Goal: Task Accomplishment & Management: Use online tool/utility

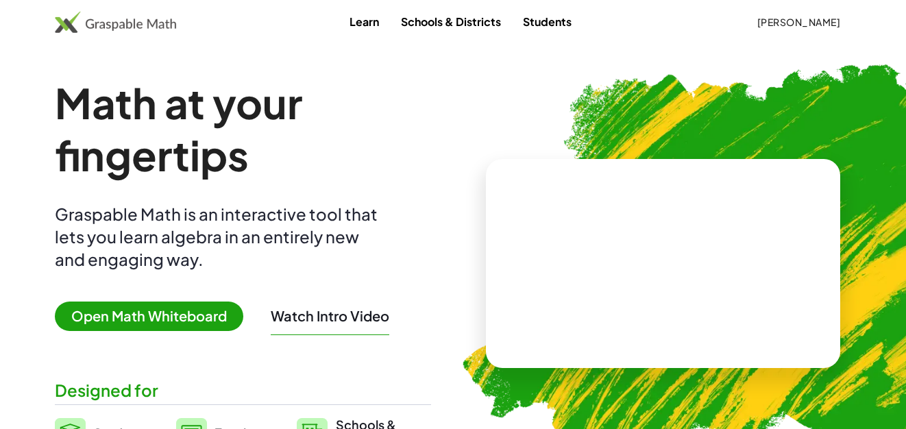
click at [785, 29] on button "[PERSON_NAME]" at bounding box center [798, 22] width 106 height 25
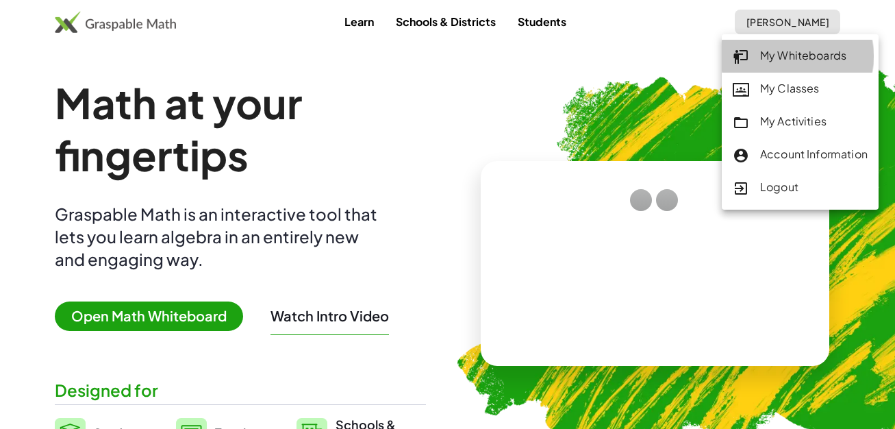
click at [791, 60] on div "My Whiteboards" at bounding box center [800, 56] width 135 height 18
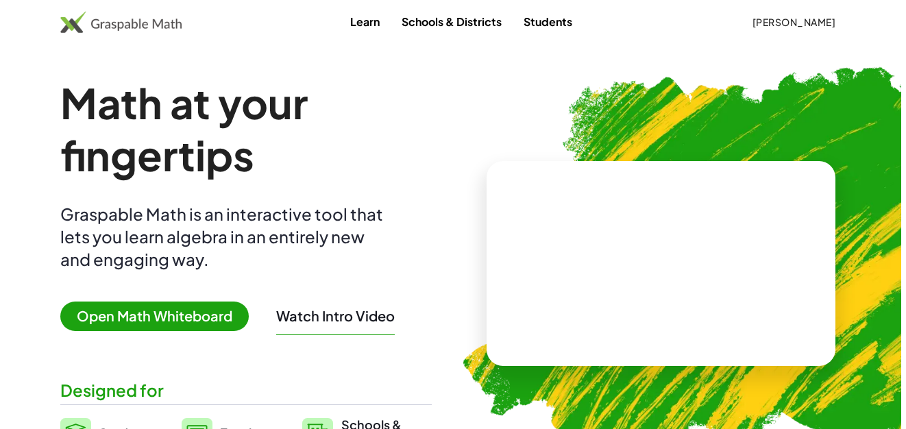
scroll to position [2466, 0]
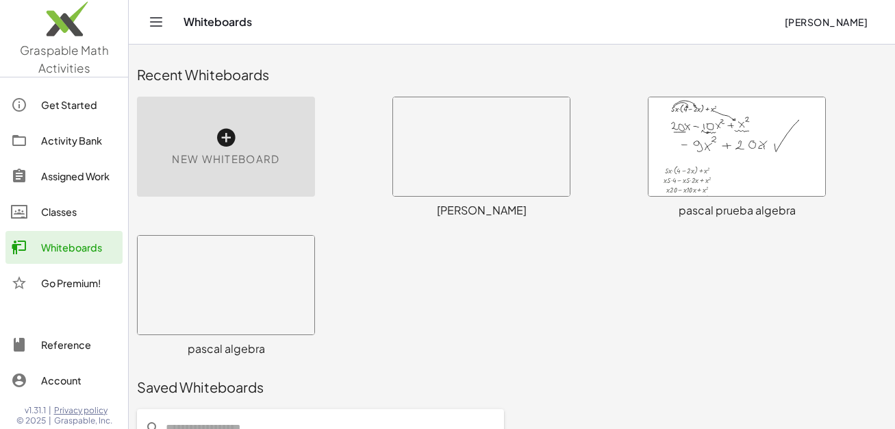
click at [228, 140] on icon at bounding box center [226, 138] width 22 height 22
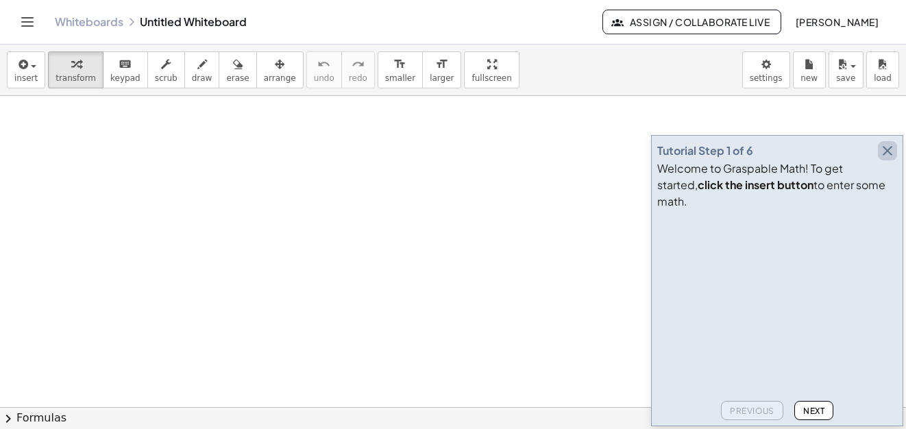
click at [883, 159] on icon "button" at bounding box center [887, 151] width 16 height 16
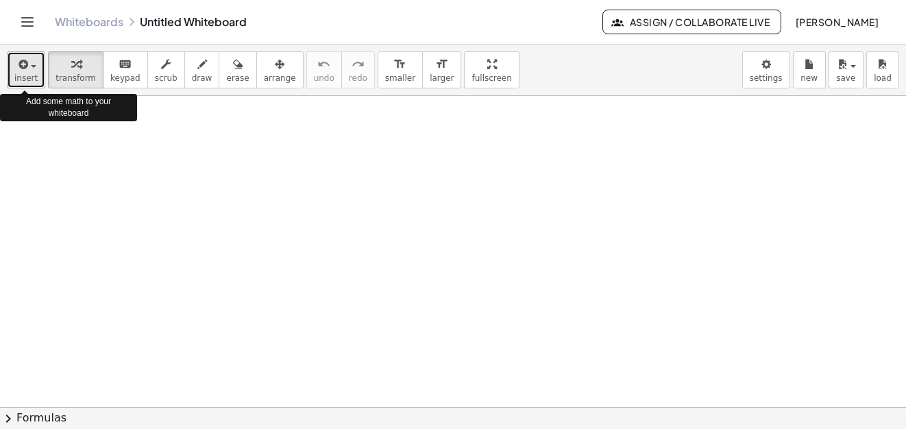
click at [34, 66] on span "button" at bounding box center [33, 66] width 5 height 3
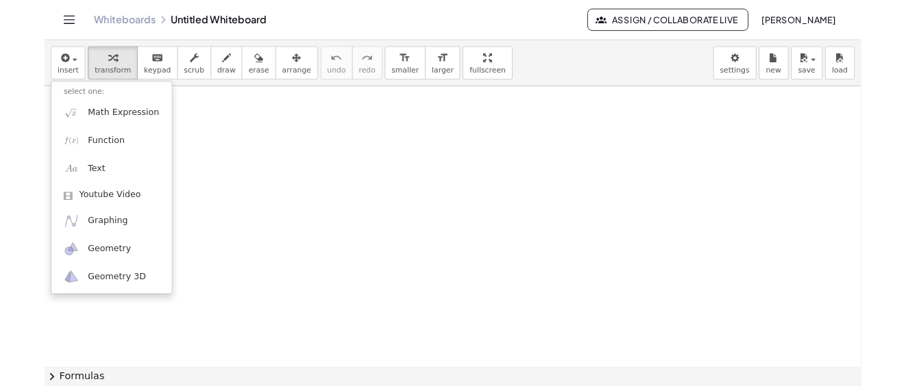
scroll to position [2466, 0]
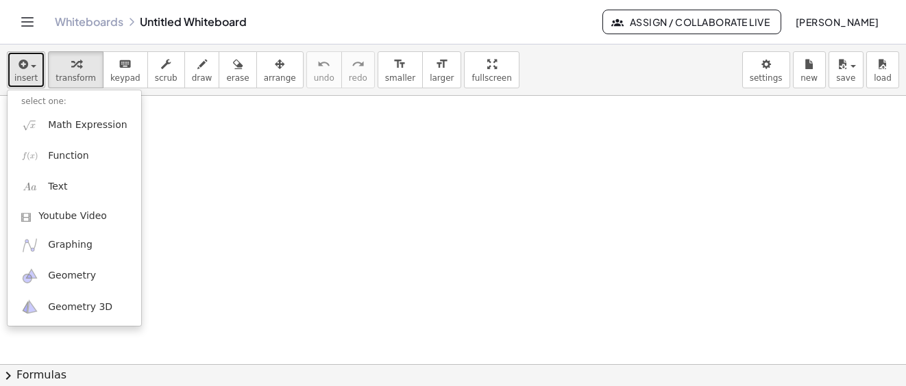
click at [33, 69] on div "button" at bounding box center [25, 63] width 23 height 16
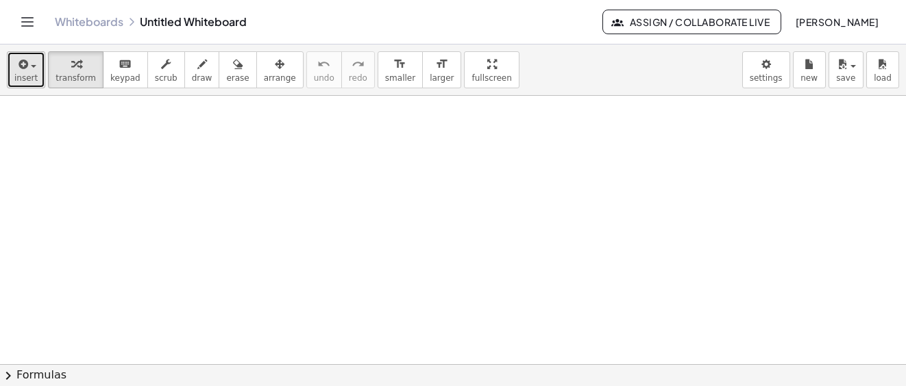
click at [29, 68] on div "button" at bounding box center [25, 63] width 23 height 16
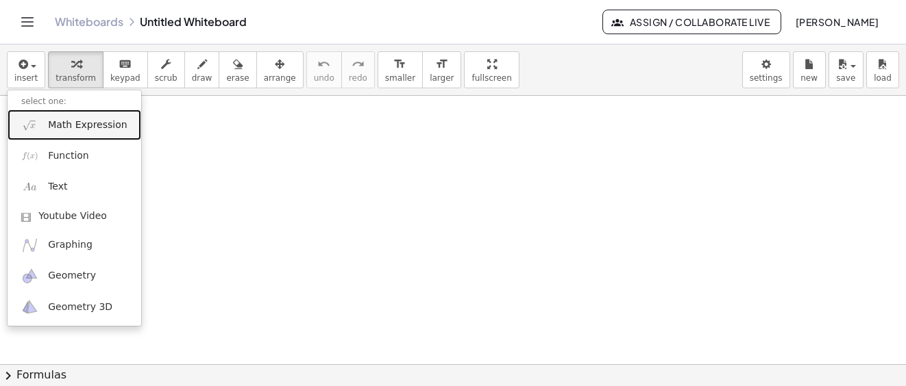
click at [74, 125] on span "Math Expression" at bounding box center [87, 126] width 79 height 14
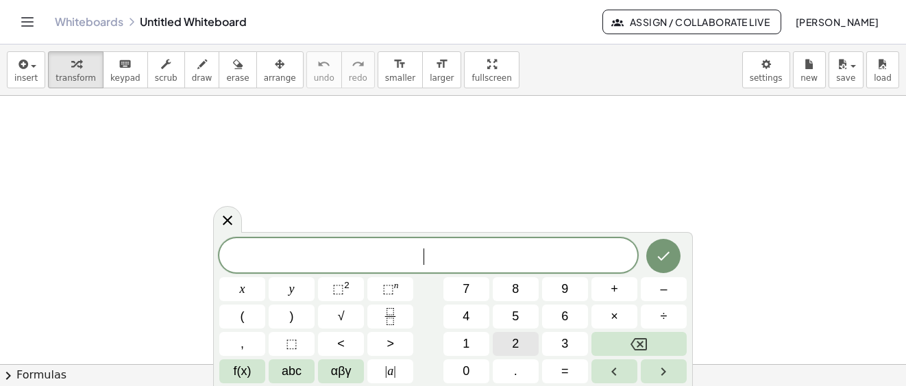
click at [532, 343] on button "2" at bounding box center [516, 344] width 46 height 24
click at [241, 293] on span "x" at bounding box center [242, 289] width 5 height 18
click at [617, 286] on span "+" at bounding box center [614, 289] width 8 height 18
click at [515, 283] on span "8" at bounding box center [515, 289] width 7 height 18
click at [660, 260] on icon "Done" at bounding box center [663, 256] width 16 height 16
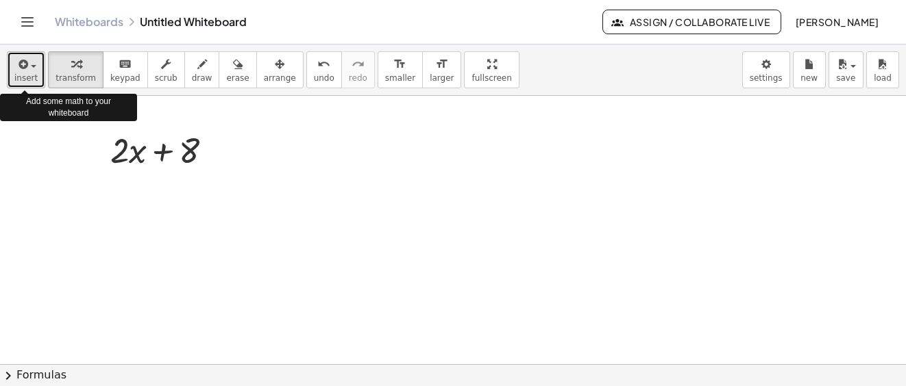
click at [28, 71] on div "button" at bounding box center [25, 63] width 23 height 16
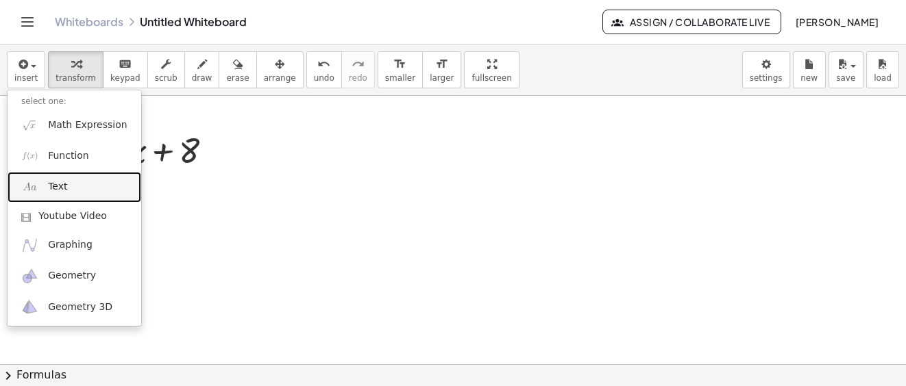
click at [60, 185] on span "Text" at bounding box center [57, 187] width 19 height 14
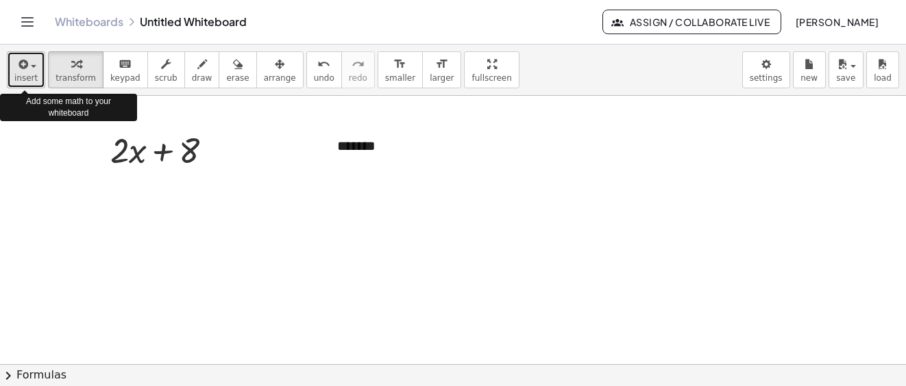
click at [30, 73] on span "insert" at bounding box center [25, 78] width 23 height 10
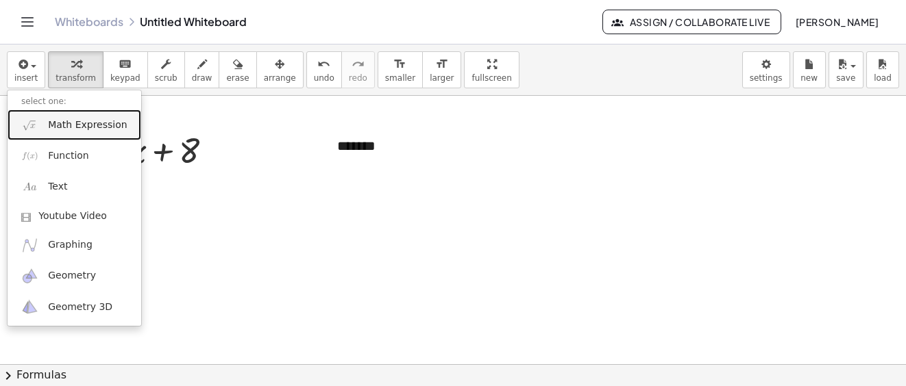
click at [56, 126] on span "Math Expression" at bounding box center [87, 126] width 79 height 14
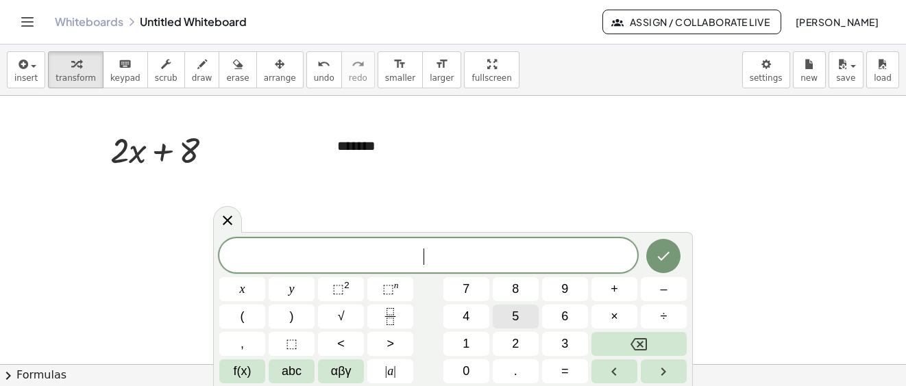
click at [514, 312] on span "5" at bounding box center [515, 317] width 7 height 18
click at [293, 288] on span "y" at bounding box center [291, 289] width 5 height 18
click at [344, 289] on sup "2" at bounding box center [346, 285] width 5 height 10
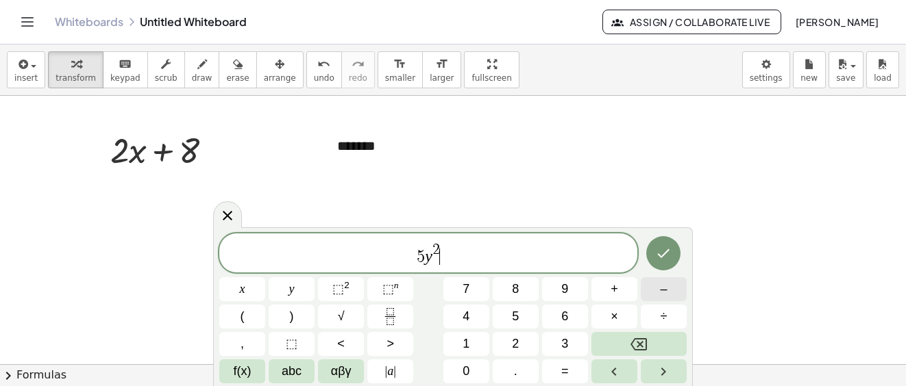
click at [667, 286] on button "–" at bounding box center [664, 289] width 46 height 24
click at [569, 342] on button "3" at bounding box center [565, 344] width 46 height 24
click at [298, 289] on button "y" at bounding box center [292, 289] width 46 height 24
click at [240, 290] on span "x" at bounding box center [242, 289] width 5 height 18
click at [624, 288] on button "+" at bounding box center [614, 289] width 46 height 24
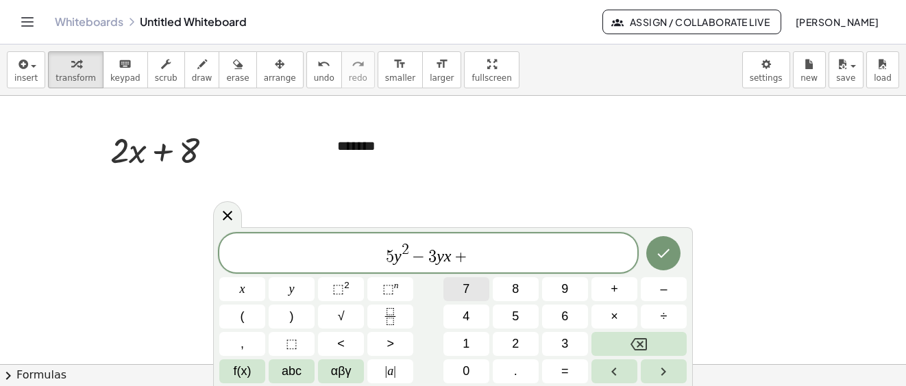
click at [464, 291] on span "7" at bounding box center [465, 289] width 7 height 18
click at [238, 290] on button "x" at bounding box center [242, 289] width 46 height 24
click at [337, 290] on span "⬚" at bounding box center [338, 289] width 12 height 14
click at [667, 256] on icon "Done" at bounding box center [663, 253] width 16 height 16
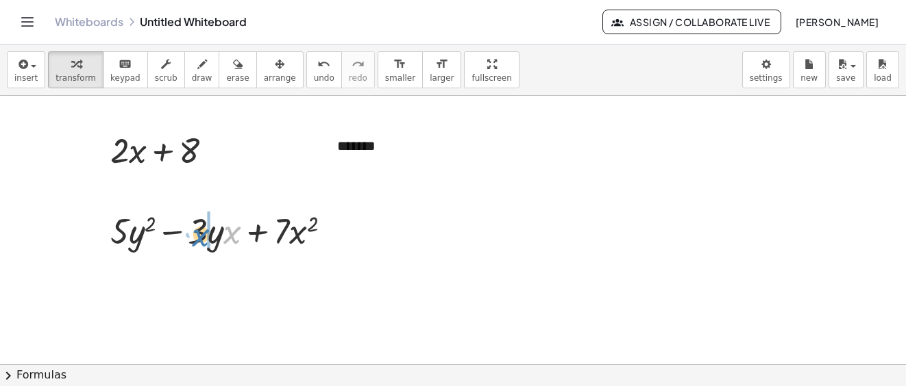
drag, startPoint x: 231, startPoint y: 241, endPoint x: 245, endPoint y: 244, distance: 14.6
click at [201, 241] on div at bounding box center [225, 230] width 245 height 47
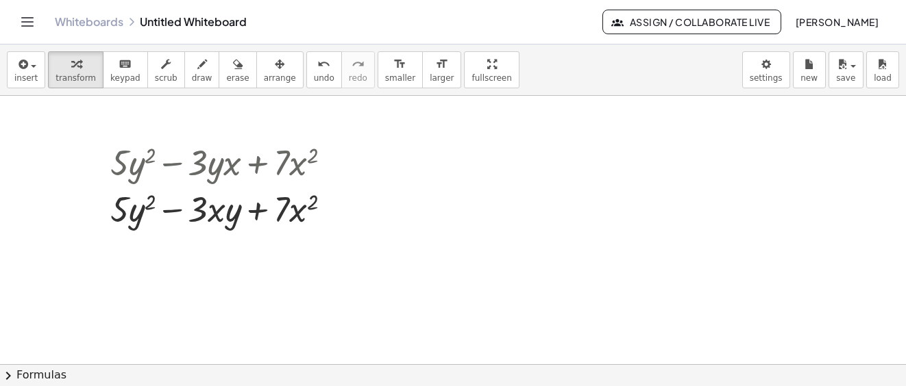
scroll to position [0, 0]
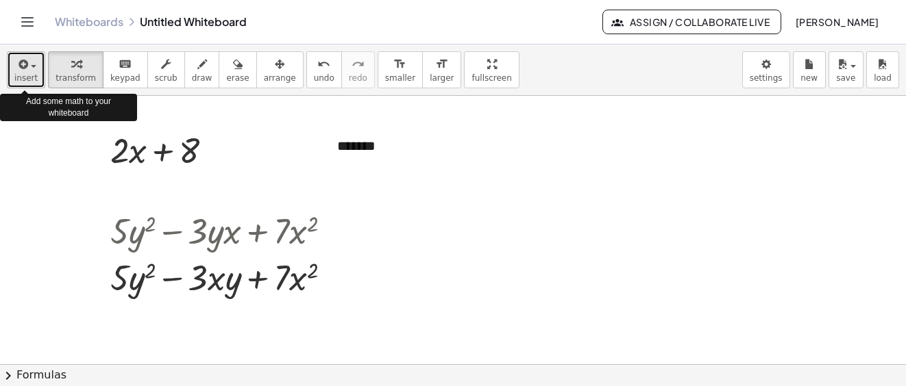
click at [36, 67] on button "insert" at bounding box center [26, 69] width 38 height 37
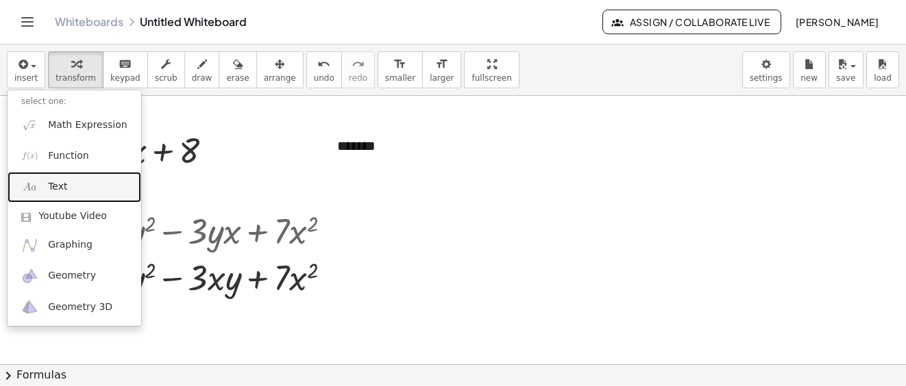
click at [66, 186] on link "Text" at bounding box center [75, 187] width 134 height 31
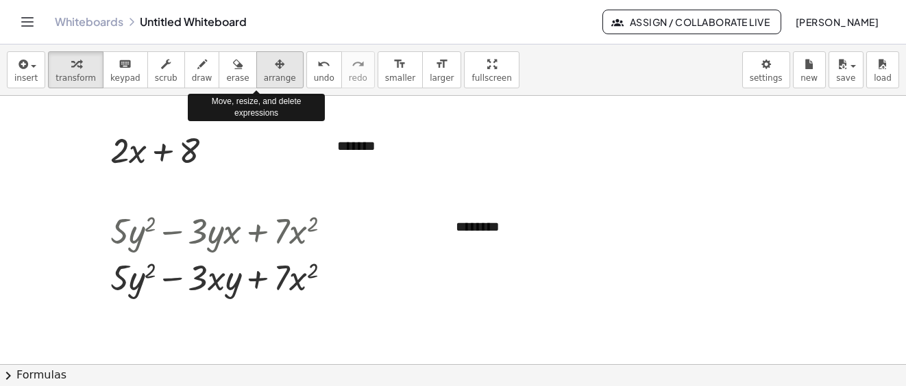
click at [275, 66] on icon "button" at bounding box center [280, 64] width 10 height 16
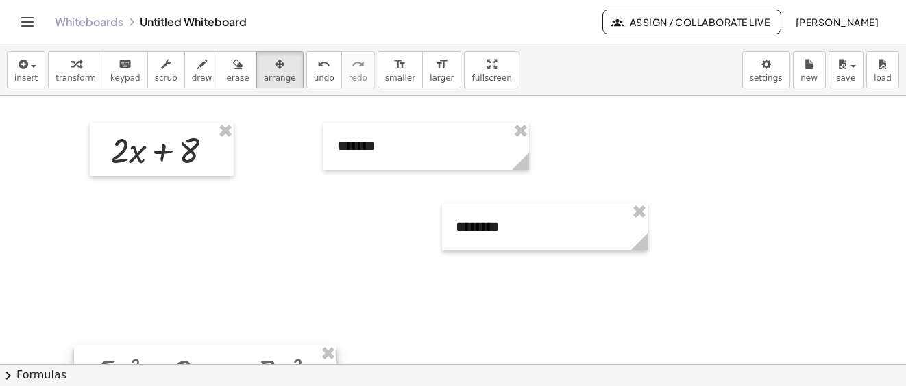
drag, startPoint x: 234, startPoint y: 261, endPoint x: 218, endPoint y: 403, distance: 142.7
drag, startPoint x: 543, startPoint y: 233, endPoint x: 497, endPoint y: 317, distance: 95.4
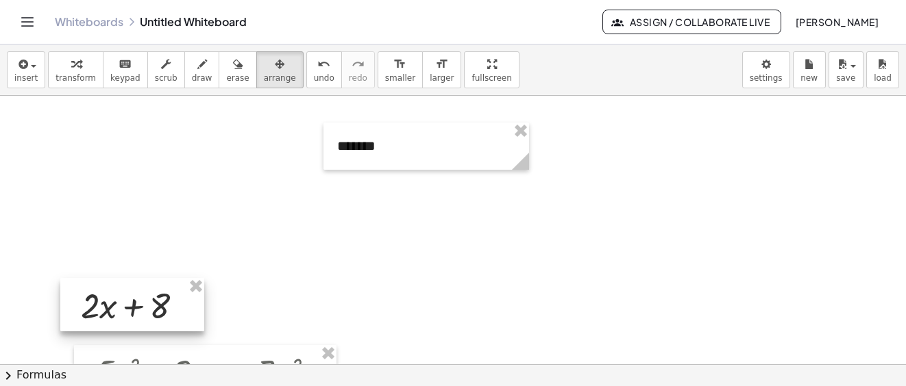
drag, startPoint x: 167, startPoint y: 144, endPoint x: 218, endPoint y: 249, distance: 117.1
click at [138, 292] on div at bounding box center [132, 304] width 144 height 53
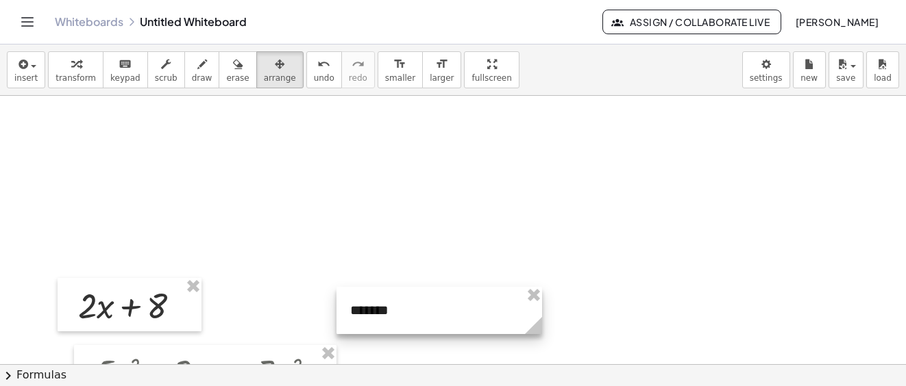
drag, startPoint x: 408, startPoint y: 145, endPoint x: 421, endPoint y: 310, distance: 164.9
click at [421, 310] on div at bounding box center [439, 310] width 206 height 47
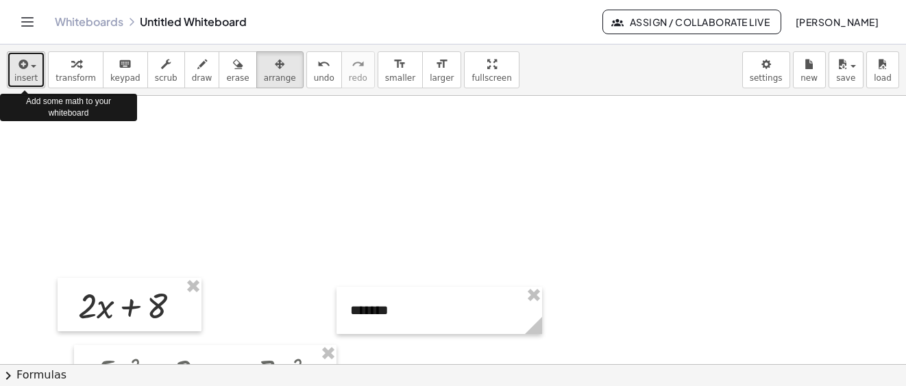
click at [31, 65] on span "button" at bounding box center [33, 66] width 5 height 3
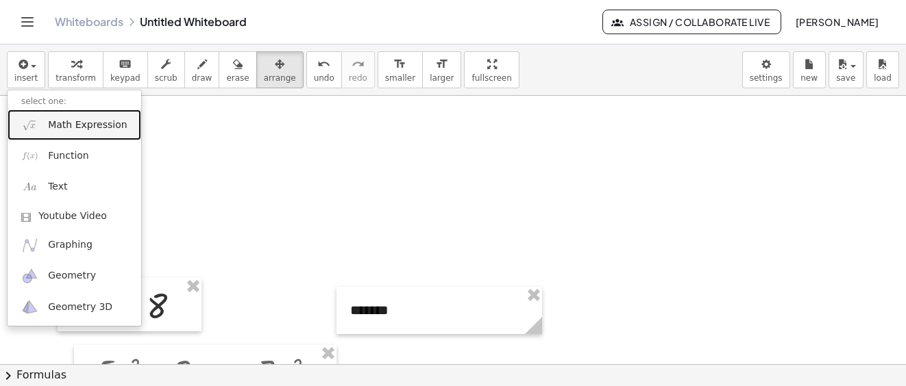
click at [95, 126] on span "Math Expression" at bounding box center [87, 126] width 79 height 14
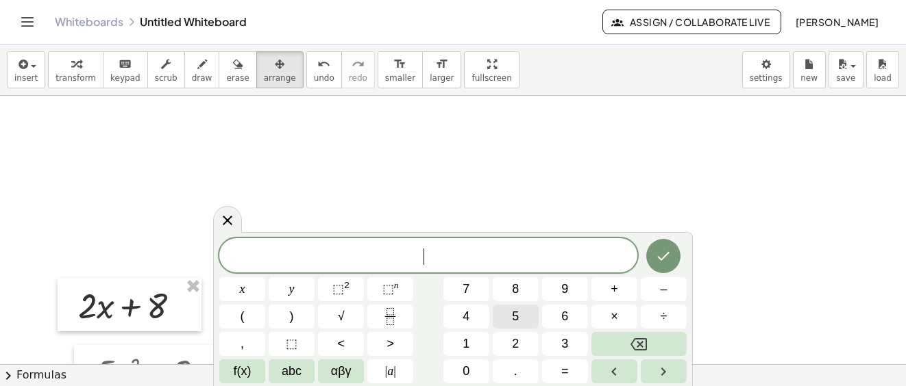
click at [517, 319] on span "5" at bounding box center [515, 317] width 7 height 18
click at [284, 375] on span "abc" at bounding box center [292, 371] width 20 height 18
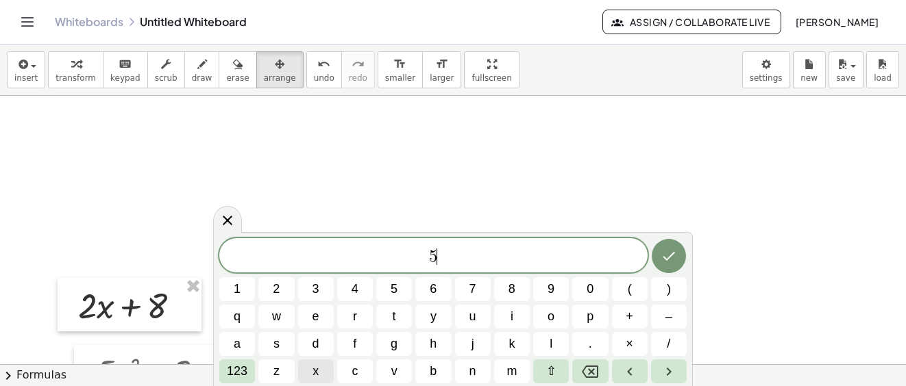
click at [318, 371] on span "x" at bounding box center [315, 371] width 6 height 18
click at [677, 258] on button "Done" at bounding box center [669, 256] width 34 height 34
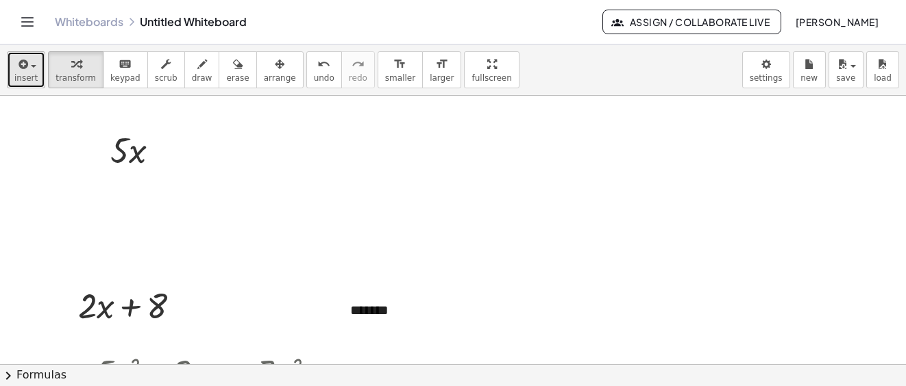
click at [38, 68] on button "insert" at bounding box center [26, 69] width 38 height 37
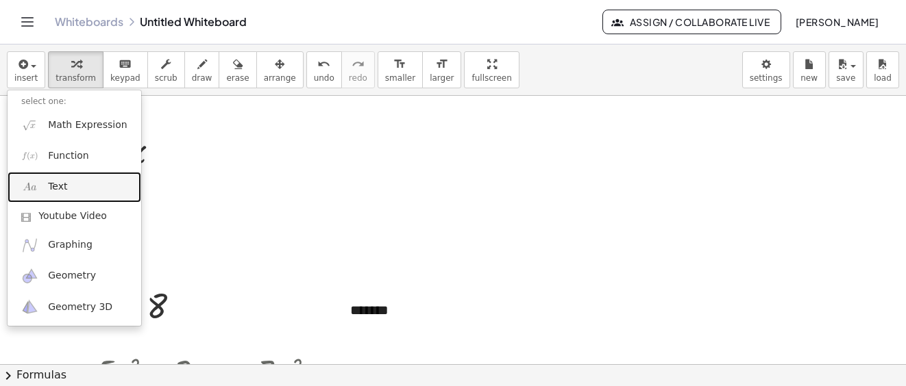
click at [63, 182] on span "Text" at bounding box center [57, 187] width 19 height 14
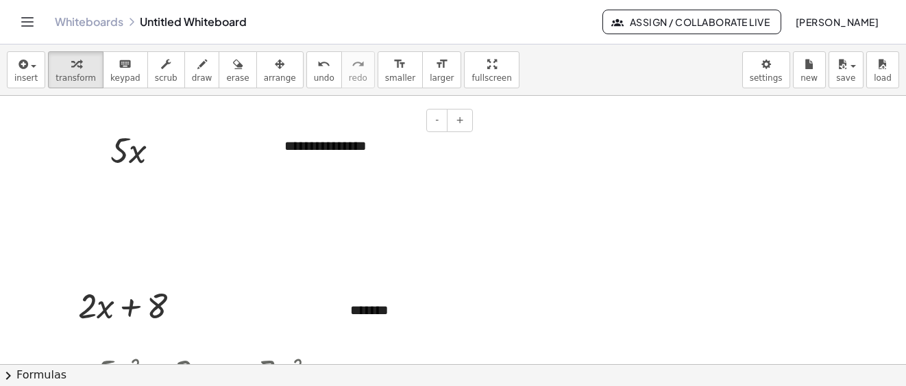
click at [395, 158] on div "**********" at bounding box center [374, 146] width 206 height 47
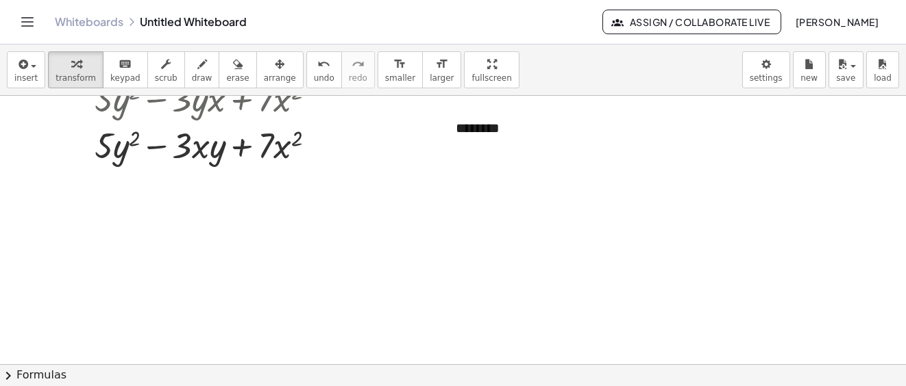
scroll to position [343, 0]
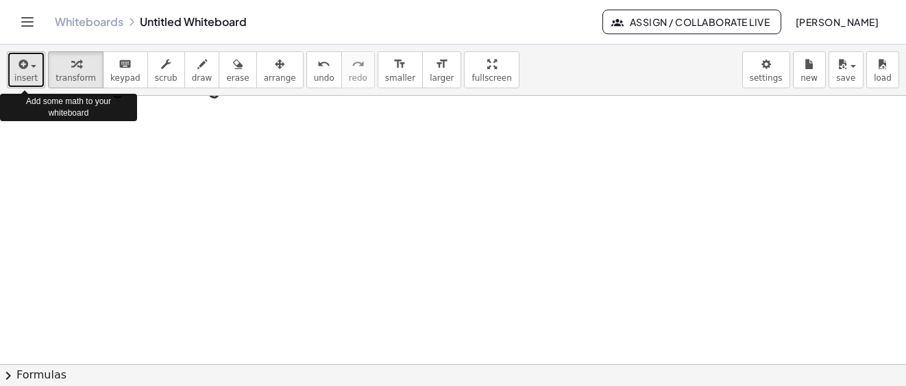
click at [31, 71] on div "button" at bounding box center [25, 63] width 23 height 16
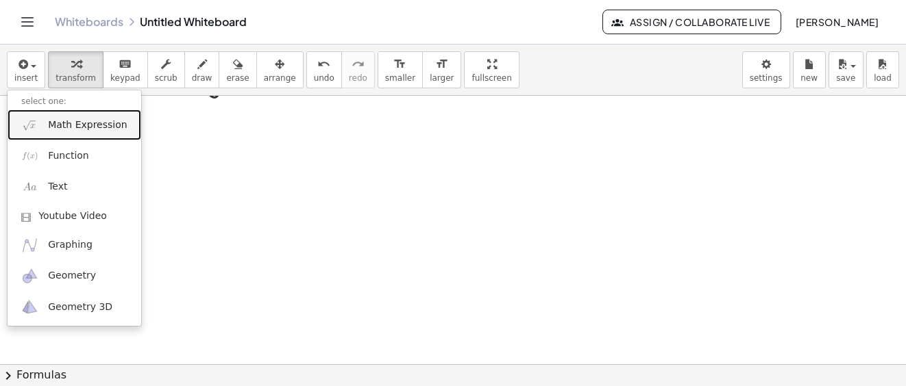
click at [65, 121] on span "Math Expression" at bounding box center [87, 126] width 79 height 14
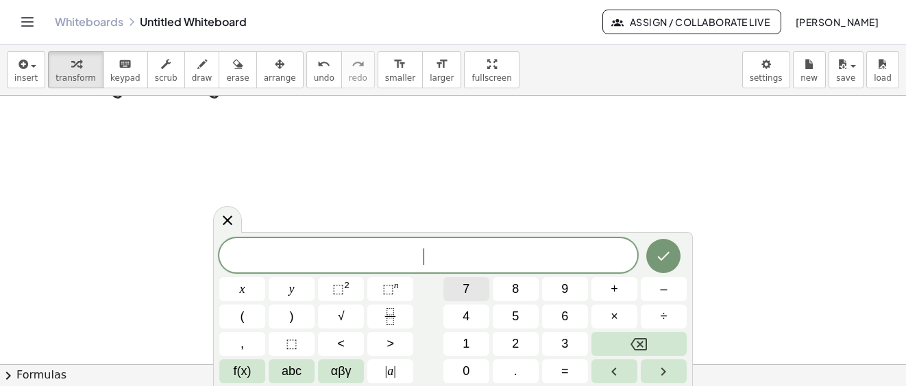
click at [474, 286] on button "7" at bounding box center [466, 289] width 46 height 24
click at [243, 291] on span "x" at bounding box center [242, 289] width 5 height 18
click at [667, 289] on span "–" at bounding box center [663, 289] width 7 height 18
click at [572, 286] on button "9" at bounding box center [565, 289] width 46 height 24
click at [293, 287] on span "y" at bounding box center [291, 289] width 5 height 18
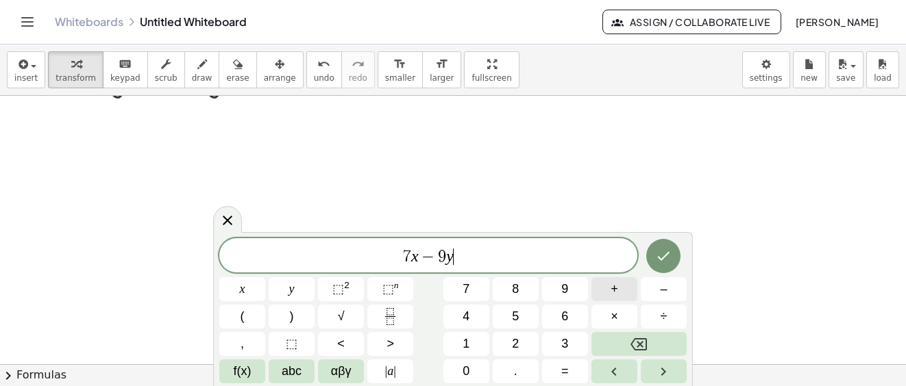
click at [620, 288] on button "+" at bounding box center [614, 289] width 46 height 24
click at [566, 285] on span "9" at bounding box center [564, 289] width 7 height 18
click at [250, 286] on button "x" at bounding box center [242, 289] width 46 height 24
click at [292, 289] on span "y" at bounding box center [291, 289] width 5 height 18
click at [616, 288] on span "+" at bounding box center [614, 289] width 8 height 18
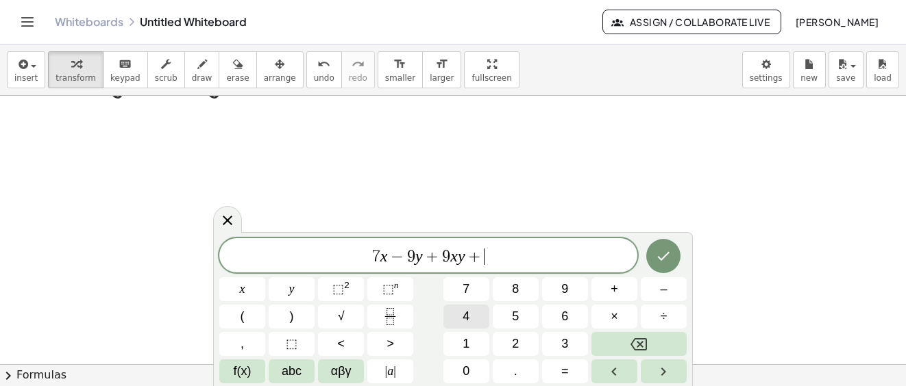
click at [470, 317] on button "4" at bounding box center [466, 317] width 46 height 24
click at [291, 287] on span "y" at bounding box center [291, 289] width 5 height 18
click at [348, 286] on sup "2" at bounding box center [346, 285] width 5 height 10
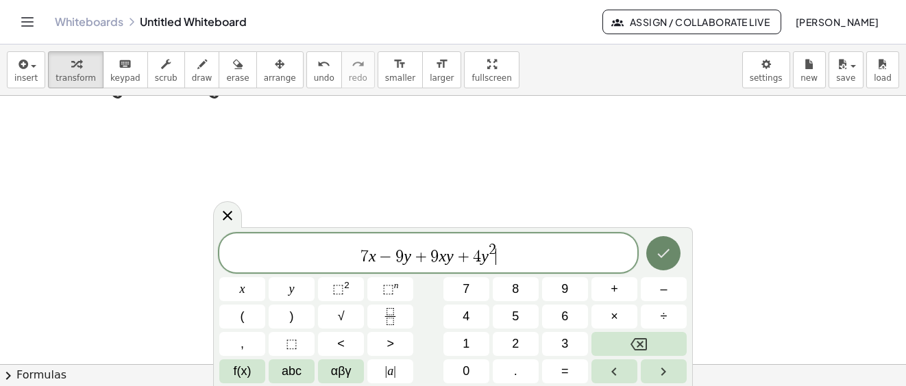
click at [668, 253] on icon "Done" at bounding box center [663, 253] width 16 height 16
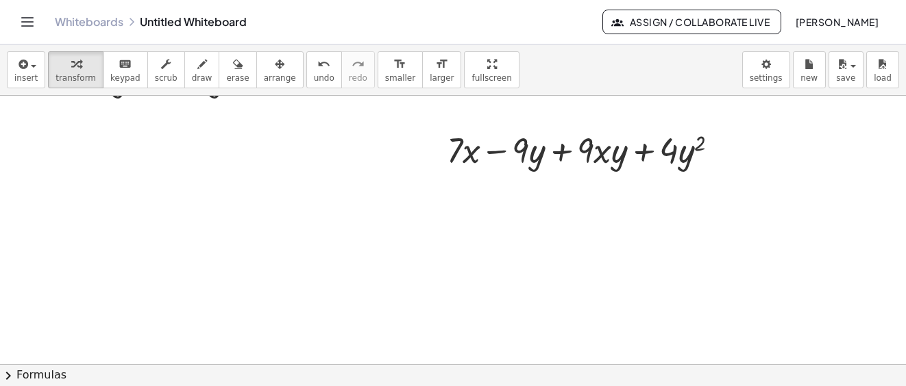
scroll to position [274, 0]
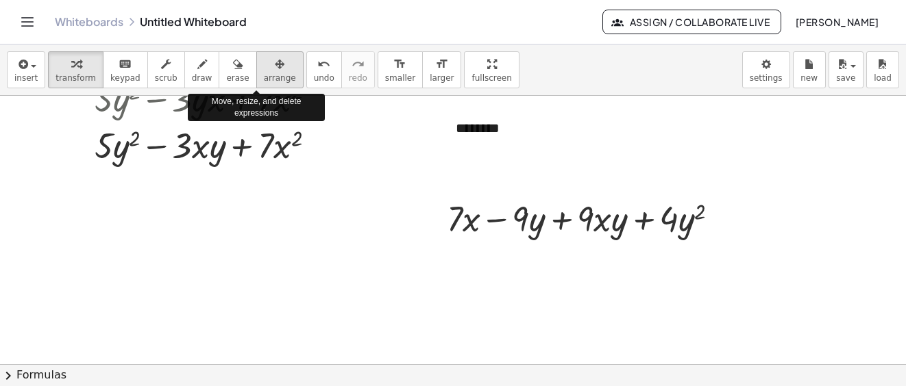
click at [275, 69] on icon "button" at bounding box center [280, 64] width 10 height 16
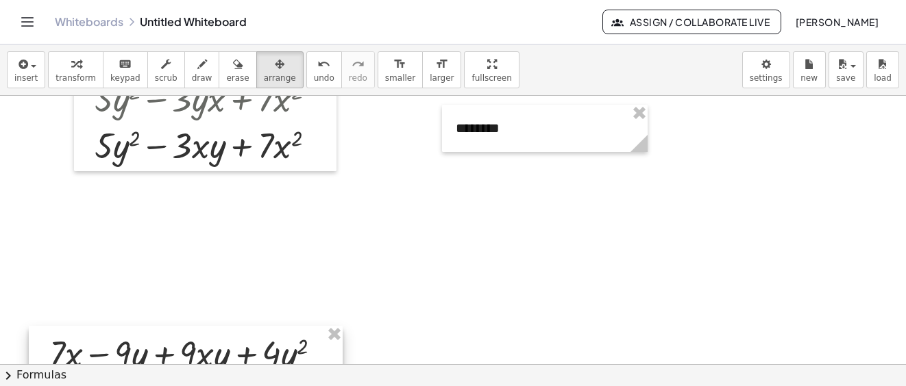
drag, startPoint x: 553, startPoint y: 223, endPoint x: 156, endPoint y: 358, distance: 419.7
click at [156, 358] on div at bounding box center [186, 352] width 314 height 53
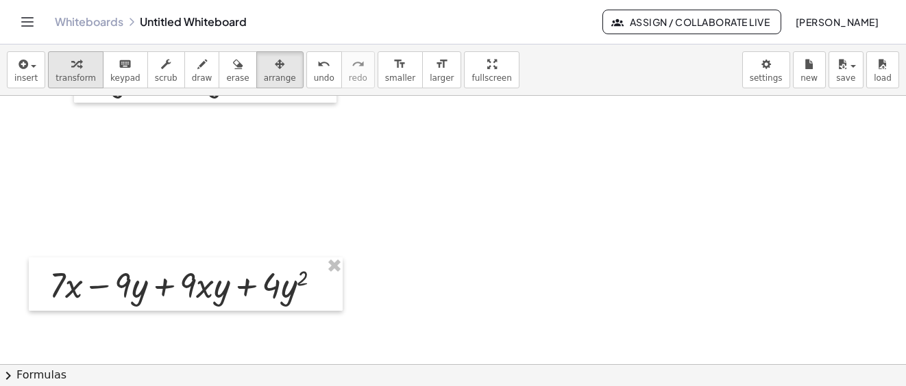
click at [90, 64] on button "transform" at bounding box center [75, 69] width 55 height 37
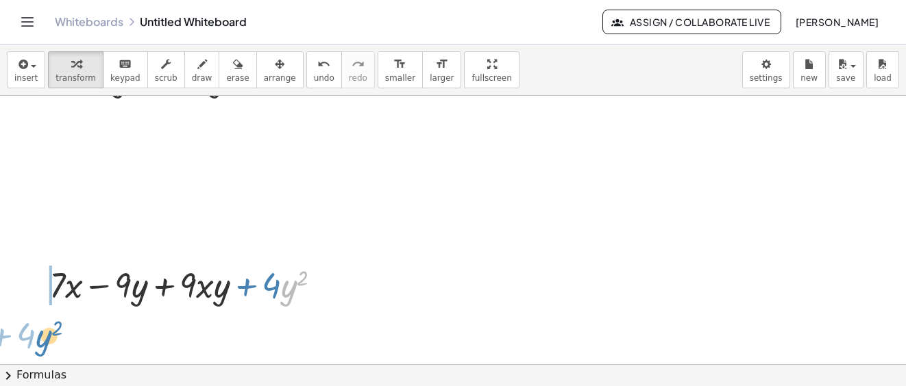
drag, startPoint x: 288, startPoint y: 298, endPoint x: 44, endPoint y: 348, distance: 249.6
click at [44, 348] on div "+ · 2 · x + 8 - + ******* + · 5 · y 2 − · 3 · y · x + · 7 · x 2 + · 5 · y 2 − ·…" at bounding box center [453, 64] width 906 height 622
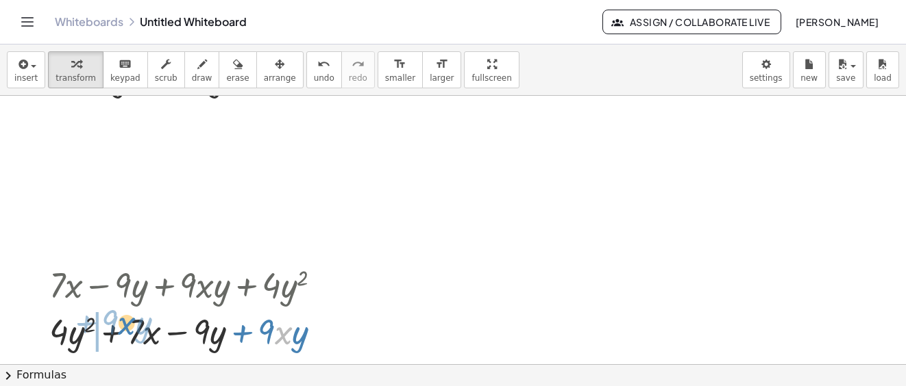
drag, startPoint x: 290, startPoint y: 338, endPoint x: 134, endPoint y: 329, distance: 156.5
click at [134, 329] on div at bounding box center [190, 331] width 297 height 47
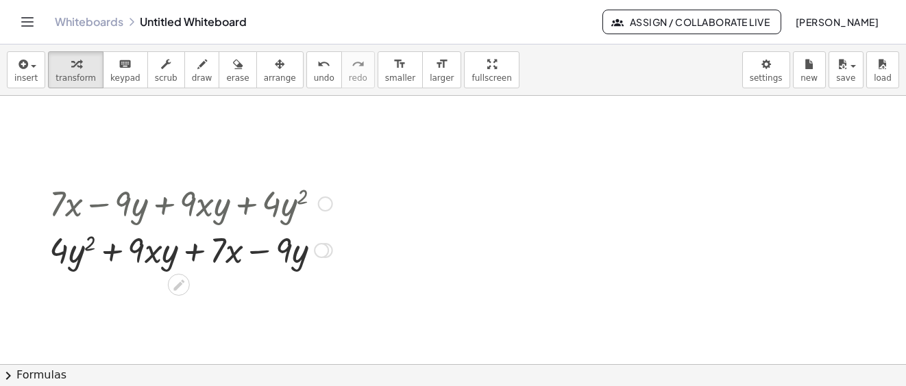
scroll to position [219, 0]
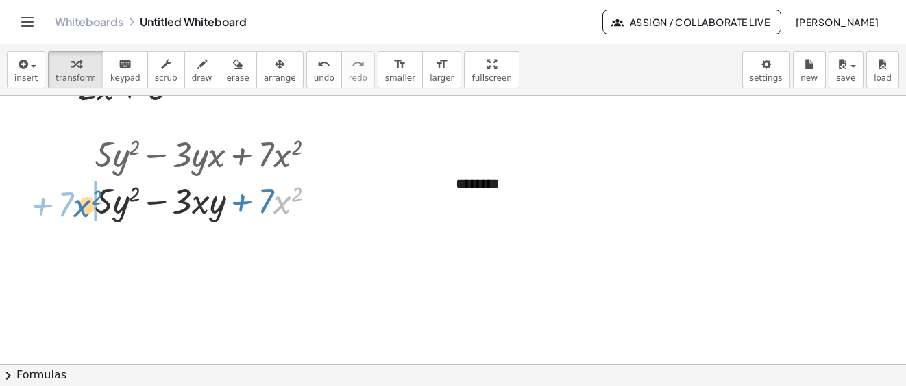
drag, startPoint x: 280, startPoint y: 206, endPoint x: 79, endPoint y: 209, distance: 200.1
click at [79, 209] on div "+ · 5 · y 2 − · 3 · y · x + · 7 · x 2 · x 2 + · 7 + · 5 · y 2 − · 3 · y · x + ·…" at bounding box center [205, 177] width 262 height 100
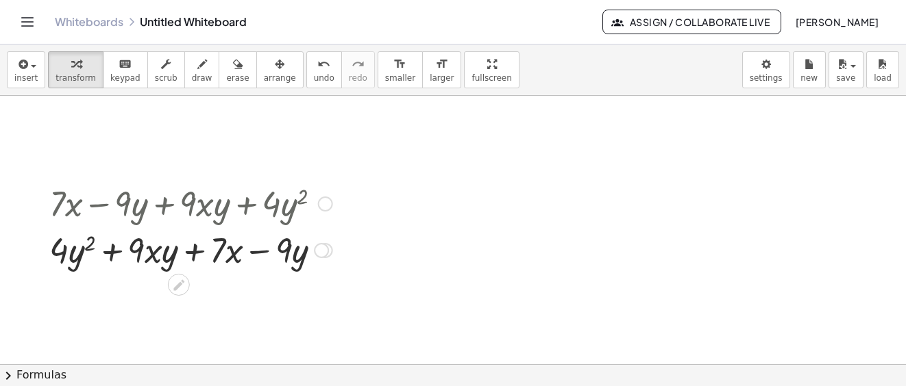
scroll to position [493, 0]
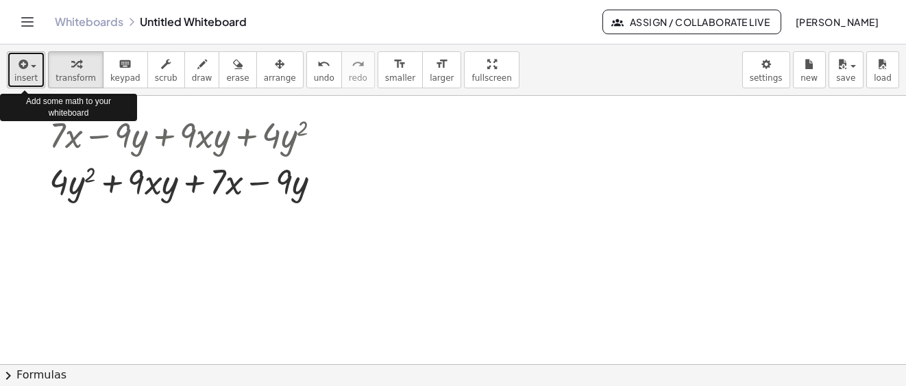
click at [32, 71] on div "button" at bounding box center [25, 63] width 23 height 16
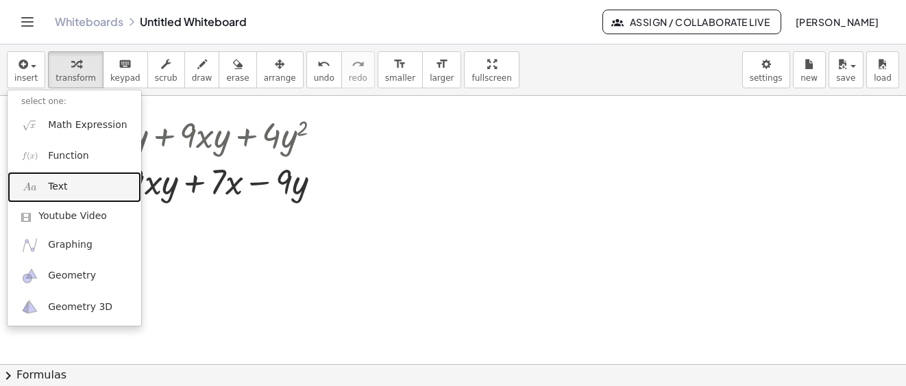
click at [69, 186] on link "Text" at bounding box center [75, 187] width 134 height 31
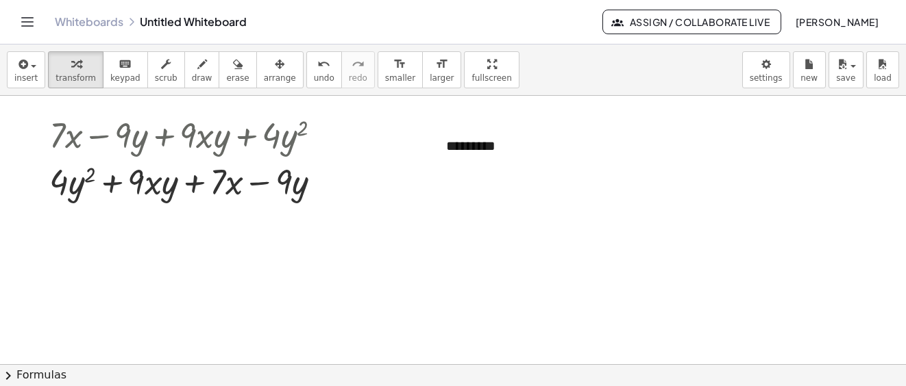
click at [619, 245] on div at bounding box center [453, 6] width 906 height 806
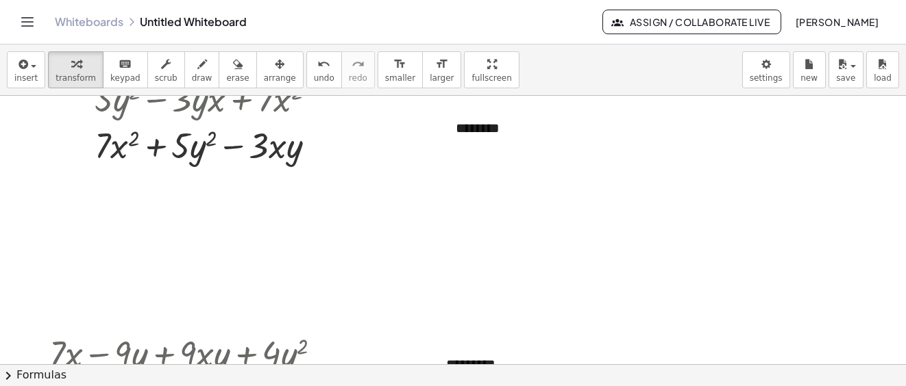
scroll to position [480, 0]
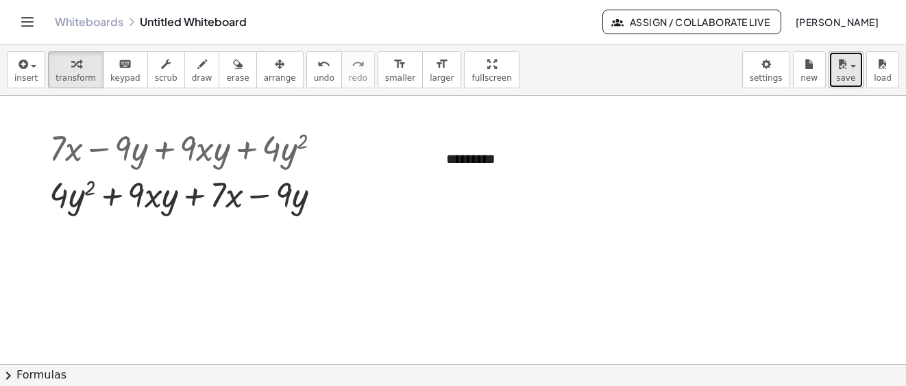
click at [852, 71] on div "button" at bounding box center [846, 63] width 20 height 16
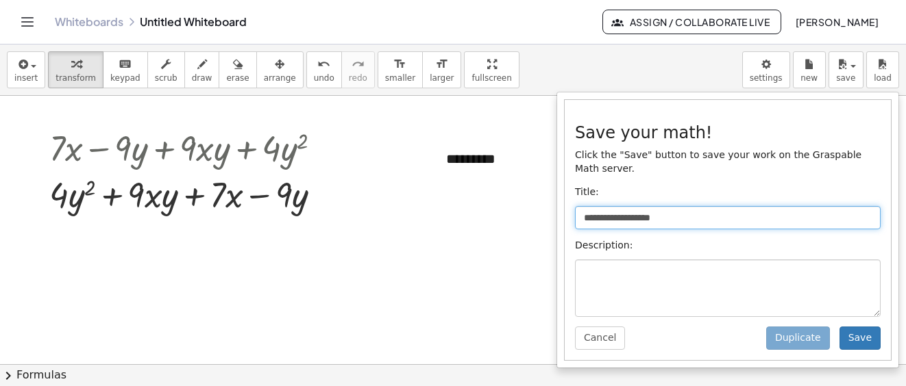
click at [691, 206] on input "**********" at bounding box center [728, 217] width 306 height 23
type input "*"
type input "*******"
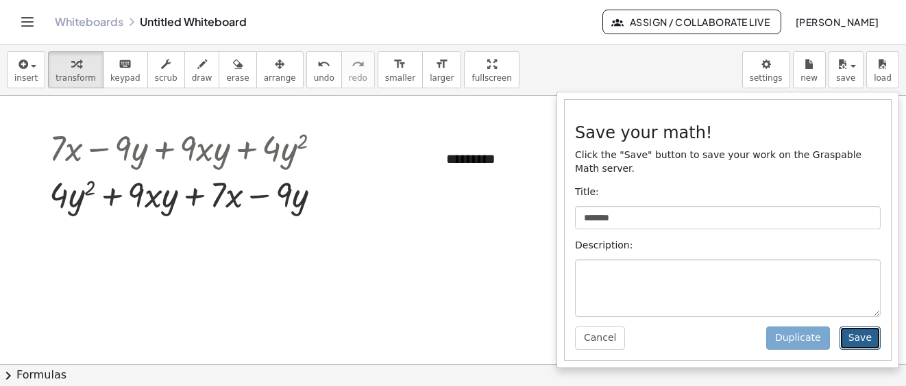
click at [858, 327] on button "Save" at bounding box center [859, 338] width 41 height 23
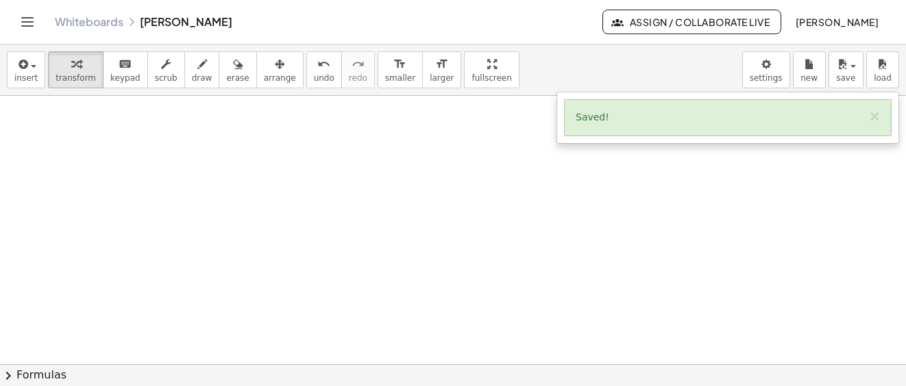
scroll to position [806, 0]
click at [37, 62] on button "insert" at bounding box center [26, 69] width 38 height 37
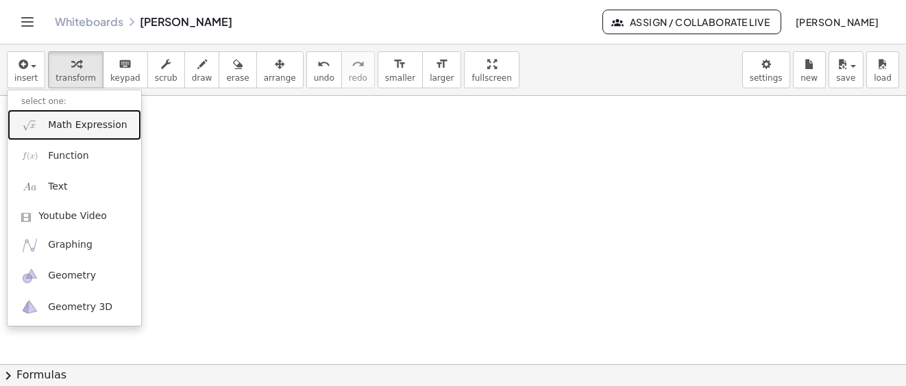
click at [77, 125] on span "Math Expression" at bounding box center [87, 126] width 79 height 14
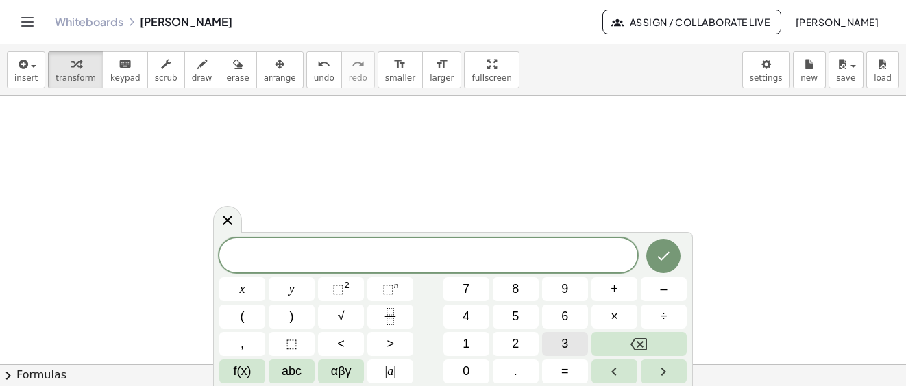
click at [569, 347] on button "3" at bounding box center [565, 344] width 46 height 24
click at [284, 373] on span "abc" at bounding box center [292, 371] width 20 height 18
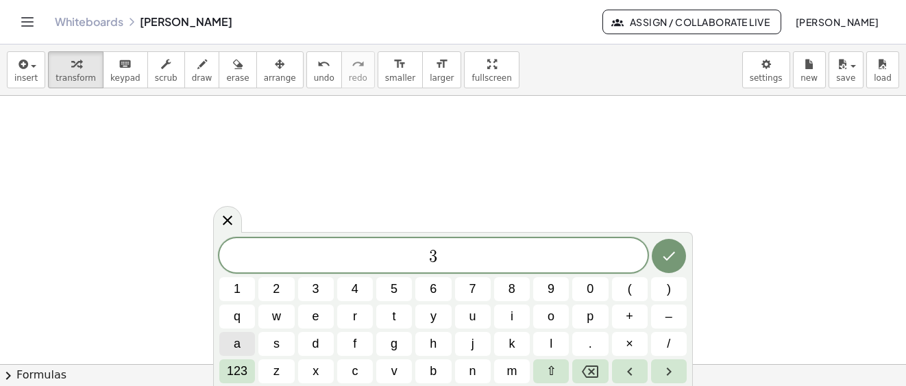
click at [243, 344] on button "a" at bounding box center [237, 344] width 36 height 24
click at [435, 370] on span "b" at bounding box center [433, 371] width 7 height 18
click at [675, 255] on icon "Done" at bounding box center [668, 256] width 16 height 16
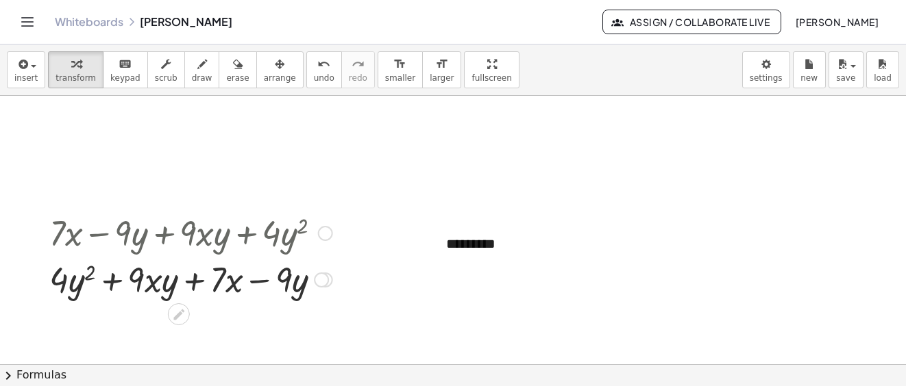
scroll to position [463, 0]
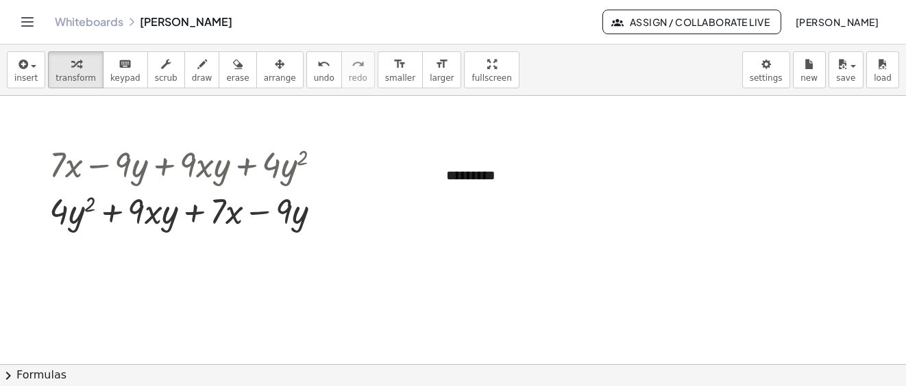
click at [197, 69] on icon "button" at bounding box center [202, 64] width 10 height 16
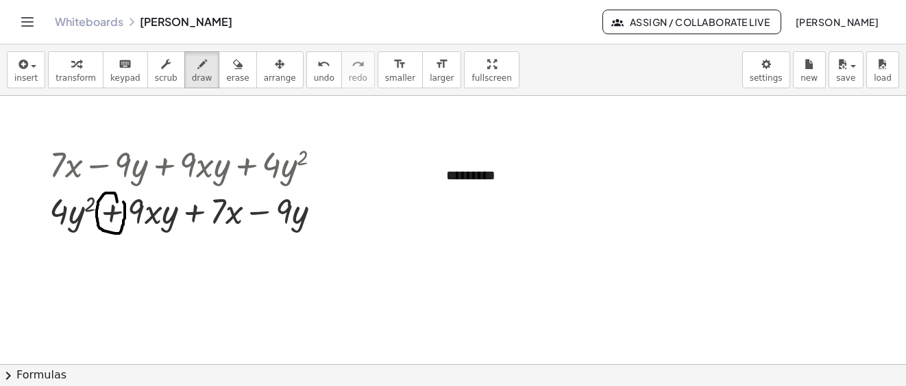
click at [116, 197] on div at bounding box center [453, 304] width 906 height 1343
drag, startPoint x: 203, startPoint y: 201, endPoint x: 264, endPoint y: 214, distance: 62.2
click at [201, 203] on div at bounding box center [453, 304] width 906 height 1343
click at [259, 201] on div at bounding box center [453, 304] width 906 height 1343
drag, startPoint x: 63, startPoint y: 252, endPoint x: 69, endPoint y: 270, distance: 18.6
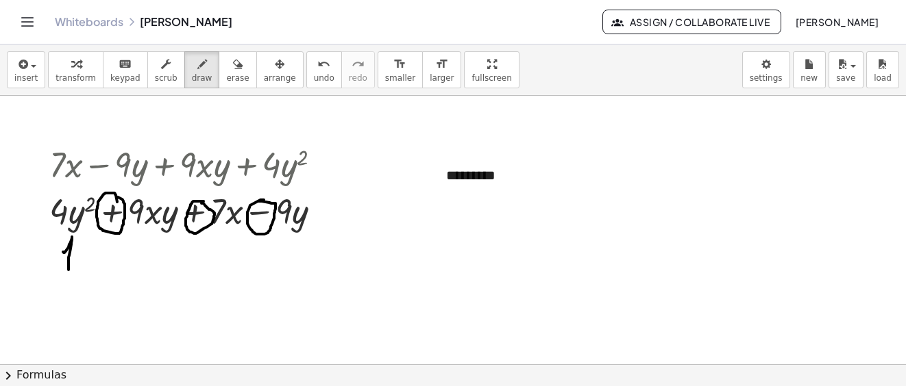
click at [69, 270] on div at bounding box center [453, 304] width 906 height 1343
drag, startPoint x: 158, startPoint y: 248, endPoint x: 171, endPoint y: 266, distance: 22.1
click at [171, 266] on div at bounding box center [453, 304] width 906 height 1343
drag, startPoint x: 221, startPoint y: 234, endPoint x: 282, endPoint y: 259, distance: 65.8
click at [232, 269] on div at bounding box center [453, 304] width 906 height 1343
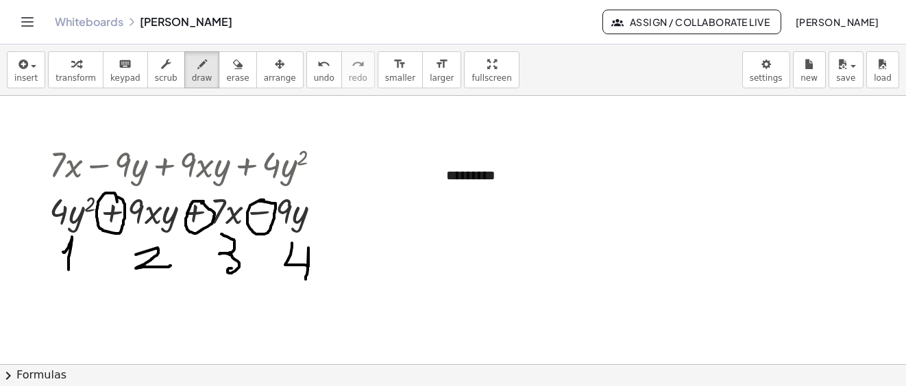
drag, startPoint x: 292, startPoint y: 243, endPoint x: 312, endPoint y: 259, distance: 25.9
click at [305, 279] on div at bounding box center [453, 304] width 906 height 1343
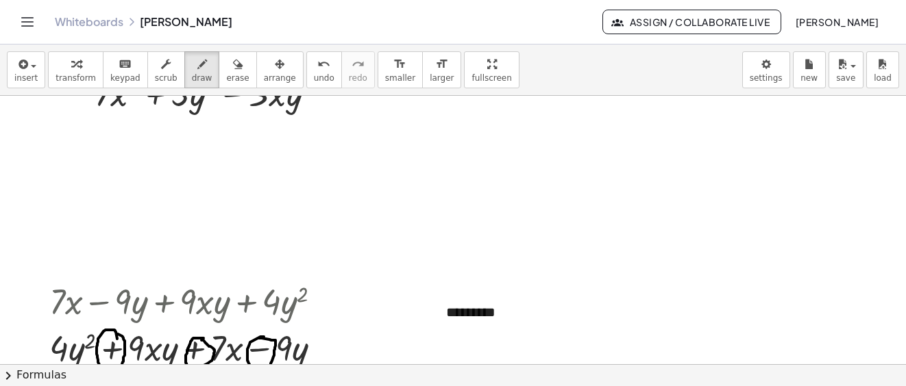
scroll to position [258, 0]
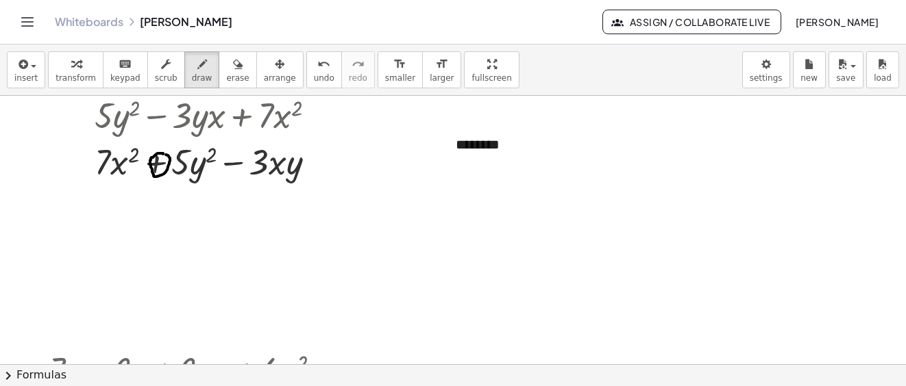
drag, startPoint x: 163, startPoint y: 154, endPoint x: 210, endPoint y: 159, distance: 47.5
drag, startPoint x: 236, startPoint y: 153, endPoint x: 221, endPoint y: 183, distance: 32.8
drag, startPoint x: 112, startPoint y: 200, endPoint x: 123, endPoint y: 214, distance: 17.7
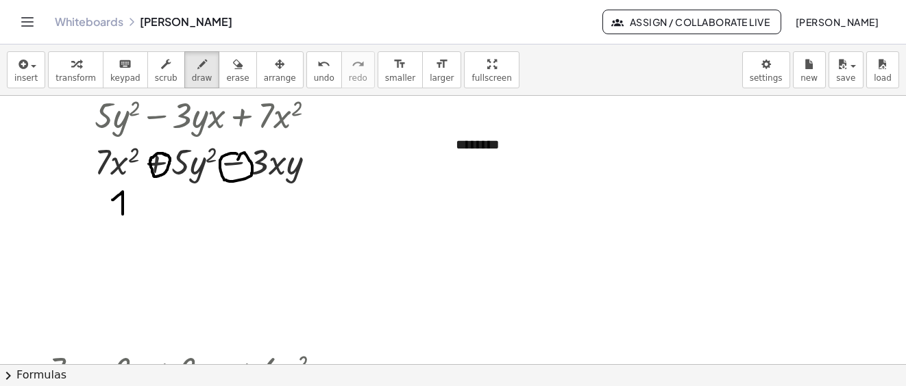
drag, startPoint x: 188, startPoint y: 201, endPoint x: 202, endPoint y: 221, distance: 24.1
drag, startPoint x: 262, startPoint y: 205, endPoint x: 274, endPoint y: 239, distance: 36.2
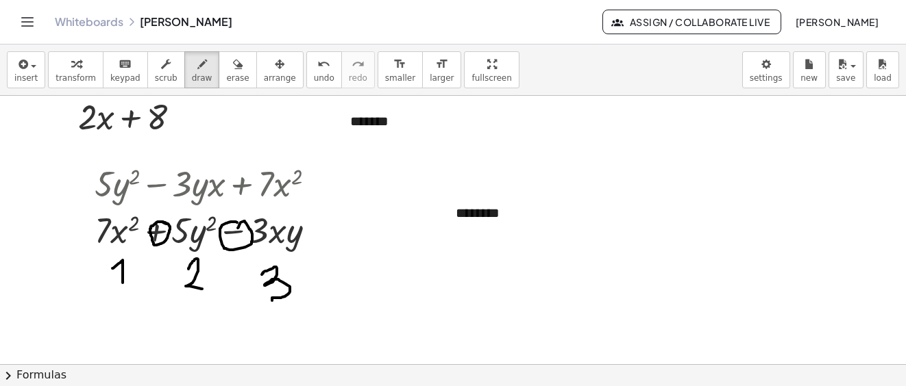
scroll to position [121, 0]
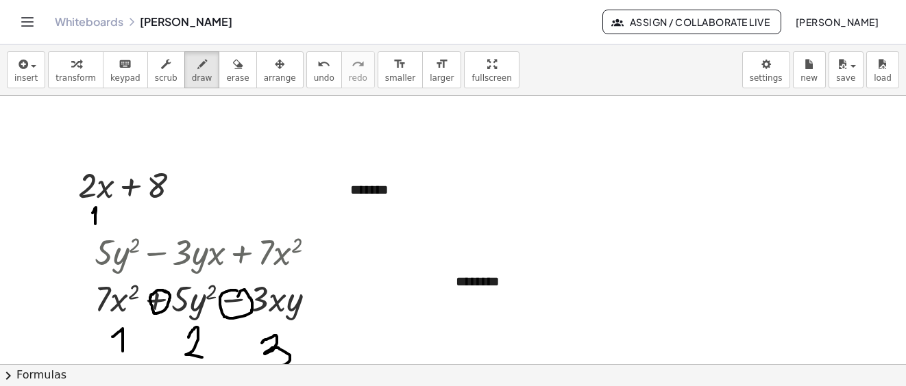
drag, startPoint x: 92, startPoint y: 213, endPoint x: 95, endPoint y: 224, distance: 11.3
drag, startPoint x: 153, startPoint y: 214, endPoint x: 165, endPoint y: 225, distance: 17.0
drag, startPoint x: 143, startPoint y: 176, endPoint x: 135, endPoint y: 183, distance: 10.2
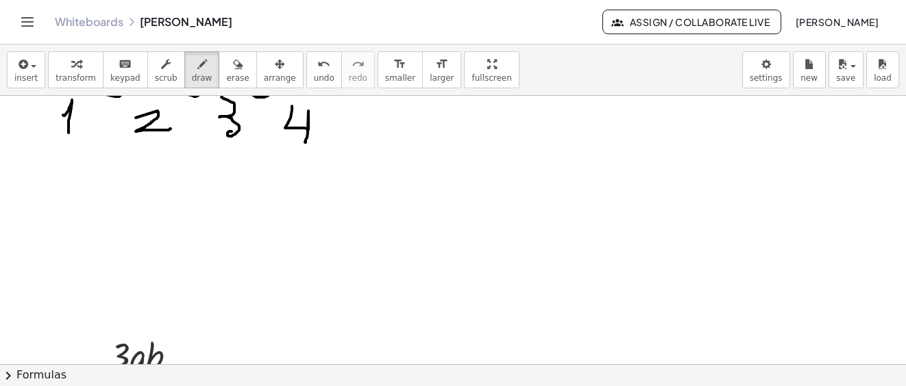
scroll to position [669, 0]
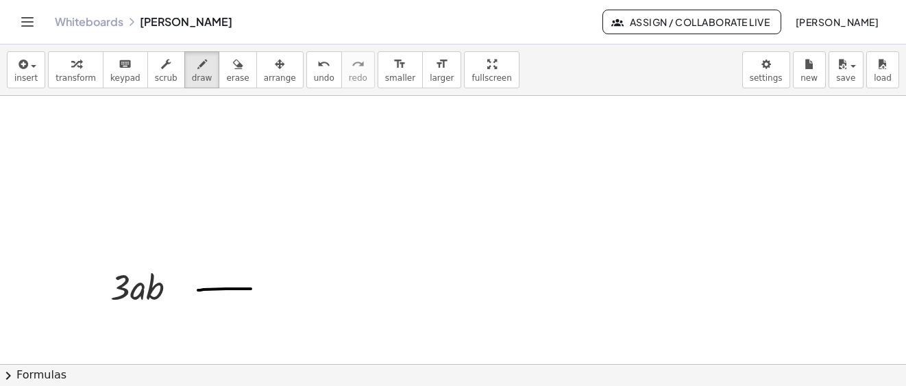
drag, startPoint x: 198, startPoint y: 290, endPoint x: 234, endPoint y: 290, distance: 36.3
click at [247, 289] on div at bounding box center [453, 98] width 906 height 1343
drag, startPoint x: 298, startPoint y: 299, endPoint x: 318, endPoint y: 297, distance: 20.0
click at [318, 297] on div at bounding box center [453, 98] width 906 height 1343
drag, startPoint x: 293, startPoint y: 271, endPoint x: 311, endPoint y: 288, distance: 24.7
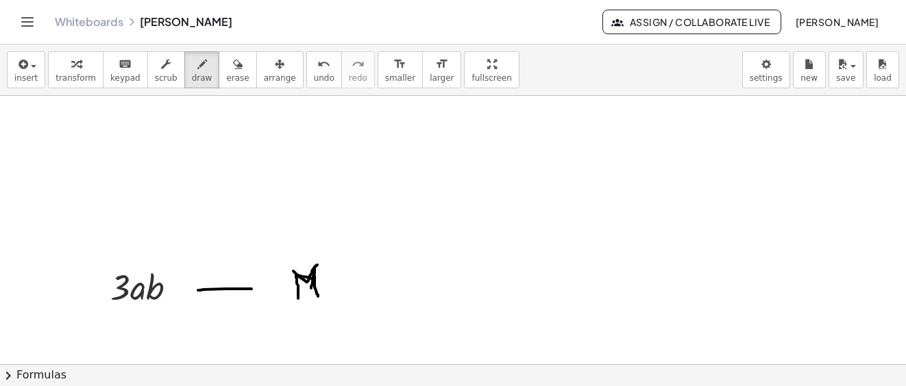
click at [311, 288] on div at bounding box center [453, 98] width 906 height 1343
drag, startPoint x: 428, startPoint y: 206, endPoint x: 464, endPoint y: 229, distance: 43.7
click at [446, 234] on div at bounding box center [453, 98] width 906 height 1343
drag, startPoint x: 473, startPoint y: 219, endPoint x: 489, endPoint y: 223, distance: 16.9
click at [492, 219] on div at bounding box center [453, 98] width 906 height 1343
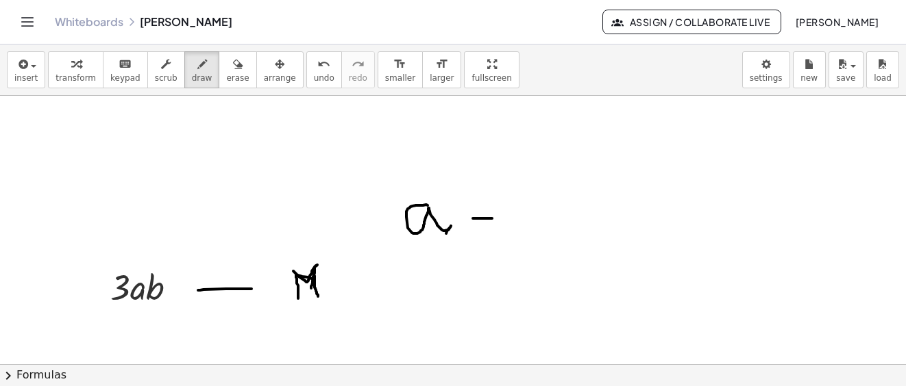
drag, startPoint x: 476, startPoint y: 227, endPoint x: 493, endPoint y: 227, distance: 16.5
click at [493, 225] on div at bounding box center [453, 98] width 906 height 1343
drag, startPoint x: 519, startPoint y: 211, endPoint x: 545, endPoint y: 225, distance: 29.4
click at [545, 225] on div at bounding box center [453, 98] width 906 height 1343
drag, startPoint x: 413, startPoint y: 282, endPoint x: 446, endPoint y: 270, distance: 34.9
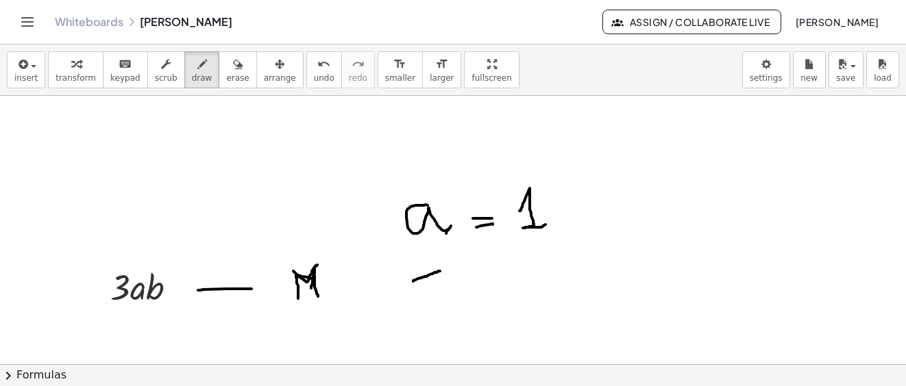
click at [446, 270] on div at bounding box center [453, 98] width 906 height 1343
drag, startPoint x: 432, startPoint y: 299, endPoint x: 456, endPoint y: 288, distance: 26.4
click at [456, 288] on div at bounding box center [453, 98] width 906 height 1343
drag, startPoint x: 440, startPoint y: 256, endPoint x: 484, endPoint y: 297, distance: 60.6
click at [471, 312] on div at bounding box center [453, 98] width 906 height 1343
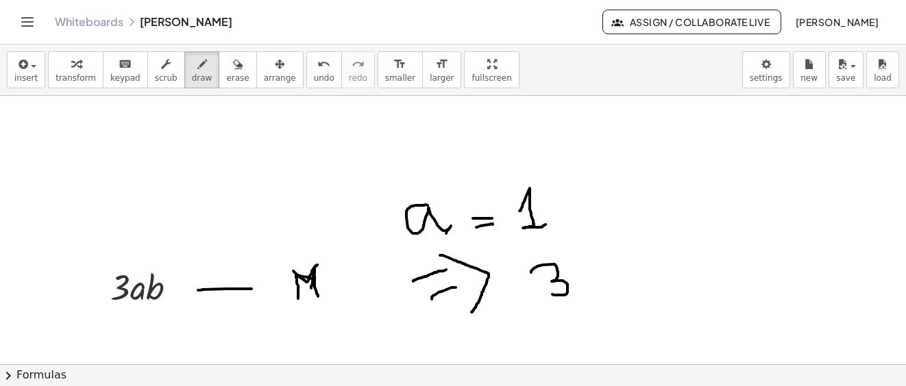
drag, startPoint x: 531, startPoint y: 273, endPoint x: 581, endPoint y: 290, distance: 52.9
click at [566, 295] on div at bounding box center [453, 98] width 906 height 1343
click at [582, 284] on div at bounding box center [453, 98] width 906 height 1343
drag, startPoint x: 597, startPoint y: 283, endPoint x: 623, endPoint y: 296, distance: 28.5
click at [623, 296] on div at bounding box center [453, 98] width 906 height 1343
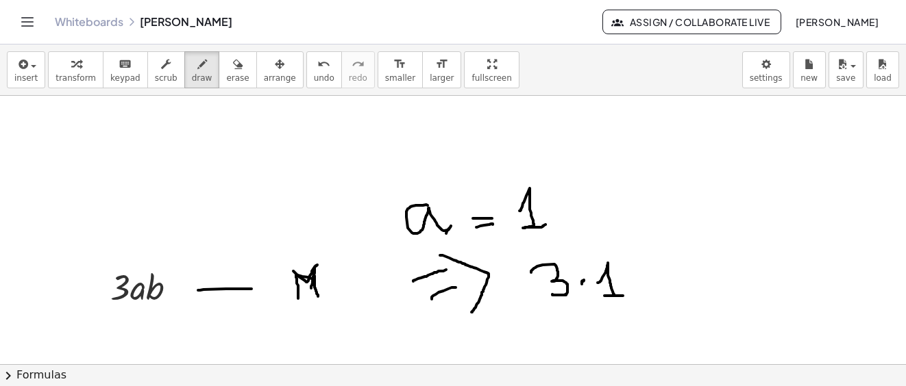
click at [648, 279] on div at bounding box center [453, 98] width 906 height 1343
click at [647, 277] on div at bounding box center [453, 98] width 906 height 1343
drag, startPoint x: 668, startPoint y: 262, endPoint x: 662, endPoint y: 301, distance: 40.2
click at [669, 302] on div at bounding box center [453, 98] width 906 height 1343
click at [129, 291] on div at bounding box center [453, 98] width 906 height 1343
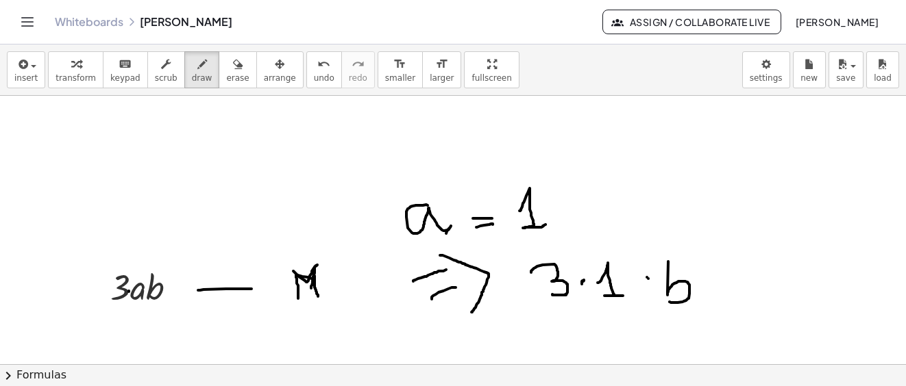
click at [147, 290] on div at bounding box center [453, 98] width 906 height 1343
drag, startPoint x: 736, startPoint y: 277, endPoint x: 741, endPoint y: 284, distance: 9.3
click at [754, 275] on div at bounding box center [453, 98] width 906 height 1343
drag, startPoint x: 746, startPoint y: 288, endPoint x: 763, endPoint y: 288, distance: 16.4
click at [763, 288] on div at bounding box center [453, 98] width 906 height 1343
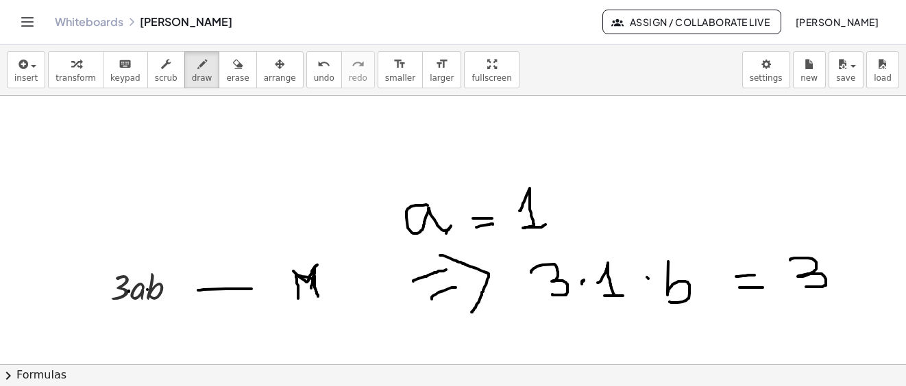
drag, startPoint x: 790, startPoint y: 260, endPoint x: 806, endPoint y: 287, distance: 31.0
click at [806, 287] on div at bounding box center [453, 98] width 906 height 1343
drag, startPoint x: 850, startPoint y: 248, endPoint x: 855, endPoint y: 291, distance: 43.5
click at [855, 291] on div at bounding box center [453, 98] width 906 height 1343
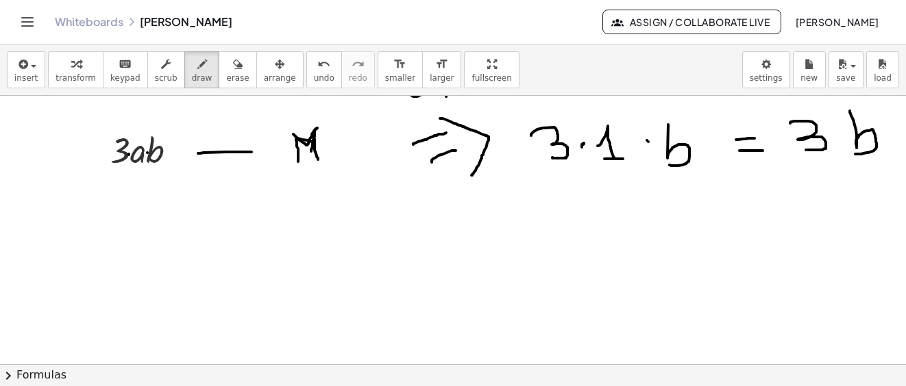
scroll to position [737, 0]
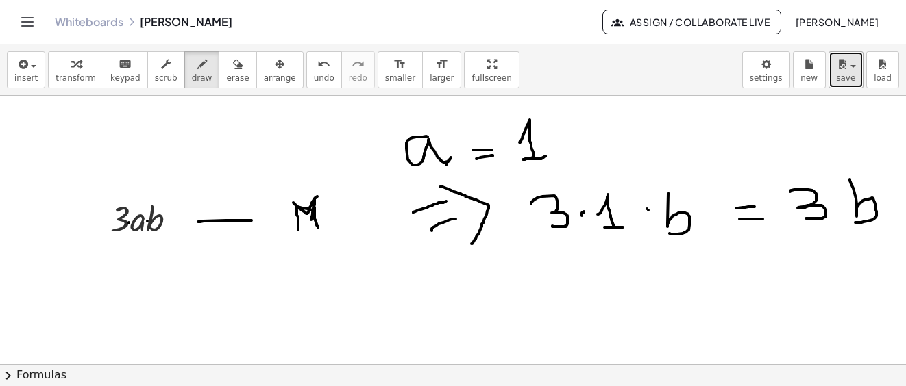
click at [855, 80] on button "save" at bounding box center [845, 69] width 35 height 37
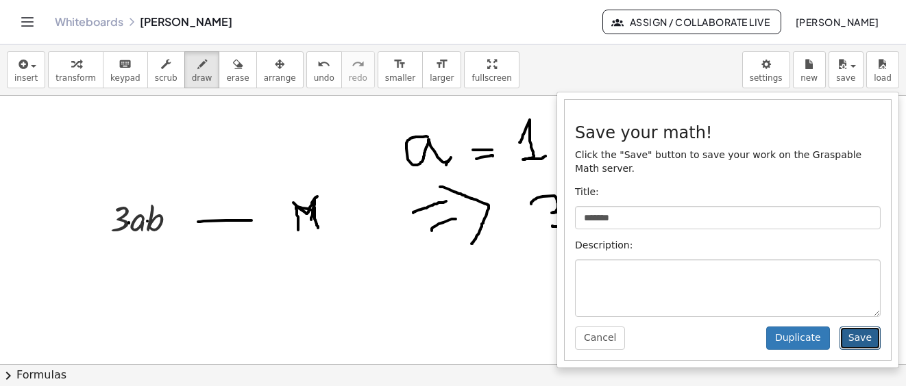
click at [860, 327] on button "Save" at bounding box center [859, 338] width 41 height 23
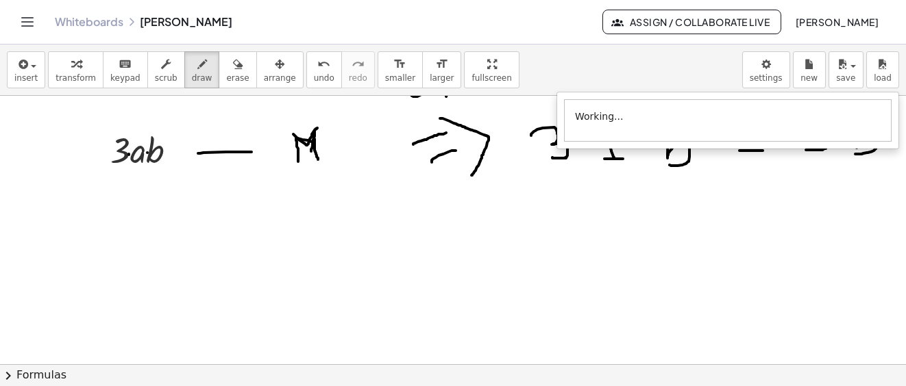
scroll to position [874, 0]
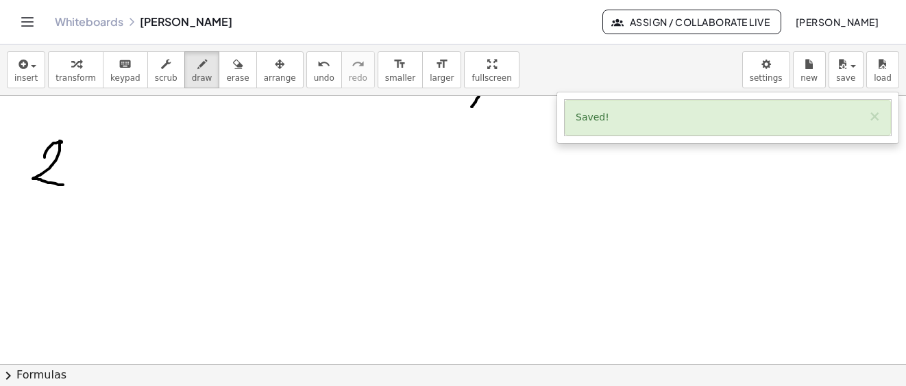
drag, startPoint x: 45, startPoint y: 157, endPoint x: 64, endPoint y: 184, distance: 32.9
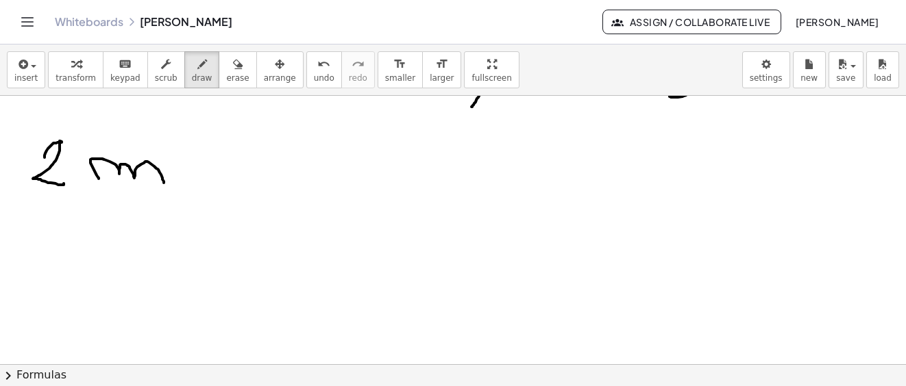
drag, startPoint x: 99, startPoint y: 178, endPoint x: 164, endPoint y: 184, distance: 66.0
drag, startPoint x: 203, startPoint y: 165, endPoint x: 249, endPoint y: 167, distance: 45.9
drag, startPoint x: 284, startPoint y: 141, endPoint x: 377, endPoint y: 191, distance: 105.7
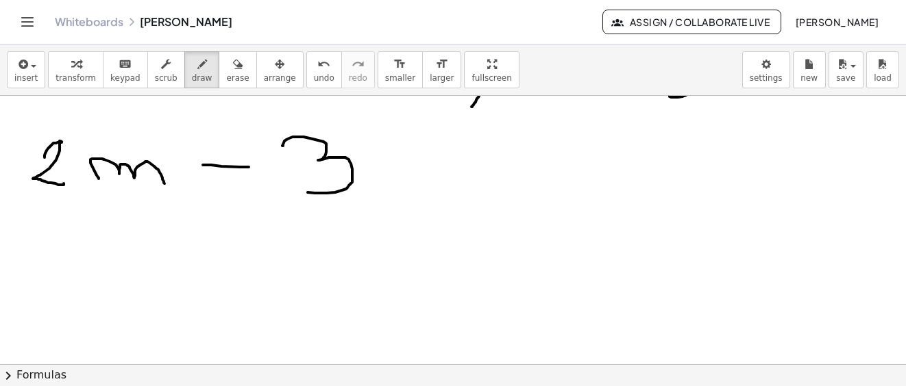
drag, startPoint x: 381, startPoint y: 184, endPoint x: 438, endPoint y: 181, distance: 57.7
drag, startPoint x: 591, startPoint y: 133, endPoint x: 625, endPoint y: 175, distance: 54.6
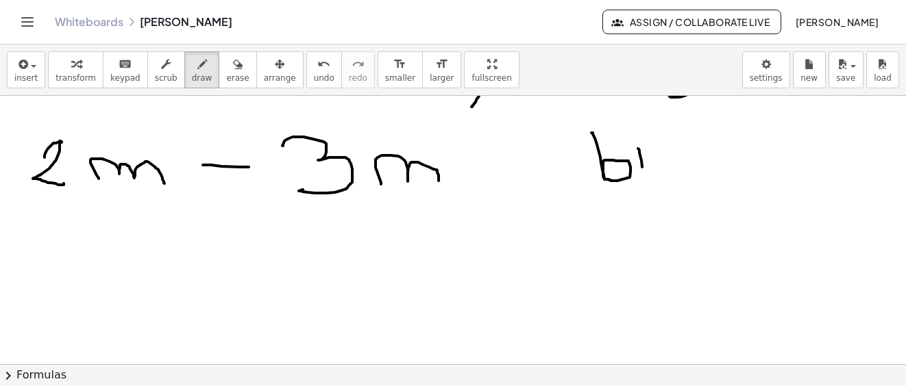
drag, startPoint x: 638, startPoint y: 149, endPoint x: 654, endPoint y: 173, distance: 29.6
drag, startPoint x: 656, startPoint y: 174, endPoint x: 708, endPoint y: 160, distance: 54.7
drag, startPoint x: 709, startPoint y: 147, endPoint x: 750, endPoint y: 157, distance: 42.2
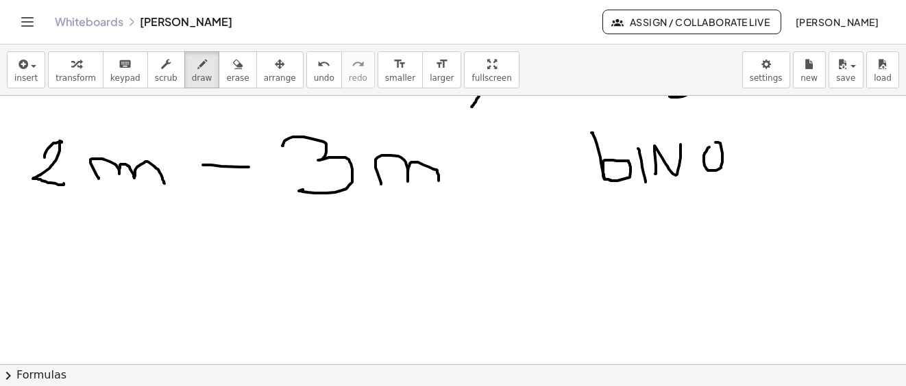
drag, startPoint x: 752, startPoint y: 164, endPoint x: 784, endPoint y: 157, distance: 32.3
drag, startPoint x: 793, startPoint y: 143, endPoint x: 803, endPoint y: 162, distance: 21.4
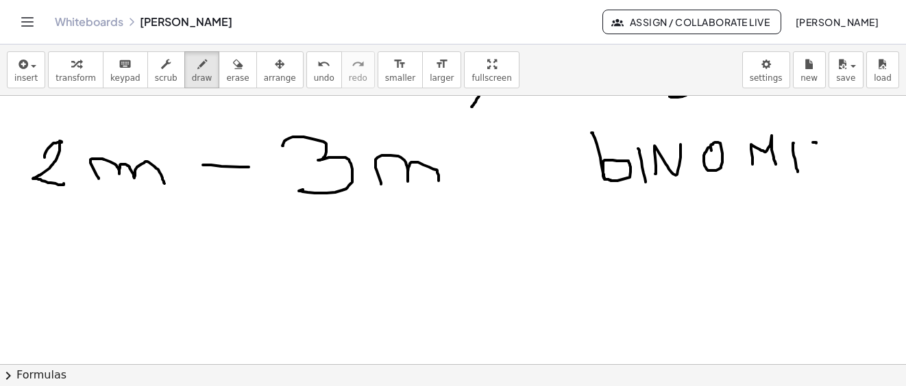
drag, startPoint x: 814, startPoint y: 143, endPoint x: 749, endPoint y: 372, distance: 238.4
drag, startPoint x: 816, startPoint y: 140, endPoint x: 863, endPoint y: 151, distance: 47.9
drag, startPoint x: 567, startPoint y: 293, endPoint x: 643, endPoint y: 295, distance: 76.8
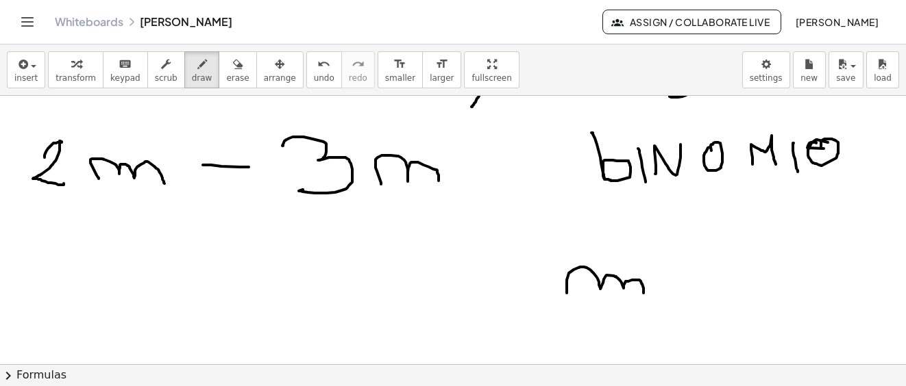
drag, startPoint x: 685, startPoint y: 271, endPoint x: 704, endPoint y: 273, distance: 18.5
drag, startPoint x: 689, startPoint y: 291, endPoint x: 746, endPoint y: 257, distance: 66.4
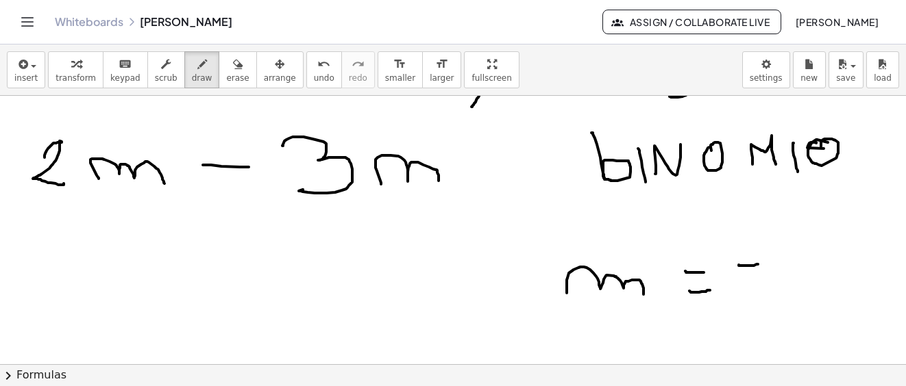
drag, startPoint x: 739, startPoint y: 266, endPoint x: 759, endPoint y: 264, distance: 20.6
drag, startPoint x: 790, startPoint y: 245, endPoint x: 785, endPoint y: 288, distance: 43.4
drag, startPoint x: 612, startPoint y: 351, endPoint x: 660, endPoint y: 338, distance: 50.5
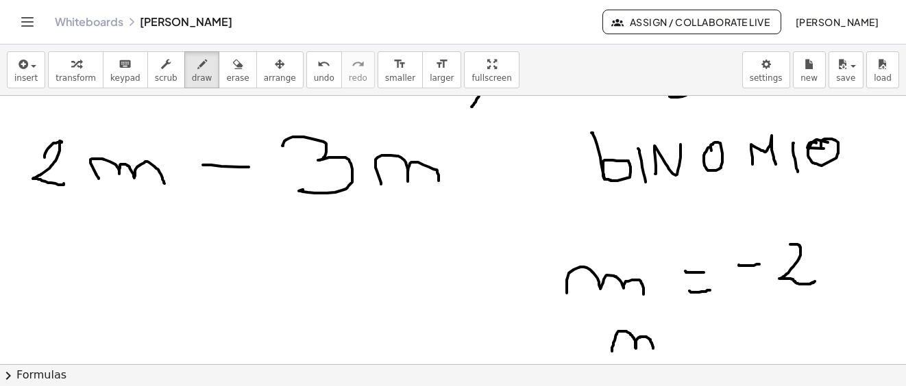
drag, startPoint x: 693, startPoint y: 338, endPoint x: 706, endPoint y: 345, distance: 15.3
drag, startPoint x: 697, startPoint y: 349, endPoint x: 714, endPoint y: 348, distance: 16.5
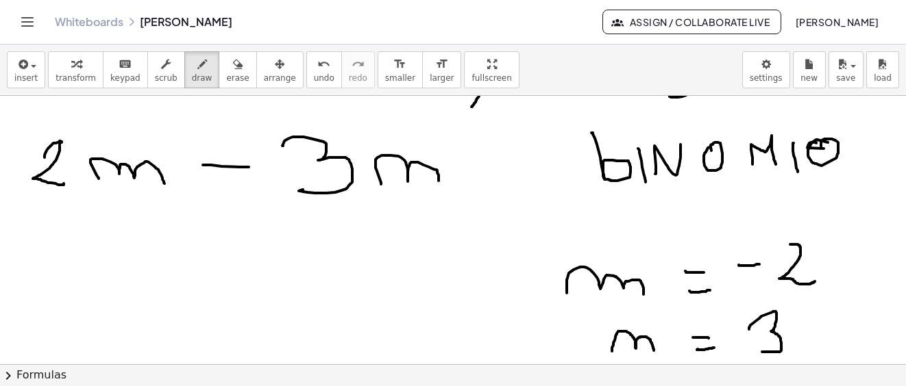
drag, startPoint x: 749, startPoint y: 330, endPoint x: 766, endPoint y: 355, distance: 30.6
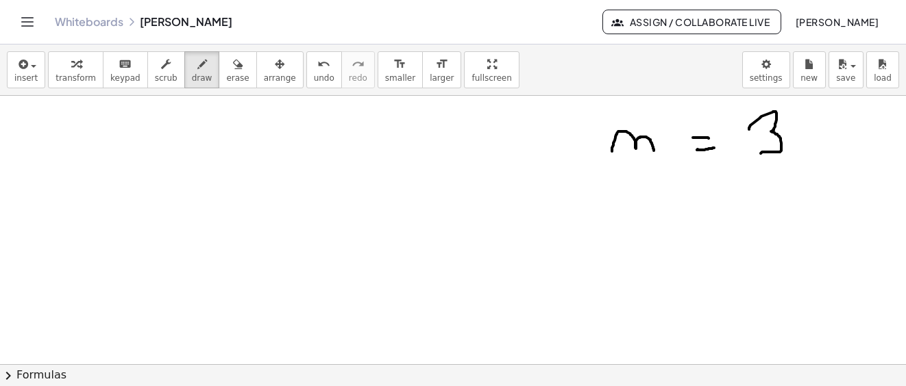
scroll to position [937, 0]
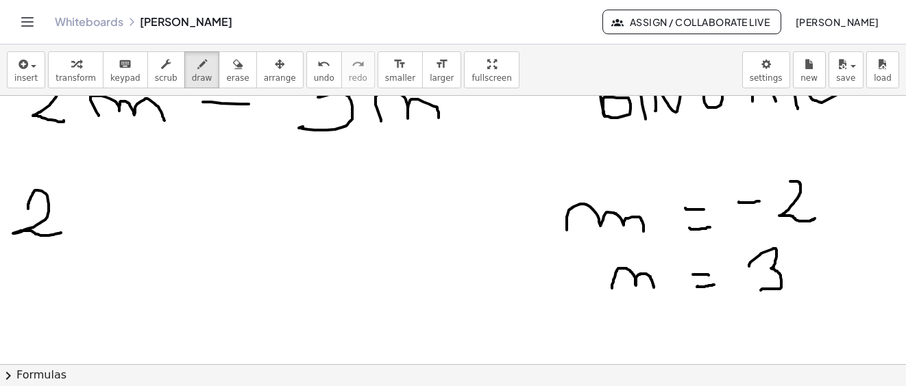
drag, startPoint x: 28, startPoint y: 209, endPoint x: 68, endPoint y: 216, distance: 40.3
drag, startPoint x: 71, startPoint y: 210, endPoint x: 67, endPoint y: 218, distance: 8.3
drag, startPoint x: 87, startPoint y: 208, endPoint x: 103, endPoint y: 208, distance: 16.4
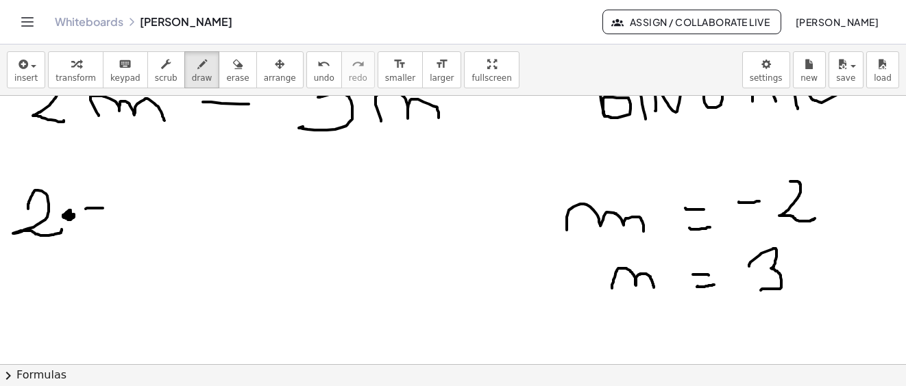
drag, startPoint x: 116, startPoint y: 193, endPoint x: 204, endPoint y: 216, distance: 90.7
drag, startPoint x: 190, startPoint y: 216, endPoint x: 231, endPoint y: 214, distance: 41.2
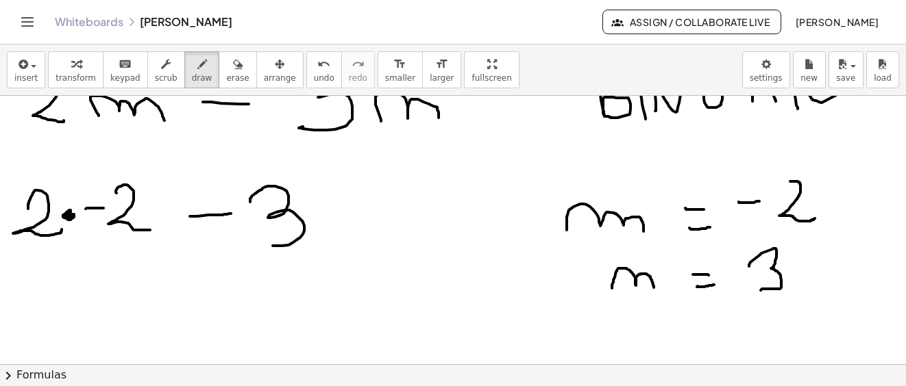
drag, startPoint x: 250, startPoint y: 199, endPoint x: 289, endPoint y: 238, distance: 55.2
drag, startPoint x: 334, startPoint y: 219, endPoint x: 343, endPoint y: 215, distance: 8.9
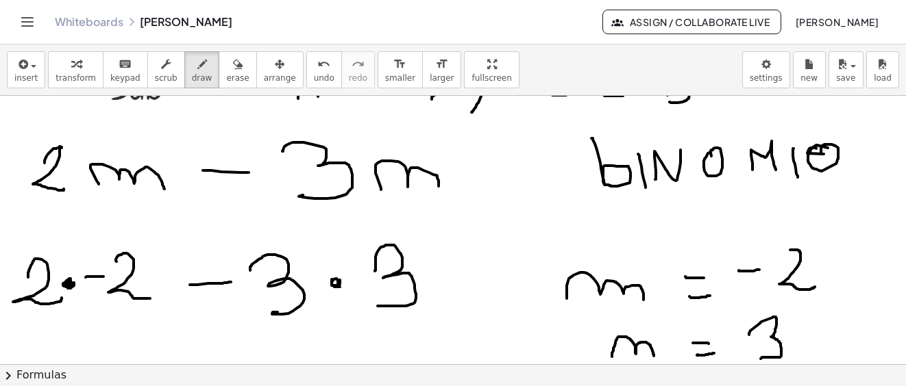
drag, startPoint x: 375, startPoint y: 269, endPoint x: 360, endPoint y: 327, distance: 60.3
click at [369, 308] on div at bounding box center [453, 32] width 906 height 1611
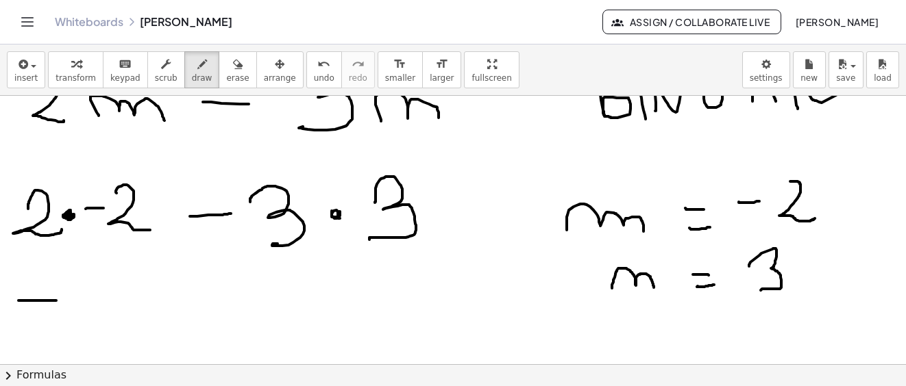
drag, startPoint x: 18, startPoint y: 301, endPoint x: 56, endPoint y: 301, distance: 37.7
drag, startPoint x: 77, startPoint y: 278, endPoint x: 129, endPoint y: 349, distance: 87.3
drag, startPoint x: 189, startPoint y: 308, endPoint x: 222, endPoint y: 308, distance: 32.9
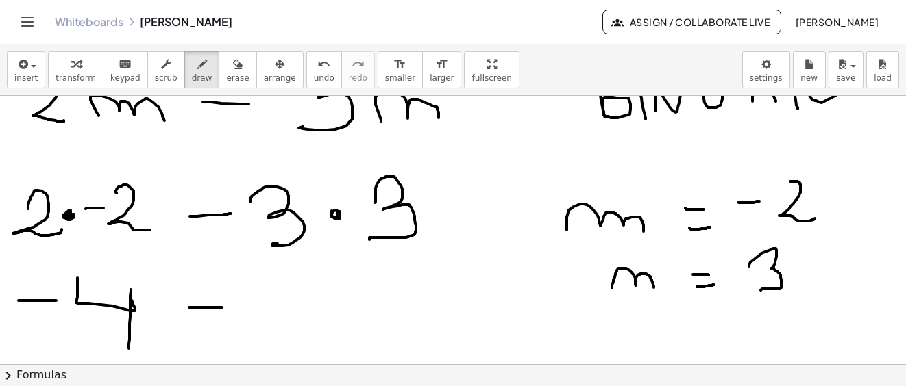
drag, startPoint x: 288, startPoint y: 282, endPoint x: 293, endPoint y: 336, distance: 54.3
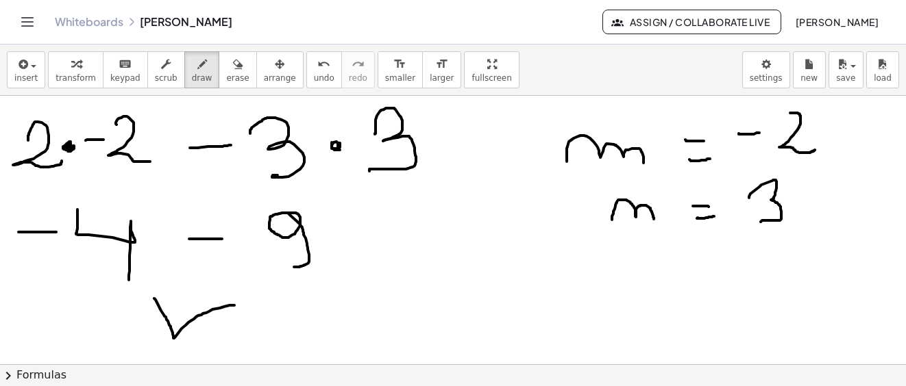
drag, startPoint x: 154, startPoint y: 299, endPoint x: 234, endPoint y: 306, distance: 80.4
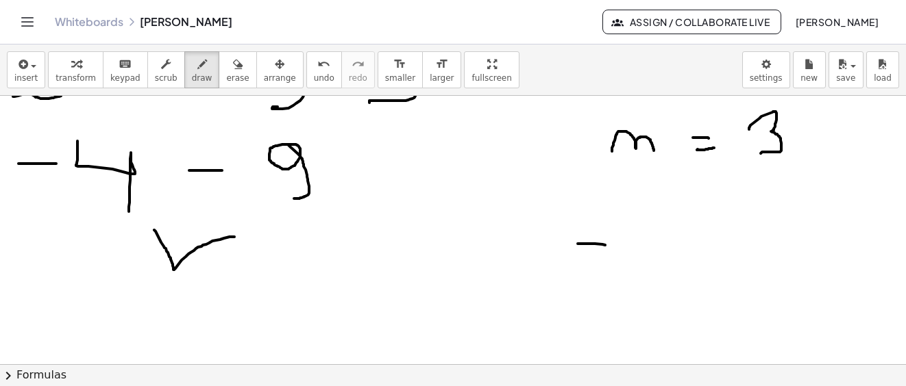
drag, startPoint x: 578, startPoint y: 244, endPoint x: 605, endPoint y: 245, distance: 27.4
drag, startPoint x: 645, startPoint y: 229, endPoint x: 654, endPoint y: 281, distance: 52.7
drag, startPoint x: 583, startPoint y: 290, endPoint x: 654, endPoint y: 290, distance: 71.3
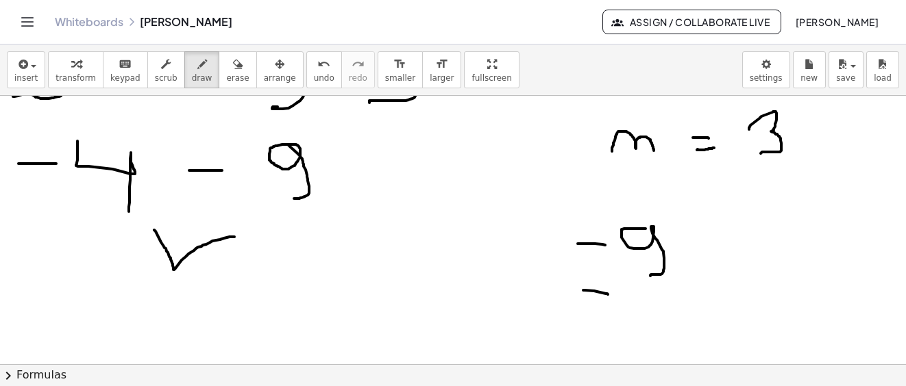
drag, startPoint x: 643, startPoint y: 279, endPoint x: 610, endPoint y: 332, distance: 62.2
drag, startPoint x: 594, startPoint y: 332, endPoint x: 720, endPoint y: 338, distance: 126.2
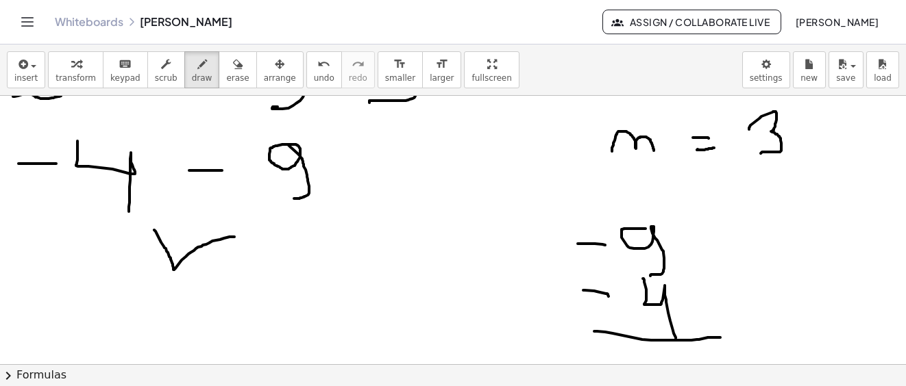
scroll to position [1143, 0]
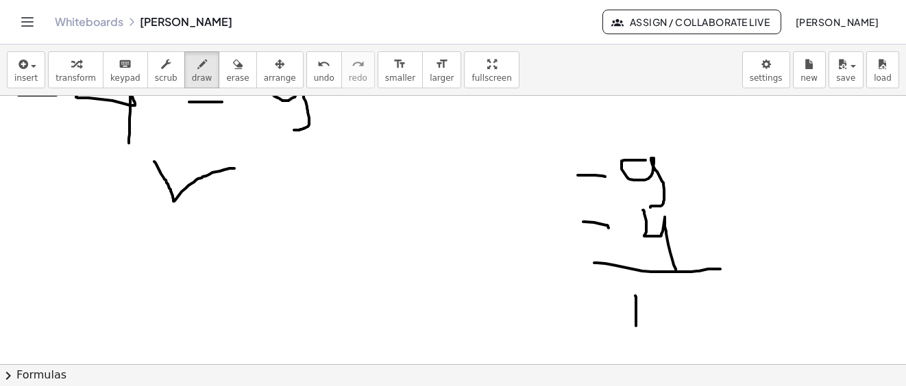
drag, startPoint x: 635, startPoint y: 296, endPoint x: 636, endPoint y: 326, distance: 30.2
drag, startPoint x: 662, startPoint y: 301, endPoint x: 678, endPoint y: 341, distance: 42.7
drag, startPoint x: 578, startPoint y: 310, endPoint x: 606, endPoint y: 310, distance: 27.4
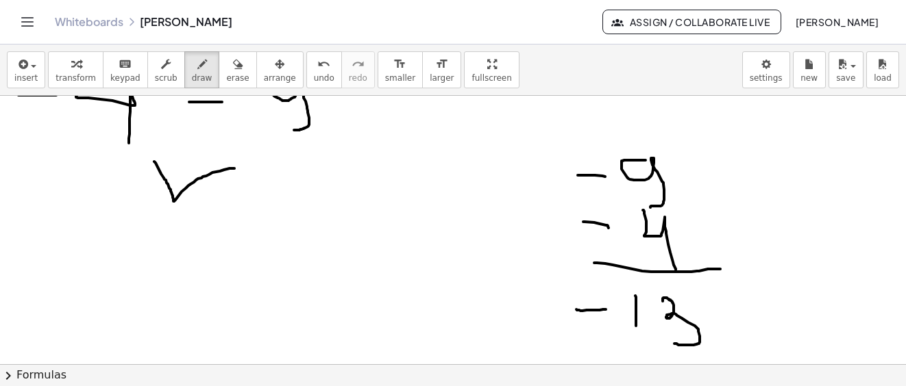
drag, startPoint x: 116, startPoint y: 255, endPoint x: 149, endPoint y: 249, distance: 34.0
drag, startPoint x: 177, startPoint y: 230, endPoint x: 179, endPoint y: 277, distance: 47.3
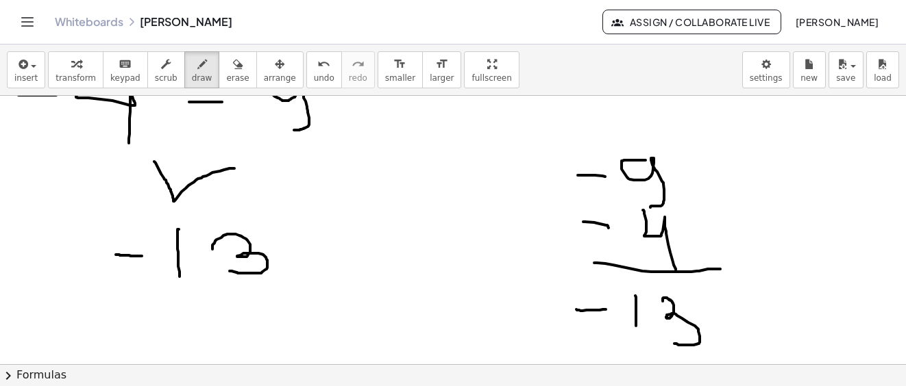
drag, startPoint x: 212, startPoint y: 247, endPoint x: 258, endPoint y: 286, distance: 59.3
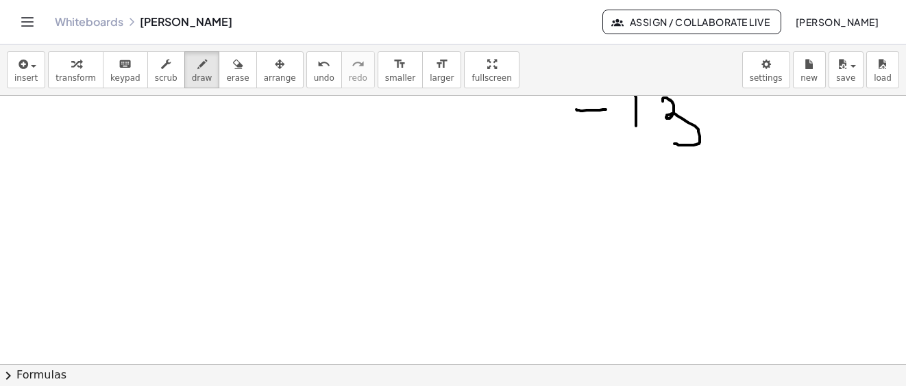
scroll to position [1411, 0]
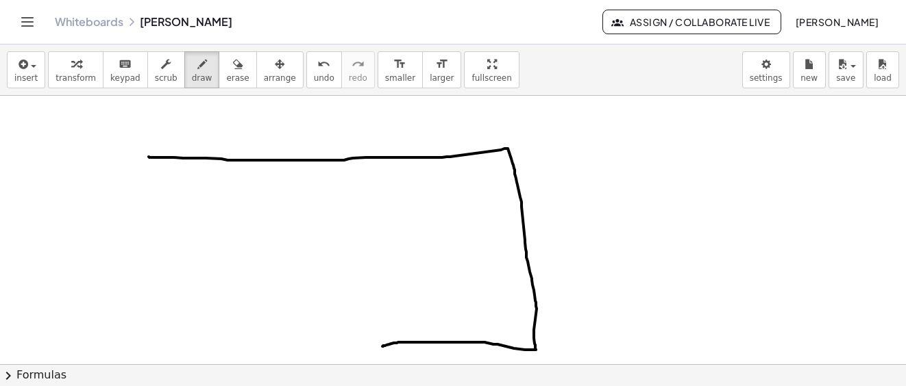
drag, startPoint x: 149, startPoint y: 157, endPoint x: 348, endPoint y: 199, distance: 203.8
drag, startPoint x: 214, startPoint y: 67, endPoint x: 106, endPoint y: 173, distance: 150.7
click at [233, 69] on icon "button" at bounding box center [238, 64] width 10 height 16
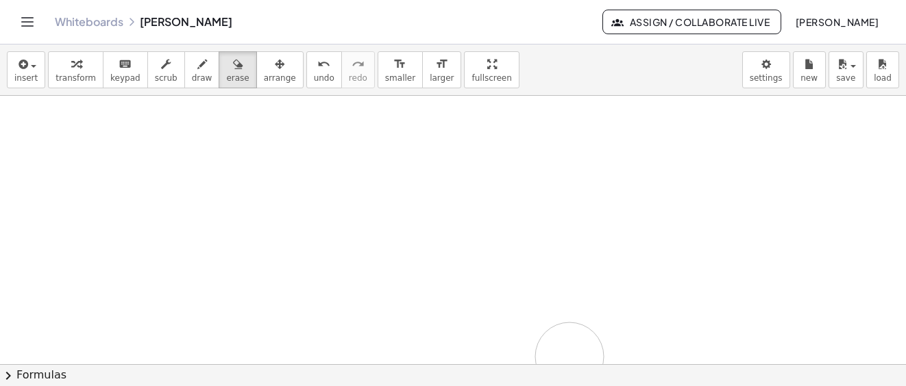
drag, startPoint x: 106, startPoint y: 173, endPoint x: 262, endPoint y: 332, distance: 222.9
click at [850, 77] on span "save" at bounding box center [845, 78] width 19 height 10
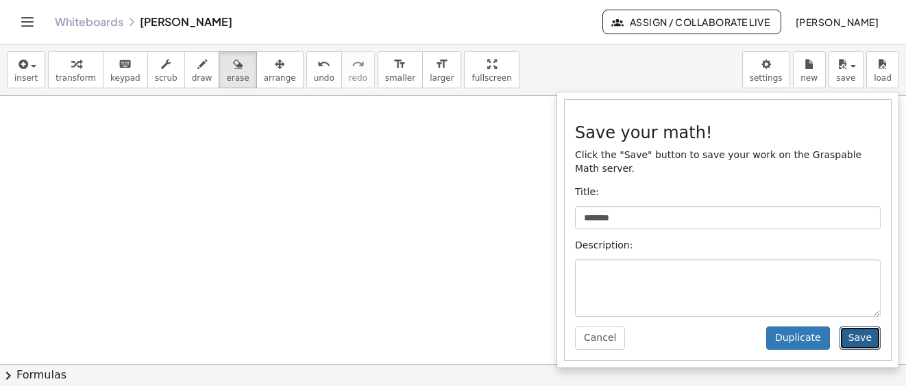
click at [859, 332] on button "Save" at bounding box center [859, 338] width 41 height 23
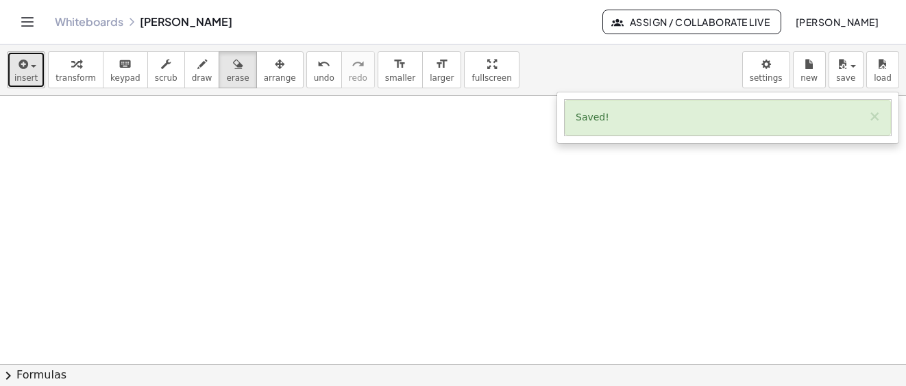
click at [33, 66] on span "button" at bounding box center [33, 66] width 5 height 3
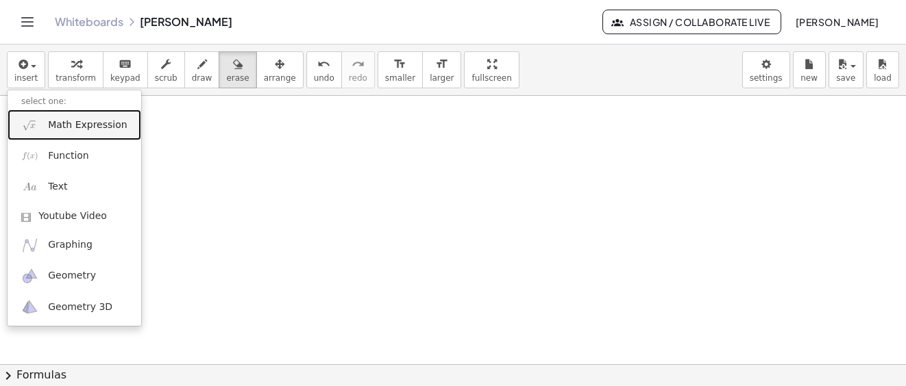
click at [65, 129] on span "Math Expression" at bounding box center [87, 126] width 79 height 14
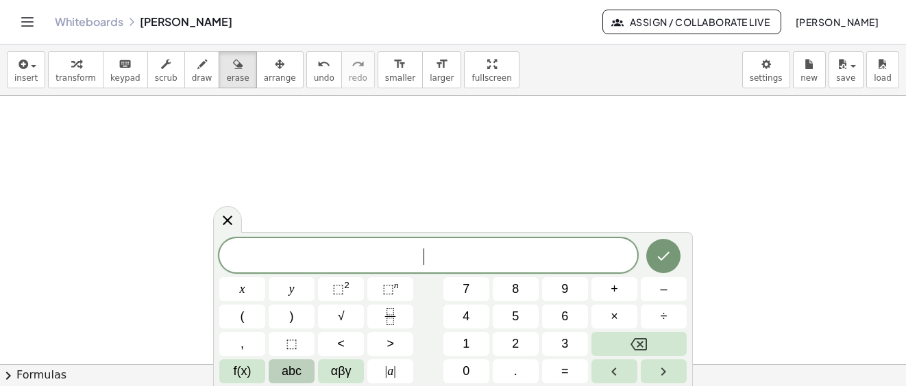
click at [293, 376] on span "abc" at bounding box center [292, 371] width 20 height 18
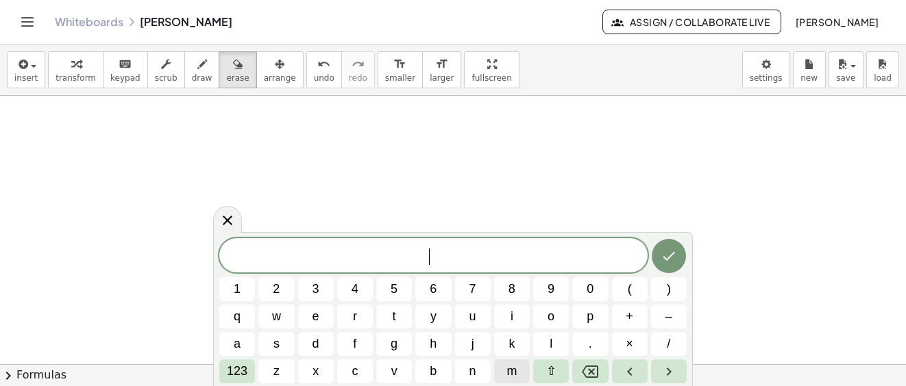
click at [514, 373] on span "m" at bounding box center [511, 371] width 10 height 18
click at [240, 375] on span "123" at bounding box center [237, 371] width 21 height 18
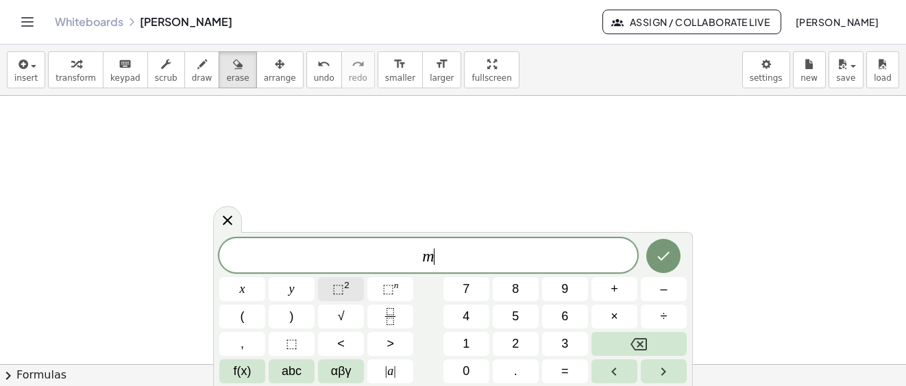
click at [346, 292] on span "⬚ 2" at bounding box center [340, 289] width 17 height 18
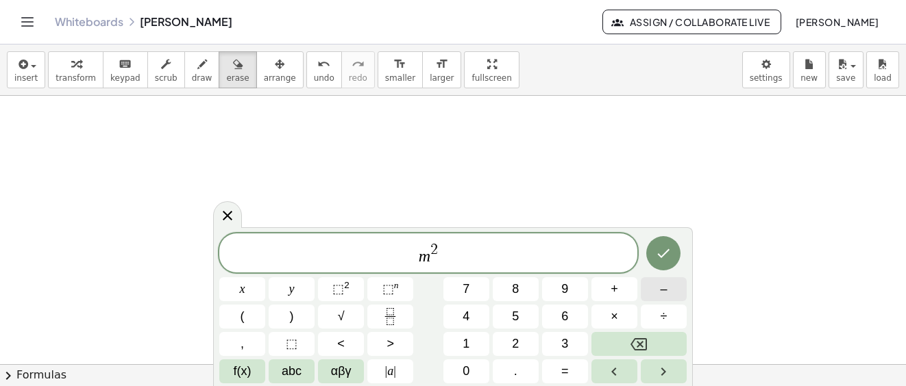
click at [664, 292] on span "–" at bounding box center [663, 289] width 7 height 18
click at [294, 376] on span "abc" at bounding box center [292, 371] width 20 height 18
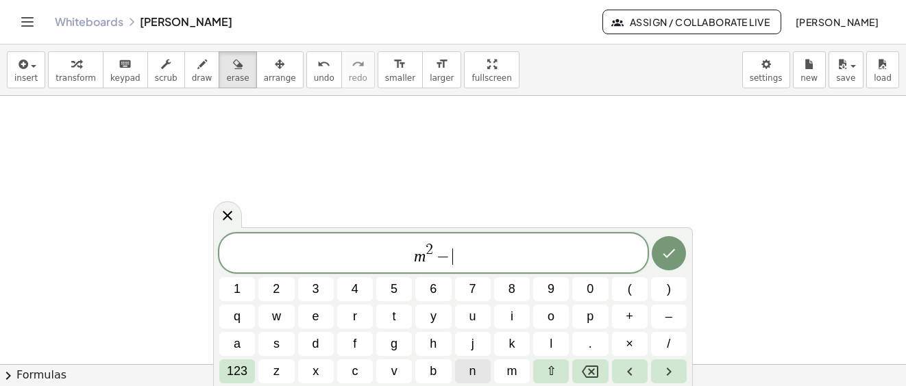
click at [464, 372] on button "n" at bounding box center [473, 372] width 36 height 24
click at [240, 373] on span "123" at bounding box center [237, 371] width 21 height 18
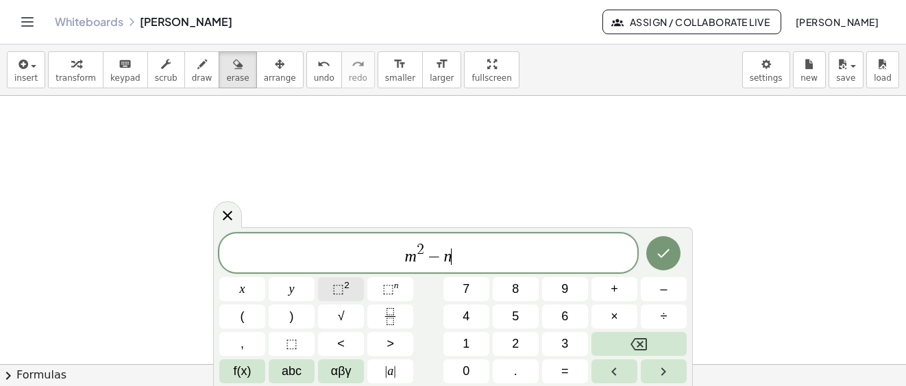
click at [345, 287] on sup "2" at bounding box center [346, 285] width 5 height 10
click at [659, 249] on icon "Done" at bounding box center [663, 253] width 16 height 16
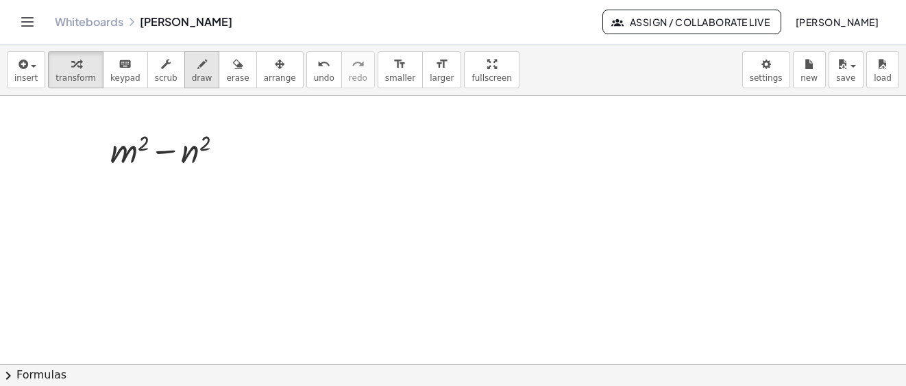
click at [198, 71] on button "draw" at bounding box center [202, 69] width 36 height 37
drag, startPoint x: 521, startPoint y: 149, endPoint x: 615, endPoint y: 140, distance: 94.3
drag, startPoint x: 609, startPoint y: 144, endPoint x: 634, endPoint y: 148, distance: 25.7
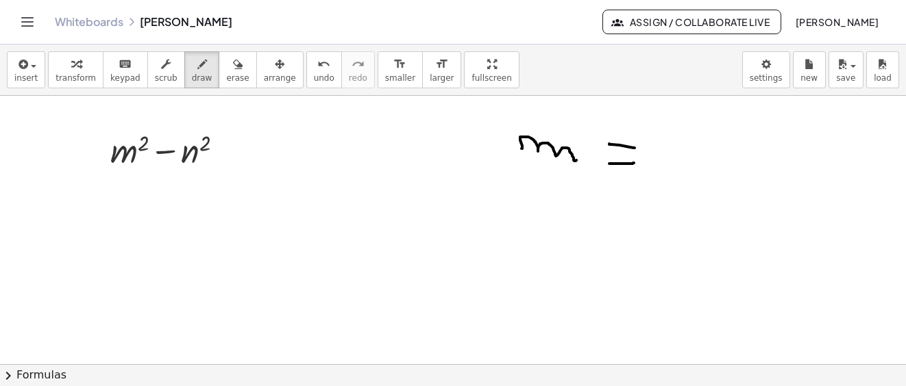
drag, startPoint x: 633, startPoint y: 163, endPoint x: 636, endPoint y: 156, distance: 8.3
drag, startPoint x: 652, startPoint y: 153, endPoint x: 678, endPoint y: 153, distance: 25.3
drag, startPoint x: 695, startPoint y: 144, endPoint x: 625, endPoint y: 200, distance: 90.2
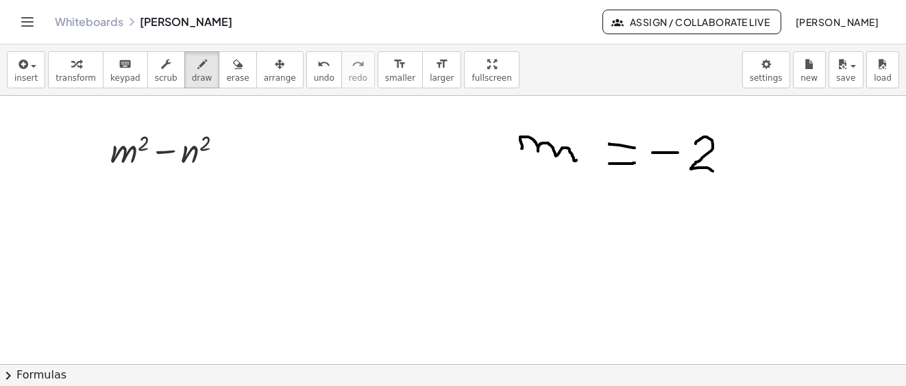
drag, startPoint x: 531, startPoint y: 238, endPoint x: 623, endPoint y: 218, distance: 94.1
drag, startPoint x: 608, startPoint y: 218, endPoint x: 628, endPoint y: 218, distance: 19.9
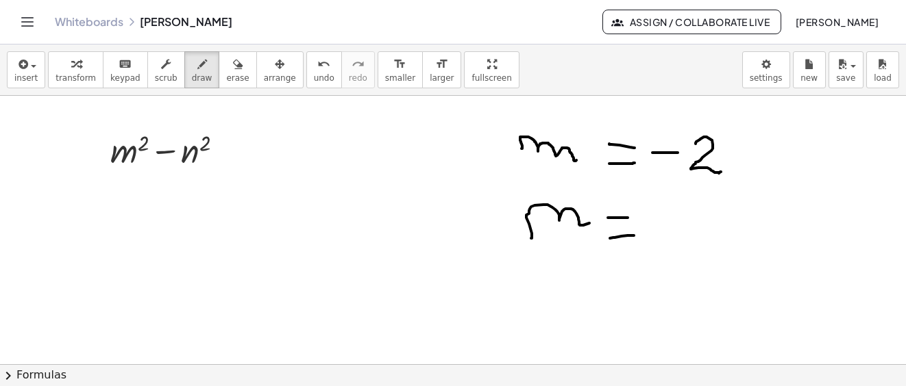
drag, startPoint x: 680, startPoint y: 212, endPoint x: 64, endPoint y: 211, distance: 615.9
drag, startPoint x: 135, startPoint y: 180, endPoint x: 133, endPoint y: 300, distance: 119.9
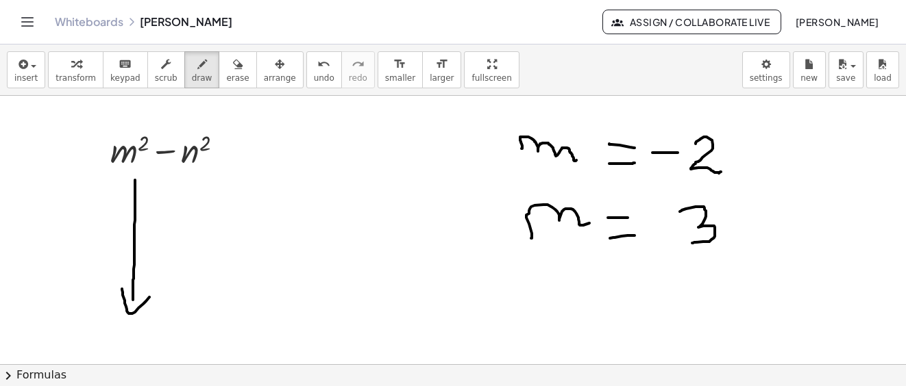
drag, startPoint x: 126, startPoint y: 307, endPoint x: 149, endPoint y: 297, distance: 25.2
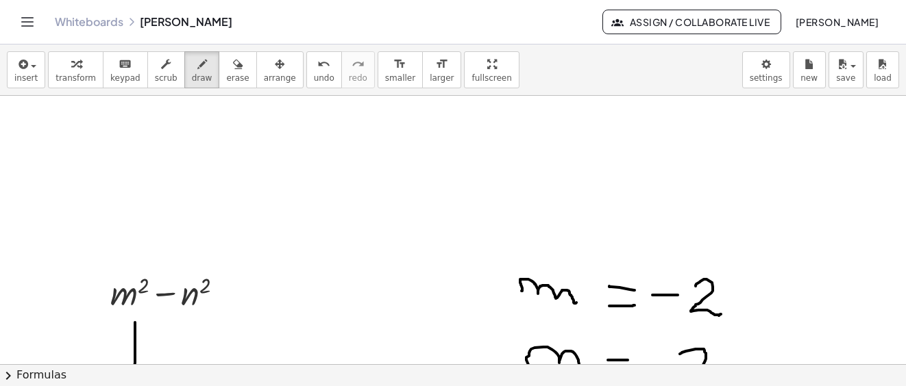
scroll to position [1543, 0]
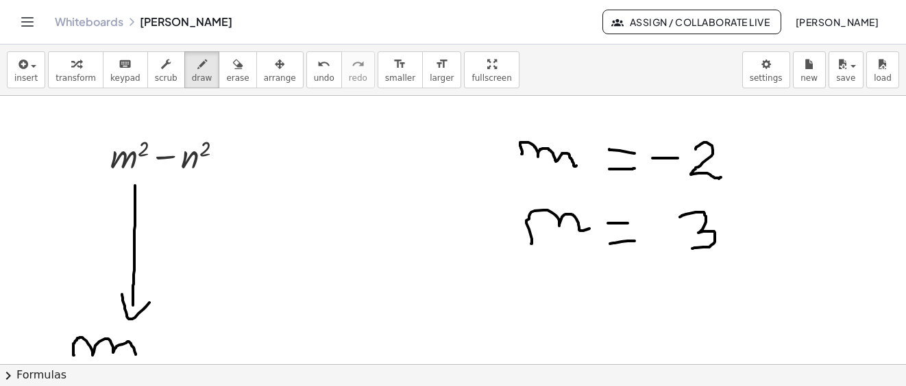
drag, startPoint x: 74, startPoint y: 356, endPoint x: 145, endPoint y: 327, distance: 76.0
drag, startPoint x: 149, startPoint y: 320, endPoint x: 157, endPoint y: 336, distance: 17.8
drag, startPoint x: 196, startPoint y: 344, endPoint x: 206, endPoint y: 345, distance: 10.4
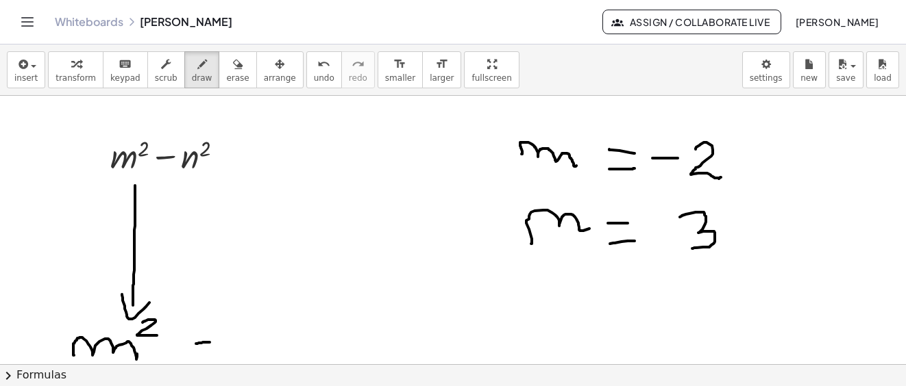
drag, startPoint x: 198, startPoint y: 354, endPoint x: 225, endPoint y: 354, distance: 26.7
click at [230, 77] on button "erase" at bounding box center [238, 69] width 38 height 37
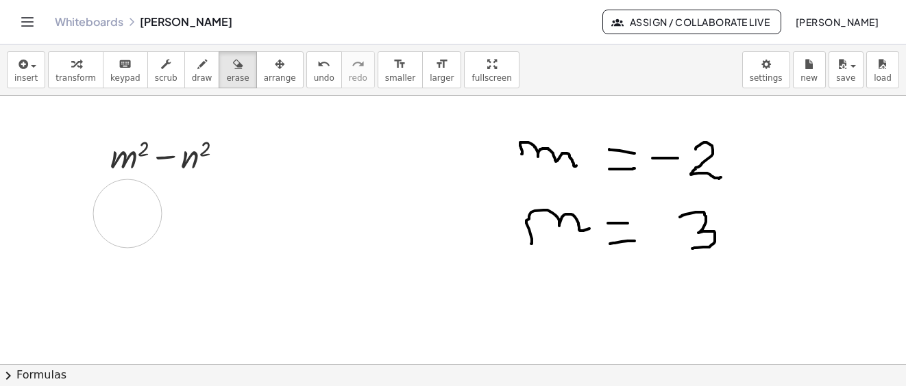
drag, startPoint x: 184, startPoint y: 280, endPoint x: 518, endPoint y: 369, distance: 346.0
click at [196, 73] on button "draw" at bounding box center [202, 69] width 36 height 37
drag, startPoint x: 41, startPoint y: 230, endPoint x: 69, endPoint y: 225, distance: 27.7
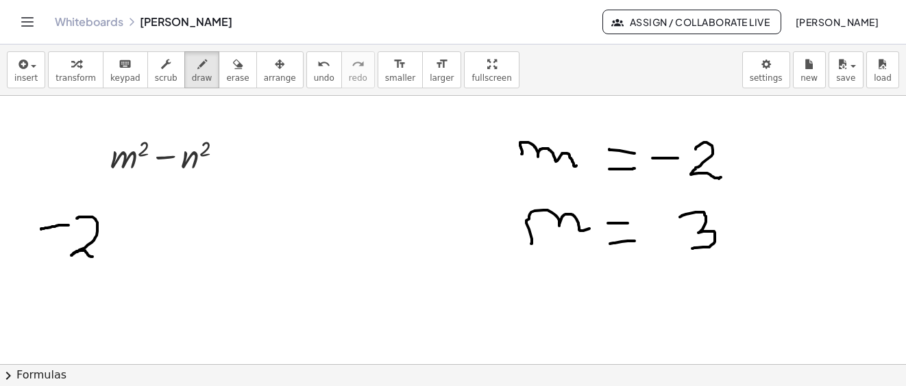
drag, startPoint x: 77, startPoint y: 219, endPoint x: 98, endPoint y: 247, distance: 35.2
drag, startPoint x: 36, startPoint y: 208, endPoint x: 45, endPoint y: 279, distance: 71.7
drag, startPoint x: 110, startPoint y: 198, endPoint x: 124, endPoint y: 231, distance: 35.9
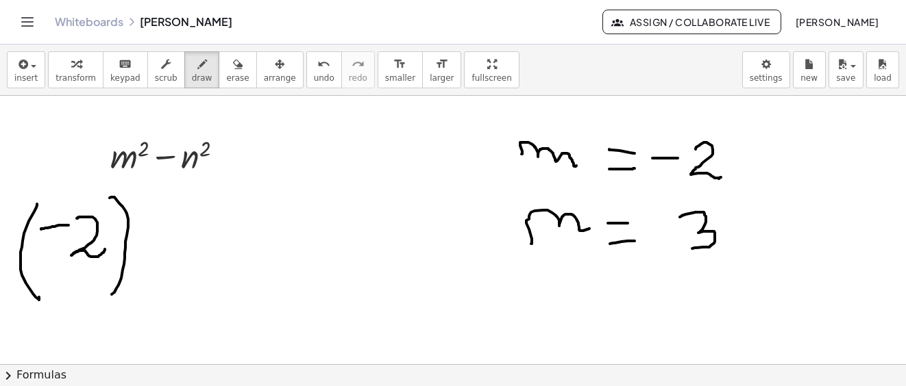
drag, startPoint x: 134, startPoint y: 184, endPoint x: 169, endPoint y: 218, distance: 48.9
drag, startPoint x: 154, startPoint y: 240, endPoint x: 188, endPoint y: 243, distance: 33.7
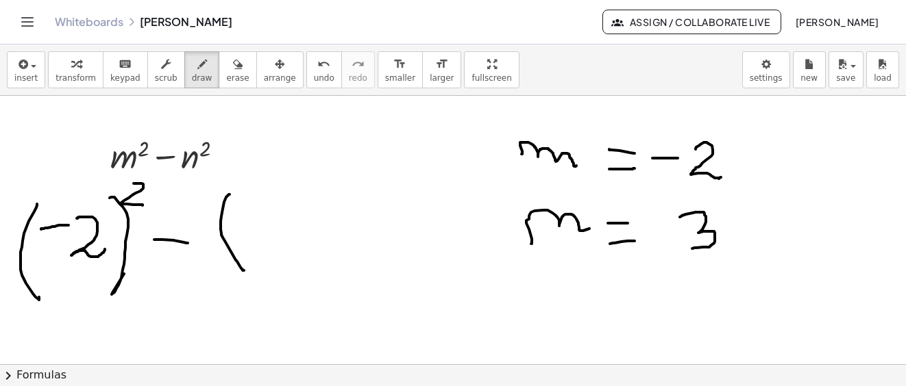
drag, startPoint x: 230, startPoint y: 195, endPoint x: 244, endPoint y: 271, distance: 77.4
drag, startPoint x: 258, startPoint y: 222, endPoint x: 301, endPoint y: 226, distance: 43.4
drag, startPoint x: 299, startPoint y: 185, endPoint x: 338, endPoint y: 222, distance: 53.8
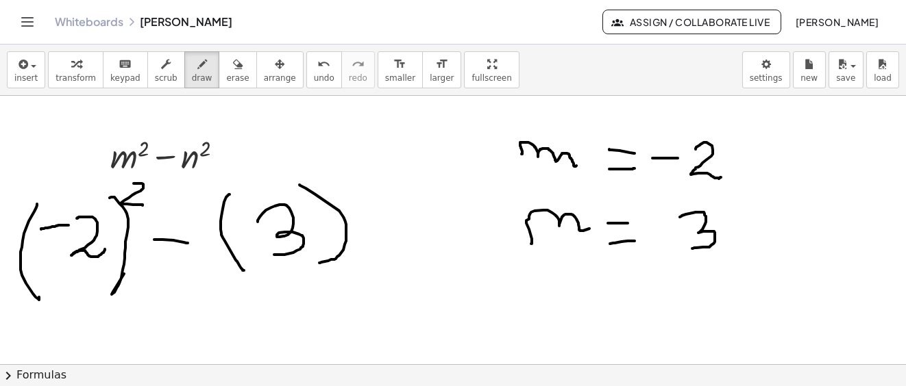
drag, startPoint x: 352, startPoint y: 166, endPoint x: 358, endPoint y: 189, distance: 23.3
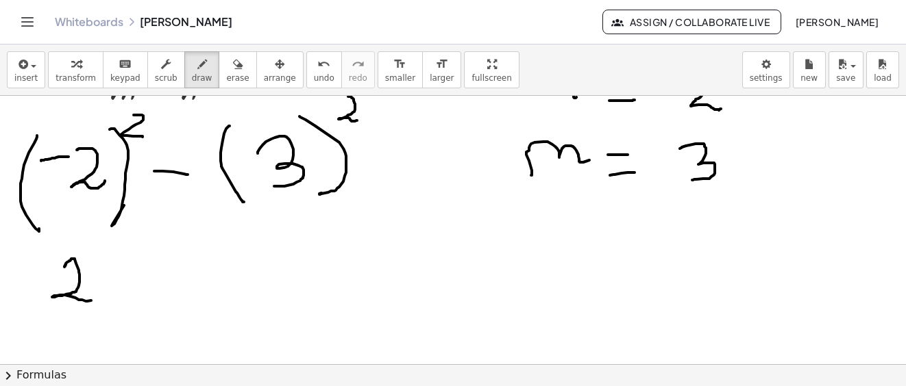
drag, startPoint x: 64, startPoint y: 267, endPoint x: 97, endPoint y: 290, distance: 39.9
drag, startPoint x: 106, startPoint y: 279, endPoint x: 125, endPoint y: 274, distance: 19.8
drag, startPoint x: 125, startPoint y: 269, endPoint x: 108, endPoint y: 270, distance: 17.9
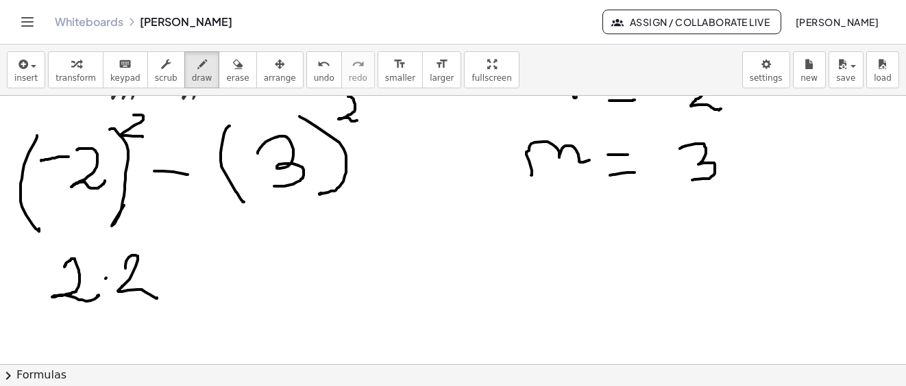
drag, startPoint x: 110, startPoint y: 270, endPoint x: 119, endPoint y: 270, distance: 8.2
drag, startPoint x: 43, startPoint y: 273, endPoint x: 63, endPoint y: 272, distance: 19.9
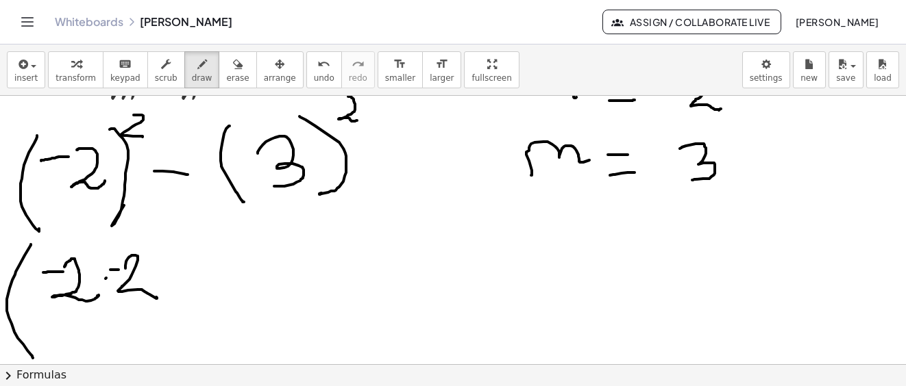
drag, startPoint x: 31, startPoint y: 245, endPoint x: 56, endPoint y: 317, distance: 76.3
drag, startPoint x: 158, startPoint y: 243, endPoint x: 184, endPoint y: 270, distance: 37.8
drag, startPoint x: 209, startPoint y: 292, endPoint x: 245, endPoint y: 297, distance: 35.9
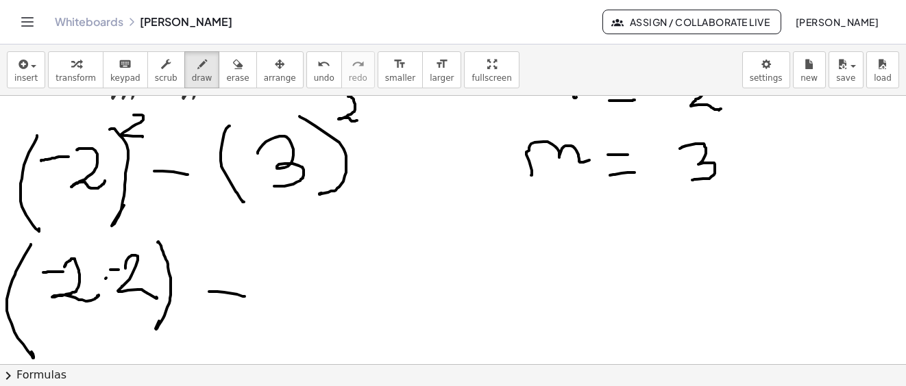
drag, startPoint x: 308, startPoint y: 241, endPoint x: 319, endPoint y: 296, distance: 56.0
drag, startPoint x: 330, startPoint y: 281, endPoint x: 371, endPoint y: 299, distance: 44.8
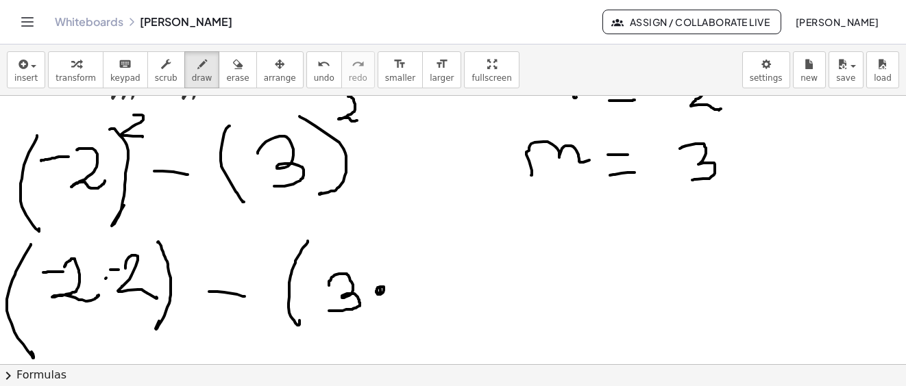
drag, startPoint x: 377, startPoint y: 288, endPoint x: 393, endPoint y: 288, distance: 15.1
drag, startPoint x: 399, startPoint y: 273, endPoint x: 436, endPoint y: 279, distance: 36.8
drag, startPoint x: 421, startPoint y: 251, endPoint x: 343, endPoint y: 294, distance: 89.2
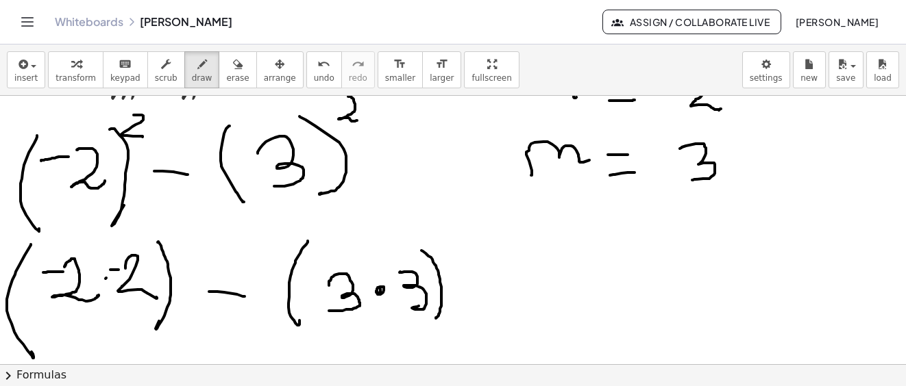
drag, startPoint x: 111, startPoint y: 271, endPoint x: 108, endPoint y: 278, distance: 8.3
drag, startPoint x: 116, startPoint y: 267, endPoint x: 156, endPoint y: 269, distance: 39.8
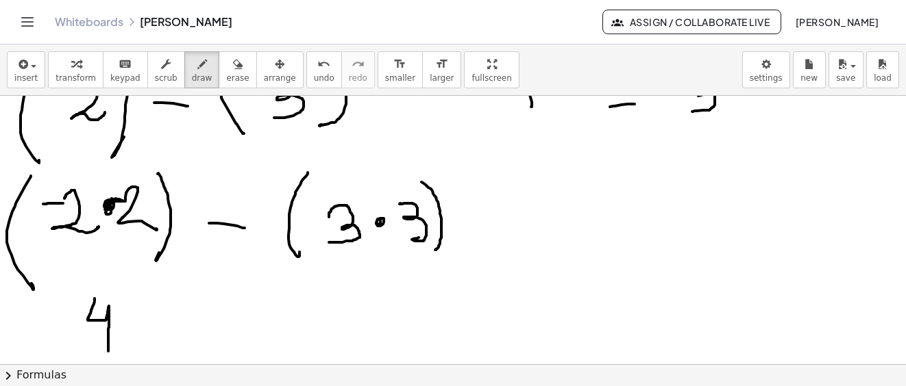
drag, startPoint x: 95, startPoint y: 299, endPoint x: 114, endPoint y: 327, distance: 34.4
drag, startPoint x: 208, startPoint y: 330, endPoint x: 253, endPoint y: 330, distance: 45.9
drag, startPoint x: 336, startPoint y: 303, endPoint x: 367, endPoint y: 360, distance: 65.3
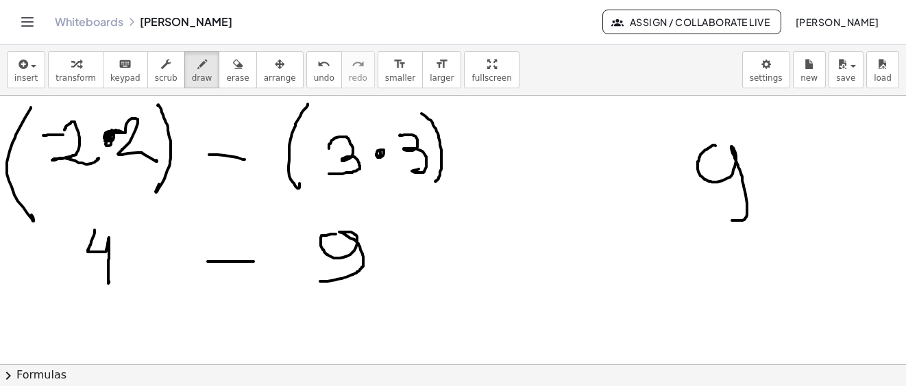
drag, startPoint x: 714, startPoint y: 145, endPoint x: 714, endPoint y: 216, distance: 71.3
drag, startPoint x: 649, startPoint y: 186, endPoint x: 525, endPoint y: 239, distance: 134.4
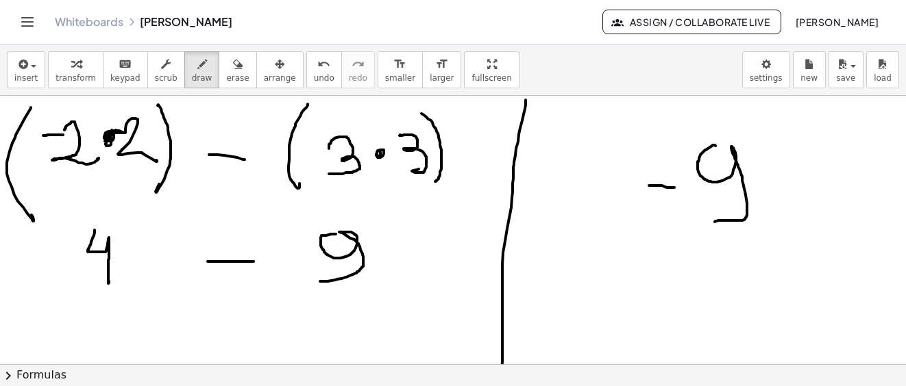
drag, startPoint x: 525, startPoint y: 100, endPoint x: 571, endPoint y: 324, distance: 228.7
drag, startPoint x: 646, startPoint y: 249, endPoint x: 678, endPoint y: 250, distance: 32.2
drag, startPoint x: 663, startPoint y: 235, endPoint x: 686, endPoint y: 253, distance: 29.2
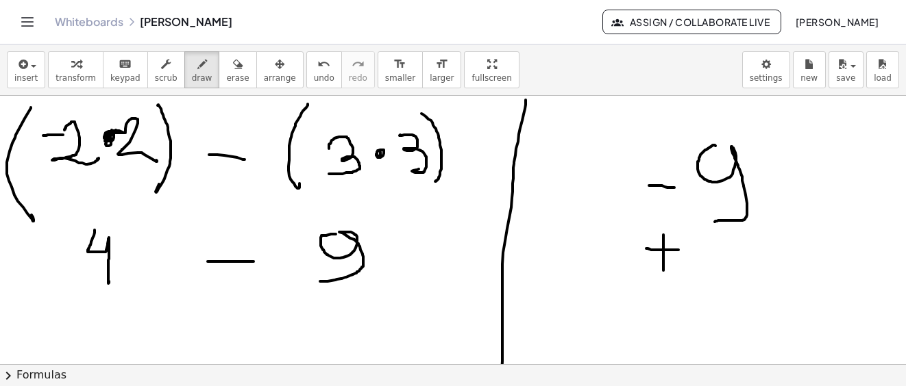
drag, startPoint x: 723, startPoint y: 232, endPoint x: 752, endPoint y: 309, distance: 81.9
drag, startPoint x: 58, startPoint y: 247, endPoint x: 89, endPoint y: 246, distance: 31.5
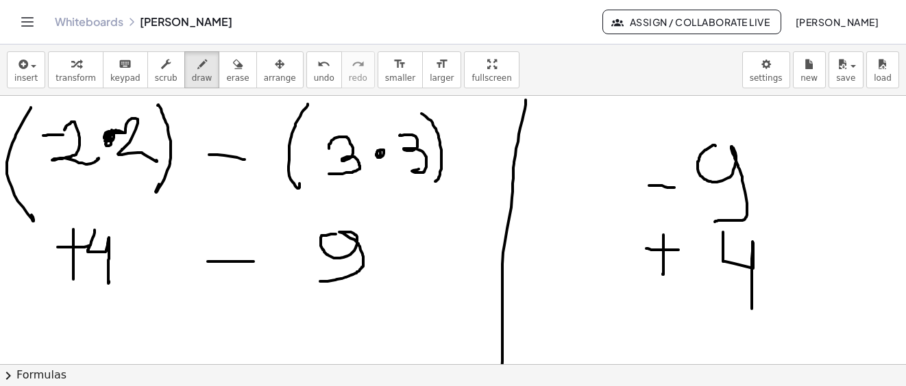
drag, startPoint x: 73, startPoint y: 230, endPoint x: 73, endPoint y: 280, distance: 50.0
drag, startPoint x: 628, startPoint y: 344, endPoint x: 809, endPoint y: 319, distance: 182.5
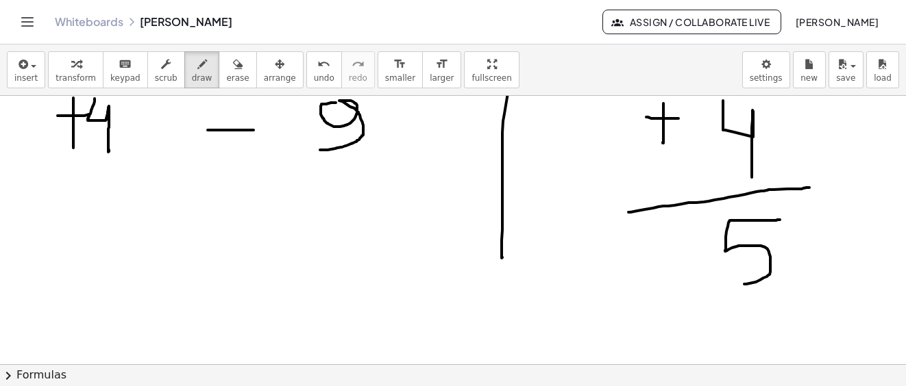
drag, startPoint x: 780, startPoint y: 220, endPoint x: 733, endPoint y: 284, distance: 79.5
drag, startPoint x: 646, startPoint y: 263, endPoint x: 691, endPoint y: 261, distance: 44.6
drag, startPoint x: 166, startPoint y: 177, endPoint x: 236, endPoint y: 249, distance: 100.3
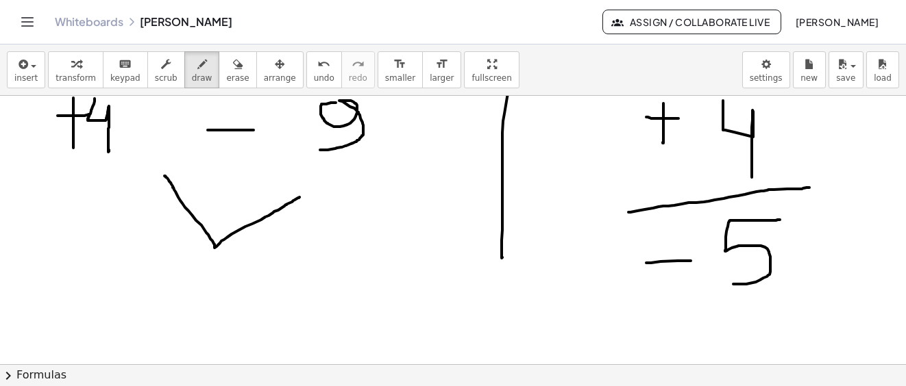
drag, startPoint x: 179, startPoint y: 282, endPoint x: 208, endPoint y: 276, distance: 30.1
drag, startPoint x: 280, startPoint y: 265, endPoint x: 243, endPoint y: 324, distance: 69.6
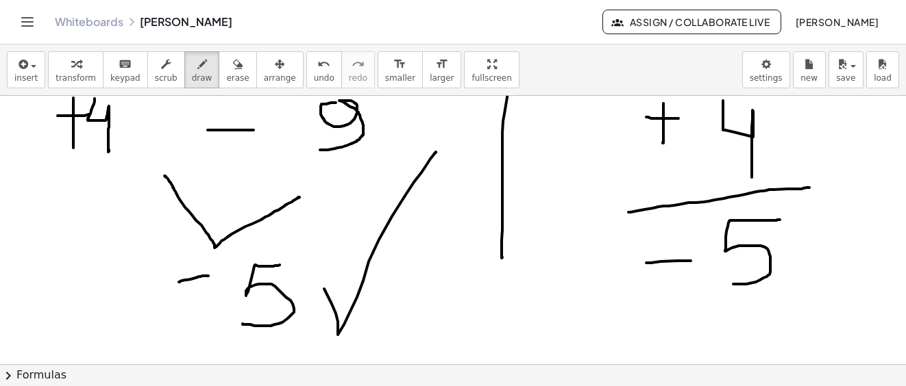
drag, startPoint x: 332, startPoint y: 304, endPoint x: 447, endPoint y: 166, distance: 180.0
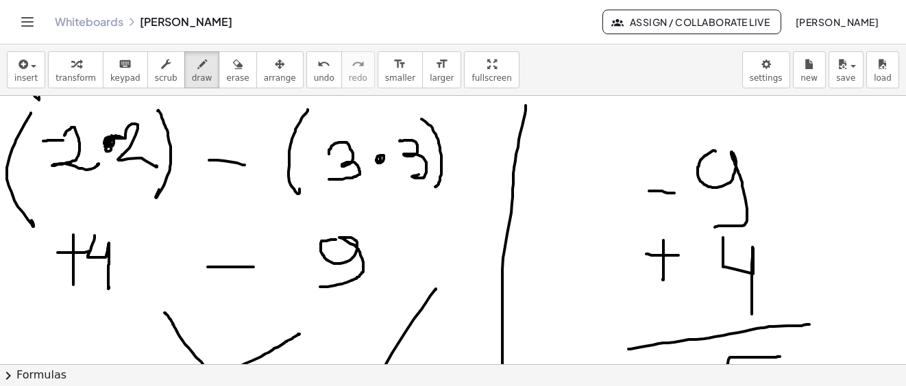
scroll to position [1606, 0]
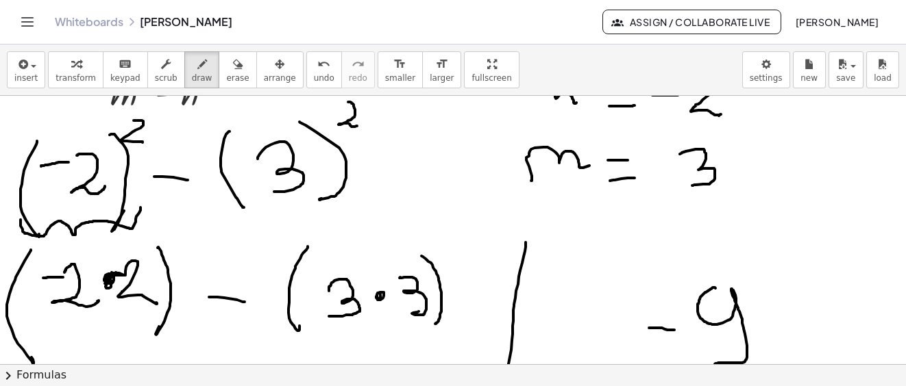
drag, startPoint x: 21, startPoint y: 220, endPoint x: 140, endPoint y: 208, distance: 120.5
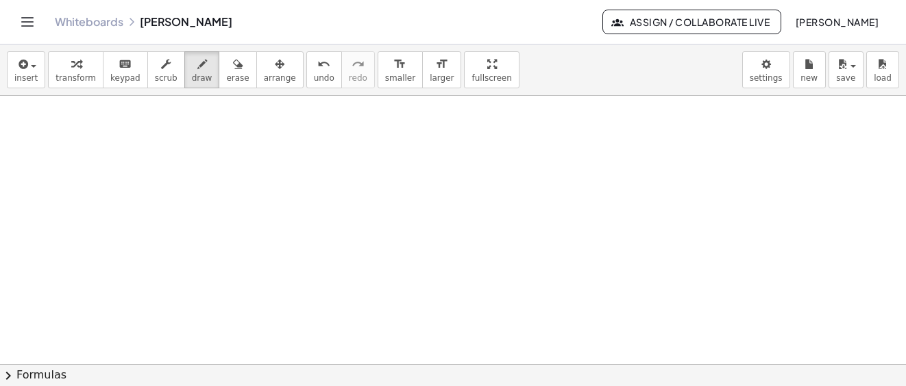
scroll to position [2417, 0]
drag, startPoint x: 66, startPoint y: 185, endPoint x: 116, endPoint y: 188, distance: 50.1
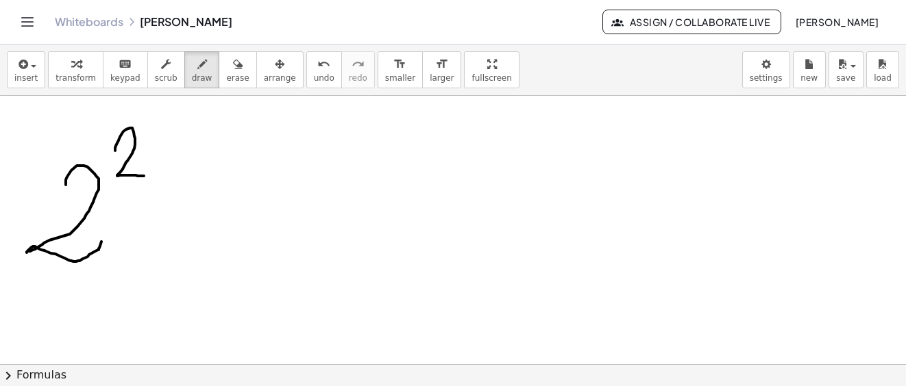
drag, startPoint x: 115, startPoint y: 151, endPoint x: 144, endPoint y: 176, distance: 38.3
drag, startPoint x: 165, startPoint y: 208, endPoint x: 178, endPoint y: 216, distance: 15.4
drag, startPoint x: 194, startPoint y: 225, endPoint x: 203, endPoint y: 216, distance: 12.6
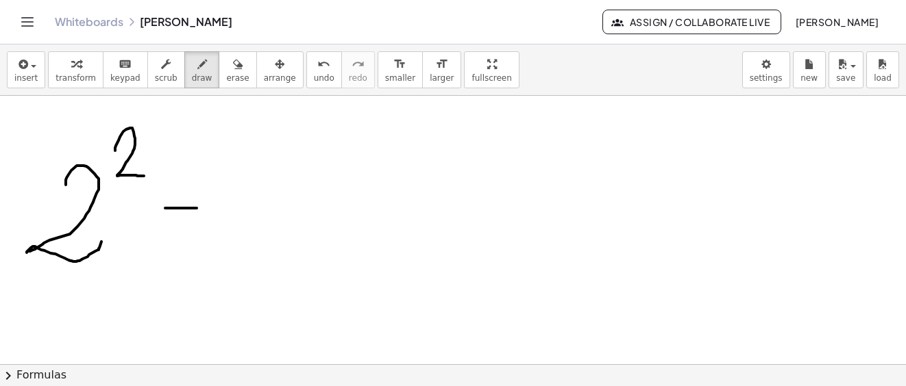
drag, startPoint x: 251, startPoint y: 184, endPoint x: 304, endPoint y: 246, distance: 81.6
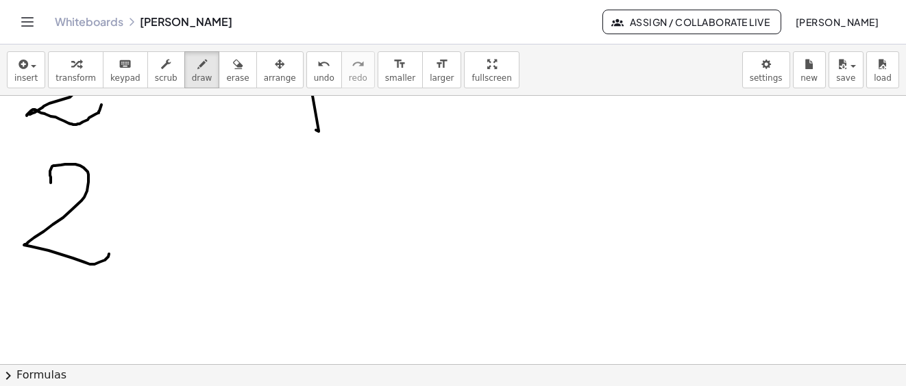
drag, startPoint x: 51, startPoint y: 179, endPoint x: 106, endPoint y: 171, distance: 55.5
drag, startPoint x: 95, startPoint y: 136, endPoint x: 108, endPoint y: 171, distance: 37.1
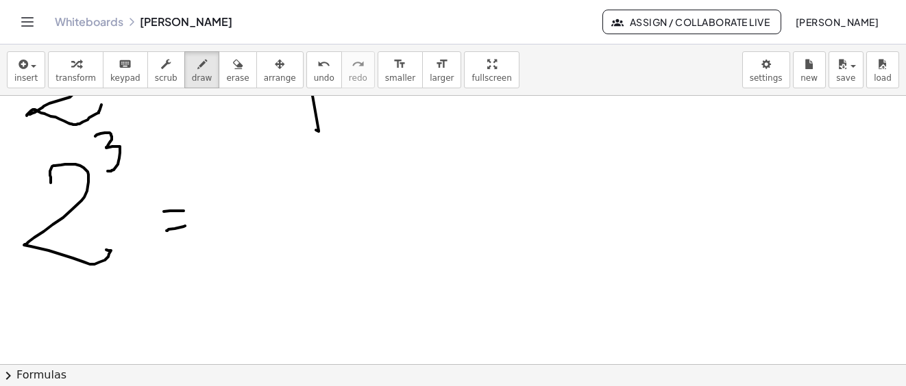
drag, startPoint x: 185, startPoint y: 226, endPoint x: 206, endPoint y: 236, distance: 23.6
drag, startPoint x: 179, startPoint y: 116, endPoint x: 232, endPoint y: 156, distance: 65.5
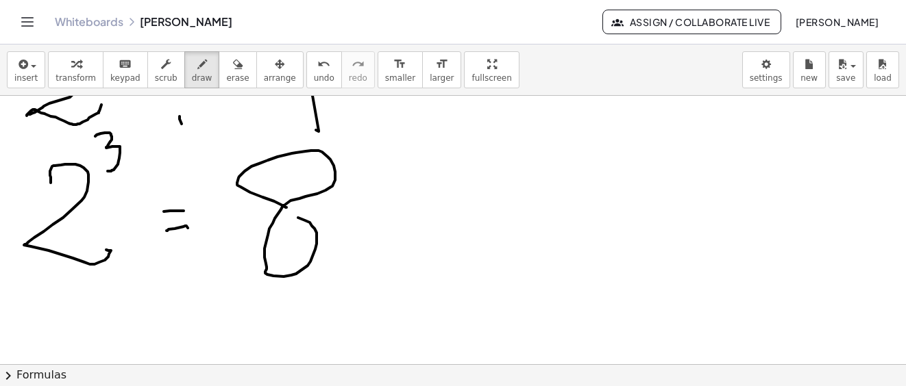
drag, startPoint x: 286, startPoint y: 208, endPoint x: 357, endPoint y: 224, distance: 72.5
drag, startPoint x: 123, startPoint y: 311, endPoint x: 161, endPoint y: 318, distance: 38.3
drag, startPoint x: 163, startPoint y: 317, endPoint x: 188, endPoint y: 313, distance: 24.9
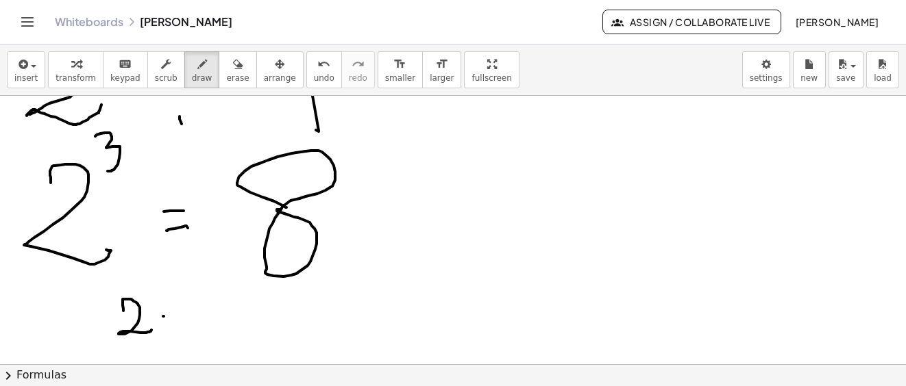
drag, startPoint x: 187, startPoint y: 308, endPoint x: 246, endPoint y: 325, distance: 61.2
drag, startPoint x: 279, startPoint y: 309, endPoint x: 309, endPoint y: 342, distance: 44.6
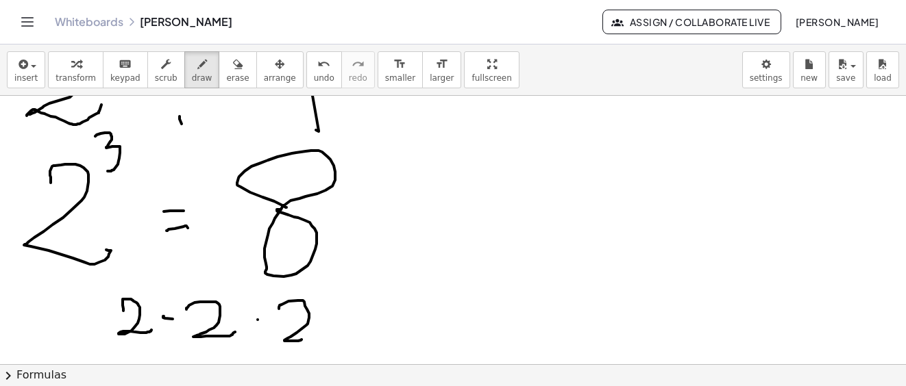
drag, startPoint x: 389, startPoint y: 237, endPoint x: 474, endPoint y: 173, distance: 106.6
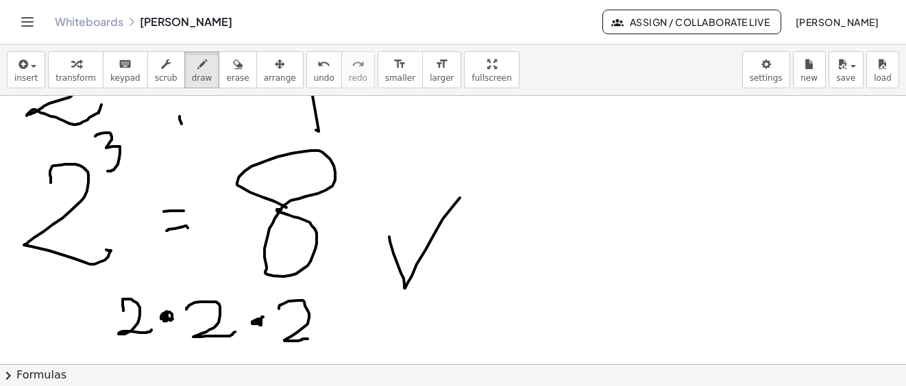
scroll to position [2417, 0]
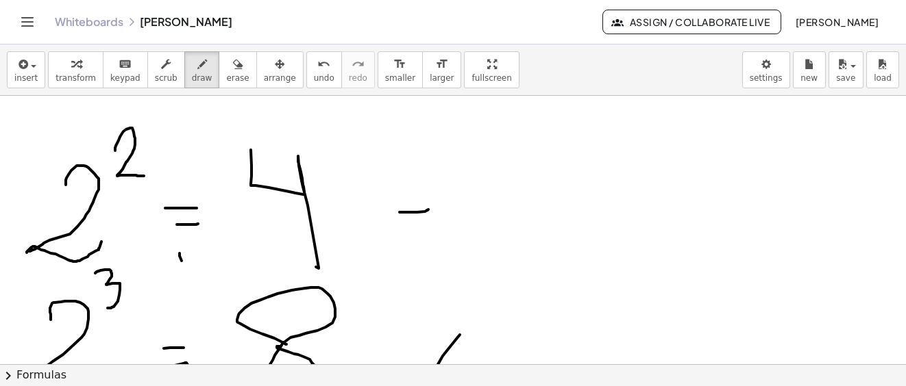
drag, startPoint x: 399, startPoint y: 212, endPoint x: 421, endPoint y: 217, distance: 21.8
drag, startPoint x: 407, startPoint y: 232, endPoint x: 438, endPoint y: 227, distance: 32.0
drag, startPoint x: 430, startPoint y: 189, endPoint x: 508, endPoint y: 221, distance: 84.9
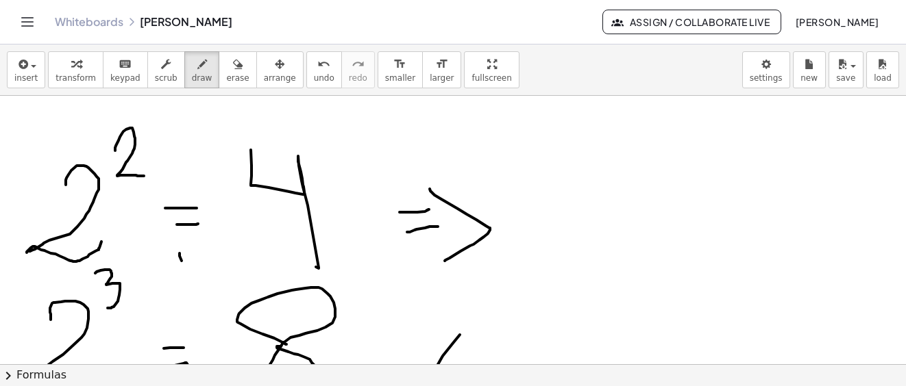
drag, startPoint x: 547, startPoint y: 196, endPoint x: 593, endPoint y: 233, distance: 58.4
drag, startPoint x: 613, startPoint y: 208, endPoint x: 630, endPoint y: 195, distance: 21.9
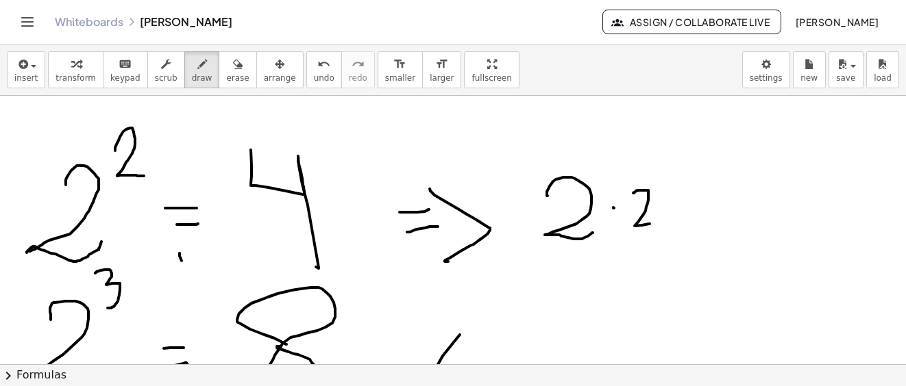
drag, startPoint x: 633, startPoint y: 193, endPoint x: 615, endPoint y: 224, distance: 36.0
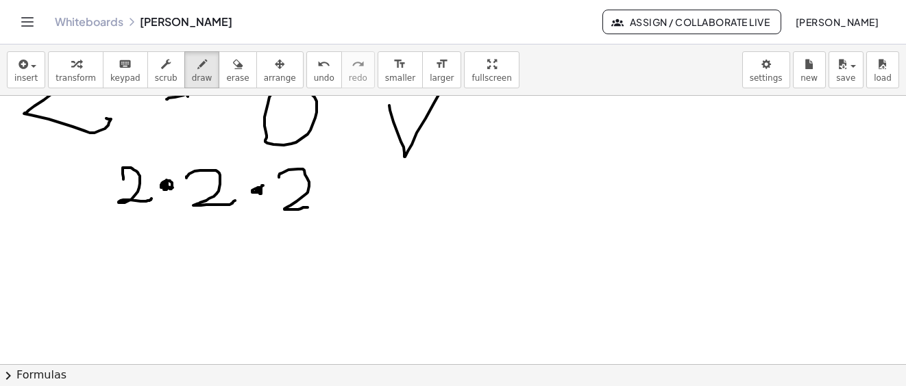
scroll to position [2823, 0]
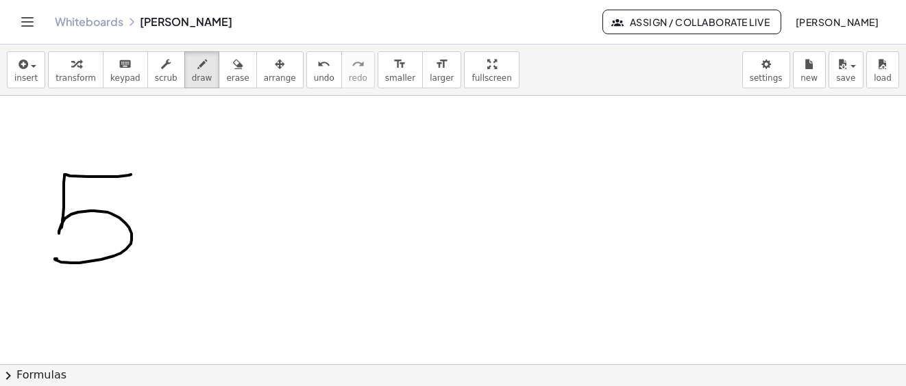
drag, startPoint x: 131, startPoint y: 175, endPoint x: 110, endPoint y: 221, distance: 50.6
drag, startPoint x: 152, startPoint y: 145, endPoint x: 238, endPoint y: 210, distance: 108.1
drag, startPoint x: 229, startPoint y: 216, endPoint x: 260, endPoint y: 214, distance: 30.9
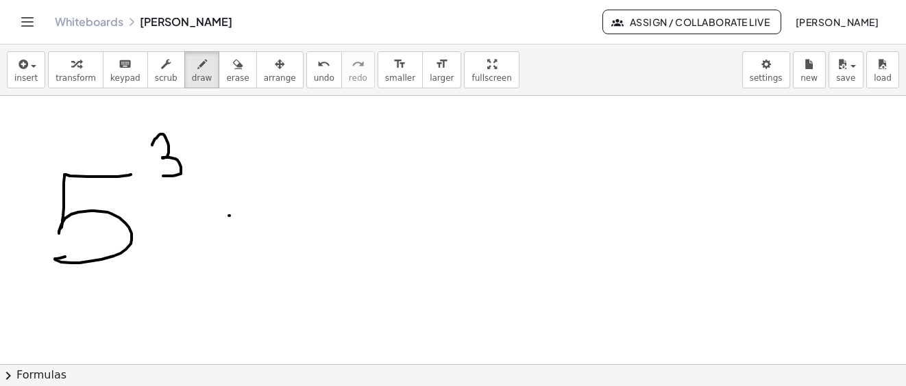
drag, startPoint x: 235, startPoint y: 228, endPoint x: 260, endPoint y: 228, distance: 25.3
drag, startPoint x: 406, startPoint y: 156, endPoint x: 372, endPoint y: 219, distance: 71.4
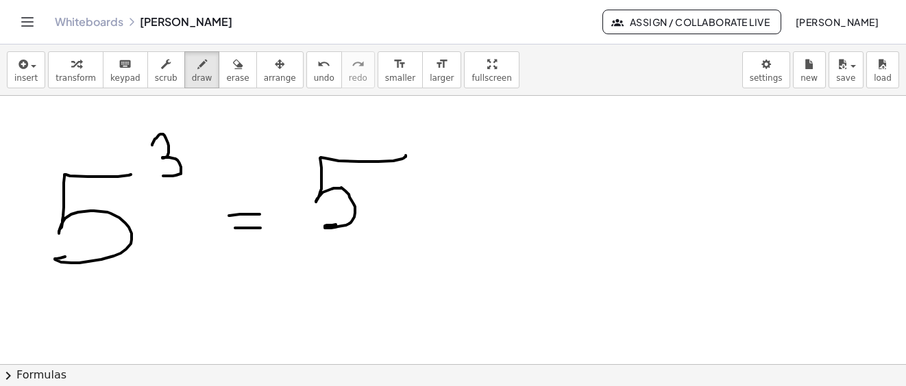
drag, startPoint x: 387, startPoint y: 199, endPoint x: 460, endPoint y: 178, distance: 75.7
drag, startPoint x: 498, startPoint y: 162, endPoint x: 532, endPoint y: 204, distance: 54.6
drag, startPoint x: 545, startPoint y: 195, endPoint x: 604, endPoint y: 169, distance: 65.0
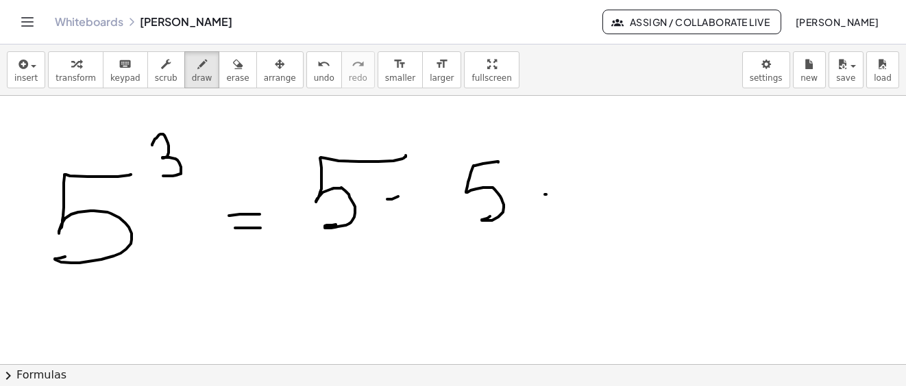
drag, startPoint x: 628, startPoint y: 165, endPoint x: 602, endPoint y: 232, distance: 72.3
drag, startPoint x: 397, startPoint y: 193, endPoint x: 421, endPoint y: 212, distance: 30.2
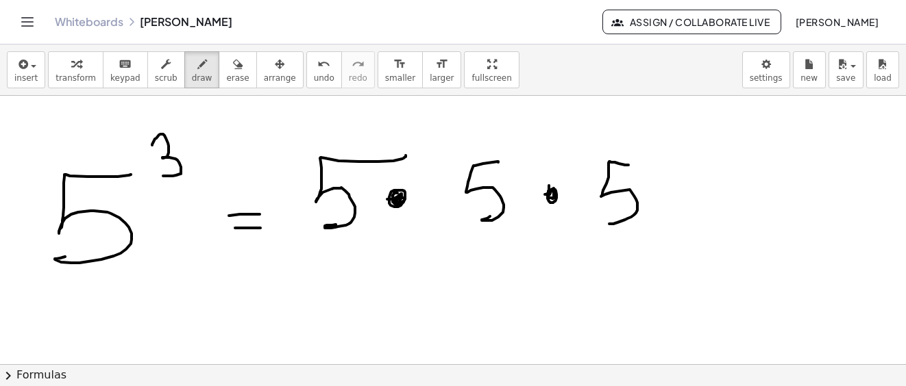
drag, startPoint x: 549, startPoint y: 186, endPoint x: 544, endPoint y: 206, distance: 21.1
drag, startPoint x: 425, startPoint y: 243, endPoint x: 495, endPoint y: 242, distance: 69.9
drag, startPoint x: 418, startPoint y: 338, endPoint x: 480, endPoint y: 320, distance: 64.8
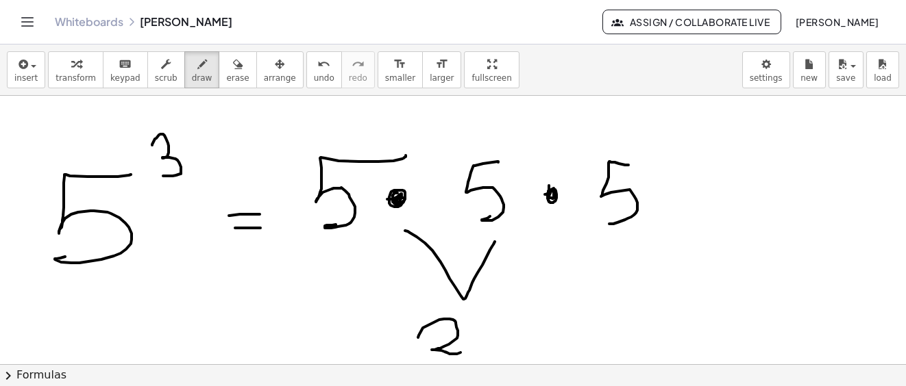
drag, startPoint x: 494, startPoint y: 313, endPoint x: 540, endPoint y: 337, distance: 51.8
drag, startPoint x: 559, startPoint y: 321, endPoint x: 577, endPoint y: 300, distance: 27.2
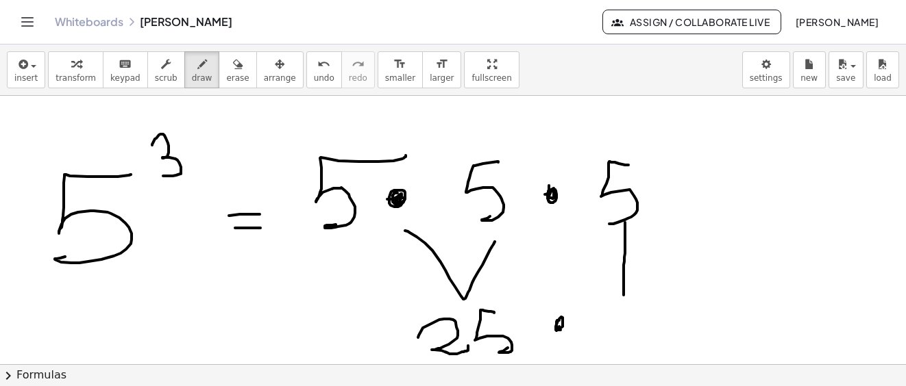
drag, startPoint x: 625, startPoint y: 223, endPoint x: 617, endPoint y: 305, distance: 82.6
drag, startPoint x: 620, startPoint y: 309, endPoint x: 621, endPoint y: 327, distance: 17.9
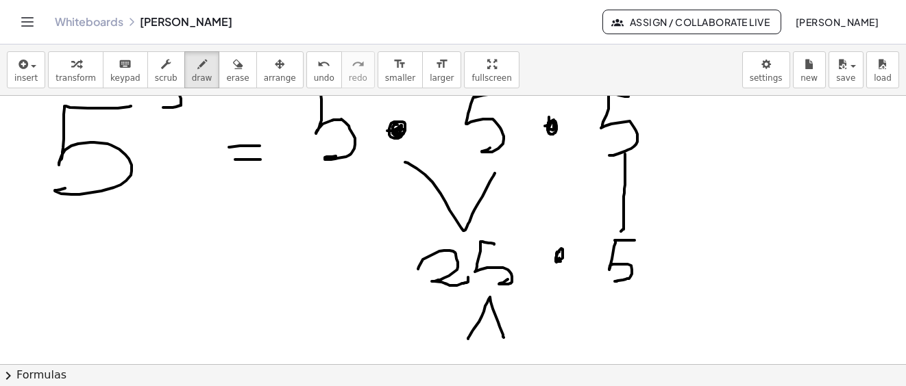
drag, startPoint x: 479, startPoint y: 322, endPoint x: 528, endPoint y: 317, distance: 48.9
drag, startPoint x: 530, startPoint y: 303, endPoint x: 607, endPoint y: 301, distance: 76.7
drag, startPoint x: 615, startPoint y: 297, endPoint x: 578, endPoint y: 315, distance: 41.1
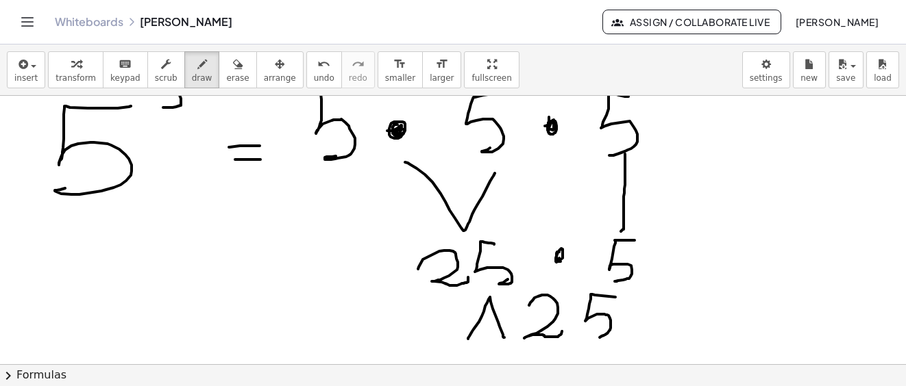
drag, startPoint x: 520, startPoint y: 280, endPoint x: 588, endPoint y: 290, distance: 68.6
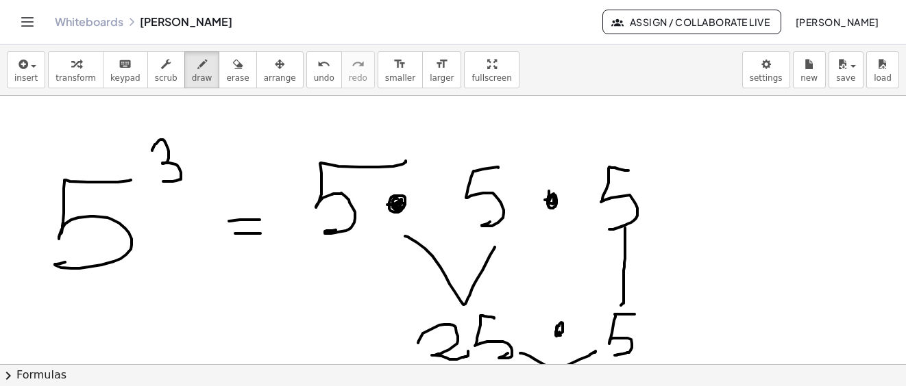
scroll to position [2954, 0]
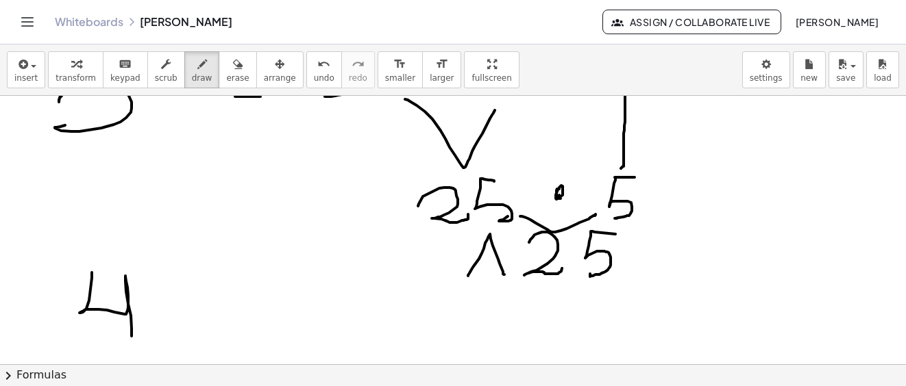
drag, startPoint x: 92, startPoint y: 278, endPoint x: 147, endPoint y: 250, distance: 61.6
drag, startPoint x: 147, startPoint y: 250, endPoint x: 143, endPoint y: 263, distance: 13.5
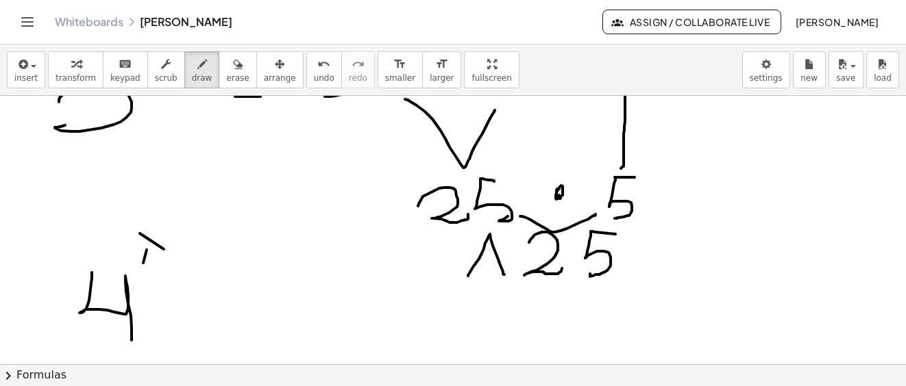
click at [233, 66] on icon "button" at bounding box center [238, 64] width 10 height 16
drag, startPoint x: 155, startPoint y: 237, endPoint x: 151, endPoint y: 245, distance: 9.2
drag, startPoint x: 185, startPoint y: 64, endPoint x: 145, endPoint y: 255, distance: 195.2
click at [197, 66] on icon "button" at bounding box center [202, 64] width 10 height 16
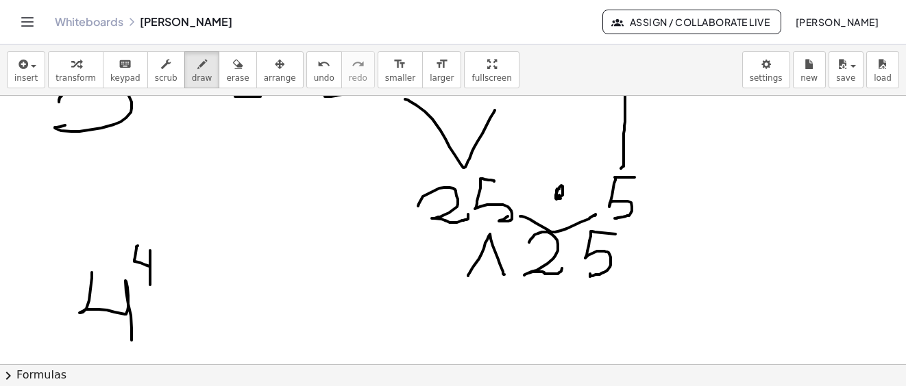
drag, startPoint x: 138, startPoint y: 246, endPoint x: 180, endPoint y: 300, distance: 68.8
drag, startPoint x: 188, startPoint y: 310, endPoint x: 189, endPoint y: 325, distance: 15.1
drag, startPoint x: 189, startPoint y: 325, endPoint x: 213, endPoint y: 315, distance: 26.1
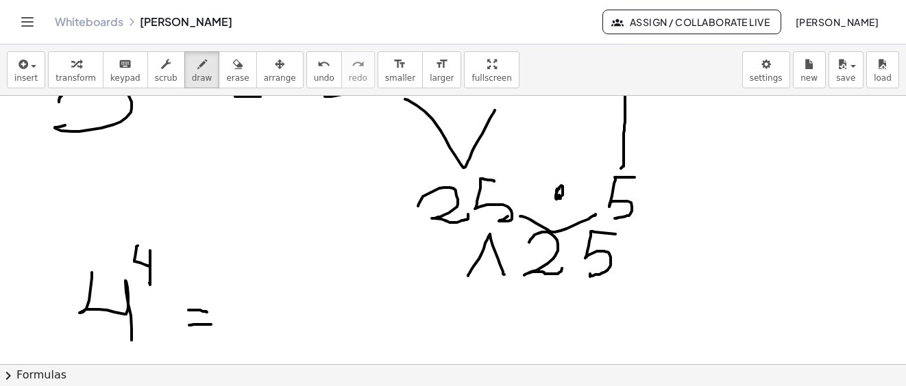
drag, startPoint x: 253, startPoint y: 287, endPoint x: 310, endPoint y: 305, distance: 59.6
drag, startPoint x: 344, startPoint y: 290, endPoint x: 397, endPoint y: 310, distance: 56.4
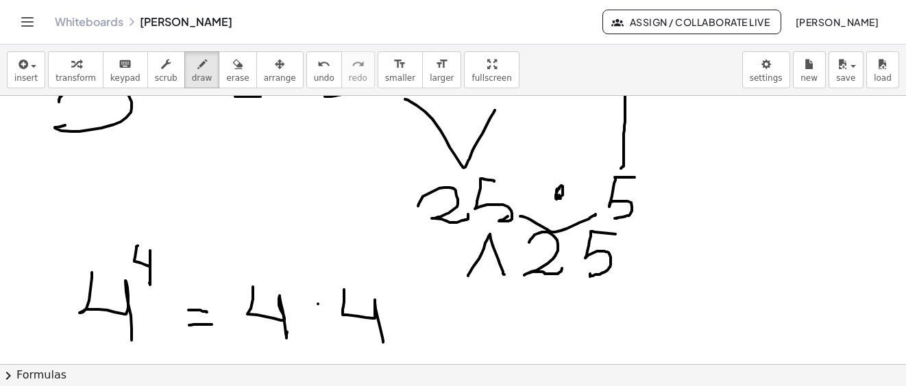
drag, startPoint x: 438, startPoint y: 293, endPoint x: 517, endPoint y: 309, distance: 80.3
drag, startPoint x: 505, startPoint y: 312, endPoint x: 521, endPoint y: 303, distance: 17.8
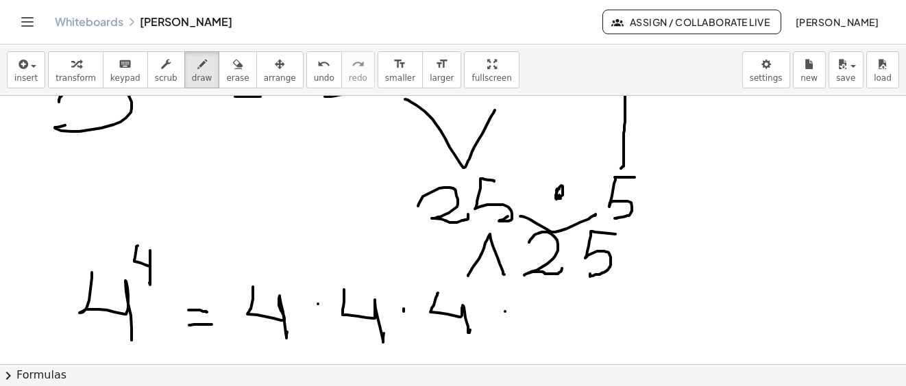
drag, startPoint x: 522, startPoint y: 299, endPoint x: 561, endPoint y: 327, distance: 48.5
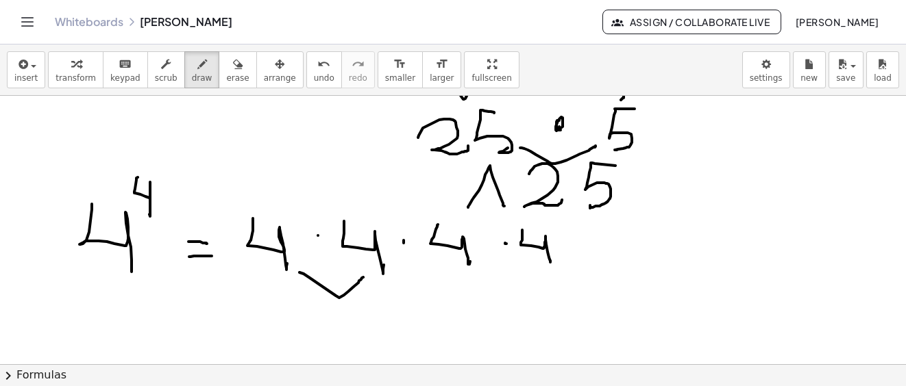
drag, startPoint x: 299, startPoint y: 273, endPoint x: 363, endPoint y: 277, distance: 63.8
drag, startPoint x: 317, startPoint y: 233, endPoint x: 338, endPoint y: 248, distance: 26.6
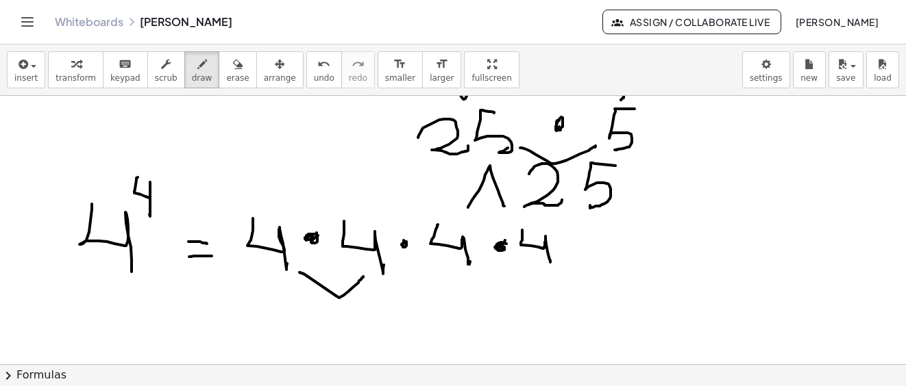
drag, startPoint x: 505, startPoint y: 240, endPoint x: 510, endPoint y: 248, distance: 9.3
drag, startPoint x: 470, startPoint y: 267, endPoint x: 546, endPoint y: 261, distance: 76.2
drag, startPoint x: 306, startPoint y: 336, endPoint x: 342, endPoint y: 301, distance: 50.9
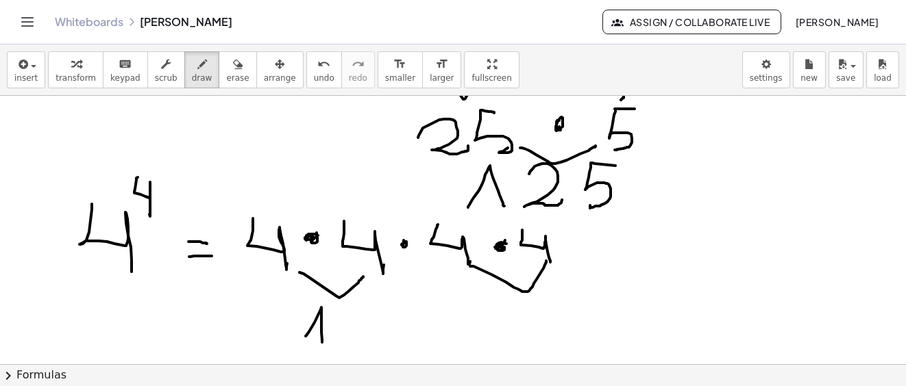
drag, startPoint x: 342, startPoint y: 301, endPoint x: 443, endPoint y: 314, distance: 101.5
drag, startPoint x: 523, startPoint y: 314, endPoint x: 530, endPoint y: 321, distance: 9.2
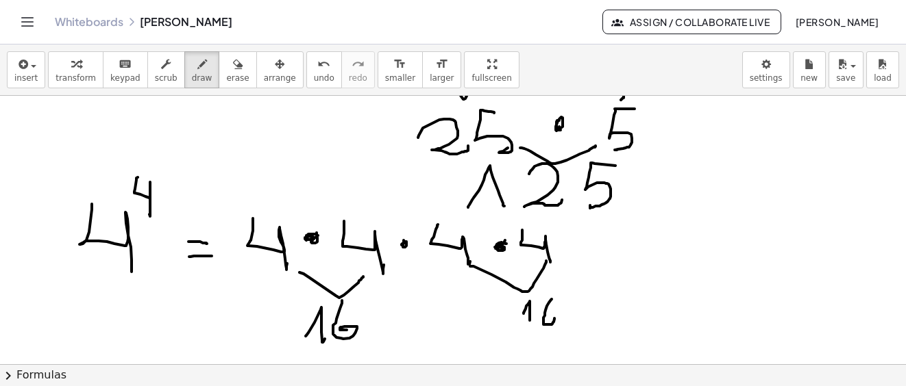
drag, startPoint x: 552, startPoint y: 299, endPoint x: 541, endPoint y: 333, distance: 35.1
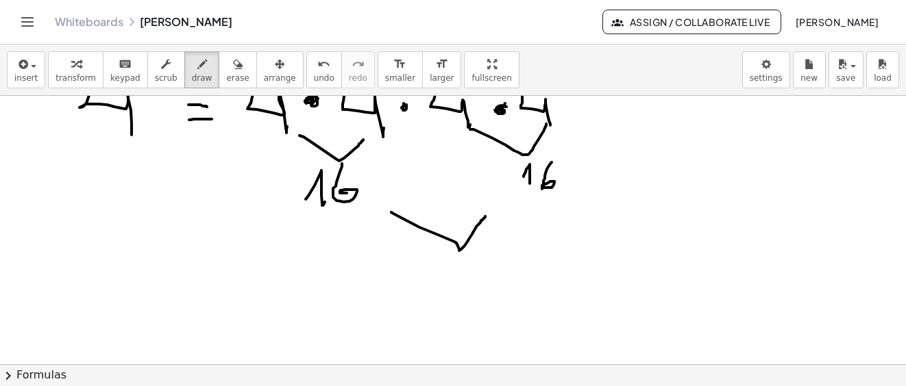
drag, startPoint x: 391, startPoint y: 212, endPoint x: 485, endPoint y: 216, distance: 93.9
drag, startPoint x: 412, startPoint y: 281, endPoint x: 473, endPoint y: 283, distance: 61.0
drag, startPoint x: 482, startPoint y: 270, endPoint x: 471, endPoint y: 289, distance: 22.1
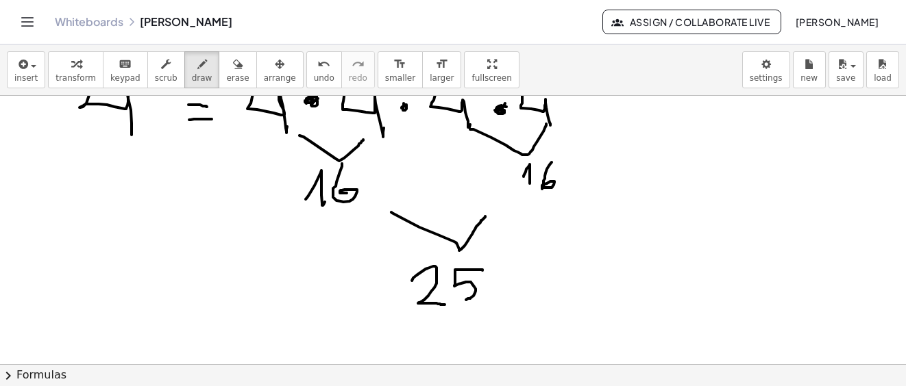
drag, startPoint x: 513, startPoint y: 273, endPoint x: 495, endPoint y: 293, distance: 27.1
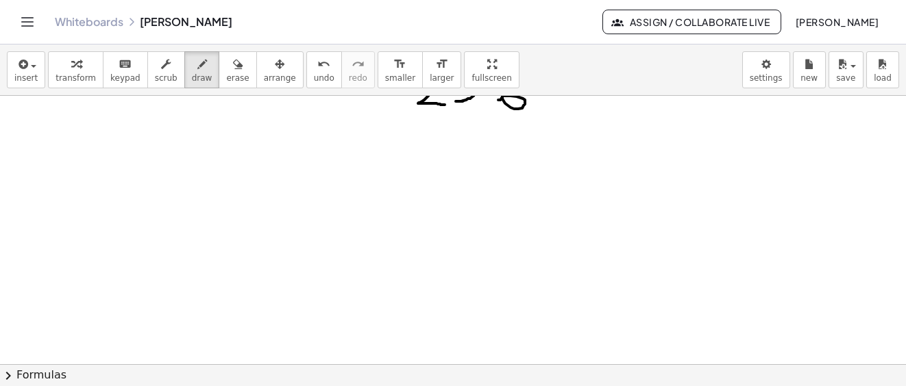
scroll to position [3428, 0]
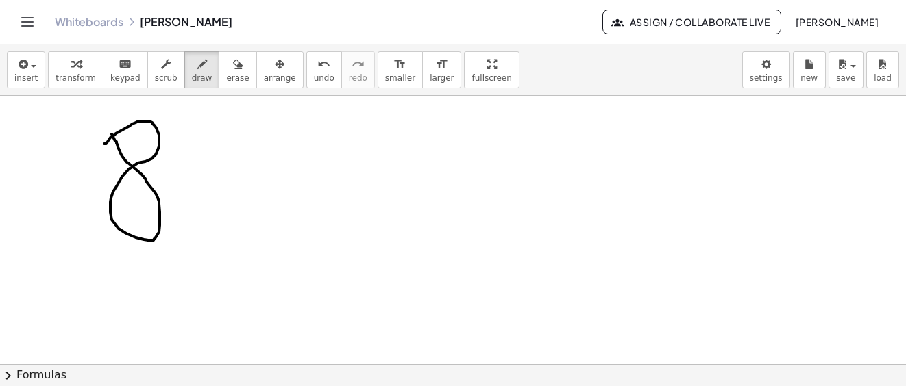
drag, startPoint x: 104, startPoint y: 144, endPoint x: 171, endPoint y: 136, distance: 67.0
drag, startPoint x: 177, startPoint y: 113, endPoint x: 193, endPoint y: 153, distance: 42.7
drag, startPoint x: 247, startPoint y: 176, endPoint x: 267, endPoint y: 176, distance: 20.6
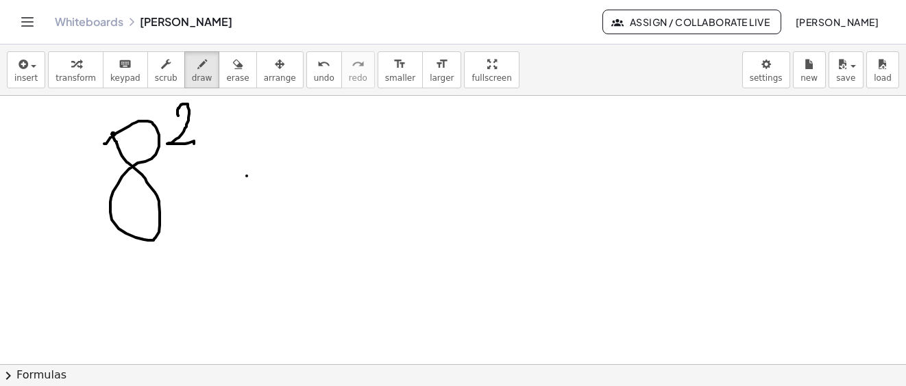
drag, startPoint x: 228, startPoint y: 213, endPoint x: 267, endPoint y: 207, distance: 38.9
drag, startPoint x: 226, startPoint y: 175, endPoint x: 259, endPoint y: 178, distance: 33.1
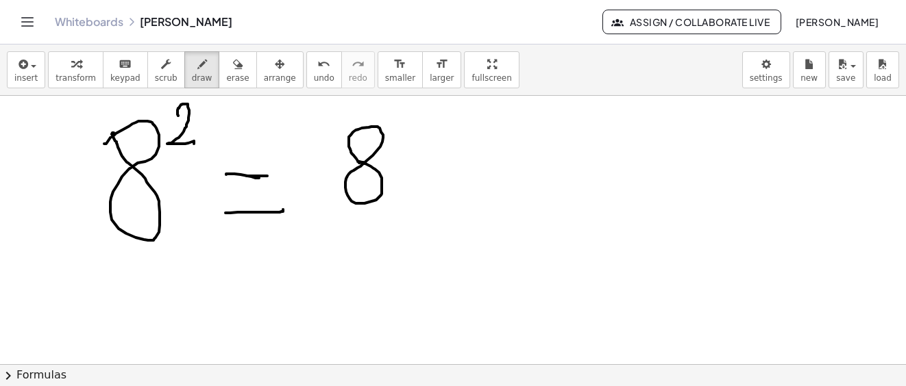
drag, startPoint x: 360, startPoint y: 163, endPoint x: 401, endPoint y: 157, distance: 42.2
drag, startPoint x: 436, startPoint y: 156, endPoint x: 414, endPoint y: 156, distance: 21.2
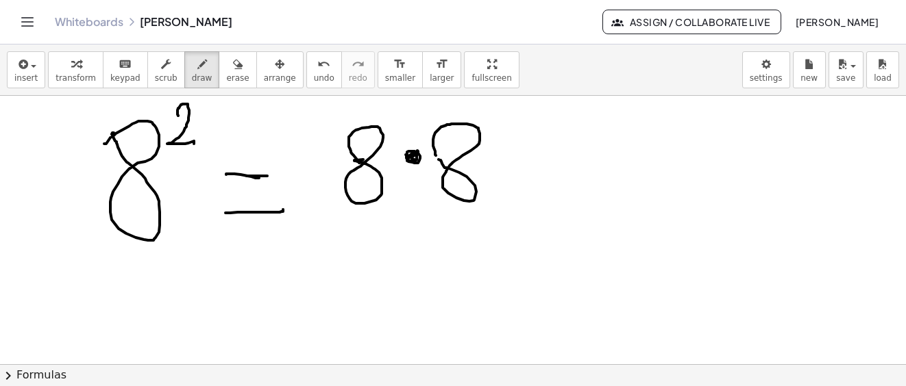
drag, startPoint x: 408, startPoint y: 156, endPoint x: 375, endPoint y: 229, distance: 79.4
drag, startPoint x: 366, startPoint y: 219, endPoint x: 461, endPoint y: 220, distance: 95.2
drag, startPoint x: 440, startPoint y: 269, endPoint x: 438, endPoint y: 291, distance: 22.7
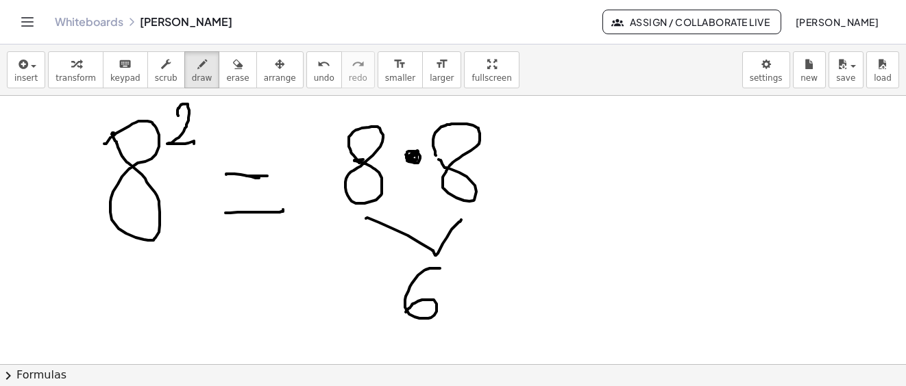
drag, startPoint x: 458, startPoint y: 286, endPoint x: 475, endPoint y: 301, distance: 22.8
click at [854, 76] on button "save" at bounding box center [845, 69] width 35 height 37
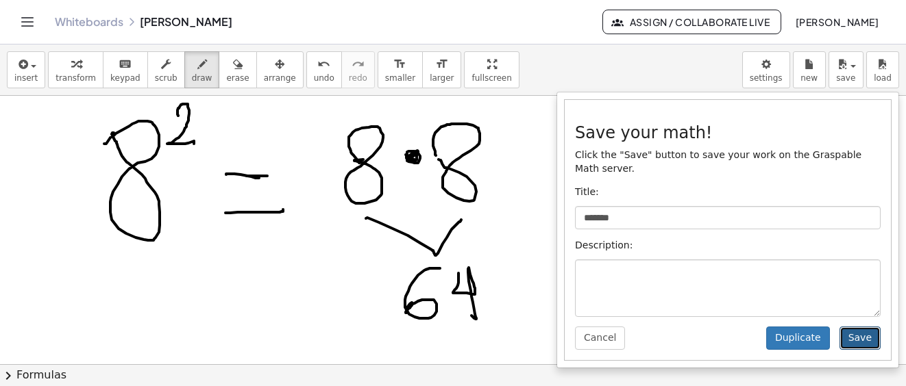
click at [865, 327] on button "Save" at bounding box center [859, 338] width 41 height 23
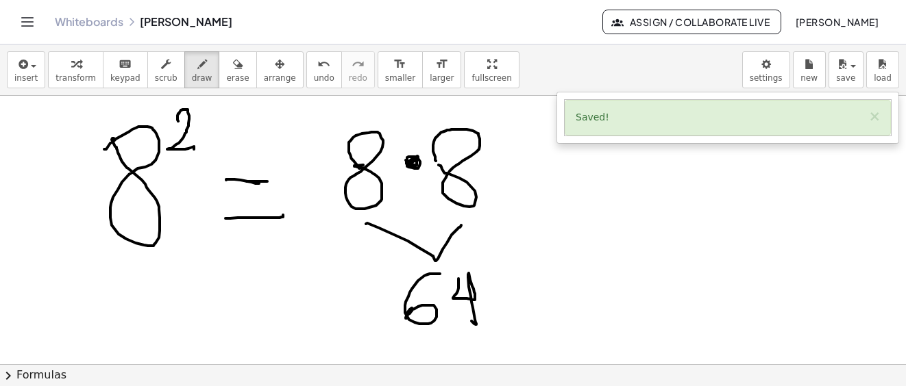
scroll to position [3491, 0]
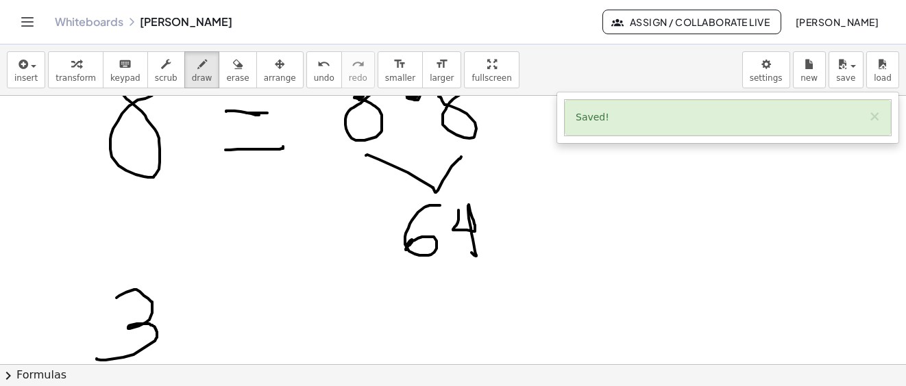
drag, startPoint x: 116, startPoint y: 298, endPoint x: 166, endPoint y: 312, distance: 51.4
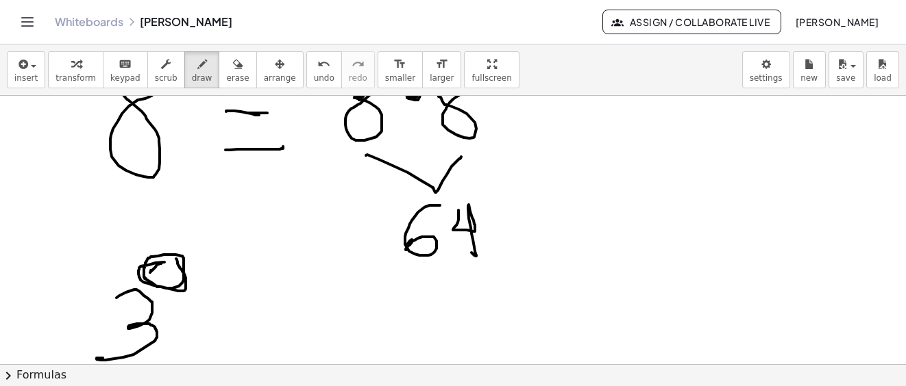
drag, startPoint x: 150, startPoint y: 273, endPoint x: 175, endPoint y: 259, distance: 28.8
drag, startPoint x: 236, startPoint y: 310, endPoint x: 243, endPoint y: 323, distance: 15.0
drag, startPoint x: 240, startPoint y: 330, endPoint x: 263, endPoint y: 328, distance: 23.3
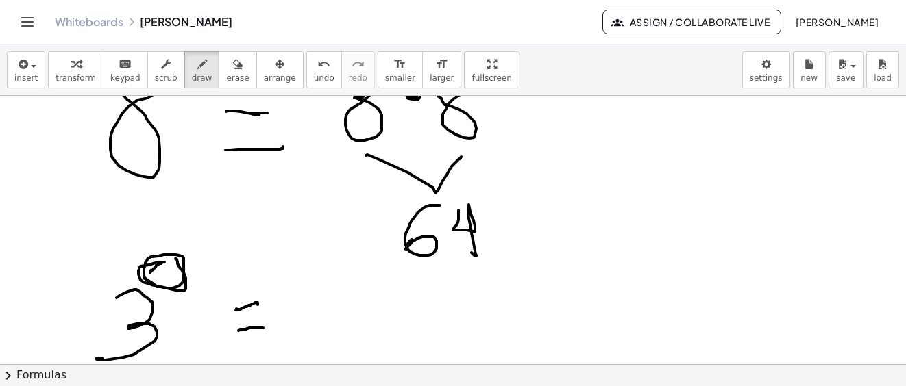
drag, startPoint x: 306, startPoint y: 331, endPoint x: 371, endPoint y: 349, distance: 67.7
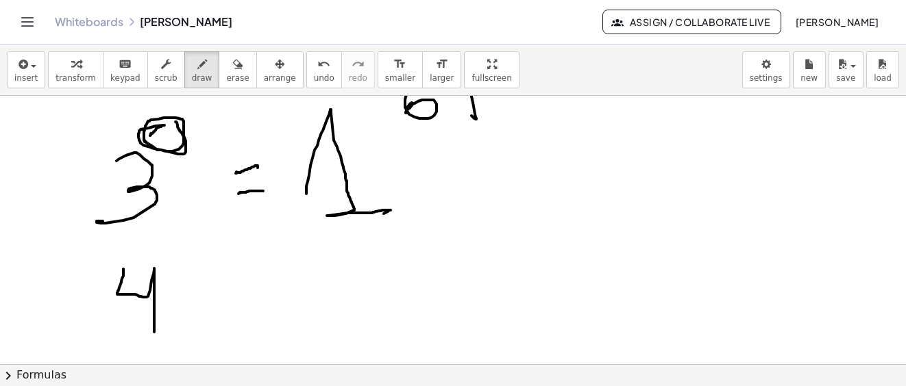
drag, startPoint x: 123, startPoint y: 269, endPoint x: 158, endPoint y: 277, distance: 35.9
drag, startPoint x: 182, startPoint y: 245, endPoint x: 173, endPoint y: 246, distance: 8.2
drag, startPoint x: 224, startPoint y: 295, endPoint x: 262, endPoint y: 297, distance: 38.4
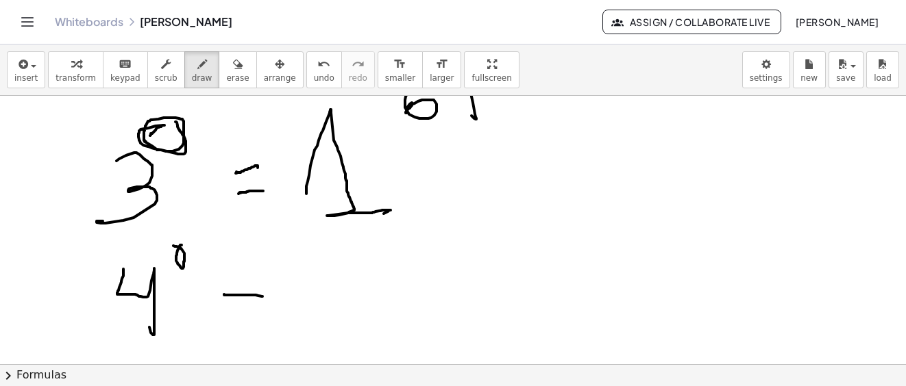
drag, startPoint x: 232, startPoint y: 319, endPoint x: 334, endPoint y: 293, distance: 104.7
drag, startPoint x: 293, startPoint y: 306, endPoint x: 330, endPoint y: 326, distance: 42.9
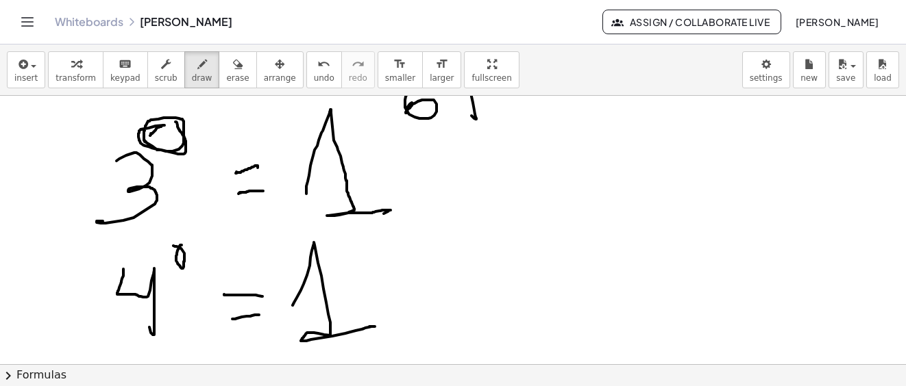
scroll to position [3697, 0]
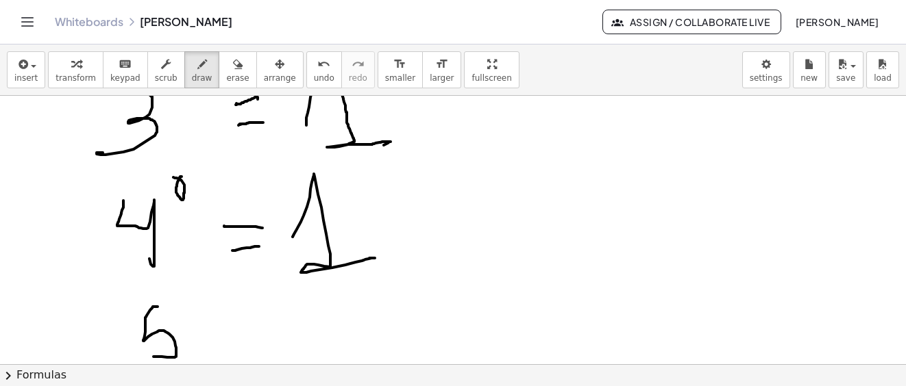
drag, startPoint x: 158, startPoint y: 307, endPoint x: 153, endPoint y: 357, distance: 50.2
drag, startPoint x: 178, startPoint y: 289, endPoint x: 190, endPoint y: 288, distance: 11.7
drag, startPoint x: 189, startPoint y: 285, endPoint x: 267, endPoint y: 298, distance: 79.2
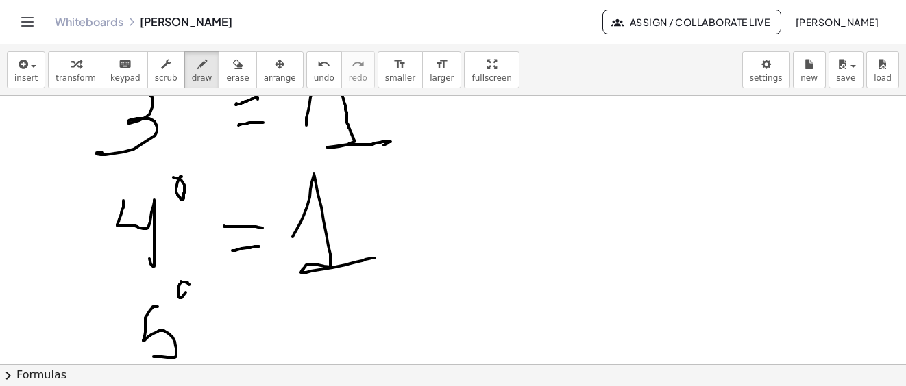
drag, startPoint x: 251, startPoint y: 330, endPoint x: 266, endPoint y: 342, distance: 18.5
drag, startPoint x: 268, startPoint y: 353, endPoint x: 316, endPoint y: 331, distance: 52.7
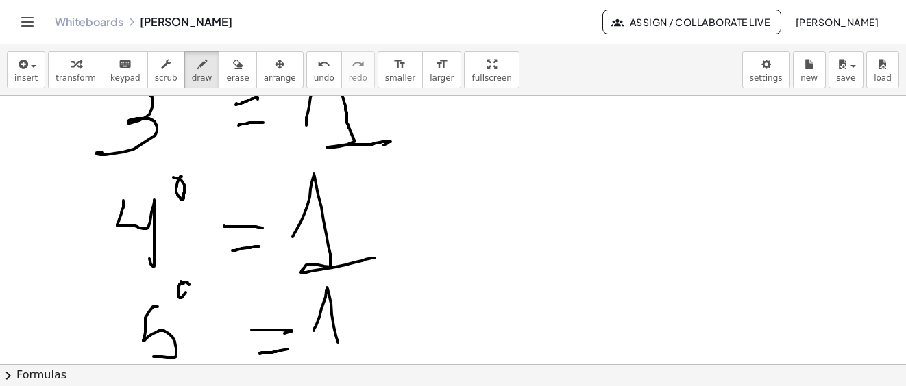
drag, startPoint x: 314, startPoint y: 331, endPoint x: 332, endPoint y: 338, distance: 19.1
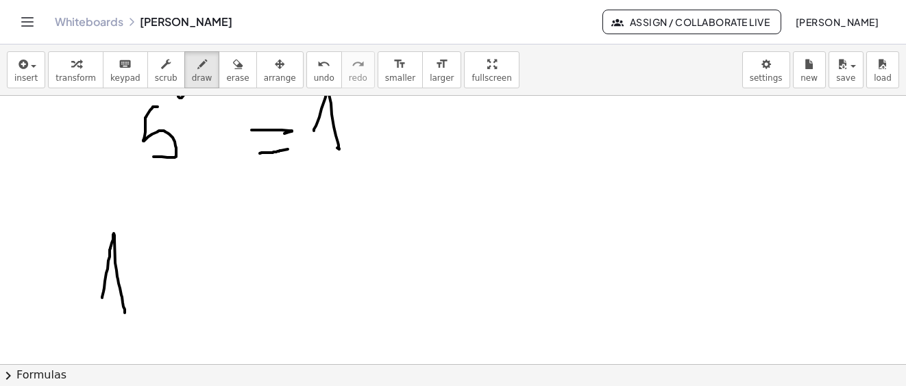
drag, startPoint x: 104, startPoint y: 288, endPoint x: 144, endPoint y: 284, distance: 39.9
drag, startPoint x: 149, startPoint y: 262, endPoint x: 179, endPoint y: 254, distance: 31.2
drag, startPoint x: 199, startPoint y: 247, endPoint x: 206, endPoint y: 256, distance: 12.2
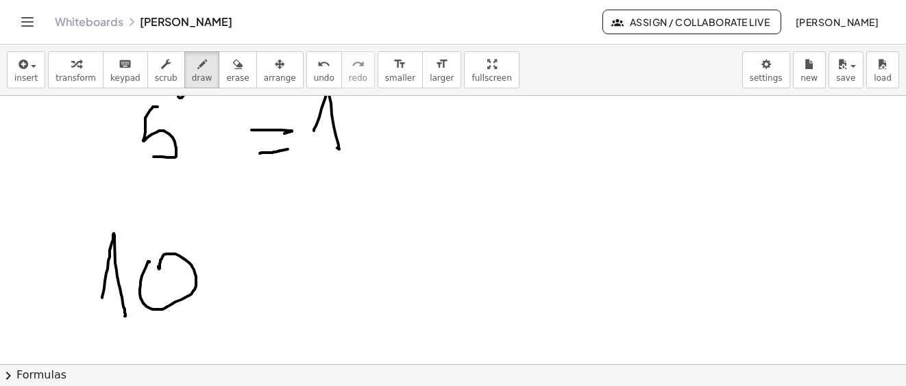
drag, startPoint x: 206, startPoint y: 256, endPoint x: 234, endPoint y: 251, distance: 27.8
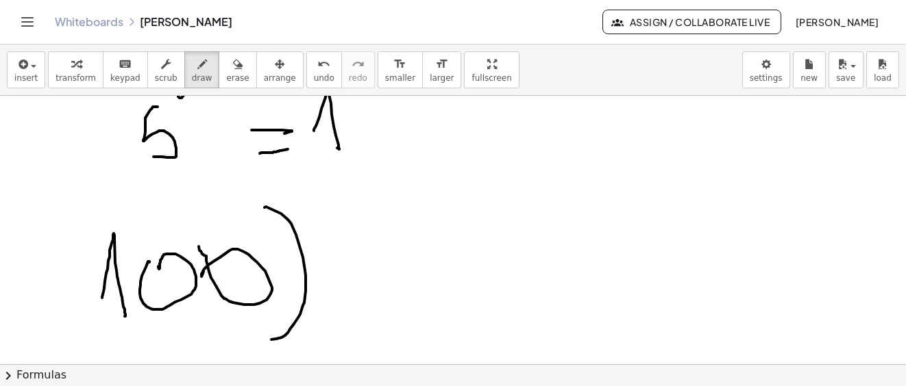
drag, startPoint x: 264, startPoint y: 208, endPoint x: 255, endPoint y: 310, distance: 103.2
drag, startPoint x: 71, startPoint y: 227, endPoint x: 111, endPoint y: 295, distance: 79.5
drag, startPoint x: 285, startPoint y: 182, endPoint x: 321, endPoint y: 187, distance: 36.0
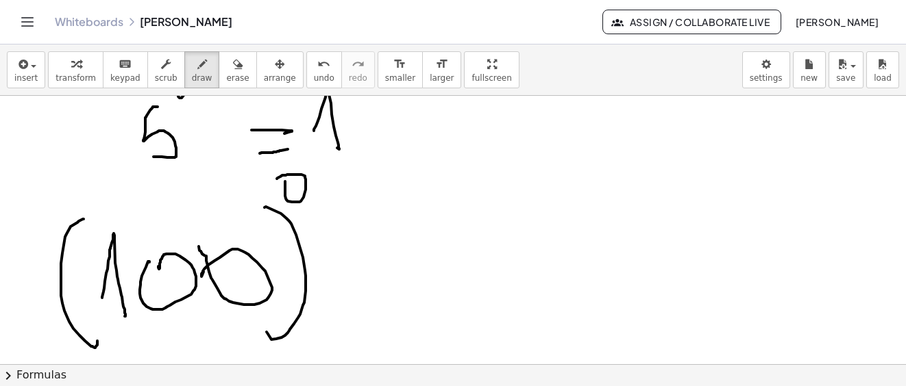
drag, startPoint x: 358, startPoint y: 253, endPoint x: 385, endPoint y: 253, distance: 27.4
drag, startPoint x: 370, startPoint y: 277, endPoint x: 397, endPoint y: 277, distance: 27.4
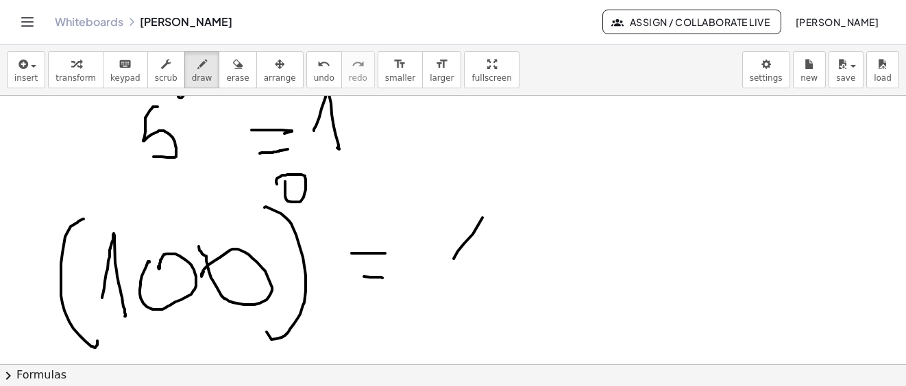
drag, startPoint x: 454, startPoint y: 259, endPoint x: 497, endPoint y: 192, distance: 80.2
drag, startPoint x: 497, startPoint y: 192, endPoint x: 559, endPoint y: 308, distance: 131.8
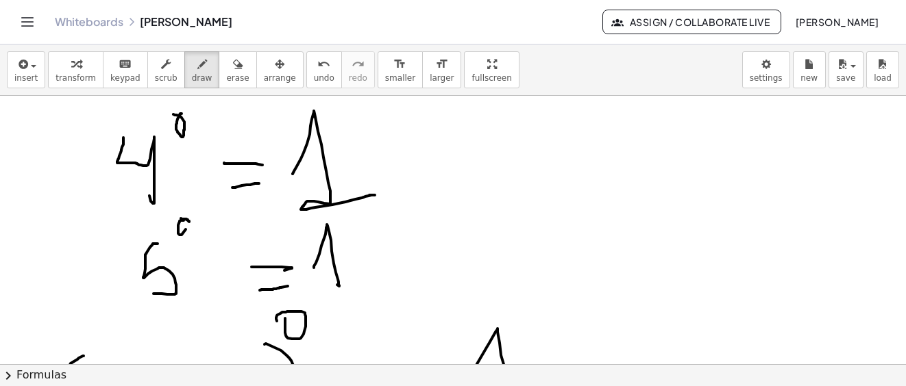
scroll to position [3828, 0]
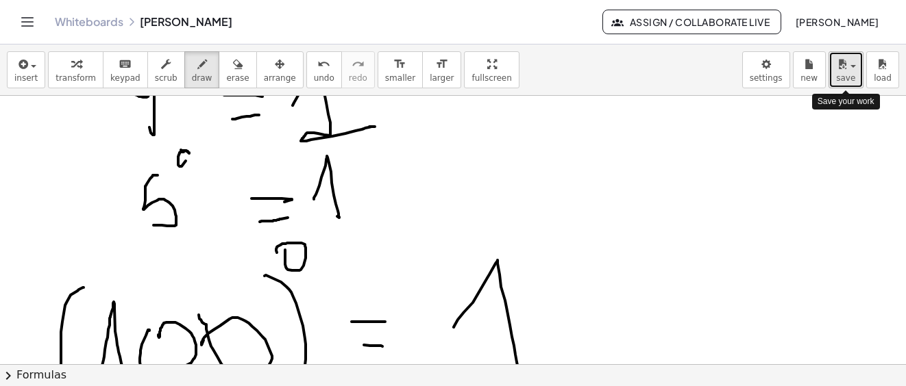
click at [850, 86] on button "save" at bounding box center [845, 69] width 35 height 37
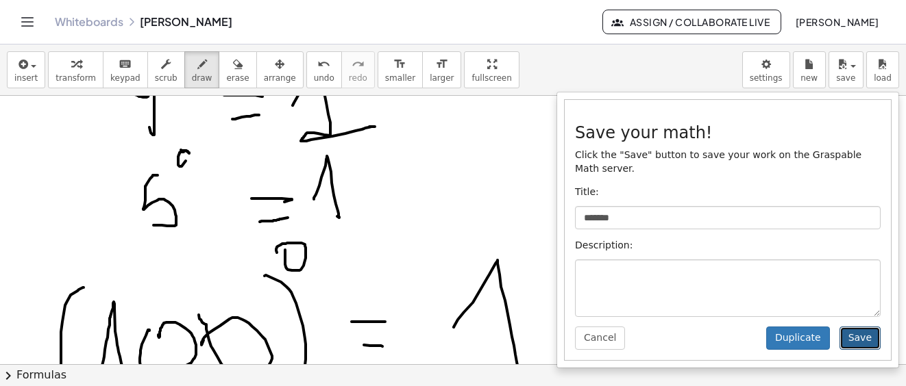
click at [862, 327] on button "Save" at bounding box center [859, 338] width 41 height 23
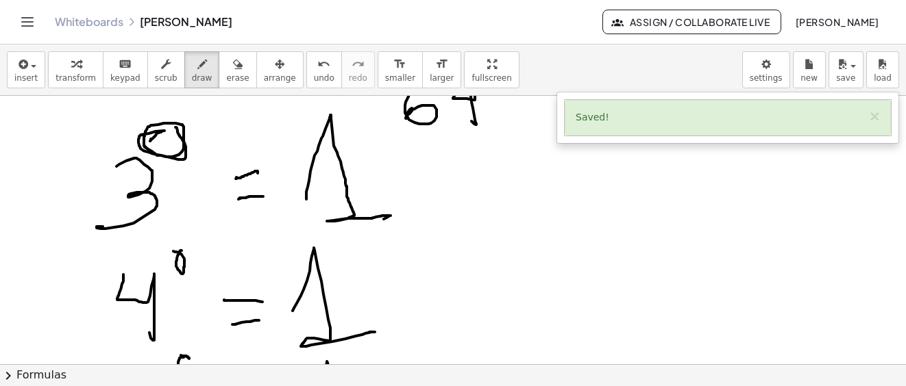
scroll to position [3691, 0]
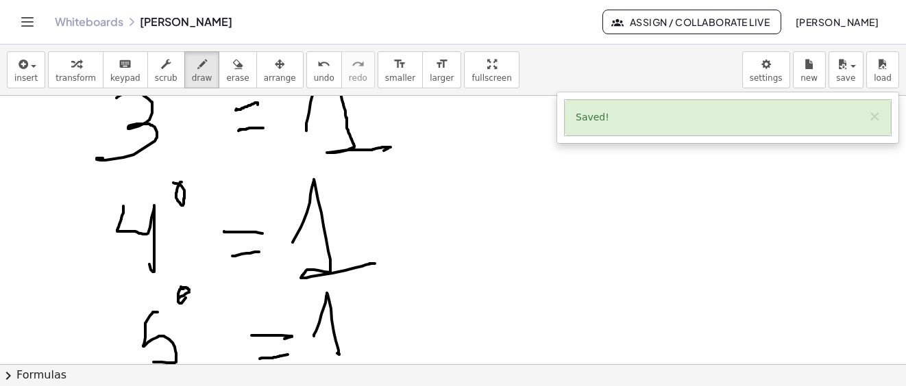
drag, startPoint x: 189, startPoint y: 293, endPoint x: 179, endPoint y: 298, distance: 11.6
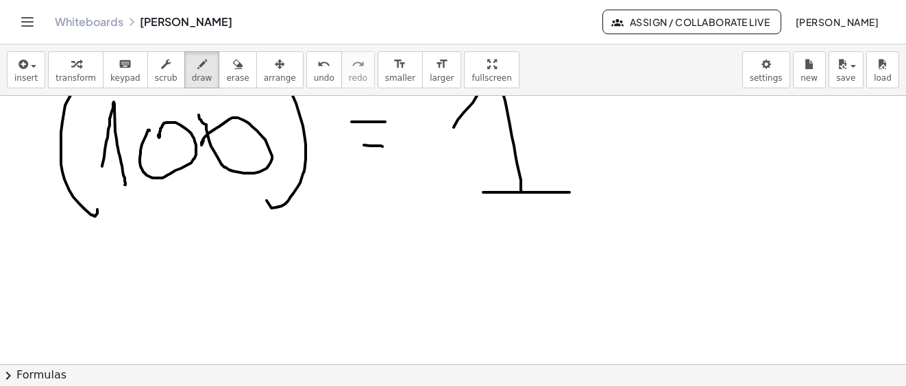
scroll to position [4234, 0]
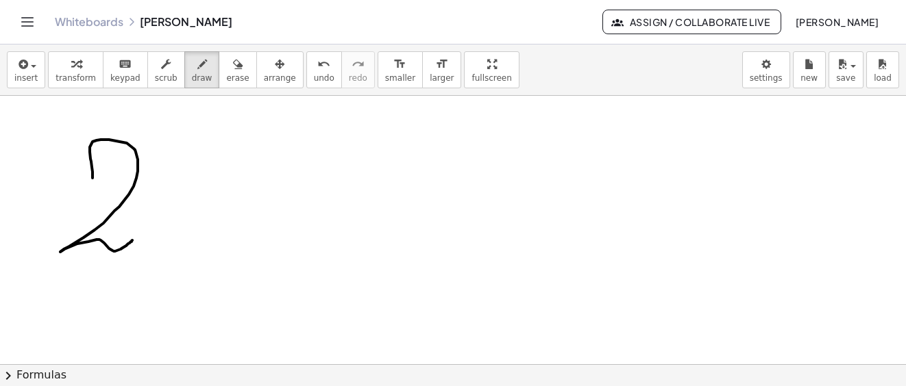
drag, startPoint x: 92, startPoint y: 167, endPoint x: 127, endPoint y: 212, distance: 57.1
drag, startPoint x: 154, startPoint y: 121, endPoint x: 227, endPoint y: 175, distance: 91.1
drag, startPoint x: 228, startPoint y: 187, endPoint x: 274, endPoint y: 191, distance: 46.1
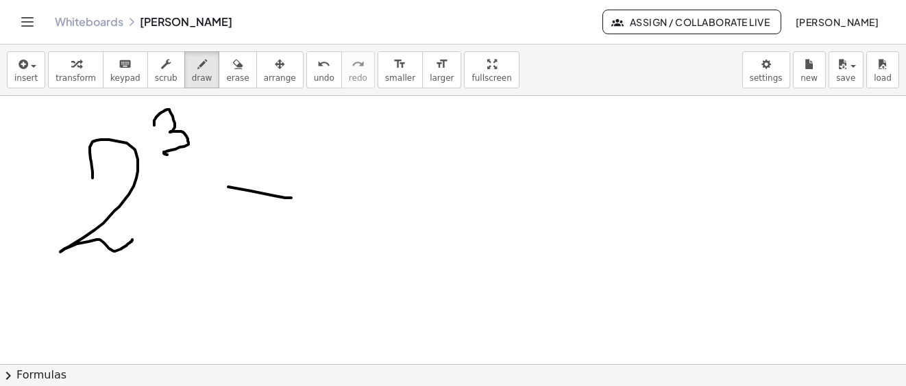
drag, startPoint x: 268, startPoint y: 178, endPoint x: 260, endPoint y: 221, distance: 43.8
drag, startPoint x: 347, startPoint y: 181, endPoint x: 394, endPoint y: 176, distance: 46.8
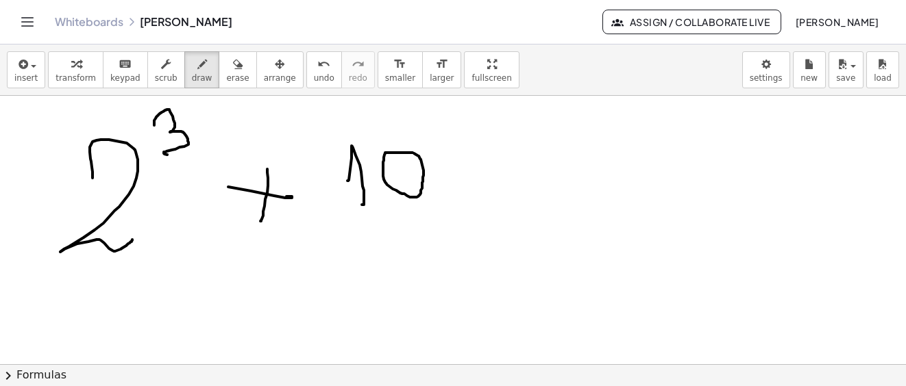
drag, startPoint x: 386, startPoint y: 153, endPoint x: 347, endPoint y: 138, distance: 41.0
drag, startPoint x: 338, startPoint y: 136, endPoint x: 371, endPoint y: 214, distance: 84.5
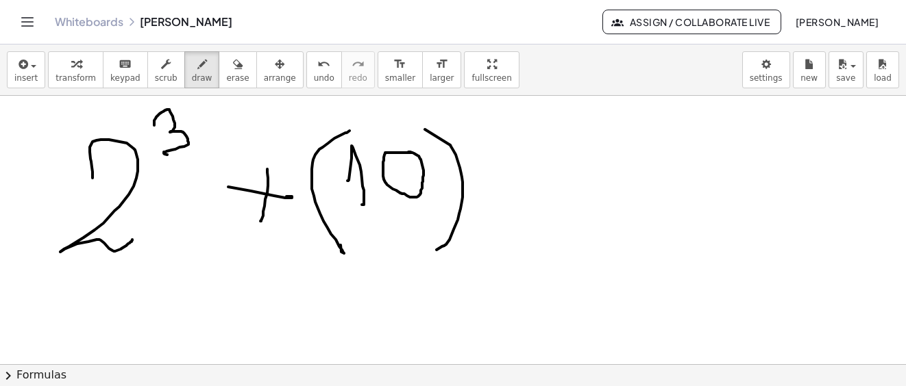
drag, startPoint x: 451, startPoint y: 147, endPoint x: 497, endPoint y: 160, distance: 47.7
drag, startPoint x: 476, startPoint y: 121, endPoint x: 488, endPoint y: 116, distance: 13.2
drag, startPoint x: 516, startPoint y: 176, endPoint x: 551, endPoint y: 173, distance: 35.0
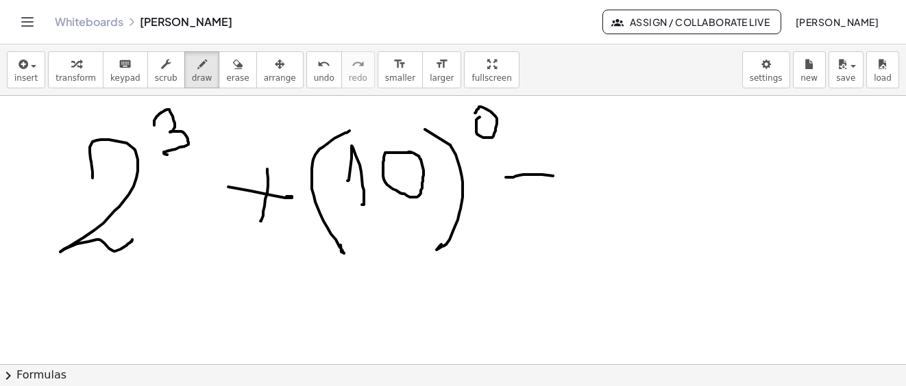
drag, startPoint x: 530, startPoint y: 153, endPoint x: 572, endPoint y: 197, distance: 61.0
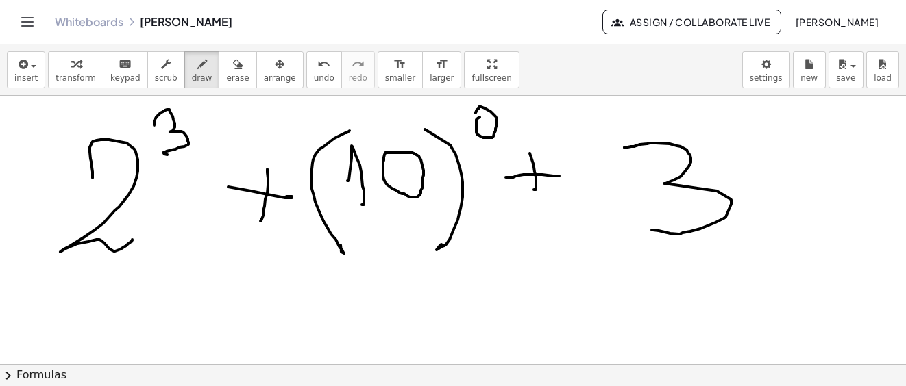
drag, startPoint x: 624, startPoint y: 148, endPoint x: 690, endPoint y: 186, distance: 75.8
drag, startPoint x: 726, startPoint y: 105, endPoint x: 759, endPoint y: 156, distance: 61.4
drag, startPoint x: 106, startPoint y: 312, endPoint x: 216, endPoint y: 319, distance: 110.6
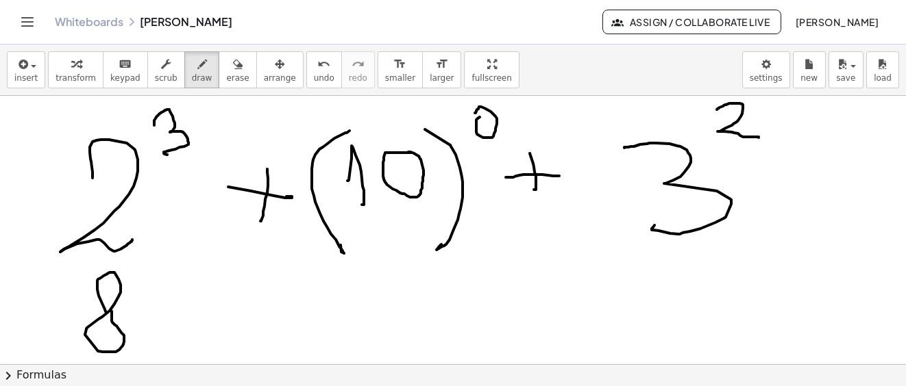
drag, startPoint x: 247, startPoint y: 294, endPoint x: 273, endPoint y: 290, distance: 25.7
drag, startPoint x: 269, startPoint y: 289, endPoint x: 260, endPoint y: 314, distance: 26.0
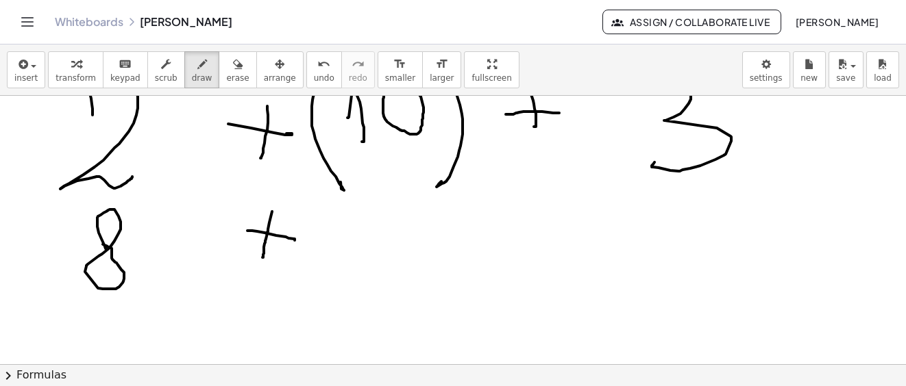
scroll to position [4228, 0]
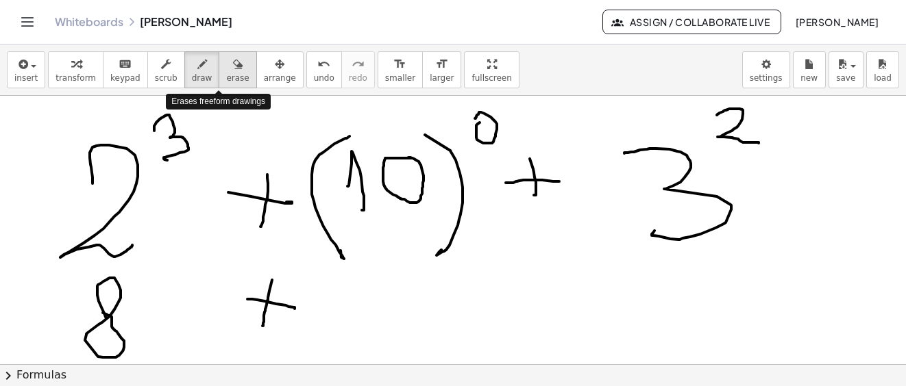
click at [233, 68] on icon "button" at bounding box center [238, 64] width 10 height 16
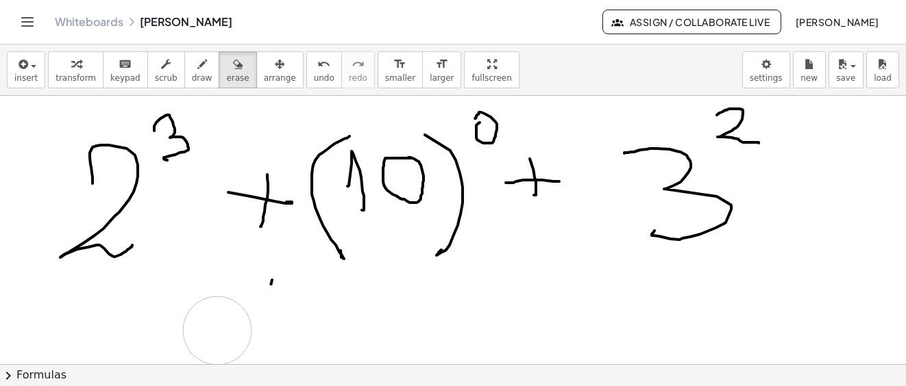
drag, startPoint x: 79, startPoint y: 300, endPoint x: 128, endPoint y: 127, distance: 180.0
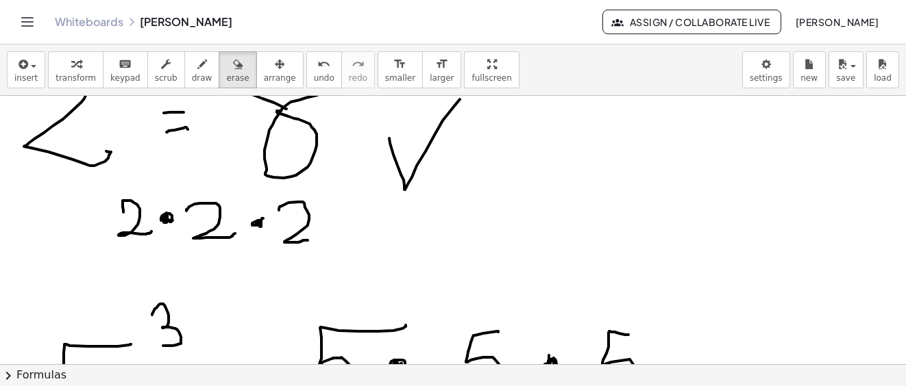
scroll to position [2584, 0]
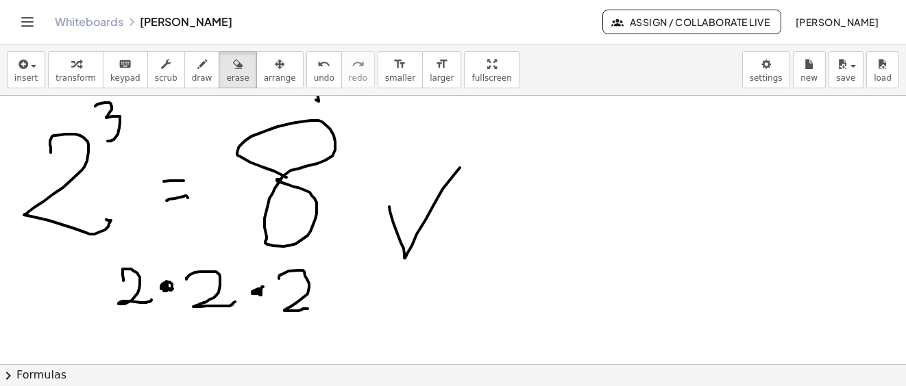
click at [192, 80] on span "draw" at bounding box center [202, 78] width 21 height 10
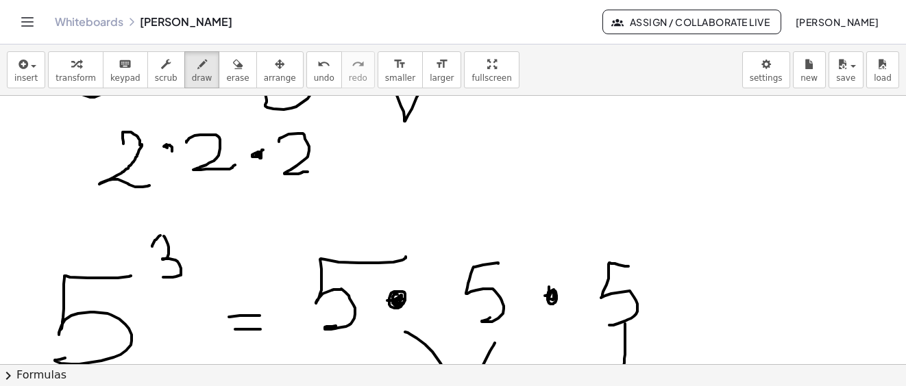
drag, startPoint x: 142, startPoint y: 145, endPoint x: 149, endPoint y: 186, distance: 41.8
drag, startPoint x: 356, startPoint y: 151, endPoint x: 366, endPoint y: 162, distance: 15.0
drag, startPoint x: 365, startPoint y: 166, endPoint x: 388, endPoint y: 166, distance: 23.3
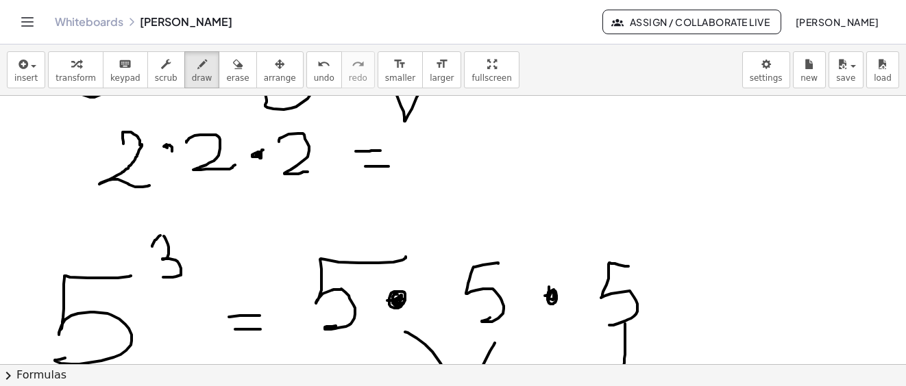
drag, startPoint x: 173, startPoint y: 190, endPoint x: 198, endPoint y: 223, distance: 41.5
drag, startPoint x: 205, startPoint y: 218, endPoint x: 223, endPoint y: 230, distance: 21.9
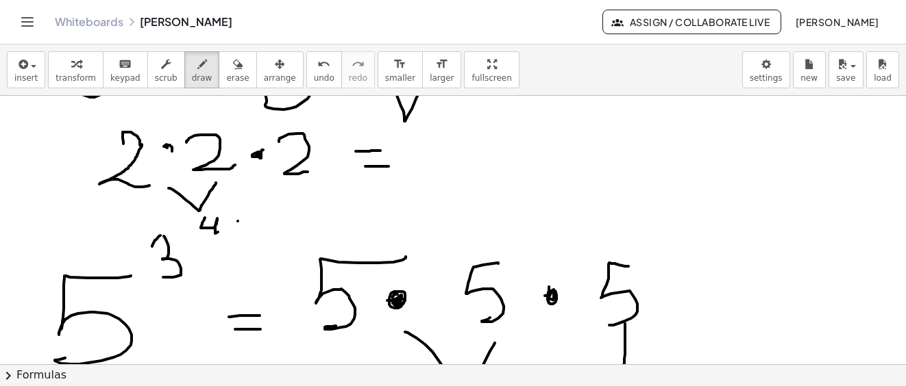
drag, startPoint x: 238, startPoint y: 221, endPoint x: 253, endPoint y: 227, distance: 16.0
drag, startPoint x: 263, startPoint y: 216, endPoint x: 272, endPoint y: 232, distance: 17.5
drag, startPoint x: 317, startPoint y: 225, endPoint x: 334, endPoint y: 230, distance: 17.3
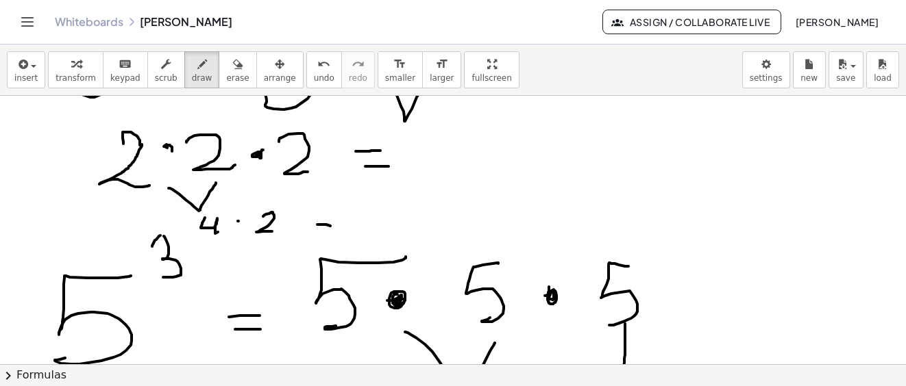
drag, startPoint x: 326, startPoint y: 234, endPoint x: 343, endPoint y: 227, distance: 17.8
drag, startPoint x: 358, startPoint y: 221, endPoint x: 366, endPoint y: 223, distance: 7.8
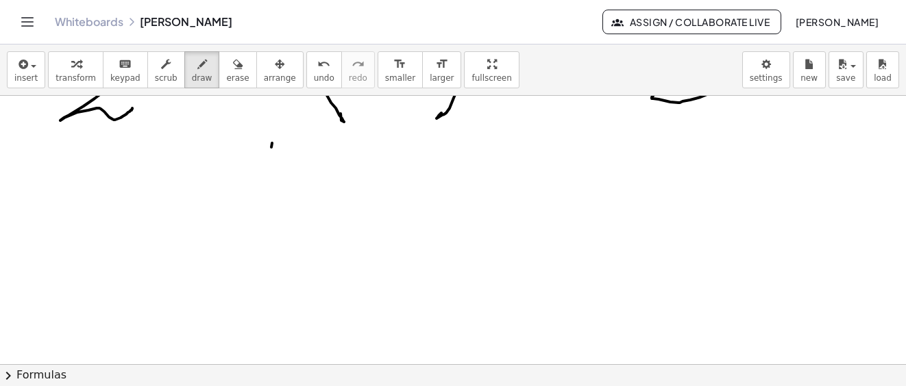
scroll to position [4228, 0]
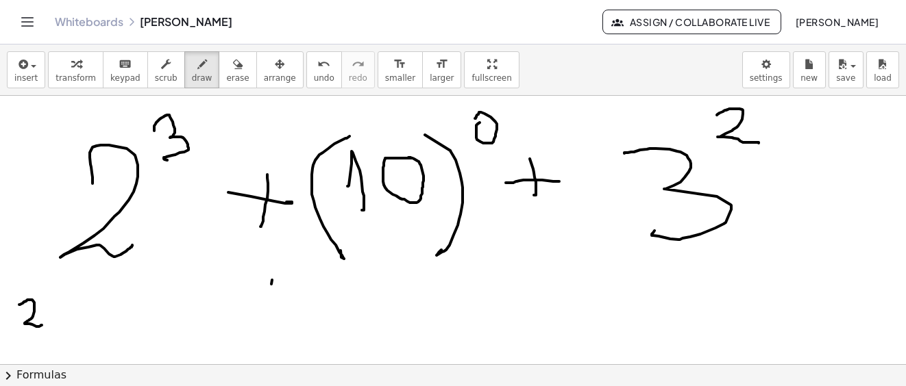
drag, startPoint x: 19, startPoint y: 305, endPoint x: 42, endPoint y: 325, distance: 30.6
drag, startPoint x: 65, startPoint y: 306, endPoint x: 79, endPoint y: 323, distance: 22.4
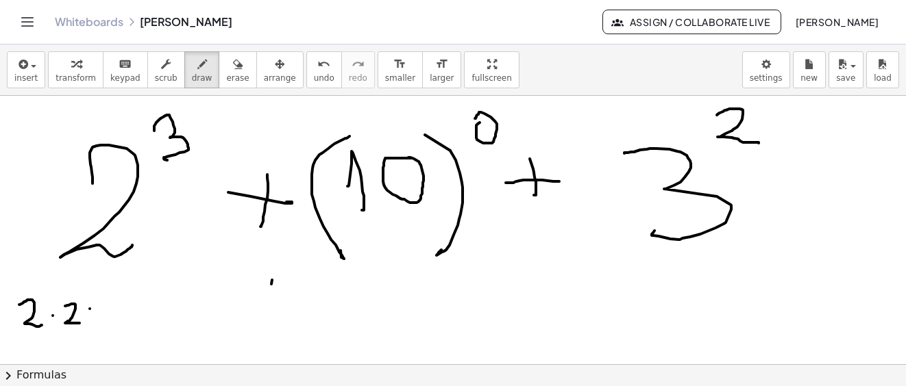
drag, startPoint x: 90, startPoint y: 309, endPoint x: 107, endPoint y: 310, distance: 17.1
drag, startPoint x: 109, startPoint y: 308, endPoint x: 125, endPoint y: 323, distance: 21.3
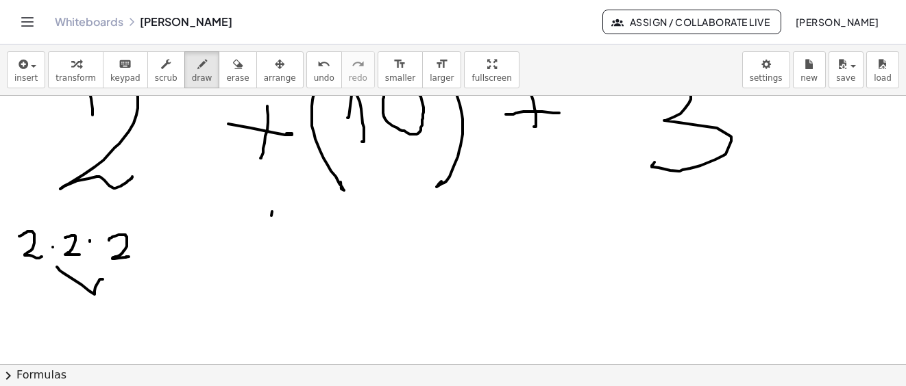
drag, startPoint x: 57, startPoint y: 267, endPoint x: 92, endPoint y: 304, distance: 50.9
drag, startPoint x: 81, startPoint y: 323, endPoint x: 139, endPoint y: 304, distance: 61.1
drag, startPoint x: 230, startPoint y: 248, endPoint x: 288, endPoint y: 254, distance: 58.6
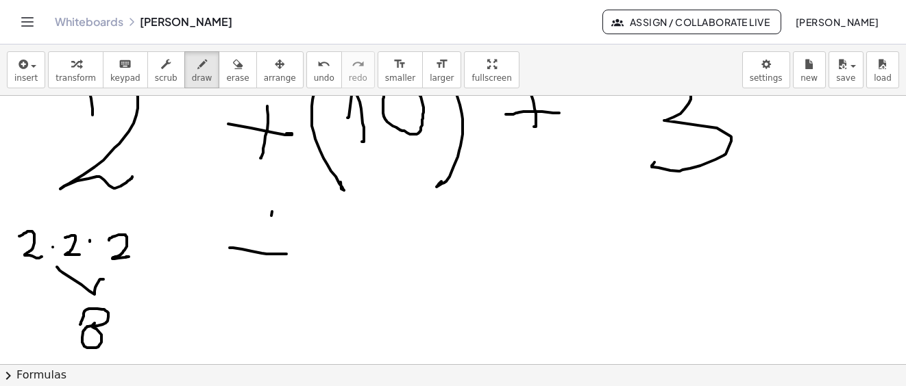
drag, startPoint x: 262, startPoint y: 232, endPoint x: 273, endPoint y: 262, distance: 32.3
drag, startPoint x: 354, startPoint y: 239, endPoint x: 396, endPoint y: 254, distance: 44.4
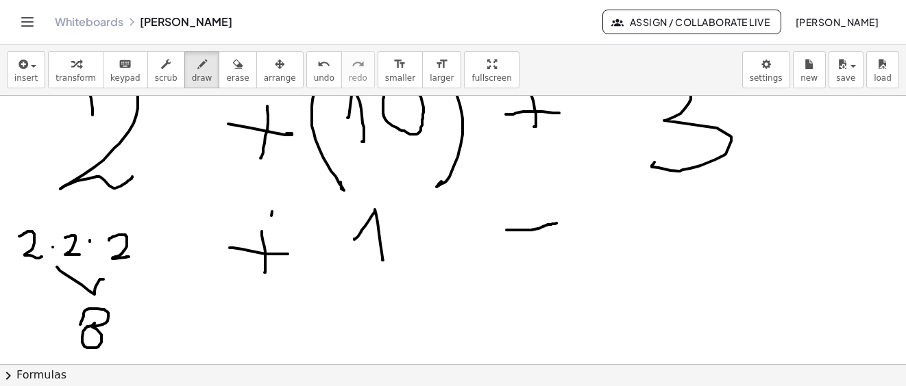
drag, startPoint x: 506, startPoint y: 230, endPoint x: 558, endPoint y: 223, distance: 52.5
drag, startPoint x: 531, startPoint y: 208, endPoint x: 548, endPoint y: 252, distance: 47.7
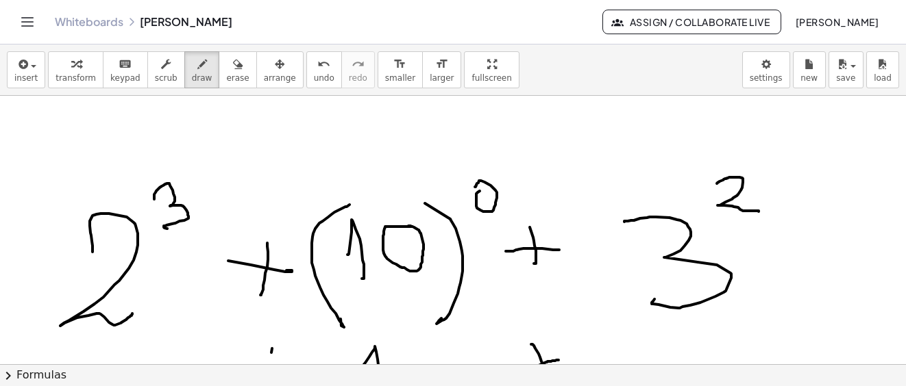
scroll to position [4228, 0]
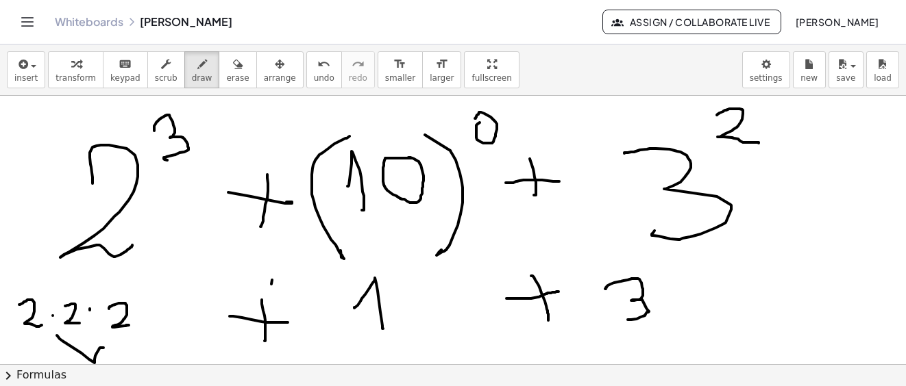
drag, startPoint x: 605, startPoint y: 289, endPoint x: 660, endPoint y: 298, distance: 56.2
drag, startPoint x: 686, startPoint y: 297, endPoint x: 695, endPoint y: 286, distance: 13.2
drag, startPoint x: 726, startPoint y: 279, endPoint x: 753, endPoint y: 334, distance: 61.6
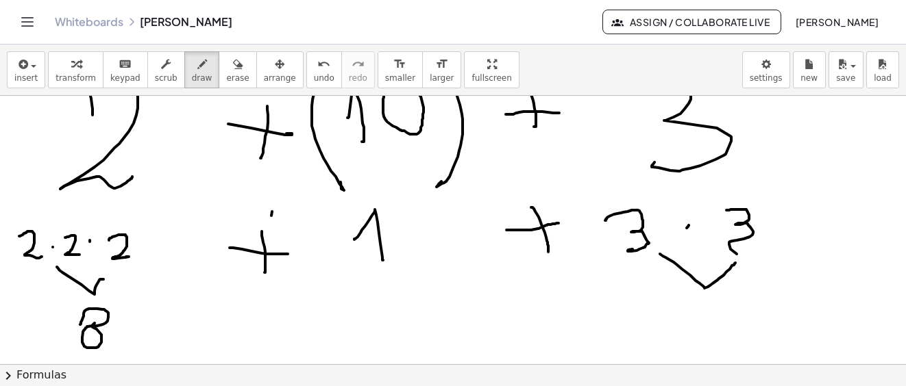
drag, startPoint x: 673, startPoint y: 262, endPoint x: 717, endPoint y: 306, distance: 61.5
drag, startPoint x: 712, startPoint y: 297, endPoint x: 388, endPoint y: 307, distance: 324.2
drag, startPoint x: 240, startPoint y: 322, endPoint x: 258, endPoint y: 314, distance: 19.0
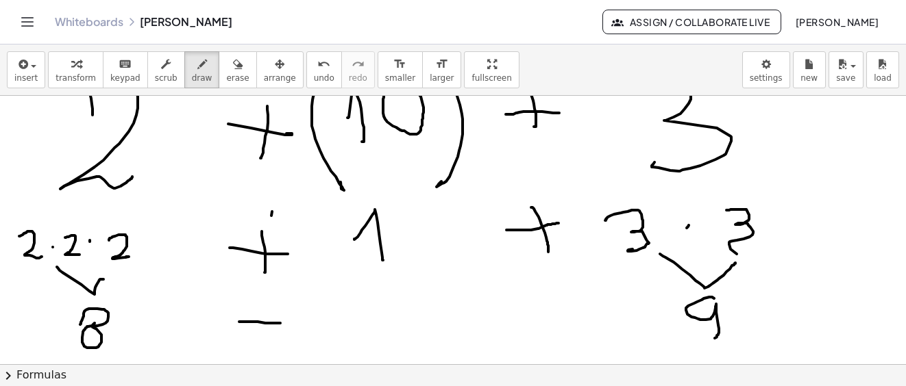
drag, startPoint x: 256, startPoint y: 327, endPoint x: 341, endPoint y: 318, distance: 85.4
drag, startPoint x: 369, startPoint y: 320, endPoint x: 501, endPoint y: 312, distance: 132.5
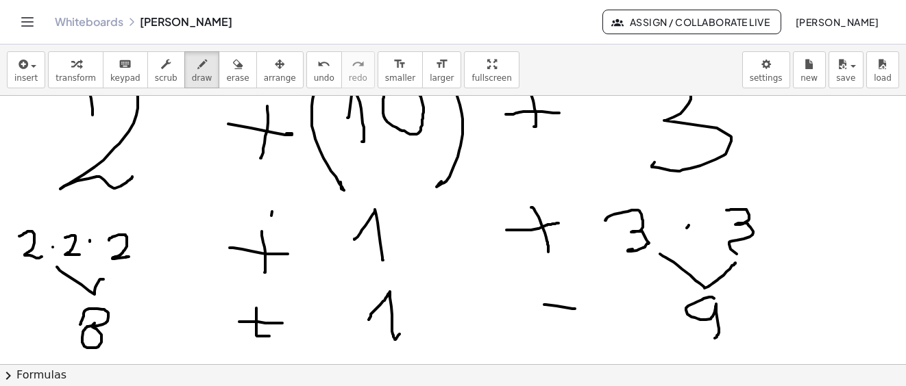
drag, startPoint x: 544, startPoint y: 305, endPoint x: 555, endPoint y: 290, distance: 18.1
drag, startPoint x: 557, startPoint y: 314, endPoint x: 523, endPoint y: 301, distance: 36.4
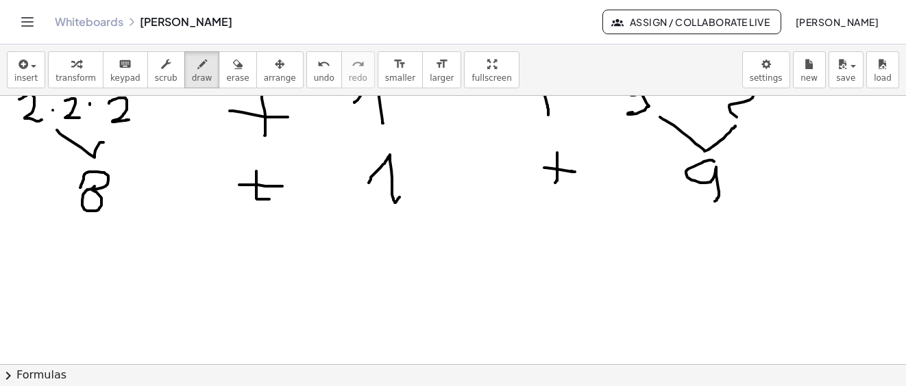
click at [233, 72] on icon "button" at bounding box center [238, 64] width 10 height 16
drag, startPoint x: 256, startPoint y: 205, endPoint x: 193, endPoint y: 82, distance: 138.2
click at [197, 69] on icon "button" at bounding box center [202, 64] width 10 height 16
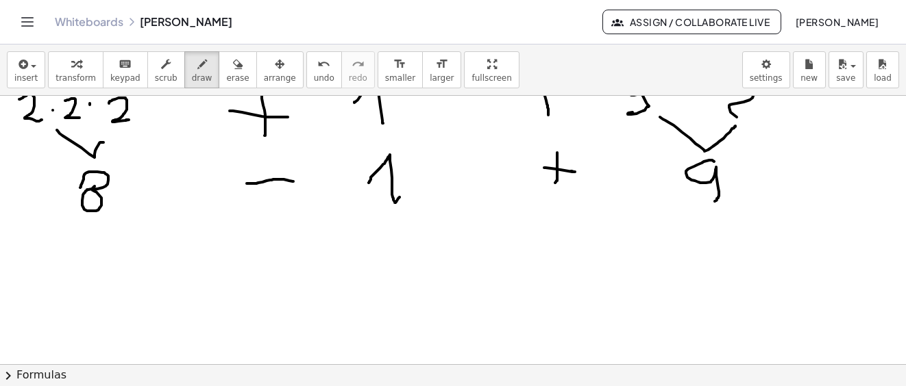
drag, startPoint x: 247, startPoint y: 184, endPoint x: 293, endPoint y: 182, distance: 46.6
drag, startPoint x: 268, startPoint y: 164, endPoint x: 264, endPoint y: 207, distance: 43.4
drag, startPoint x: 208, startPoint y: 230, endPoint x: 293, endPoint y: 306, distance: 114.5
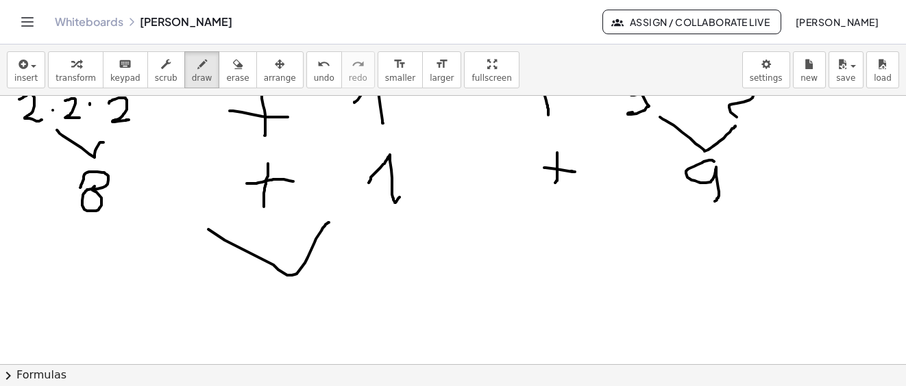
drag, startPoint x: 279, startPoint y: 288, endPoint x: 364, endPoint y: 321, distance: 92.0
drag, startPoint x: 532, startPoint y: 250, endPoint x: 535, endPoint y: 230, distance: 20.7
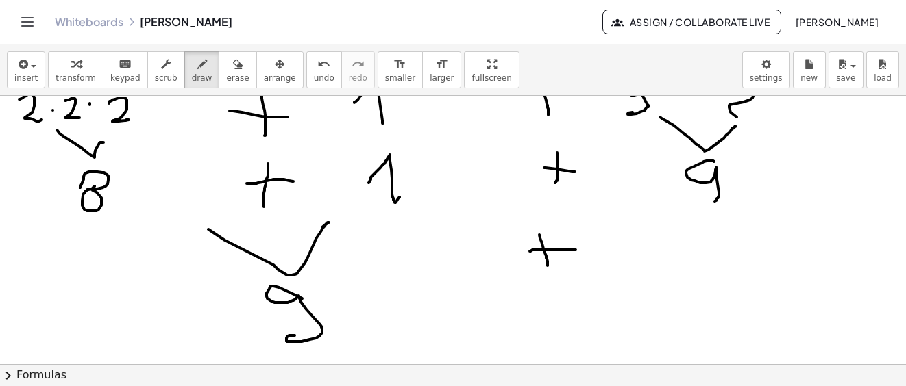
drag, startPoint x: 547, startPoint y: 259, endPoint x: 621, endPoint y: 263, distance: 74.8
drag, startPoint x: 718, startPoint y: 232, endPoint x: 719, endPoint y: 269, distance: 36.3
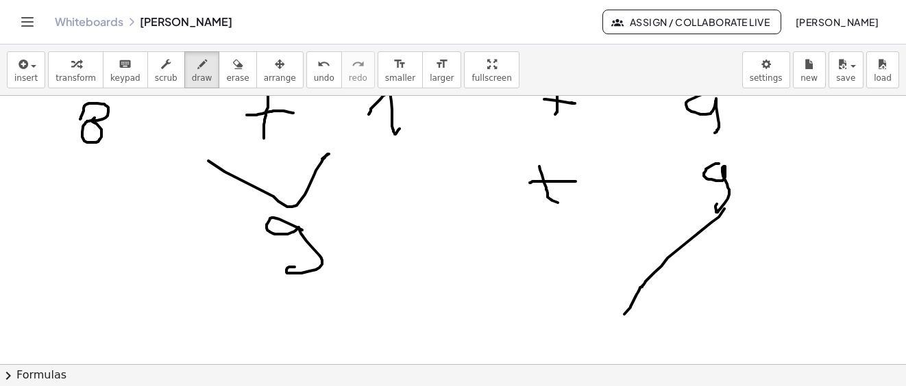
drag, startPoint x: 711, startPoint y: 223, endPoint x: 453, endPoint y: 306, distance: 271.3
drag, startPoint x: 365, startPoint y: 282, endPoint x: 593, endPoint y: 317, distance: 230.0
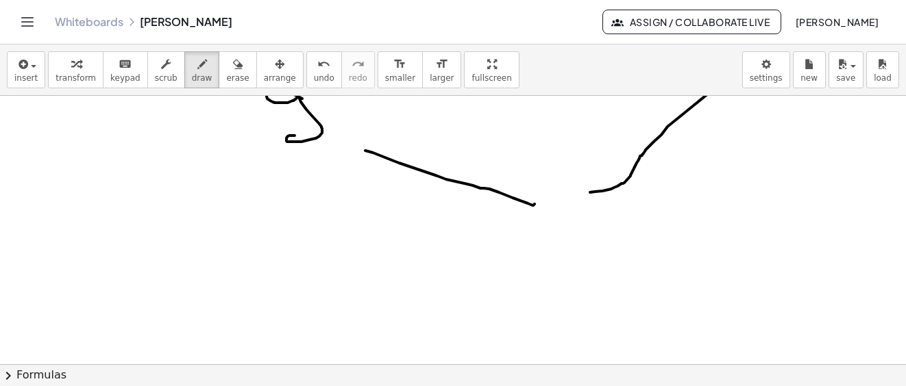
scroll to position [4703, 0]
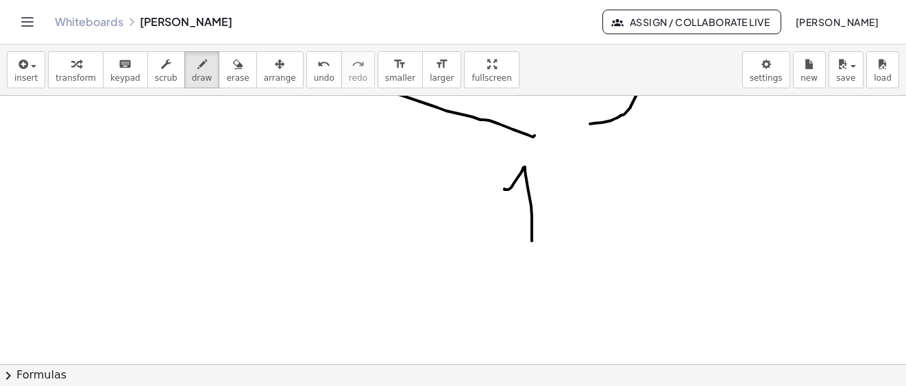
drag, startPoint x: 504, startPoint y: 189, endPoint x: 556, endPoint y: 208, distance: 54.8
drag, startPoint x: 558, startPoint y: 179, endPoint x: 552, endPoint y: 197, distance: 19.5
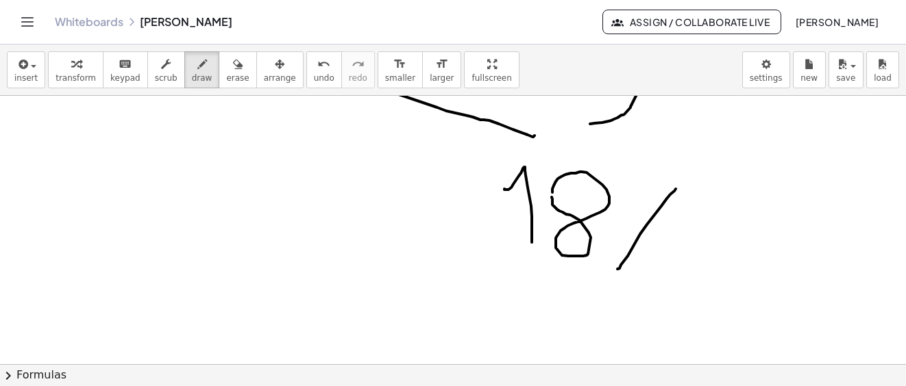
drag, startPoint x: 676, startPoint y: 189, endPoint x: 676, endPoint y: 240, distance: 51.4
drag, startPoint x: 697, startPoint y: 225, endPoint x: 734, endPoint y: 208, distance: 40.8
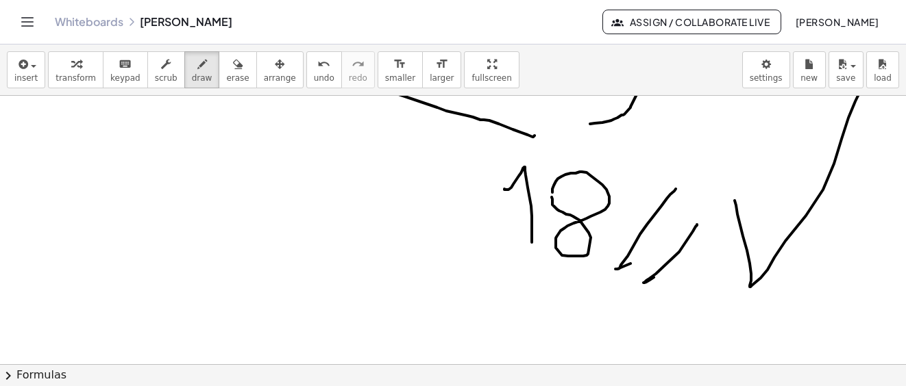
drag, startPoint x: 734, startPoint y: 201, endPoint x: 653, endPoint y: 259, distance: 100.2
click at [868, 72] on div "insert select one: Math Expression Function Text Youtube Video Graphing Geometr…" at bounding box center [453, 216] width 906 height 342
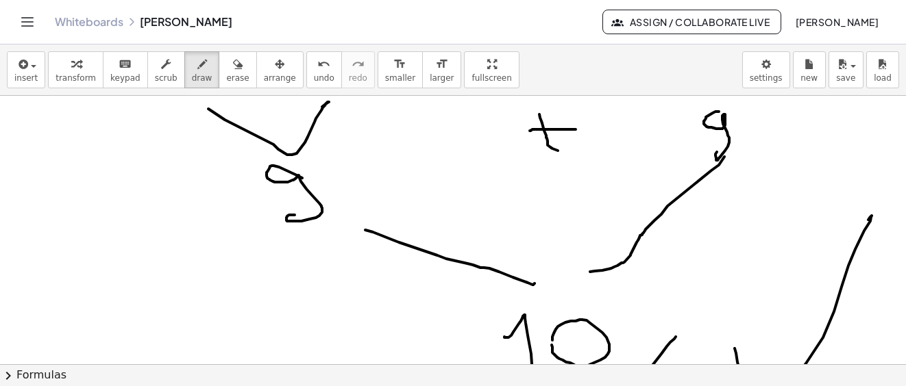
scroll to position [4418, 0]
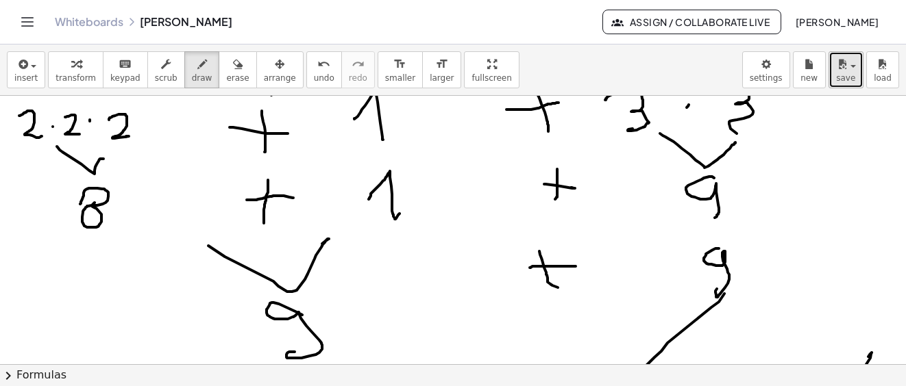
click at [845, 71] on icon "button" at bounding box center [842, 64] width 12 height 16
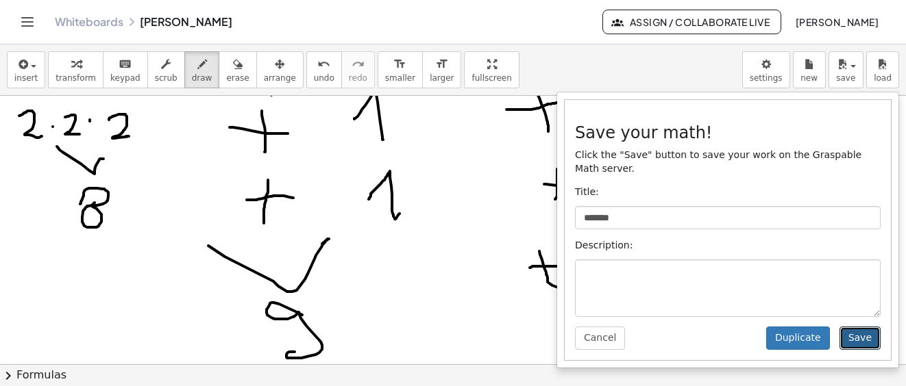
drag, startPoint x: 856, startPoint y: 322, endPoint x: 863, endPoint y: 328, distance: 8.7
click at [858, 327] on button "Save" at bounding box center [859, 338] width 41 height 23
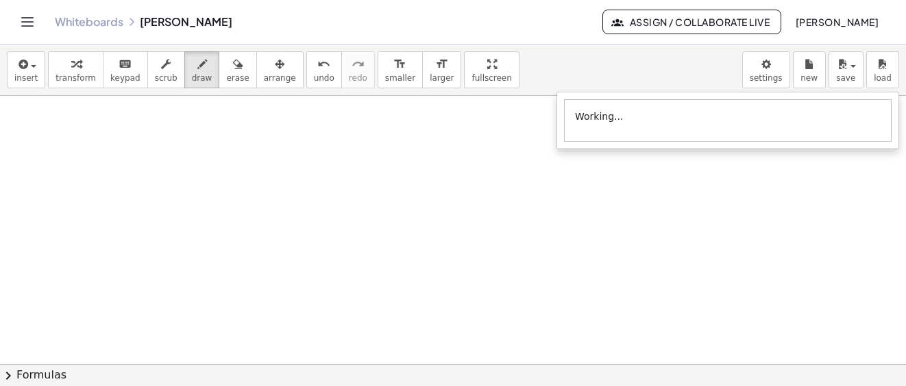
scroll to position [5103, 0]
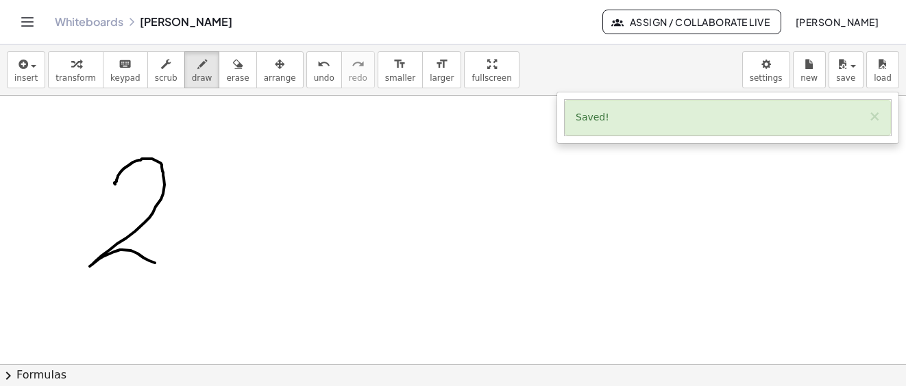
drag, startPoint x: 115, startPoint y: 184, endPoint x: 184, endPoint y: 258, distance: 100.8
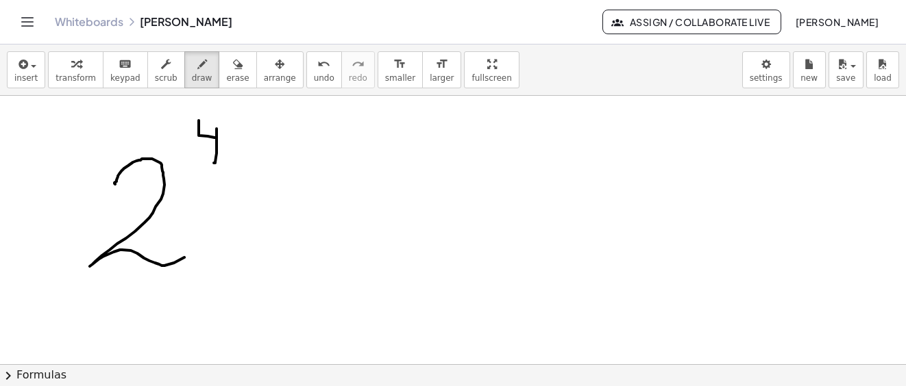
drag, startPoint x: 199, startPoint y: 121, endPoint x: 214, endPoint y: 163, distance: 45.1
drag, startPoint x: 274, startPoint y: 214, endPoint x: 298, endPoint y: 194, distance: 31.1
drag, startPoint x: 303, startPoint y: 206, endPoint x: 325, endPoint y: 216, distance: 23.9
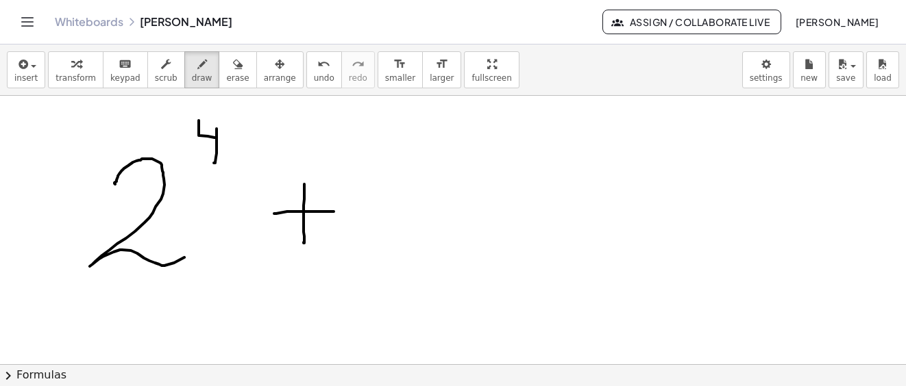
drag, startPoint x: 401, startPoint y: 178, endPoint x: 516, endPoint y: 151, distance: 118.2
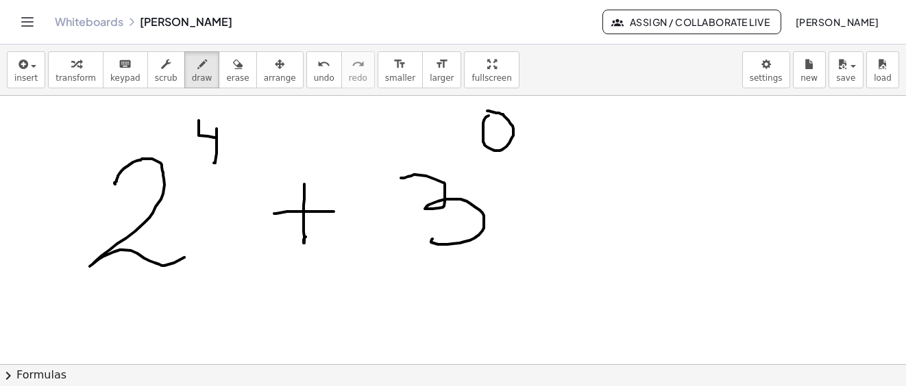
drag, startPoint x: 484, startPoint y: 121, endPoint x: 483, endPoint y: 112, distance: 8.2
drag, startPoint x: 571, startPoint y: 199, endPoint x: 602, endPoint y: 192, distance: 32.3
drag, startPoint x: 604, startPoint y: 185, endPoint x: 661, endPoint y: 199, distance: 58.7
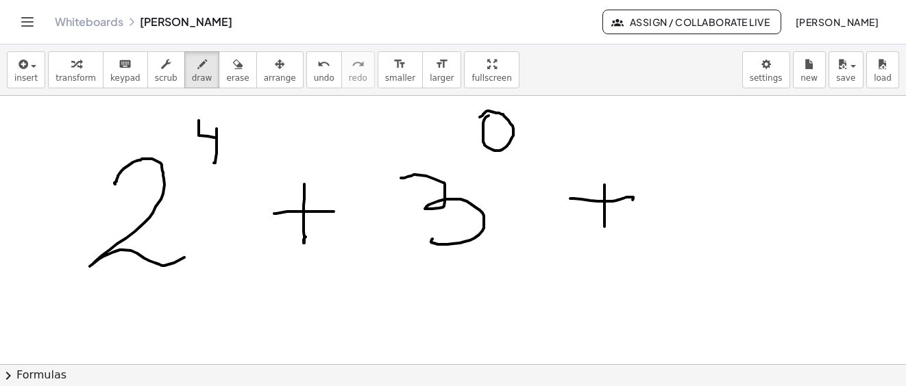
drag, startPoint x: 672, startPoint y: 212, endPoint x: 721, endPoint y: 210, distance: 48.7
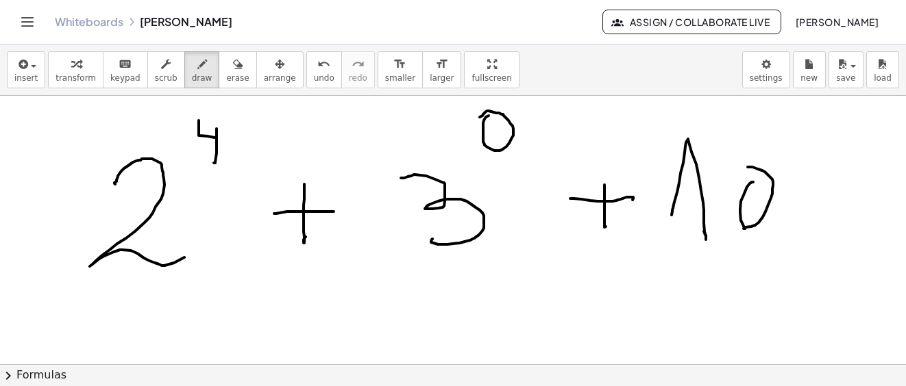
drag, startPoint x: 753, startPoint y: 182, endPoint x: 804, endPoint y: 175, distance: 51.2
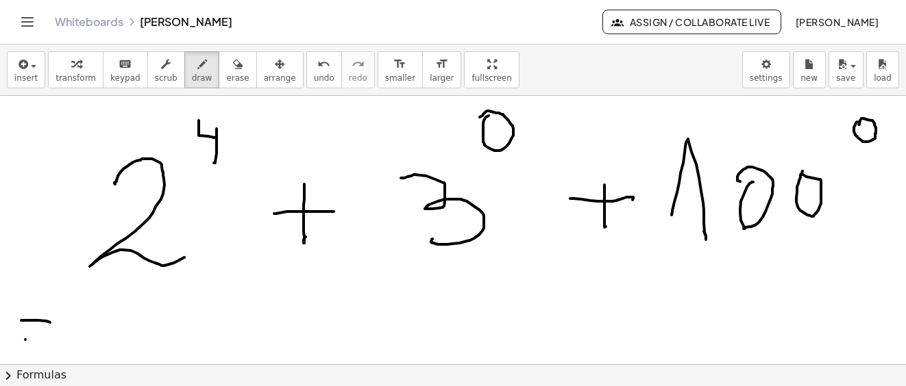
drag, startPoint x: 25, startPoint y: 340, endPoint x: 41, endPoint y: 312, distance: 31.6
drag, startPoint x: 55, startPoint y: 238, endPoint x: 43, endPoint y: 243, distance: 12.9
drag, startPoint x: 41, startPoint y: 246, endPoint x: 56, endPoint y: 250, distance: 15.6
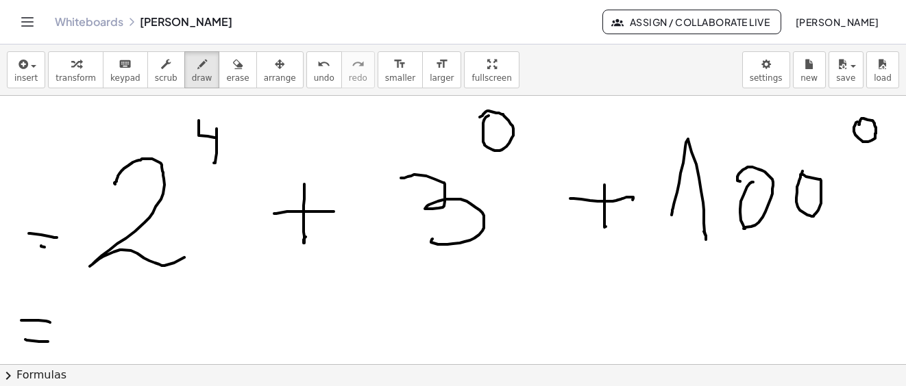
drag, startPoint x: 116, startPoint y: 332, endPoint x: 177, endPoint y: 314, distance: 63.1
drag, startPoint x: 206, startPoint y: 294, endPoint x: 223, endPoint y: 334, distance: 43.3
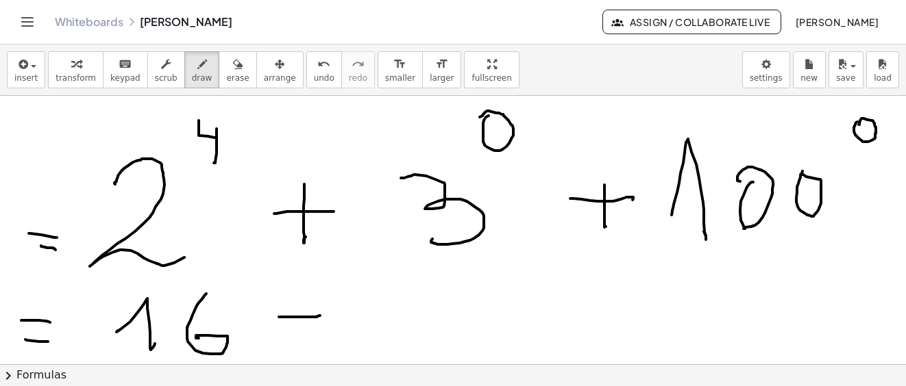
drag, startPoint x: 279, startPoint y: 317, endPoint x: 320, endPoint y: 316, distance: 41.1
drag, startPoint x: 302, startPoint y: 303, endPoint x: 330, endPoint y: 339, distance: 45.9
drag, startPoint x: 400, startPoint y: 323, endPoint x: 644, endPoint y: 299, distance: 245.1
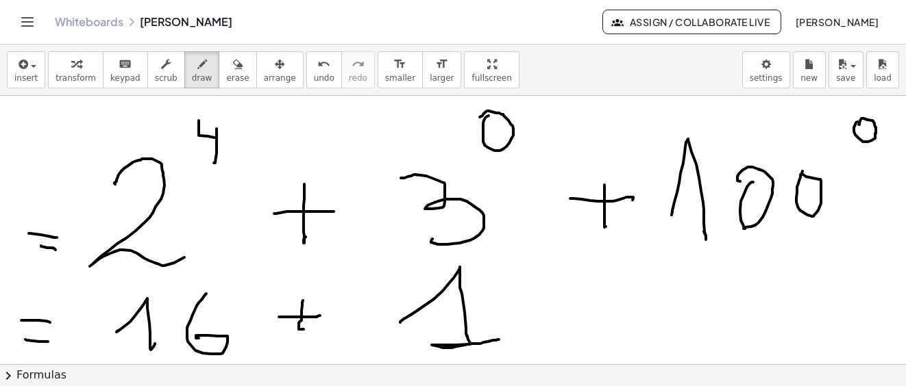
drag, startPoint x: 595, startPoint y: 305, endPoint x: 608, endPoint y: 290, distance: 20.4
drag, startPoint x: 616, startPoint y: 299, endPoint x: 642, endPoint y: 319, distance: 32.7
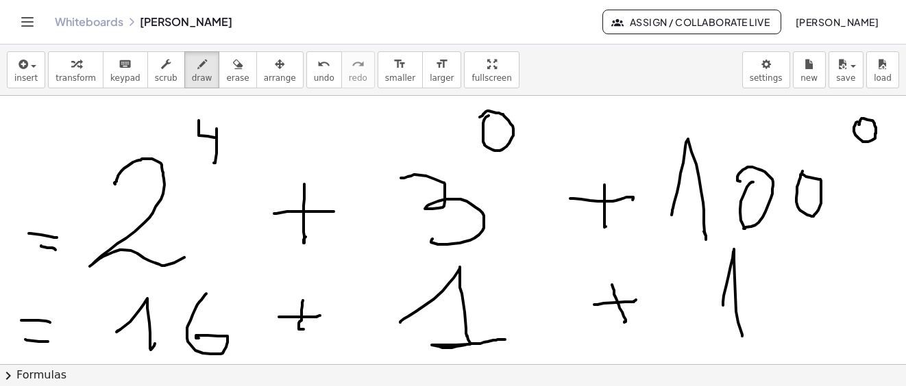
drag, startPoint x: 723, startPoint y: 306, endPoint x: 742, endPoint y: 336, distance: 36.3
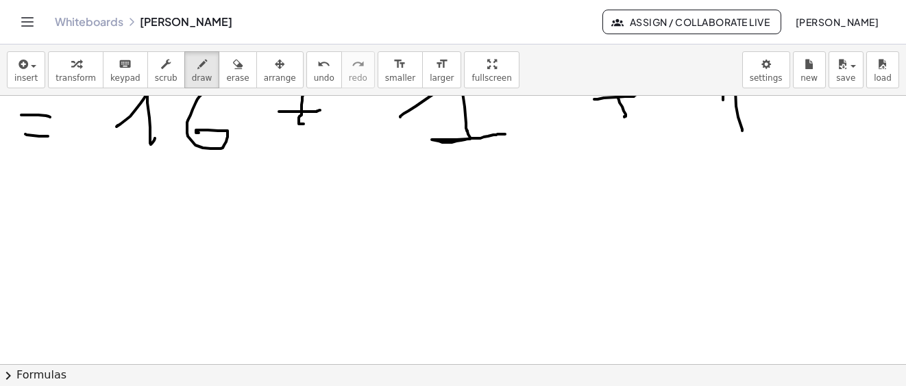
scroll to position [5171, 0]
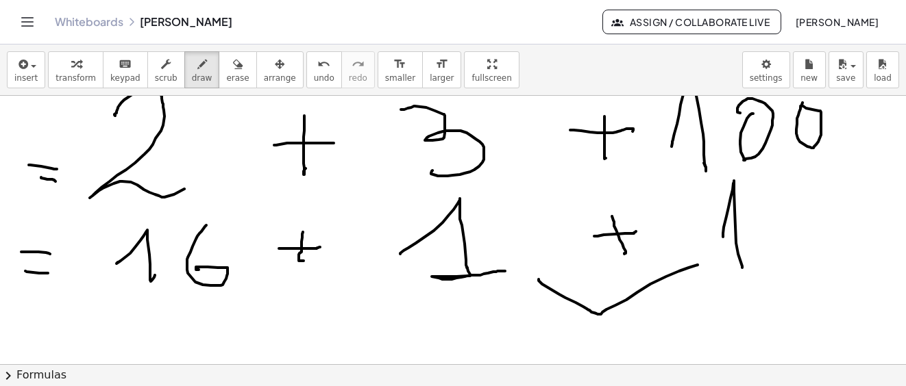
drag, startPoint x: 538, startPoint y: 280, endPoint x: 636, endPoint y: 311, distance: 102.3
drag, startPoint x: 612, startPoint y: 326, endPoint x: 458, endPoint y: 331, distance: 154.2
drag, startPoint x: 334, startPoint y: 330, endPoint x: 395, endPoint y: 331, distance: 61.0
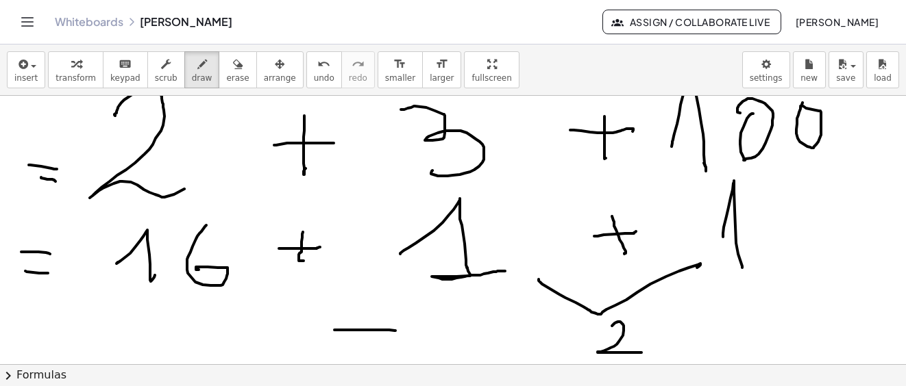
drag, startPoint x: 362, startPoint y: 310, endPoint x: 347, endPoint y: 341, distance: 34.6
drag, startPoint x: 156, startPoint y: 339, endPoint x: 208, endPoint y: 326, distance: 53.0
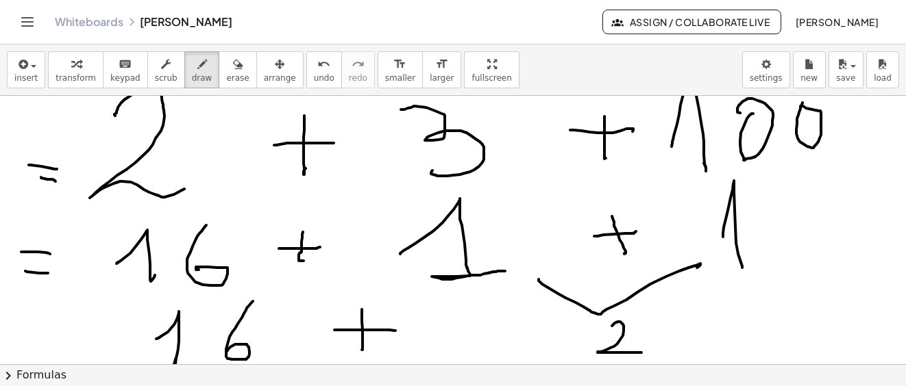
drag, startPoint x: 239, startPoint y: 322, endPoint x: 232, endPoint y: 334, distance: 14.1
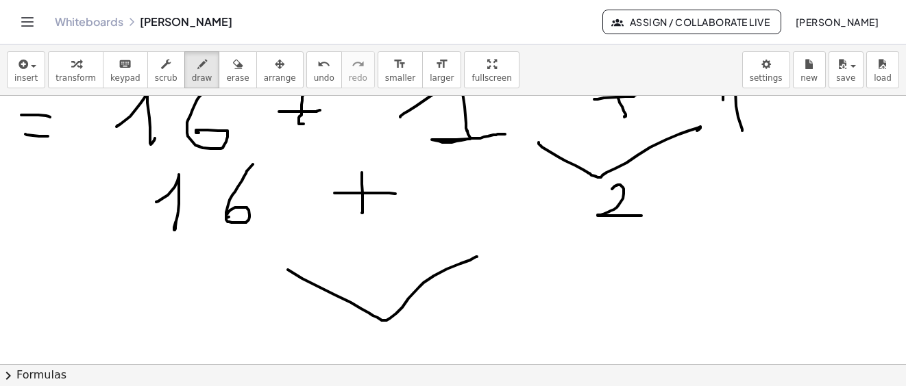
drag, startPoint x: 361, startPoint y: 309, endPoint x: 477, endPoint y: 257, distance: 127.0
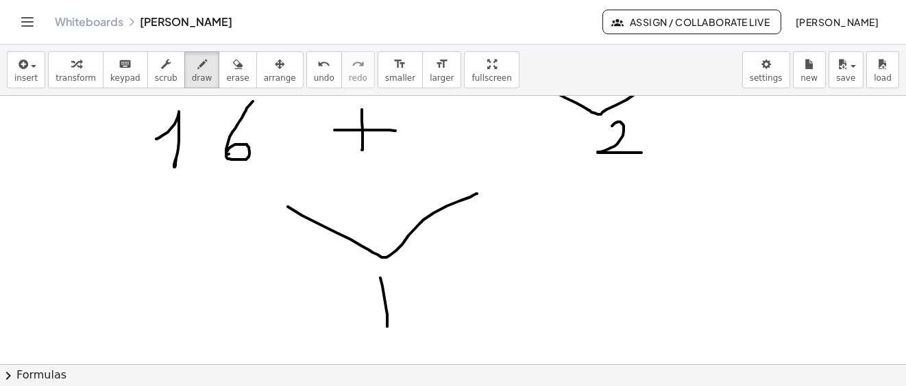
drag, startPoint x: 386, startPoint y: 311, endPoint x: 386, endPoint y: 327, distance: 15.8
drag, startPoint x: 409, startPoint y: 278, endPoint x: 422, endPoint y: 292, distance: 18.9
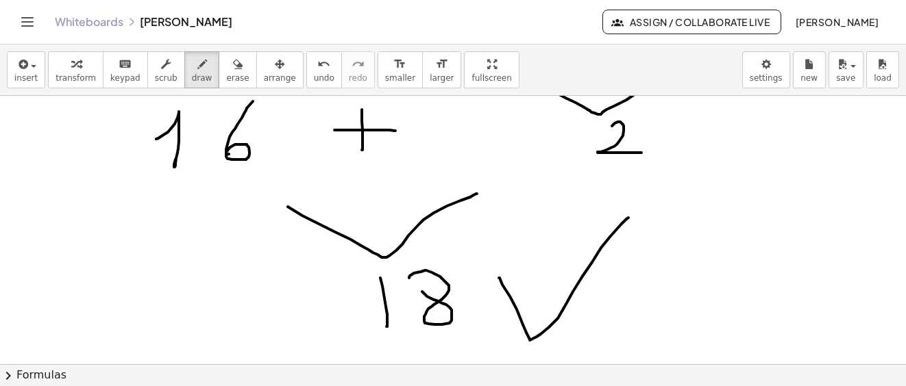
drag, startPoint x: 499, startPoint y: 278, endPoint x: 628, endPoint y: 218, distance: 142.8
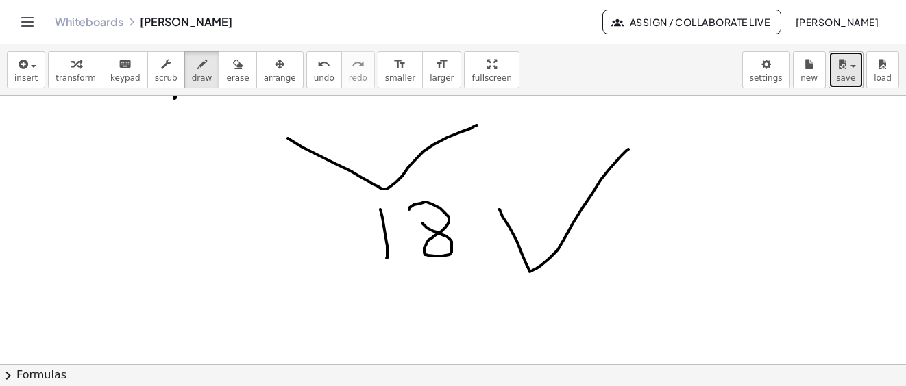
click at [852, 78] on span "save" at bounding box center [845, 78] width 19 height 10
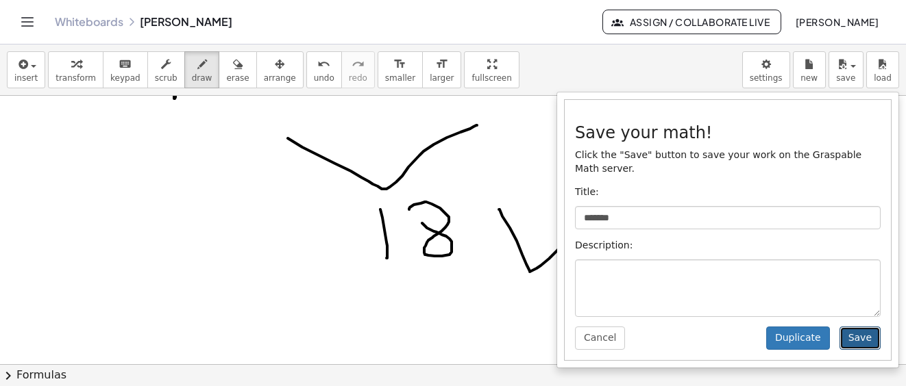
click at [851, 327] on button "Save" at bounding box center [859, 338] width 41 height 23
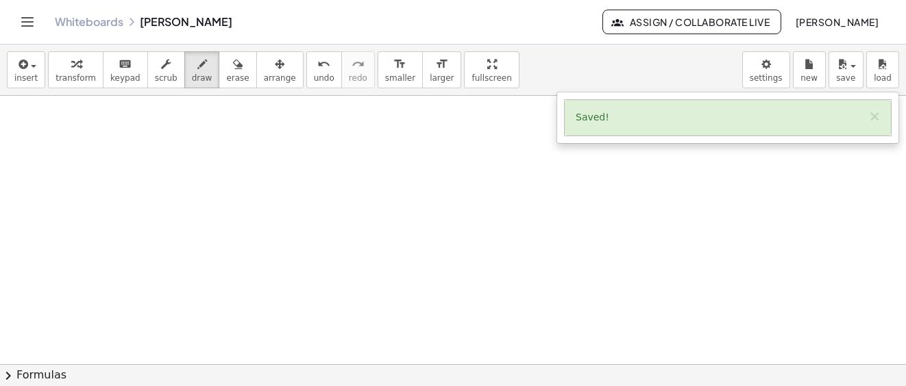
scroll to position [5708, 0]
drag, startPoint x: 108, startPoint y: 234, endPoint x: 201, endPoint y: 265, distance: 98.4
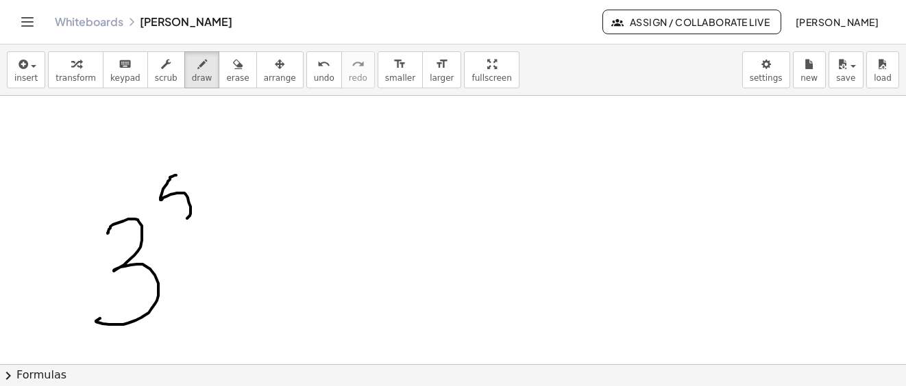
drag, startPoint x: 176, startPoint y: 175, endPoint x: 223, endPoint y: 236, distance: 76.6
drag, startPoint x: 192, startPoint y: 171, endPoint x: 208, endPoint y: 169, distance: 15.9
drag, startPoint x: 230, startPoint y: 245, endPoint x: 247, endPoint y: 216, distance: 33.5
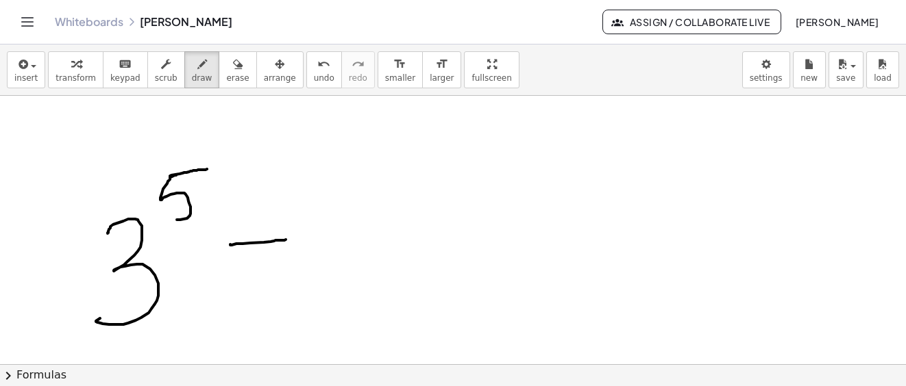
drag, startPoint x: 247, startPoint y: 216, endPoint x: 400, endPoint y: 247, distance: 155.9
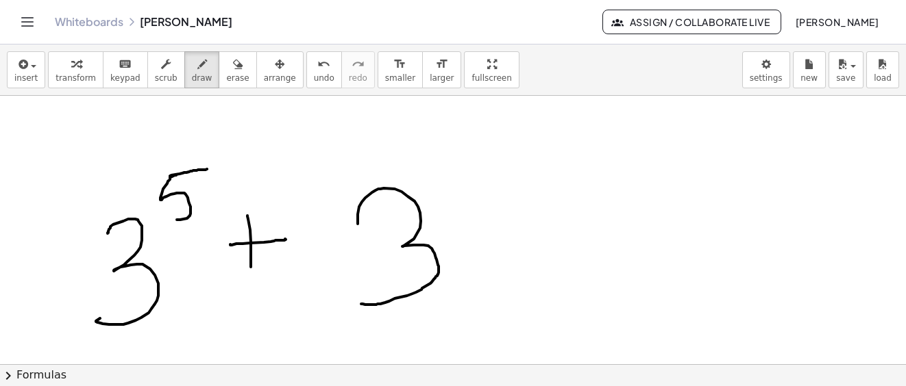
drag, startPoint x: 365, startPoint y: 198, endPoint x: 448, endPoint y: 243, distance: 94.1
drag, startPoint x: 473, startPoint y: 165, endPoint x: 528, endPoint y: 151, distance: 56.0
drag, startPoint x: 544, startPoint y: 243, endPoint x: 577, endPoint y: 236, distance: 33.6
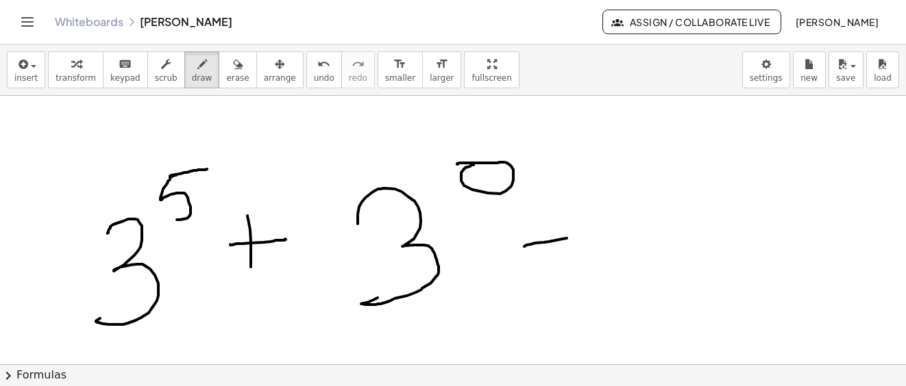
drag, startPoint x: 560, startPoint y: 244, endPoint x: 554, endPoint y: 272, distance: 28.6
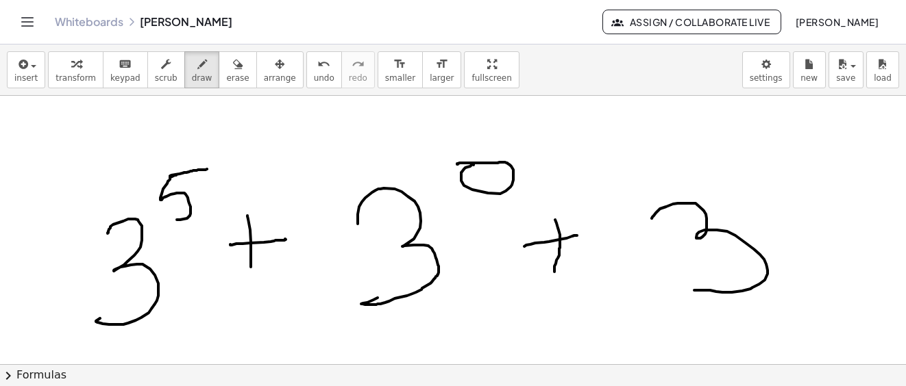
drag, startPoint x: 652, startPoint y: 219, endPoint x: 597, endPoint y: 301, distance: 98.8
drag, startPoint x: 765, startPoint y: 158, endPoint x: 773, endPoint y: 216, distance: 59.6
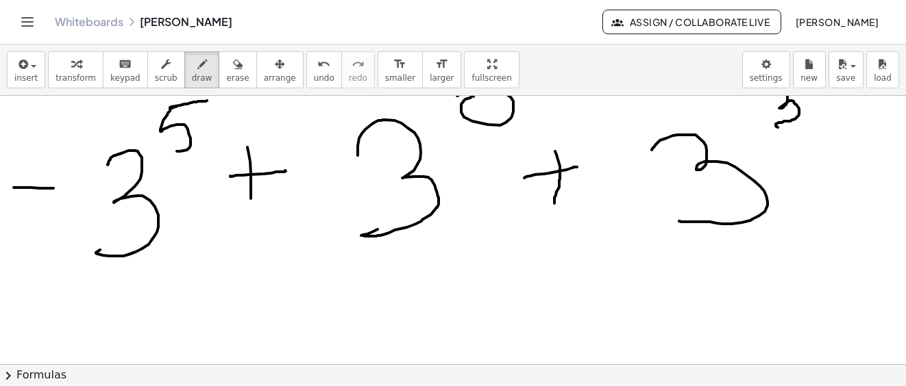
drag, startPoint x: 14, startPoint y: 188, endPoint x: 40, endPoint y: 195, distance: 26.9
drag, startPoint x: 8, startPoint y: 222, endPoint x: 38, endPoint y: 225, distance: 30.3
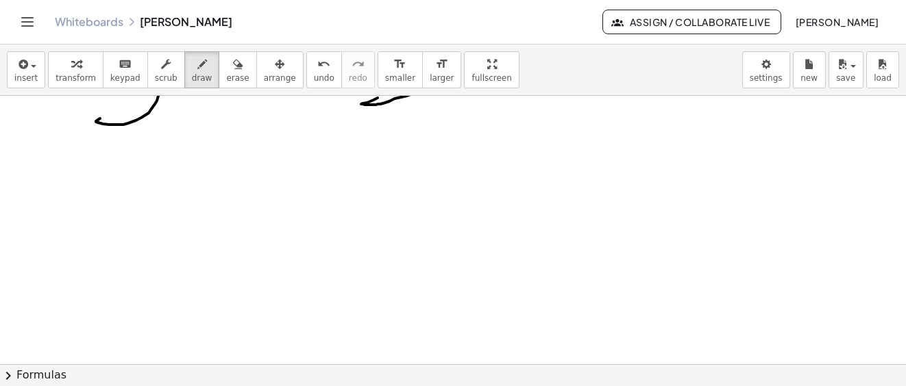
scroll to position [5771, 0]
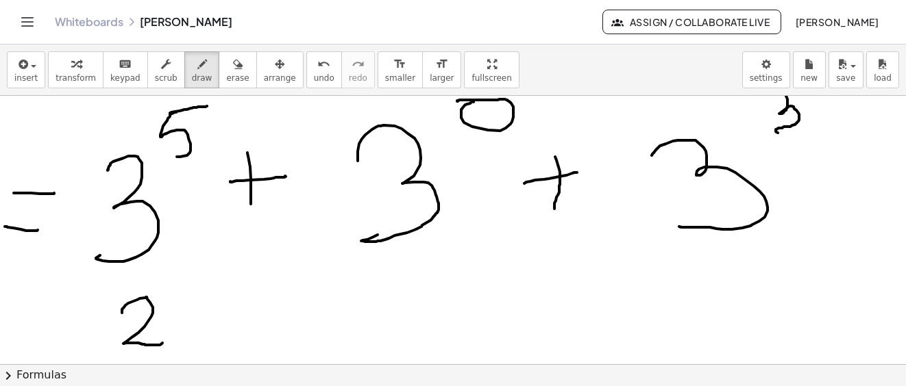
drag, startPoint x: 122, startPoint y: 313, endPoint x: 167, endPoint y: 306, distance: 45.7
drag, startPoint x: 174, startPoint y: 296, endPoint x: 219, endPoint y: 318, distance: 50.3
drag, startPoint x: 209, startPoint y: 300, endPoint x: 208, endPoint y: 346, distance: 45.9
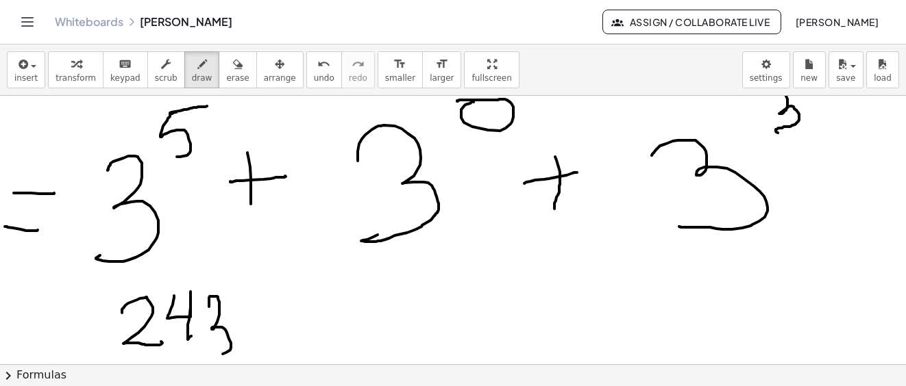
drag, startPoint x: 271, startPoint y: 310, endPoint x: 303, endPoint y: 314, distance: 32.6
drag, startPoint x: 286, startPoint y: 304, endPoint x: 342, endPoint y: 294, distance: 56.4
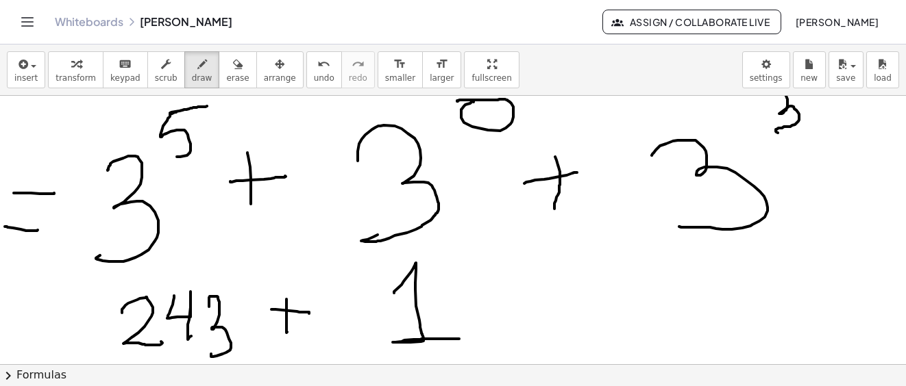
drag, startPoint x: 394, startPoint y: 293, endPoint x: 459, endPoint y: 339, distance: 79.6
drag, startPoint x: 544, startPoint y: 298, endPoint x: 587, endPoint y: 297, distance: 43.2
drag, startPoint x: 575, startPoint y: 278, endPoint x: 599, endPoint y: 293, distance: 28.3
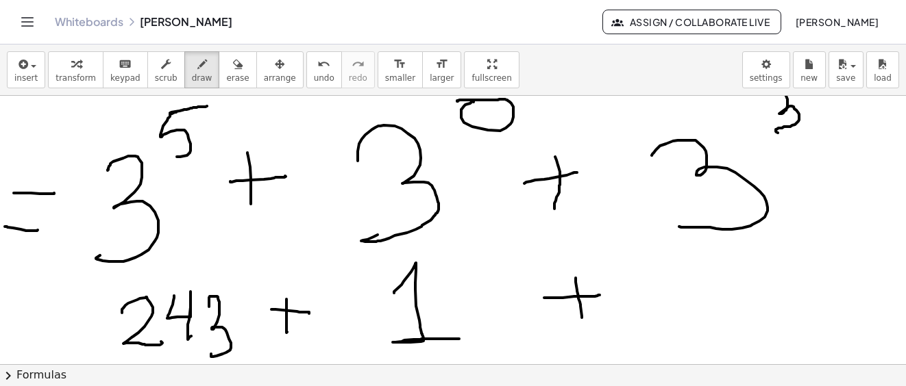
drag, startPoint x: 686, startPoint y: 259, endPoint x: 739, endPoint y: 327, distance: 86.1
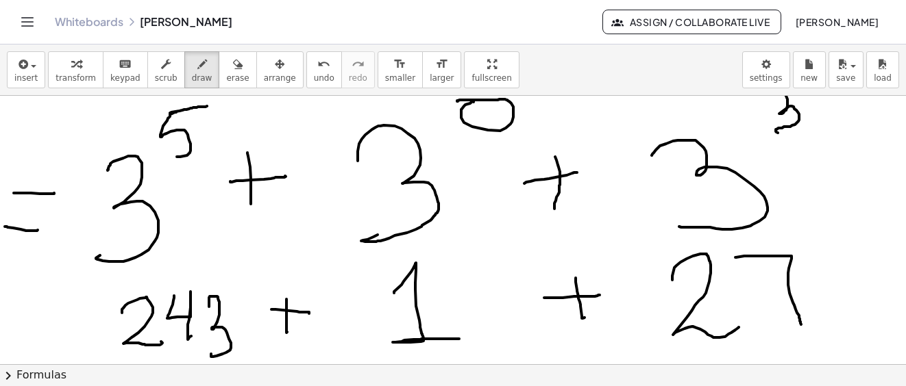
drag, startPoint x: 735, startPoint y: 258, endPoint x: 801, endPoint y: 325, distance: 94.0
drag, startPoint x: 774, startPoint y: 312, endPoint x: 816, endPoint y: 297, distance: 44.7
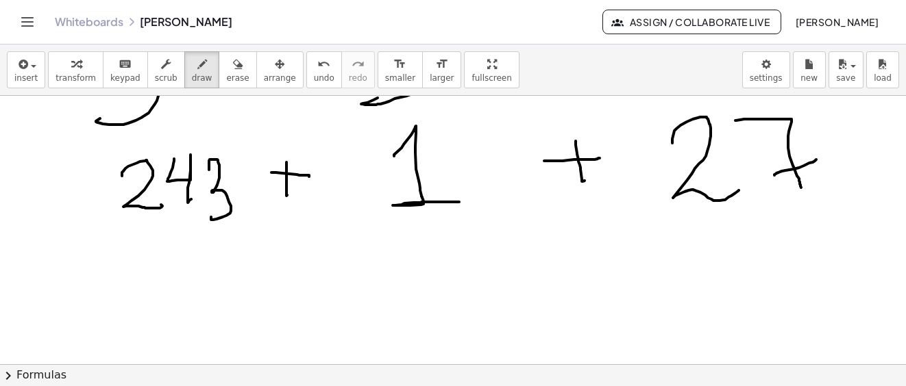
scroll to position [5840, 0]
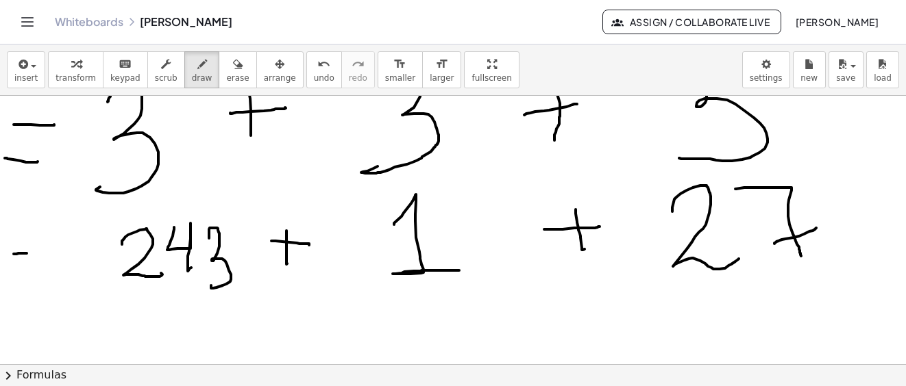
drag, startPoint x: 14, startPoint y: 254, endPoint x: 27, endPoint y: 253, distance: 13.0
drag, startPoint x: 10, startPoint y: 272, endPoint x: 34, endPoint y: 272, distance: 23.3
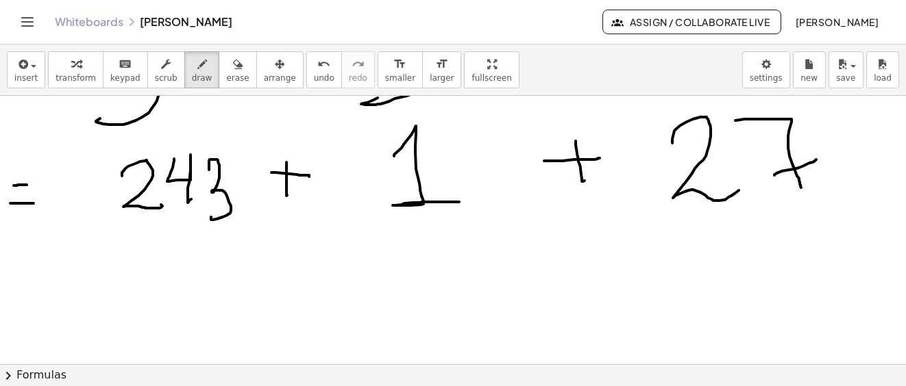
scroll to position [5977, 0]
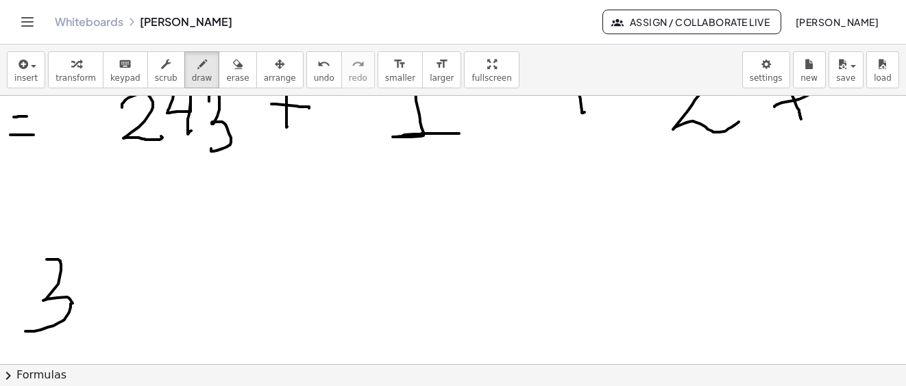
drag, startPoint x: 53, startPoint y: 260, endPoint x: 68, endPoint y: 312, distance: 54.9
drag, startPoint x: 122, startPoint y: 208, endPoint x: 128, endPoint y: 277, distance: 70.2
drag, startPoint x: 129, startPoint y: 281, endPoint x: 149, endPoint y: 294, distance: 24.3
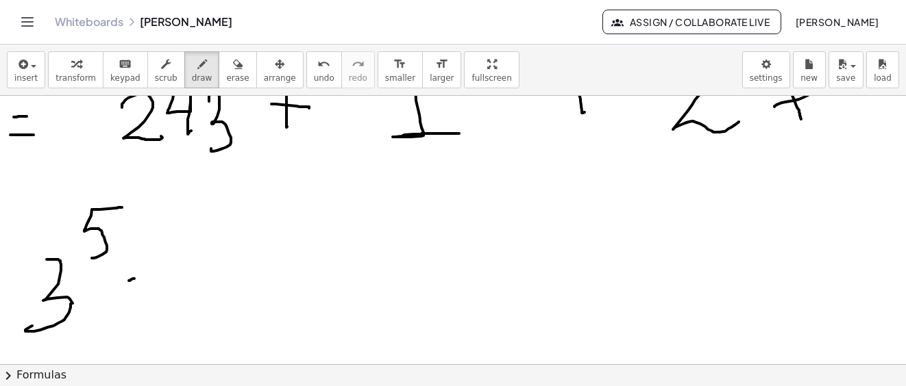
drag, startPoint x: 165, startPoint y: 304, endPoint x: 156, endPoint y: 308, distance: 9.5
drag, startPoint x: 210, startPoint y: 262, endPoint x: 297, endPoint y: 299, distance: 94.8
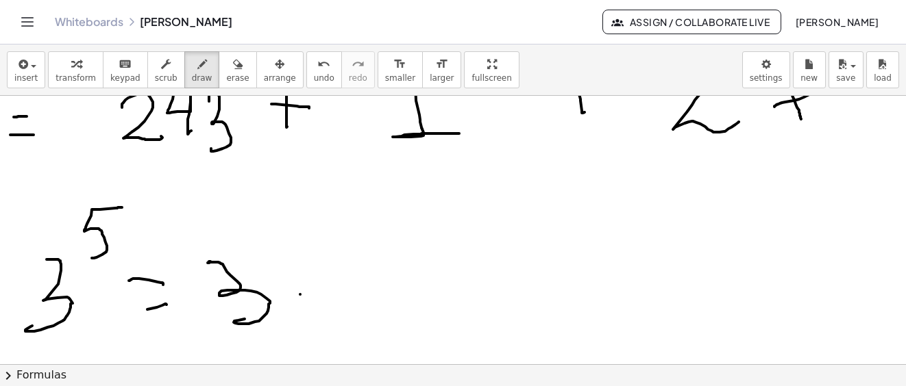
drag, startPoint x: 300, startPoint y: 295, endPoint x: 366, endPoint y: 263, distance: 72.9
drag, startPoint x: 366, startPoint y: 263, endPoint x: 436, endPoint y: 275, distance: 71.5
drag, startPoint x: 439, startPoint y: 274, endPoint x: 467, endPoint y: 262, distance: 29.8
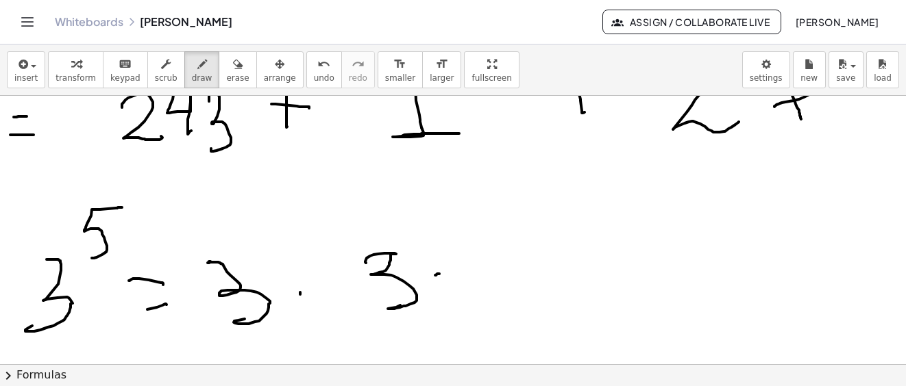
drag, startPoint x: 467, startPoint y: 254, endPoint x: 575, endPoint y: 297, distance: 116.5
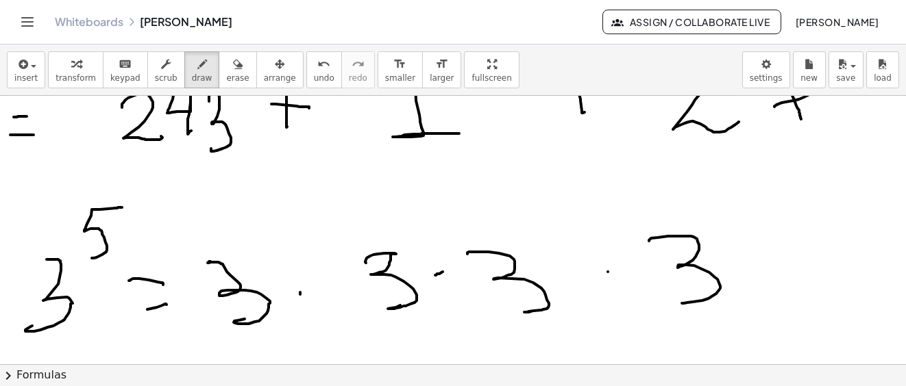
drag, startPoint x: 649, startPoint y: 241, endPoint x: 757, endPoint y: 274, distance: 113.1
drag, startPoint x: 771, startPoint y: 236, endPoint x: 761, endPoint y: 308, distance: 72.7
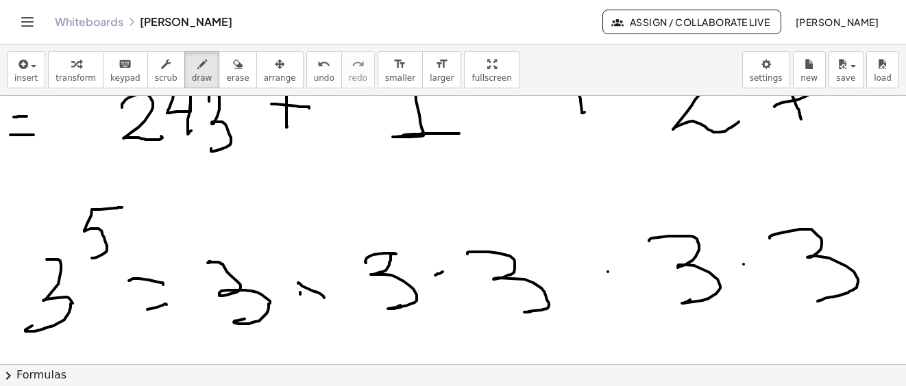
drag, startPoint x: 298, startPoint y: 284, endPoint x: 320, endPoint y: 286, distance: 22.0
drag, startPoint x: 336, startPoint y: 281, endPoint x: 293, endPoint y: 299, distance: 46.7
drag, startPoint x: 429, startPoint y: 271, endPoint x: 449, endPoint y: 262, distance: 22.4
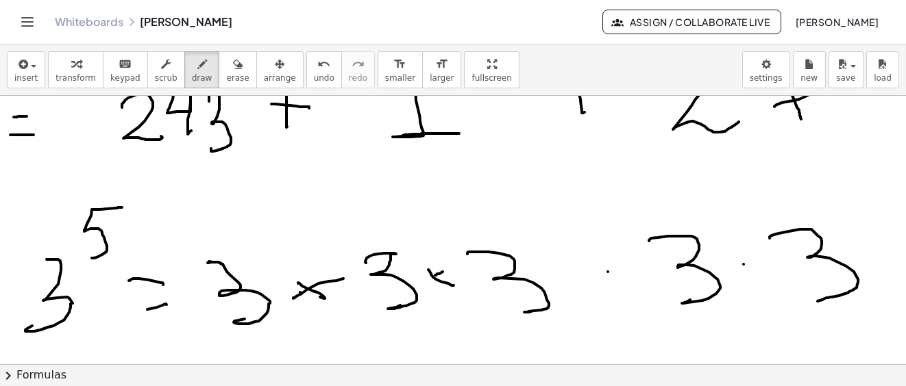
drag, startPoint x: 436, startPoint y: 269, endPoint x: 446, endPoint y: 274, distance: 10.7
drag, startPoint x: 595, startPoint y: 276, endPoint x: 611, endPoint y: 271, distance: 16.5
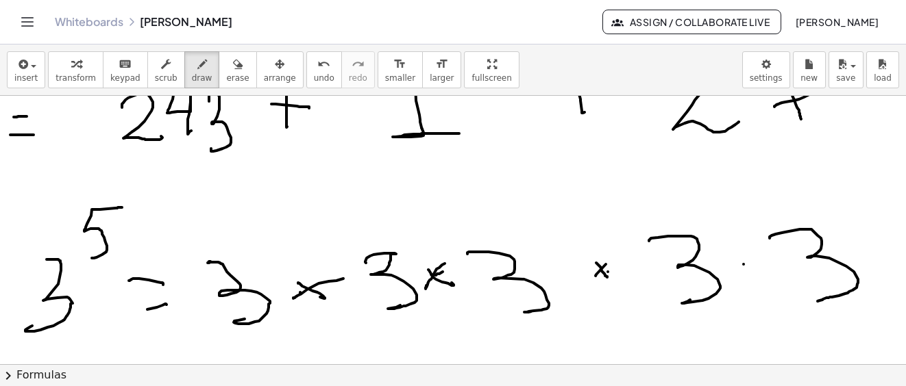
drag, startPoint x: 745, startPoint y: 260, endPoint x: 760, endPoint y: 267, distance: 16.9
drag, startPoint x: 756, startPoint y: 249, endPoint x: 710, endPoint y: 303, distance: 71.5
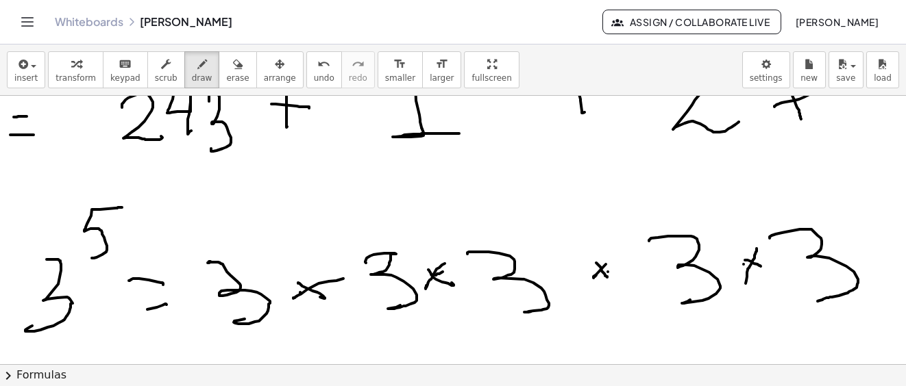
scroll to position [6045, 0]
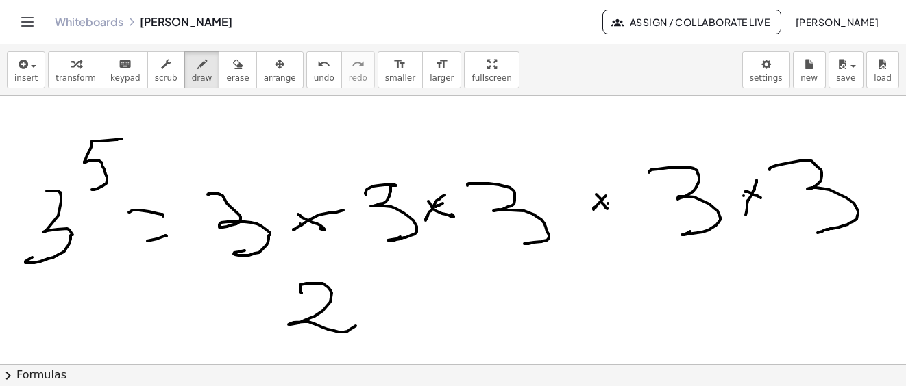
drag, startPoint x: 301, startPoint y: 285, endPoint x: 369, endPoint y: 279, distance: 68.1
drag, startPoint x: 362, startPoint y: 306, endPoint x: 434, endPoint y: 300, distance: 71.5
drag, startPoint x: 446, startPoint y: 294, endPoint x: 443, endPoint y: 326, distance: 32.4
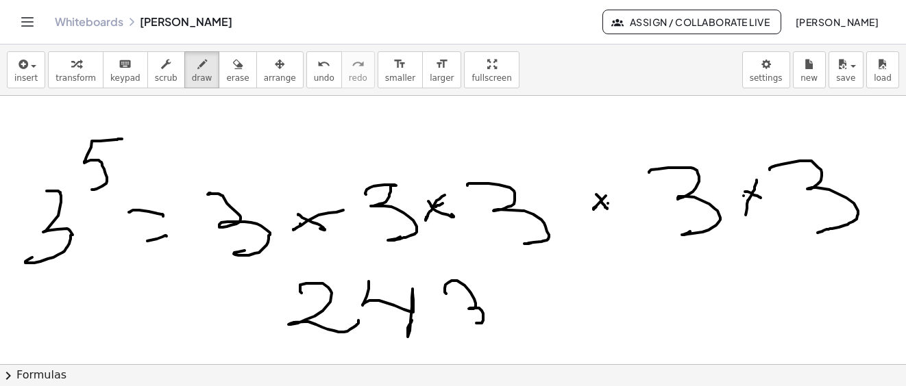
click at [846, 72] on icon "button" at bounding box center [842, 64] width 12 height 16
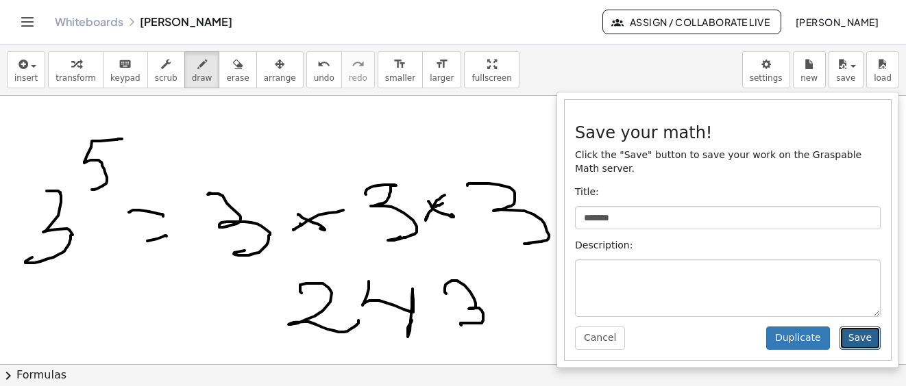
click at [860, 329] on button "Save" at bounding box center [859, 338] width 41 height 23
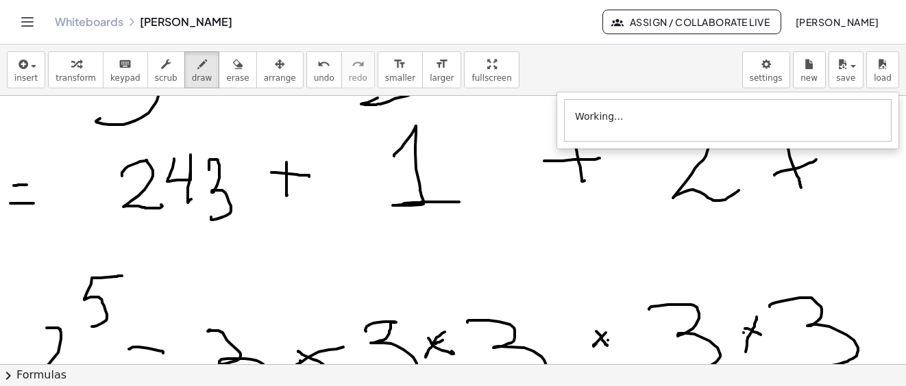
scroll to position [5977, 0]
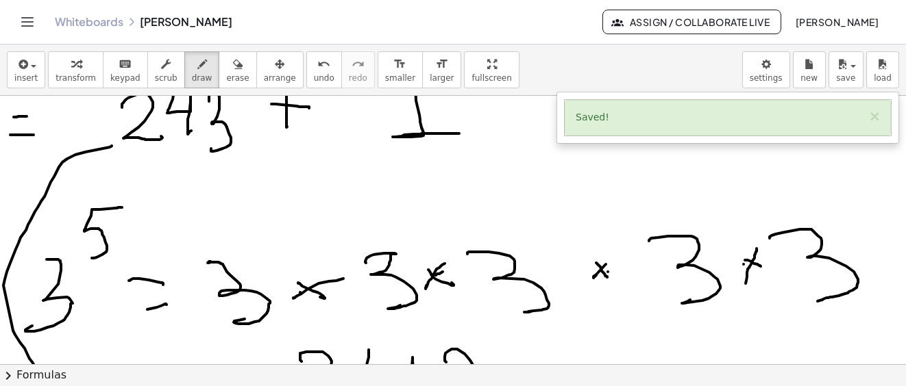
drag, startPoint x: 112, startPoint y: 146, endPoint x: 189, endPoint y: 368, distance: 235.1
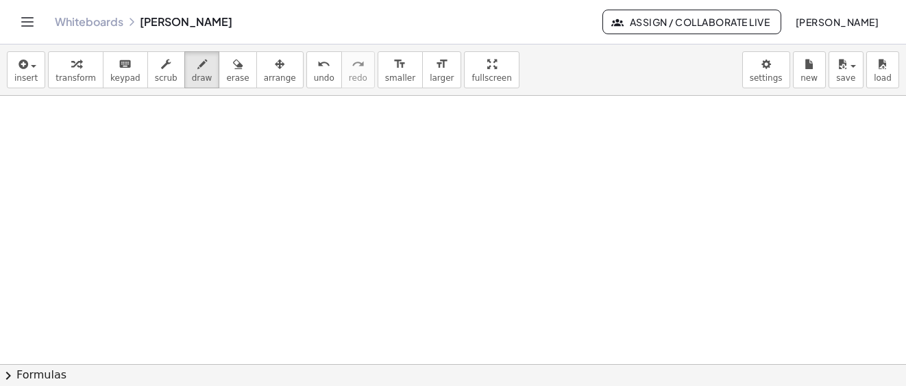
scroll to position [6514, 0]
drag, startPoint x: 145, startPoint y: 184, endPoint x: 189, endPoint y: 209, distance: 50.3
drag, startPoint x: 200, startPoint y: 177, endPoint x: 236, endPoint y: 197, distance: 41.1
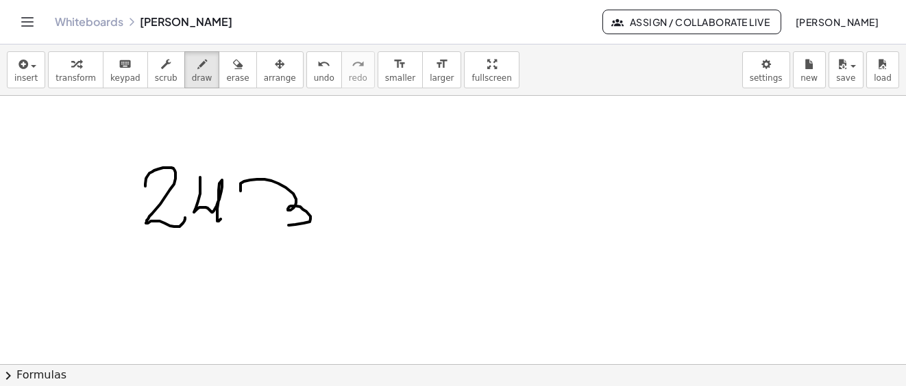
drag, startPoint x: 240, startPoint y: 190, endPoint x: 333, endPoint y: 203, distance: 93.4
drag, startPoint x: 338, startPoint y: 197, endPoint x: 380, endPoint y: 197, distance: 41.8
drag, startPoint x: 364, startPoint y: 175, endPoint x: 431, endPoint y: 193, distance: 69.5
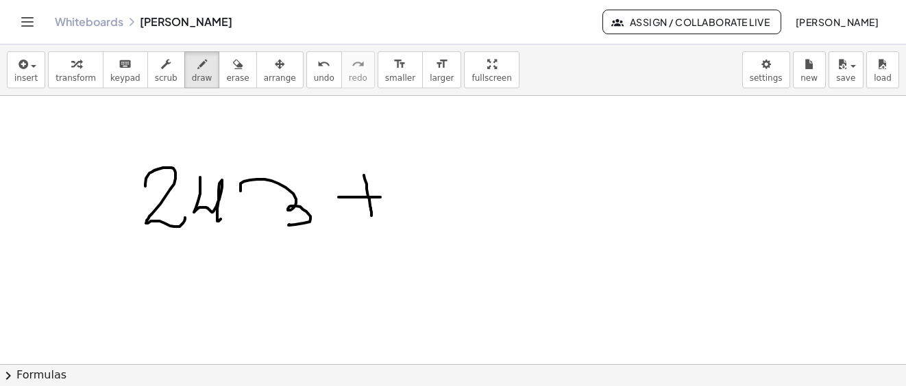
drag, startPoint x: 423, startPoint y: 177, endPoint x: 438, endPoint y: 204, distance: 31.3
drag, startPoint x: 488, startPoint y: 166, endPoint x: 521, endPoint y: 194, distance: 43.8
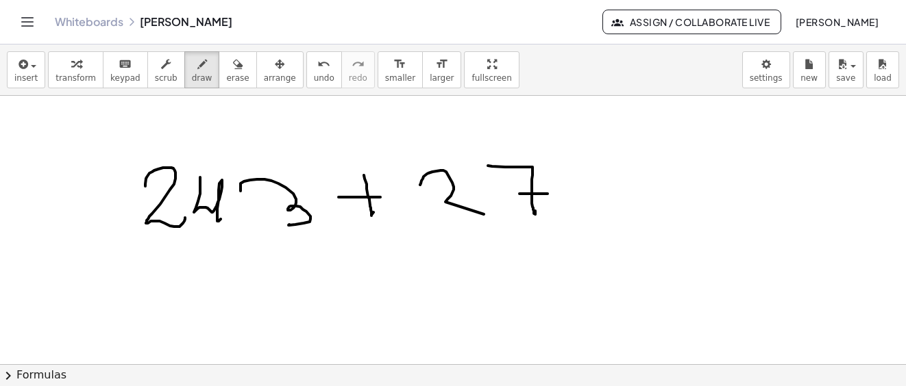
drag, startPoint x: 519, startPoint y: 194, endPoint x: 562, endPoint y: 184, distance: 43.5
drag, startPoint x: 587, startPoint y: 190, endPoint x: 634, endPoint y: 175, distance: 49.6
drag, startPoint x: 628, startPoint y: 199, endPoint x: 654, endPoint y: 184, distance: 31.0
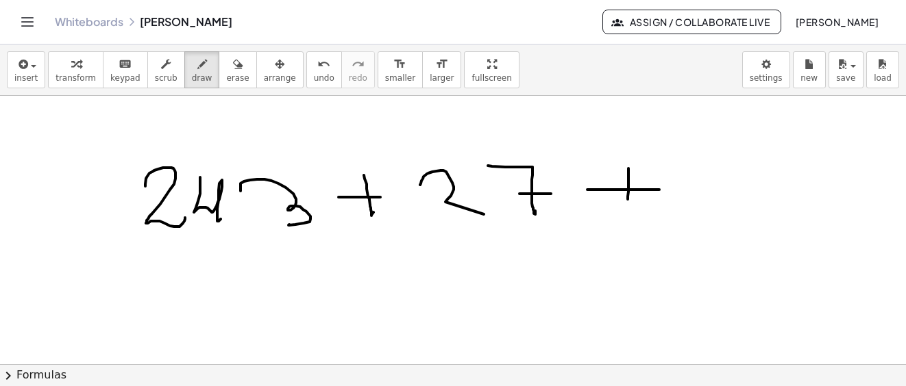
drag, startPoint x: 695, startPoint y: 193, endPoint x: 649, endPoint y: 235, distance: 62.1
drag, startPoint x: 184, startPoint y: 290, endPoint x: 221, endPoint y: 301, distance: 39.2
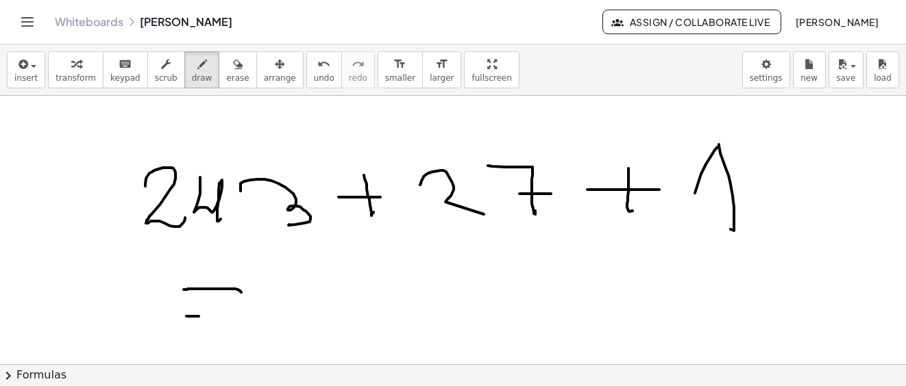
drag, startPoint x: 186, startPoint y: 317, endPoint x: 292, endPoint y: 290, distance: 108.8
drag, startPoint x: 296, startPoint y: 273, endPoint x: 367, endPoint y: 277, distance: 70.7
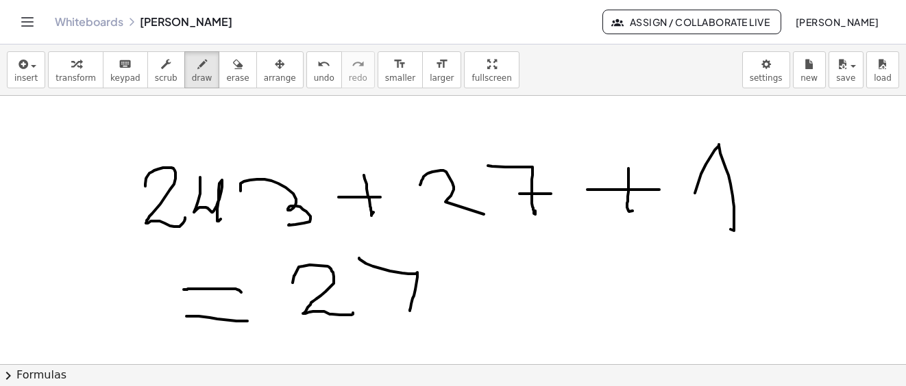
drag, startPoint x: 359, startPoint y: 258, endPoint x: 404, endPoint y: 304, distance: 64.4
drag, startPoint x: 394, startPoint y: 298, endPoint x: 433, endPoint y: 296, distance: 39.1
drag, startPoint x: 441, startPoint y: 290, endPoint x: 457, endPoint y: 330, distance: 42.7
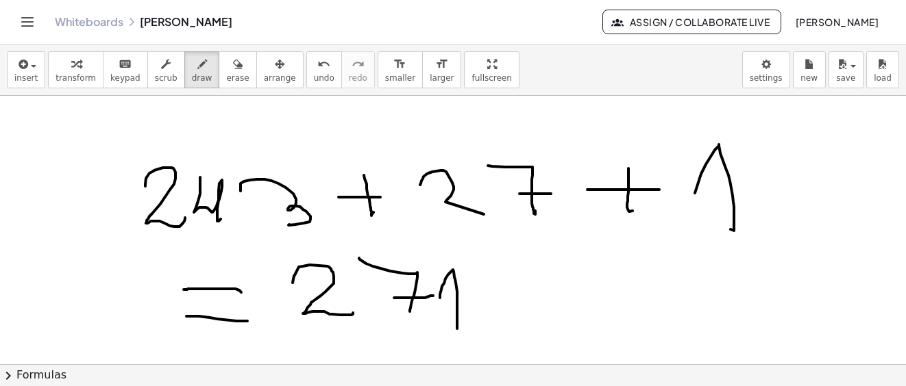
drag, startPoint x: 526, startPoint y: 301, endPoint x: 518, endPoint y: 336, distance: 35.9
drag, startPoint x: 538, startPoint y: 319, endPoint x: 556, endPoint y: 305, distance: 22.5
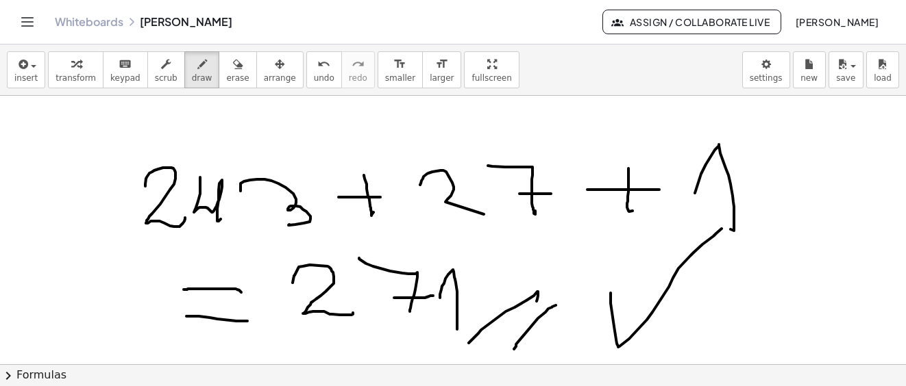
drag, startPoint x: 610, startPoint y: 293, endPoint x: 723, endPoint y: 227, distance: 130.5
click at [852, 65] on div "button" at bounding box center [846, 63] width 20 height 16
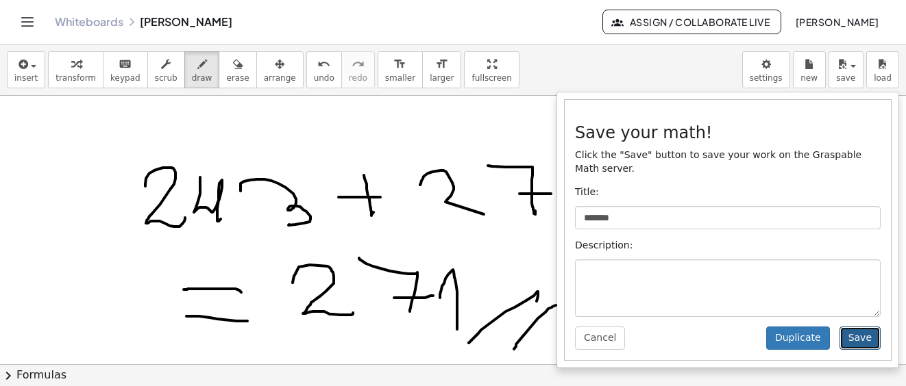
click at [852, 327] on button "Save" at bounding box center [859, 338] width 41 height 23
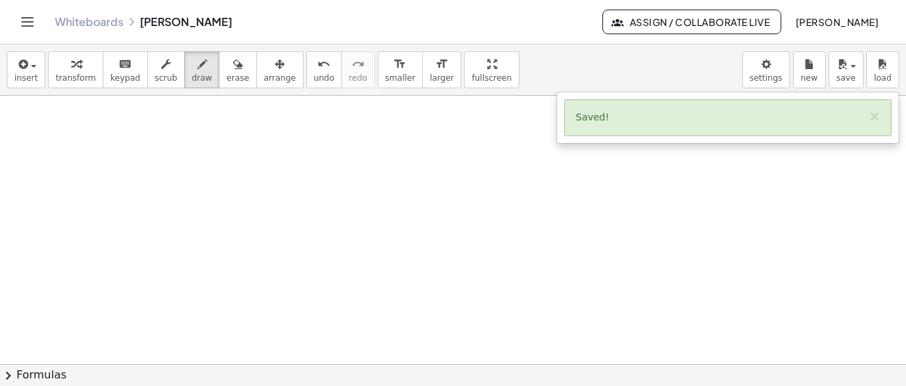
scroll to position [7320, 0]
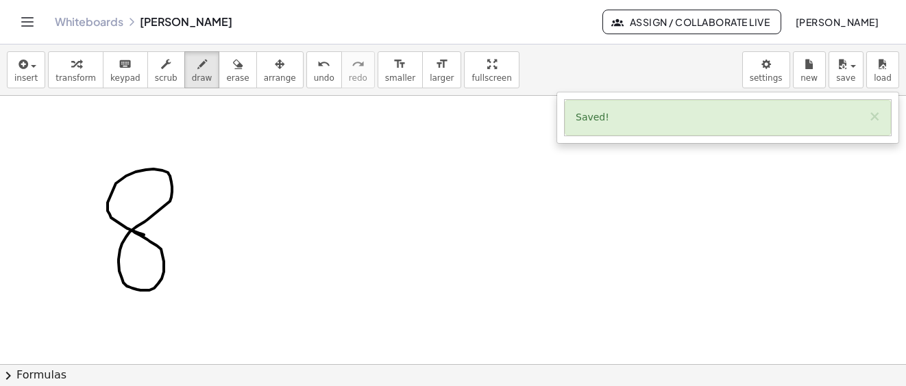
drag, startPoint x: 144, startPoint y: 235, endPoint x: 193, endPoint y: 191, distance: 65.5
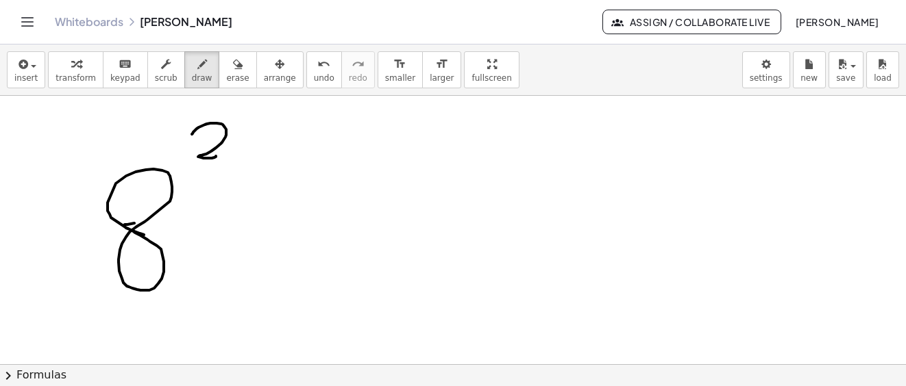
drag, startPoint x: 192, startPoint y: 134, endPoint x: 216, endPoint y: 156, distance: 32.5
drag, startPoint x: 226, startPoint y: 224, endPoint x: 269, endPoint y: 218, distance: 42.9
drag, startPoint x: 258, startPoint y: 204, endPoint x: 259, endPoint y: 232, distance: 27.4
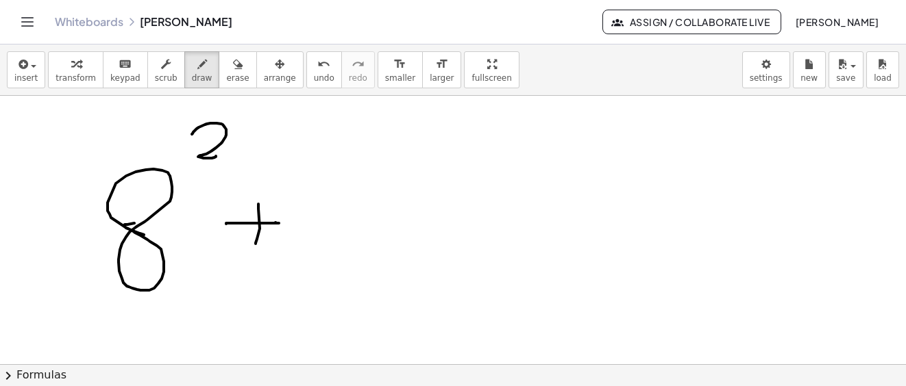
drag, startPoint x: 415, startPoint y: 173, endPoint x: 465, endPoint y: 251, distance: 92.7
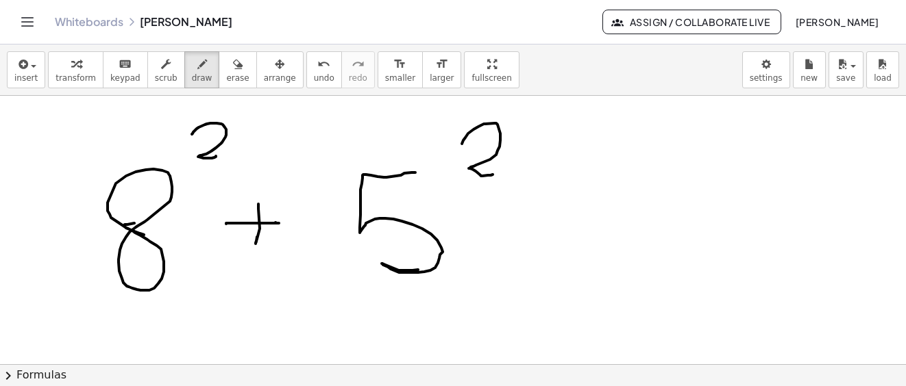
drag, startPoint x: 462, startPoint y: 144, endPoint x: 514, endPoint y: 180, distance: 63.5
drag, startPoint x: 565, startPoint y: 218, endPoint x: 583, endPoint y: 215, distance: 18.0
drag, startPoint x: 582, startPoint y: 218, endPoint x: 630, endPoint y: 208, distance: 48.9
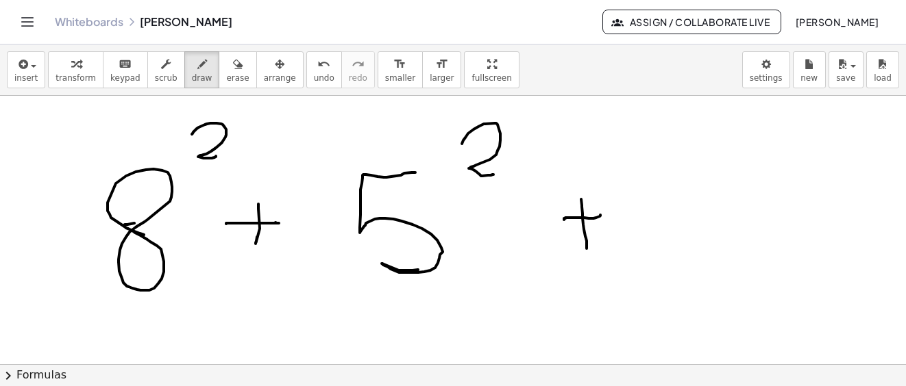
drag, startPoint x: 631, startPoint y: 164, endPoint x: 682, endPoint y: 232, distance: 84.7
drag, startPoint x: 669, startPoint y: 227, endPoint x: 727, endPoint y: 163, distance: 85.9
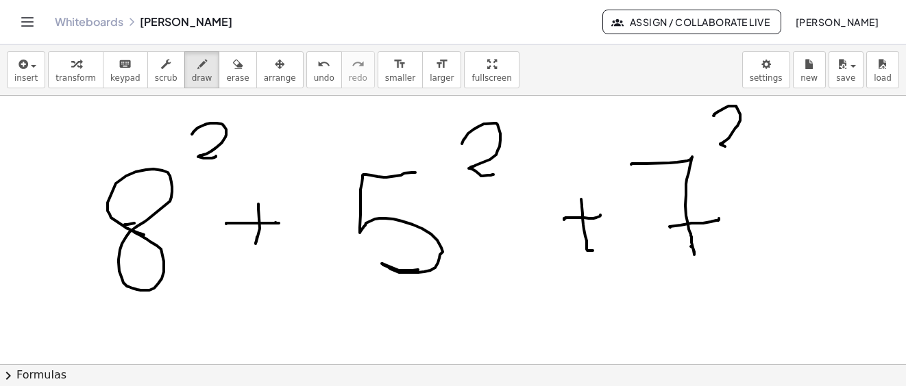
drag
drag, startPoint x: 154, startPoint y: 317, endPoint x: 157, endPoint y: 337, distance: 20.7
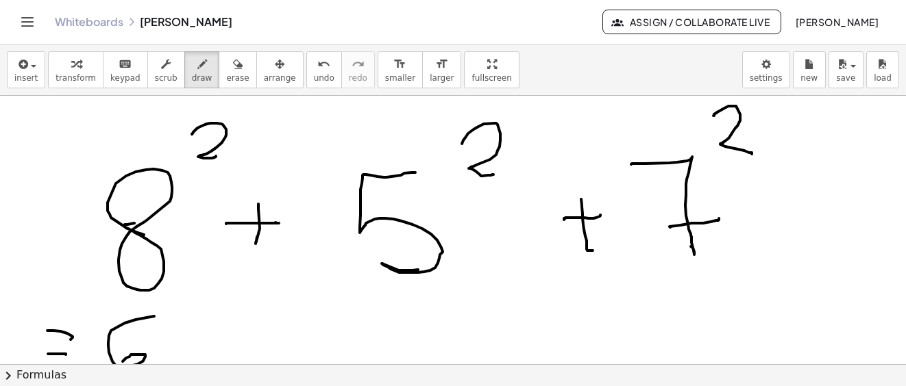
drag, startPoint x: 181, startPoint y: 322, endPoint x: 247, endPoint y: 336, distance: 67.3
drag, startPoint x: 264, startPoint y: 338, endPoint x: 293, endPoint y: 323, distance: 32.5
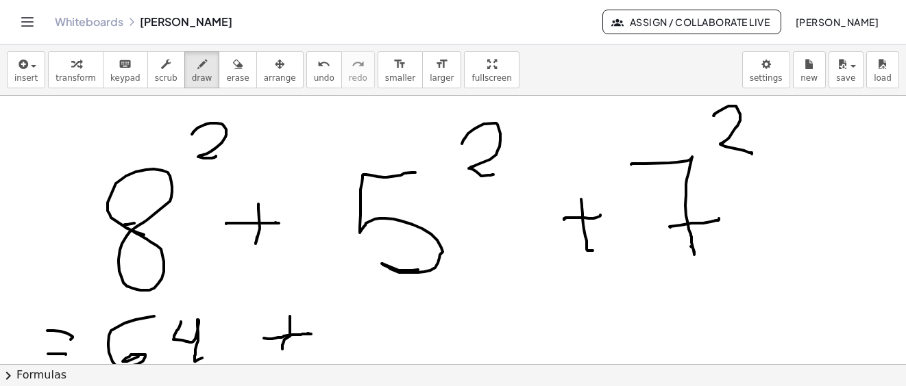
drag, startPoint x: 290, startPoint y: 317, endPoint x: 301, endPoint y: 340, distance: 26.4
drag, startPoint x: 362, startPoint y: 317, endPoint x: 425, endPoint y: 323, distance: 63.3
drag, startPoint x: 443, startPoint y: 312, endPoint x: 547, endPoint y: 338, distance: 106.8
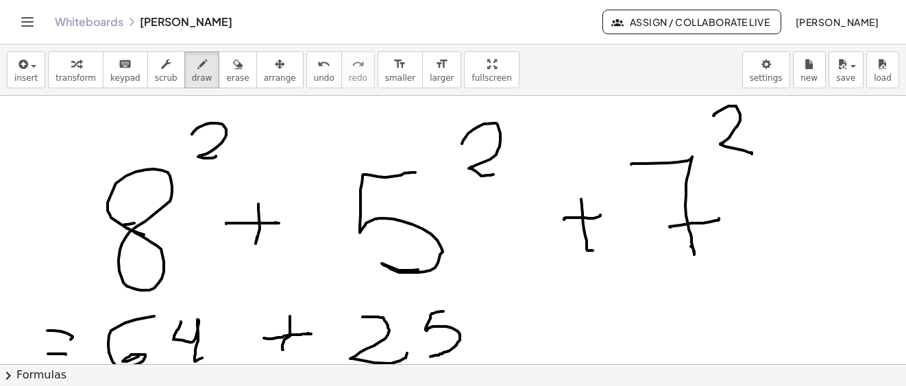
drag, startPoint x: 545, startPoint y: 331, endPoint x: 611, endPoint y: 326, distance: 66.6
drag, startPoint x: 590, startPoint y: 306, endPoint x: 664, endPoint y: 310, distance: 74.1
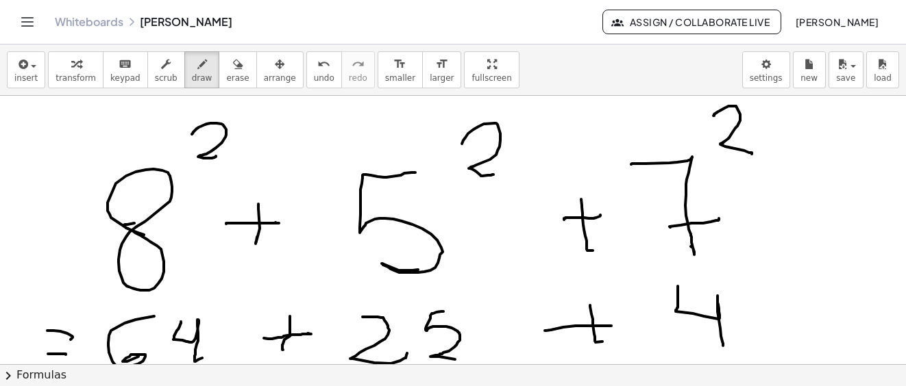
drag, startPoint x: 678, startPoint y: 300, endPoint x: 748, endPoint y: 303, distance: 70.6
drag, startPoint x: 776, startPoint y: 288, endPoint x: 795, endPoint y: 347, distance: 62.0
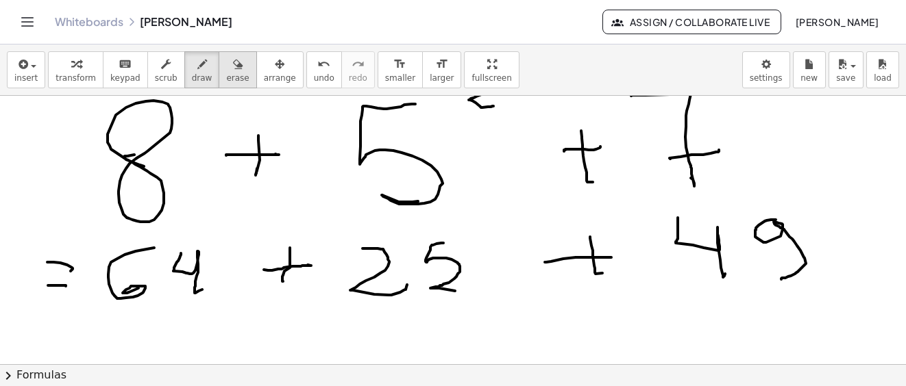
click at [231, 75] on button "erase" at bounding box center [238, 69] width 38 height 37
drag, startPoint x: 179, startPoint y: 64, endPoint x: 320, endPoint y: 164, distance: 172.6
click at [192, 65] on div "button" at bounding box center [202, 63] width 21 height 16
drag, startPoint x: 452, startPoint y: 260, endPoint x: 430, endPoint y: 297, distance: 42.4
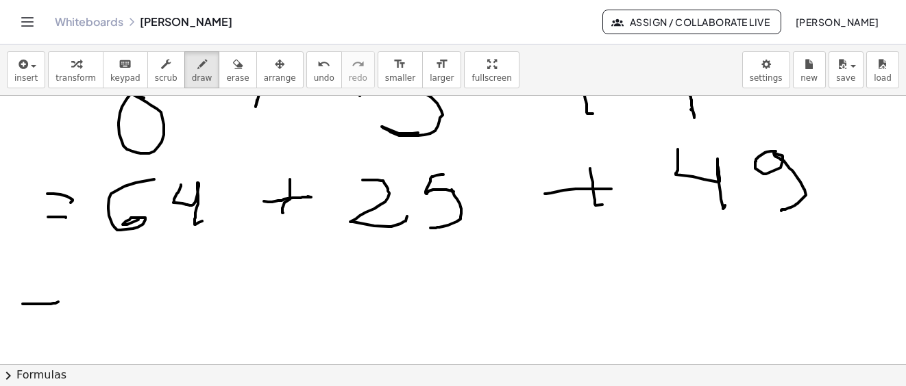
drag, startPoint x: 23, startPoint y: 304, endPoint x: 41, endPoint y: 321, distance: 25.2
drag, startPoint x: 40, startPoint y: 322, endPoint x: 65, endPoint y: 325, distance: 25.5
drag, startPoint x: 127, startPoint y: 304, endPoint x: 149, endPoint y: 301, distance: 21.4
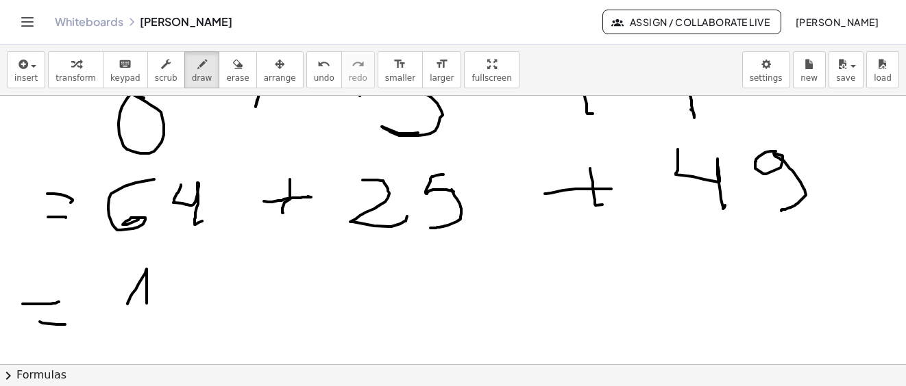
drag, startPoint x: 166, startPoint y: 274, endPoint x: 234, endPoint y: 290, distance: 69.1
drag, startPoint x: 230, startPoint y: 274, endPoint x: 308, endPoint y: 286, distance: 78.4
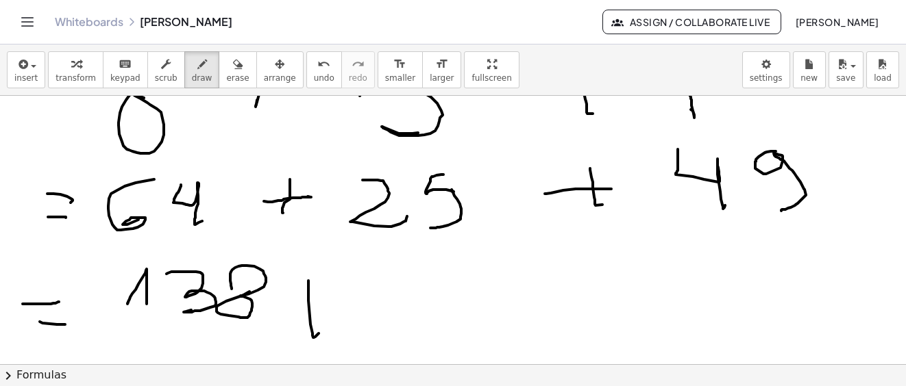
drag, startPoint x: 310, startPoint y: 325, endPoint x: 406, endPoint y: 210, distance: 149.4
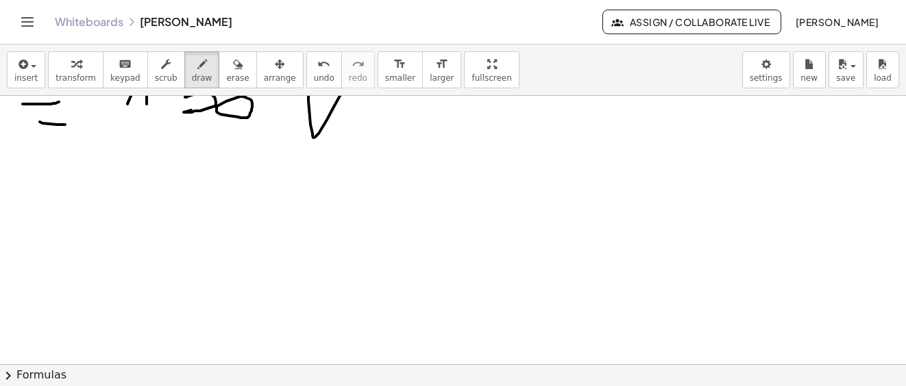
scroll to position [7788, 0]
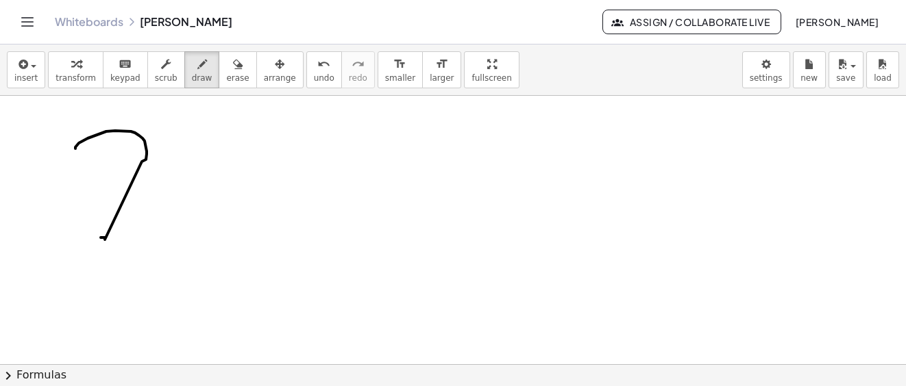
drag, startPoint x: 106, startPoint y: 132, endPoint x: 116, endPoint y: 235, distance: 103.9
drag, startPoint x: 228, startPoint y: 70, endPoint x: 164, endPoint y: 182, distance: 128.6
click at [227, 75] on button "erase" at bounding box center [238, 69] width 38 height 37
drag, startPoint x: 132, startPoint y: 160, endPoint x: 188, endPoint y: 73, distance: 103.9
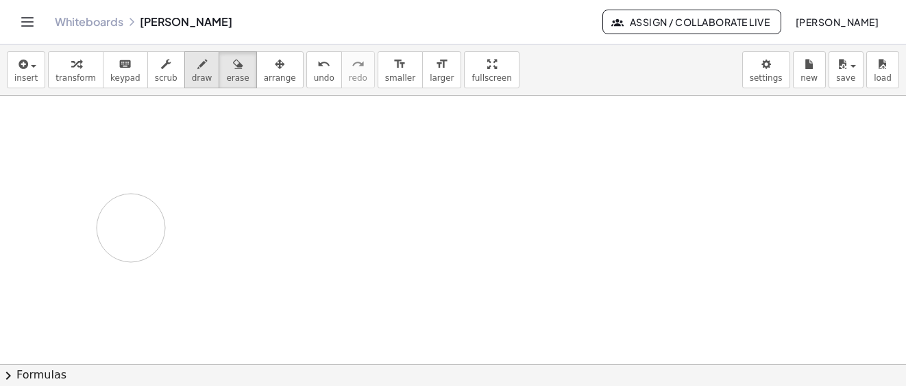
drag, startPoint x: 189, startPoint y: 73, endPoint x: 152, endPoint y: 222, distance: 153.2
click at [192, 75] on span "draw" at bounding box center [202, 78] width 21 height 10
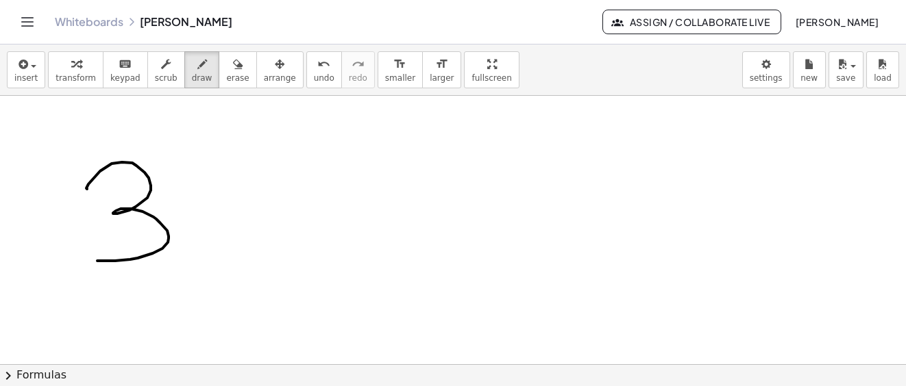
drag, startPoint x: 87, startPoint y: 189, endPoint x: 129, endPoint y: 247, distance: 72.1
drag, startPoint x: 208, startPoint y: 174, endPoint x: 161, endPoint y: 169, distance: 46.8
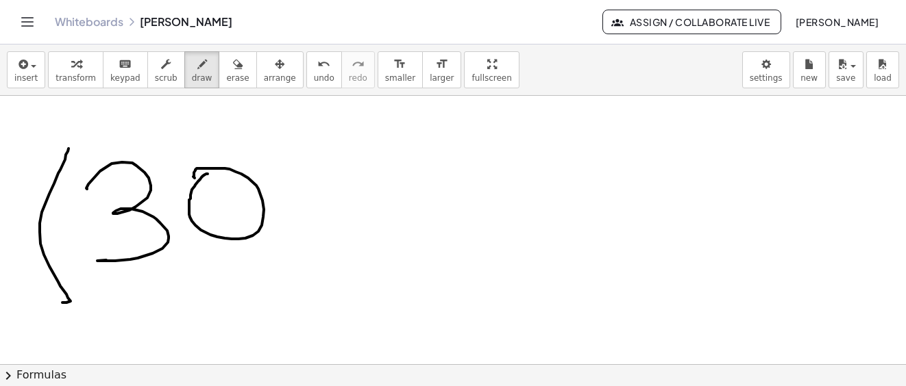
drag, startPoint x: 66, startPoint y: 155, endPoint x: 107, endPoint y: 232, distance: 87.7
drag, startPoint x: 271, startPoint y: 144, endPoint x: 308, endPoint y: 235, distance: 98.1
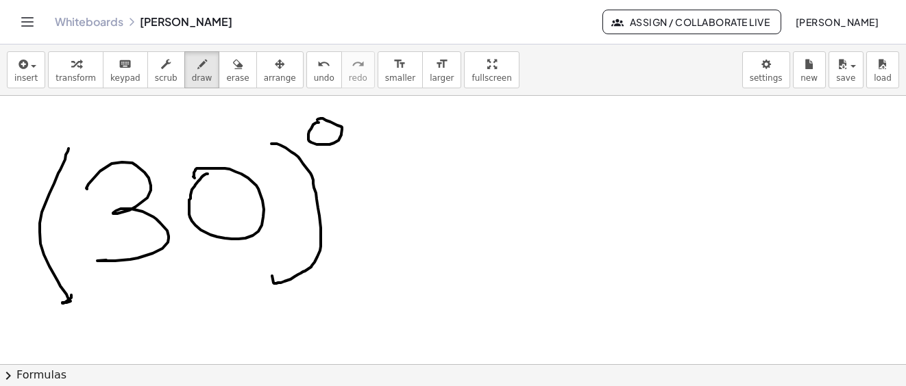
drag, startPoint x: 308, startPoint y: 136, endPoint x: 354, endPoint y: 132, distance: 45.3
drag, startPoint x: 386, startPoint y: 217, endPoint x: 493, endPoint y: 228, distance: 107.4
drag, startPoint x: 447, startPoint y: 208, endPoint x: 508, endPoint y: 210, distance: 61.7
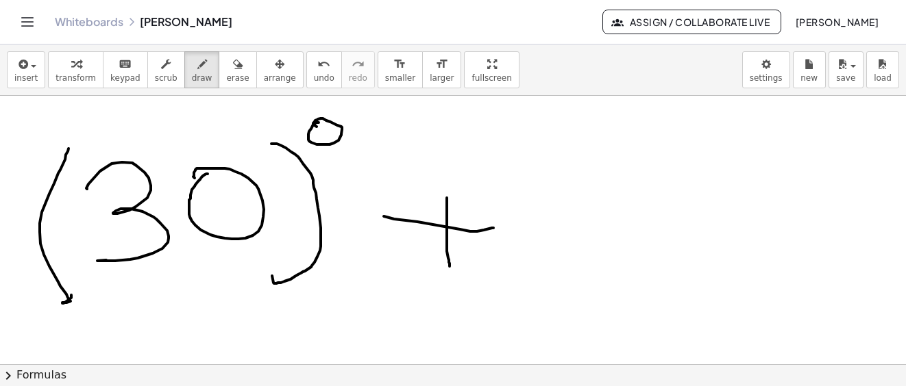
drag, startPoint x: 527, startPoint y: 200, endPoint x: 632, endPoint y: 196, distance: 105.6
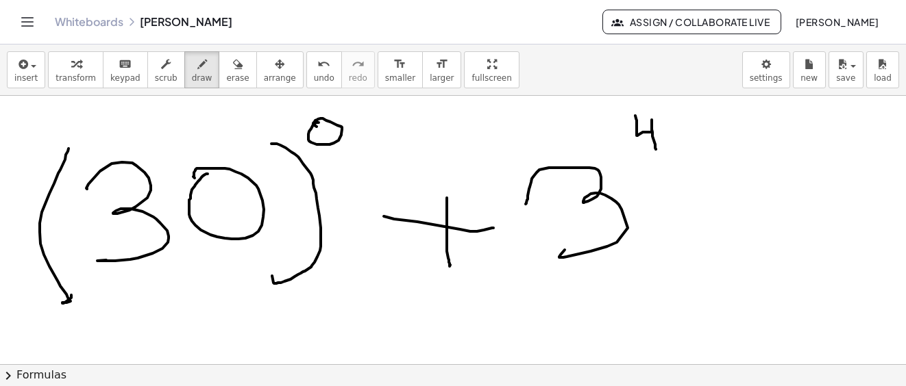
drag, startPoint x: 636, startPoint y: 121, endPoint x: 669, endPoint y: 158, distance: 49.5
drag, startPoint x: 708, startPoint y: 207, endPoint x: 724, endPoint y: 182, distance: 30.2
drag, startPoint x: 729, startPoint y: 185, endPoint x: 768, endPoint y: 223, distance: 54.7
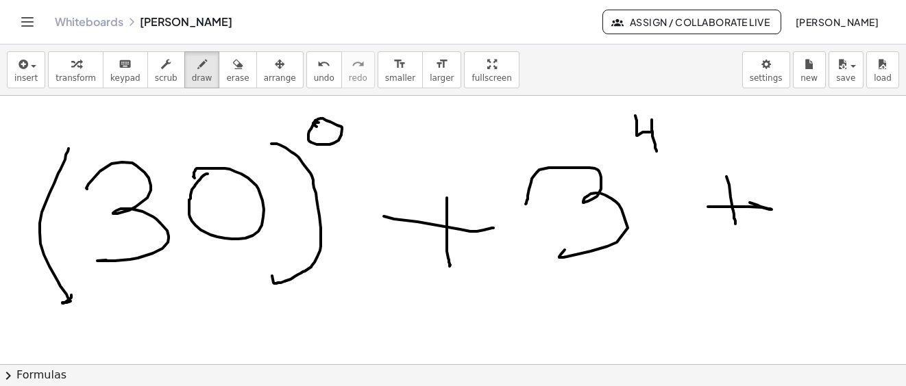
drag, startPoint x: 800, startPoint y: 173, endPoint x: 845, endPoint y: 196, distance: 49.9
drag, startPoint x: 871, startPoint y: 118, endPoint x: 880, endPoint y: 149, distance: 32.7
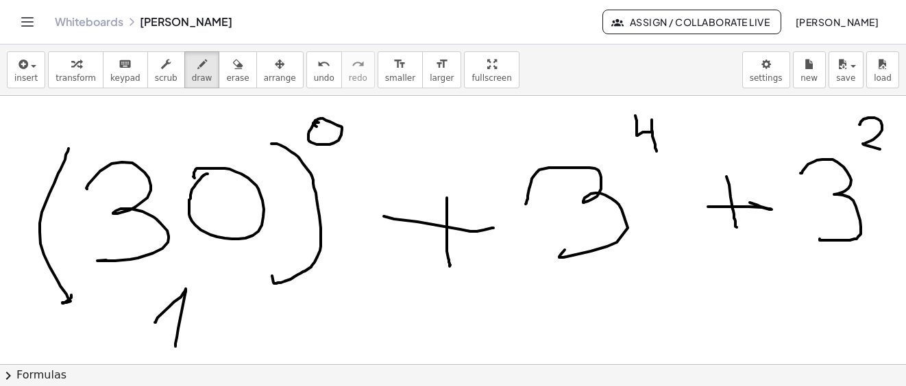
drag, startPoint x: 155, startPoint y: 323, endPoint x: 175, endPoint y: 347, distance: 31.6
drag, startPoint x: 382, startPoint y: 314, endPoint x: 432, endPoint y: 306, distance: 50.7
drag, startPoint x: 406, startPoint y: 289, endPoint x: 510, endPoint y: 297, distance: 104.5
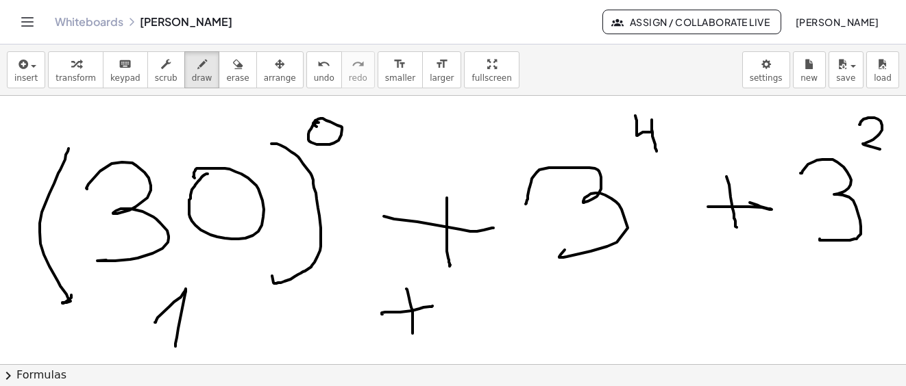
drag, startPoint x: 468, startPoint y: 299, endPoint x: 478, endPoint y: 305, distance: 12.0
drag, startPoint x: 512, startPoint y: 312, endPoint x: 610, endPoint y: 314, distance: 98.0
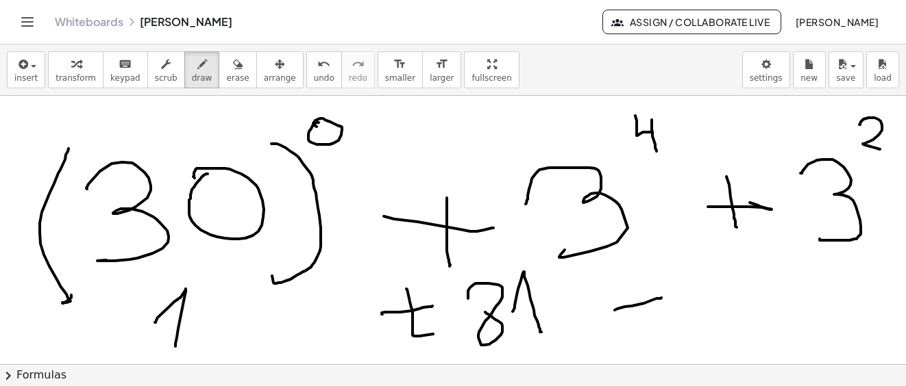
drag, startPoint x: 615, startPoint y: 310, endPoint x: 661, endPoint y: 298, distance: 48.2
drag, startPoint x: 633, startPoint y: 283, endPoint x: 677, endPoint y: 301, distance: 47.6
drag, startPoint x: 732, startPoint y: 267, endPoint x: 747, endPoint y: 326, distance: 60.6
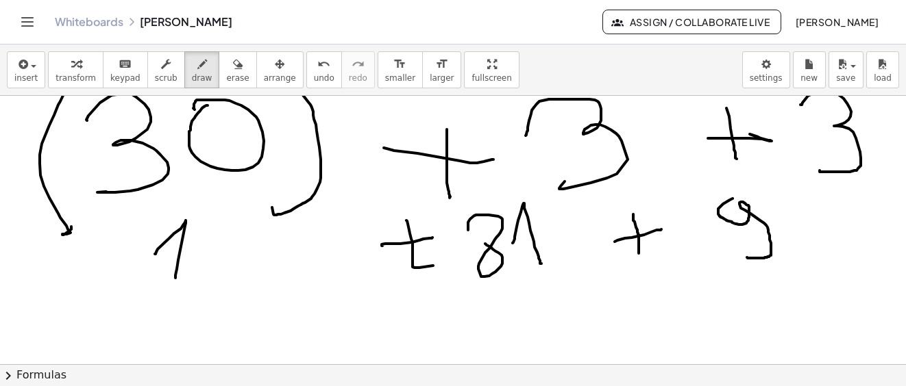
scroll to position [7925, 0]
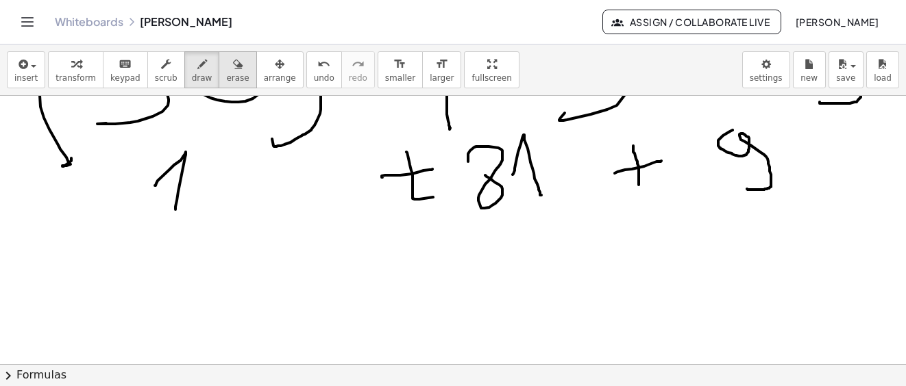
click at [233, 68] on icon "button" at bounding box center [238, 64] width 10 height 16
drag, startPoint x: 432, startPoint y: 193, endPoint x: 401, endPoint y: 165, distance: 41.8
drag, startPoint x: 401, startPoint y: 165, endPoint x: 150, endPoint y: 25, distance: 287.1
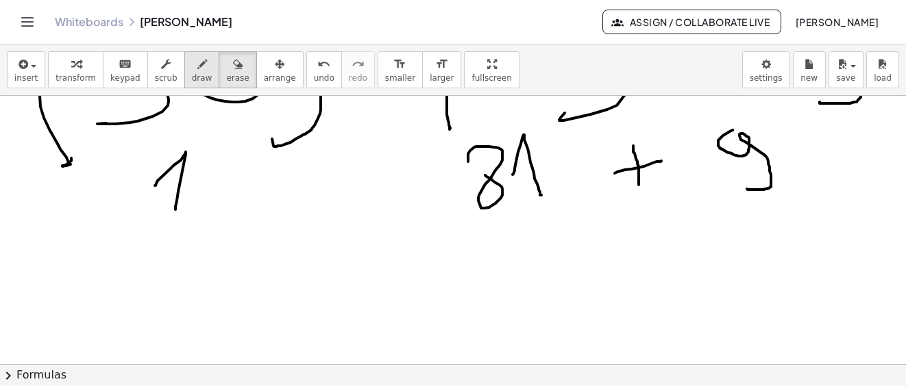
click at [192, 75] on span "draw" at bounding box center [202, 78] width 21 height 10
drag, startPoint x: 306, startPoint y: 183, endPoint x: 344, endPoint y: 156, distance: 46.6
drag, startPoint x: 349, startPoint y: 174, endPoint x: 347, endPoint y: 229, distance: 54.8
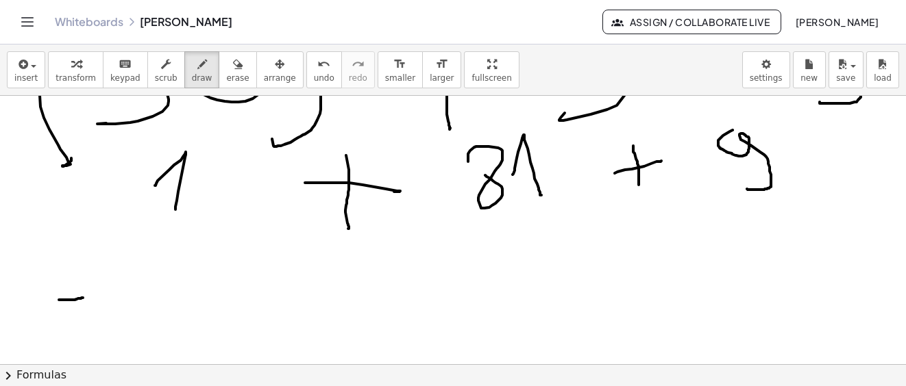
drag, startPoint x: 59, startPoint y: 300, endPoint x: 83, endPoint y: 298, distance: 24.1
drag, startPoint x: 40, startPoint y: 323, endPoint x: 65, endPoint y: 323, distance: 24.7
drag, startPoint x: 40, startPoint y: 298, endPoint x: 73, endPoint y: 297, distance: 32.2
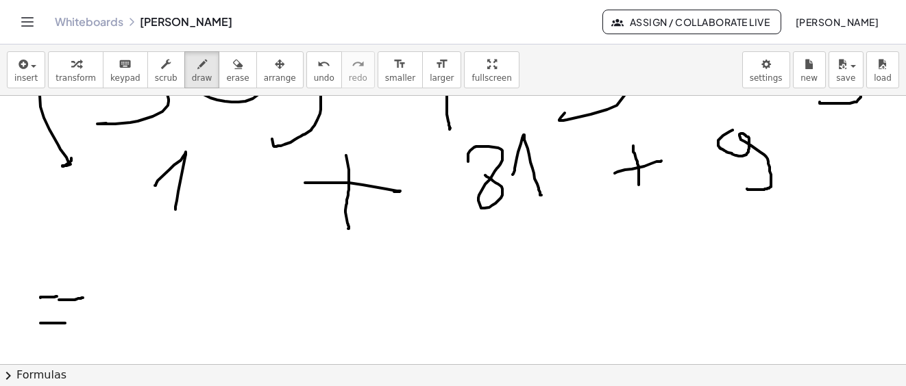
drag, startPoint x: 164, startPoint y: 315, endPoint x: 228, endPoint y: 292, distance: 67.8
drag, startPoint x: 210, startPoint y: 289, endPoint x: 294, endPoint y: 268, distance: 86.9
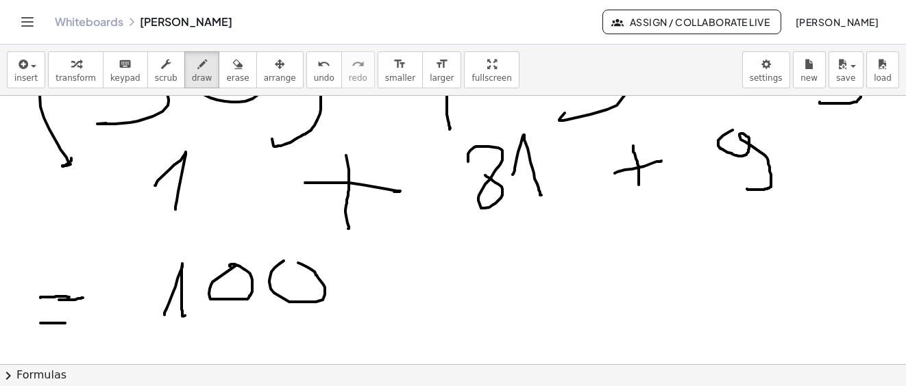
drag, startPoint x: 269, startPoint y: 281, endPoint x: 332, endPoint y: 267, distance: 64.0
drag, startPoint x: 330, startPoint y: 299, endPoint x: 466, endPoint y: 248, distance: 145.1
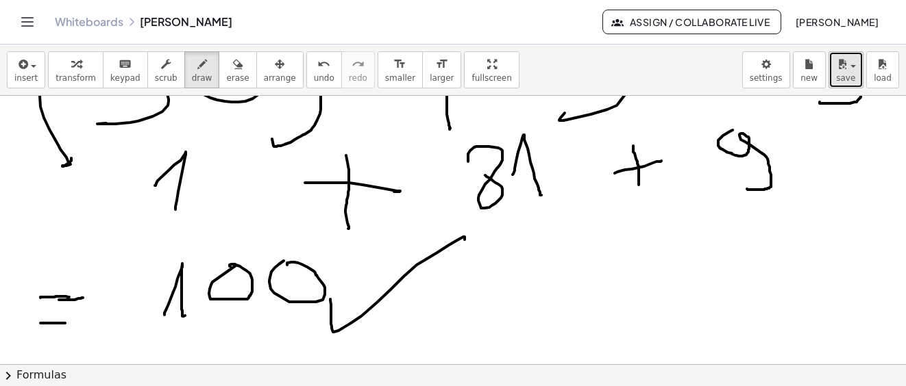
click at [847, 74] on span "save" at bounding box center [845, 78] width 19 height 10
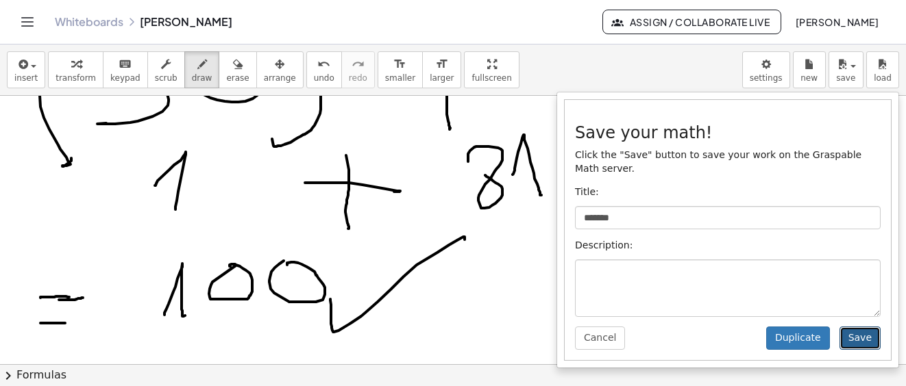
click at [853, 330] on button "Save" at bounding box center [859, 338] width 41 height 23
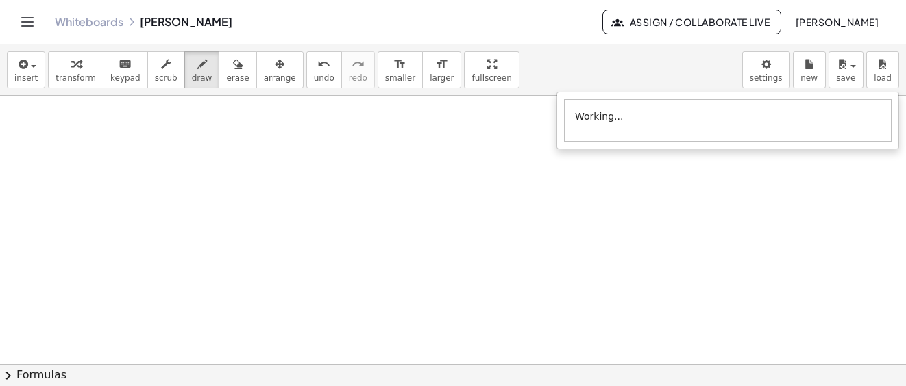
scroll to position [8394, 0]
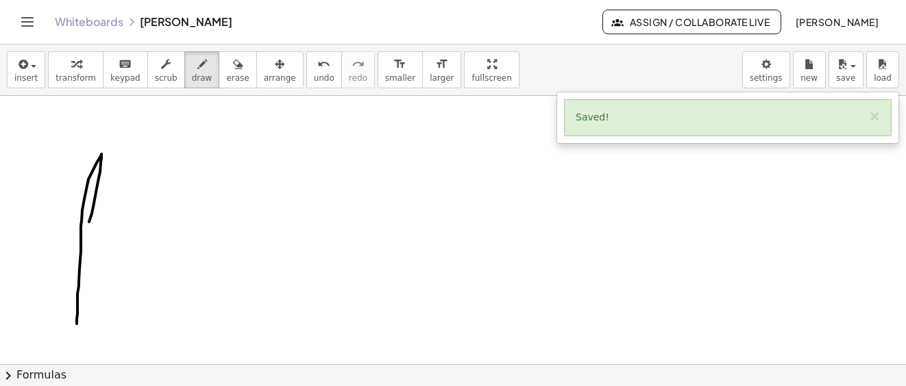
drag, startPoint x: 89, startPoint y: 222, endPoint x: 96, endPoint y: 276, distance: 54.6
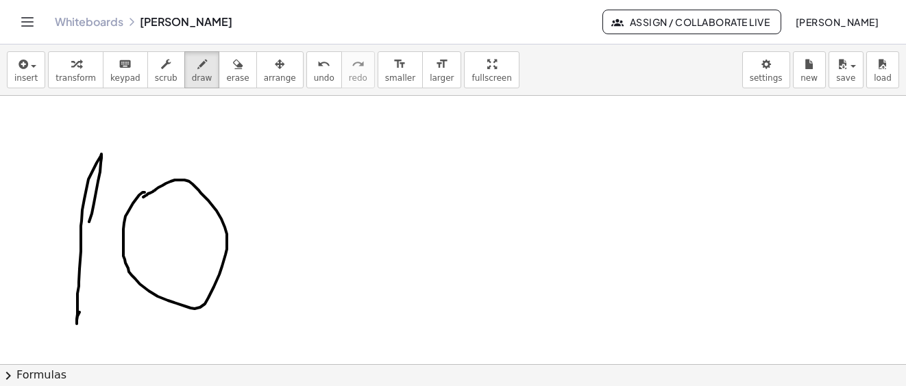
drag, startPoint x: 145, startPoint y: 193, endPoint x: 169, endPoint y: 188, distance: 24.5
drag, startPoint x: 251, startPoint y: 151, endPoint x: 331, endPoint y: 179, distance: 84.9
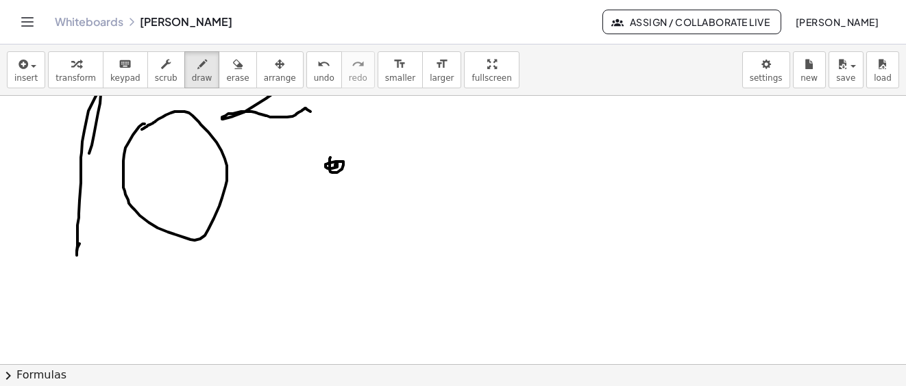
drag, startPoint x: 333, startPoint y: 173, endPoint x: 424, endPoint y: 169, distance: 91.2
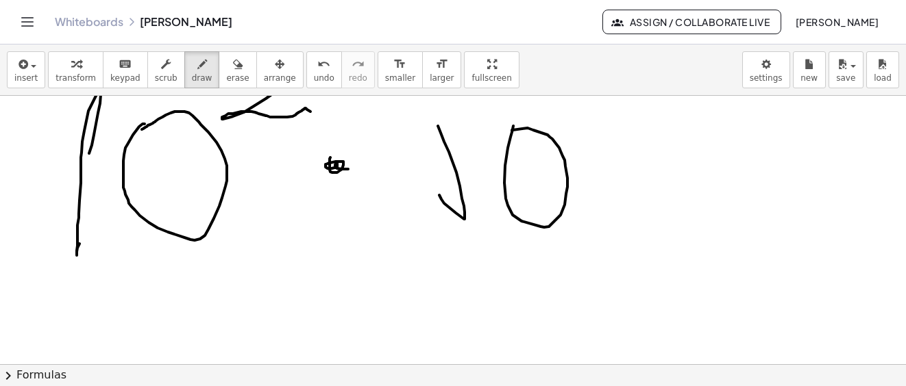
drag, startPoint x: 505, startPoint y: 166, endPoint x: 640, endPoint y: 172, distance: 135.1
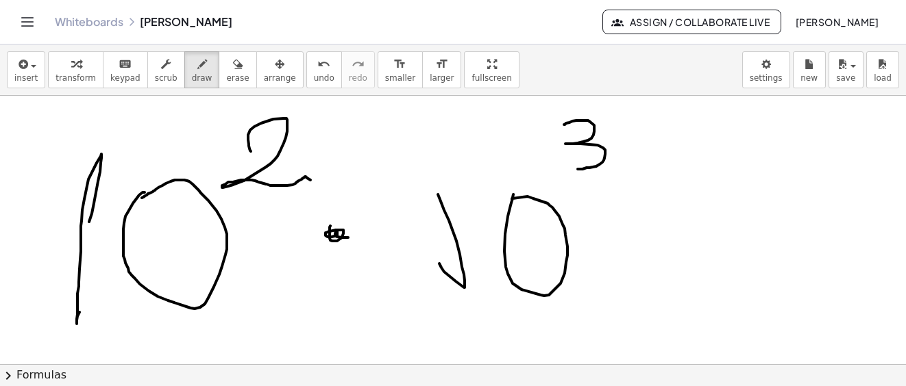
drag, startPoint x: 569, startPoint y: 123, endPoint x: 563, endPoint y: 172, distance: 49.7
drag, startPoint x: 621, startPoint y: 230, endPoint x: 644, endPoint y: 227, distance: 23.5
drag, startPoint x: 617, startPoint y: 250, endPoint x: 646, endPoint y: 247, distance: 28.9
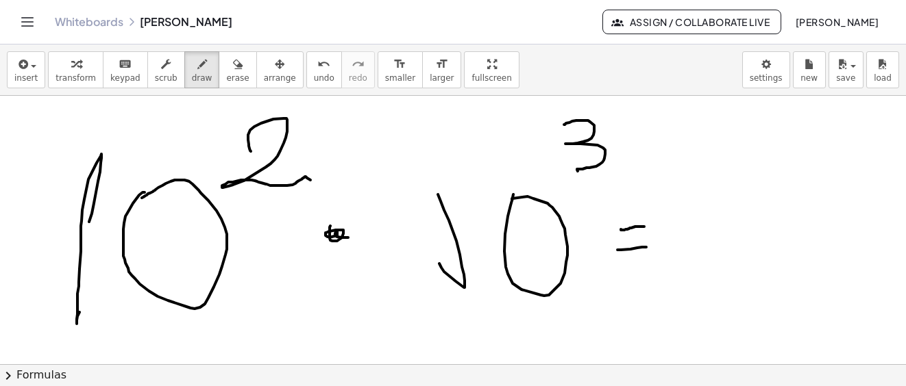
drag, startPoint x: 709, startPoint y: 197, endPoint x: 726, endPoint y: 266, distance: 70.5
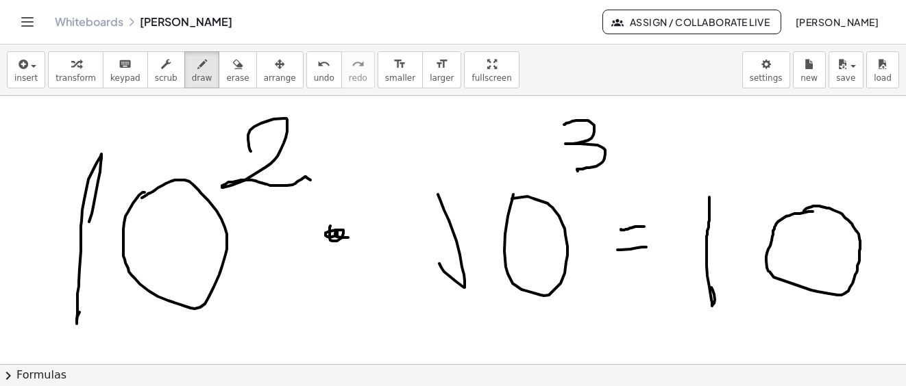
drag, startPoint x: 800, startPoint y: 214, endPoint x: 810, endPoint y: 201, distance: 16.5
drag, startPoint x: 792, startPoint y: 146, endPoint x: 834, endPoint y: 159, distance: 44.4
drag, startPoint x: 835, startPoint y: 156, endPoint x: 852, endPoint y: 152, distance: 17.6
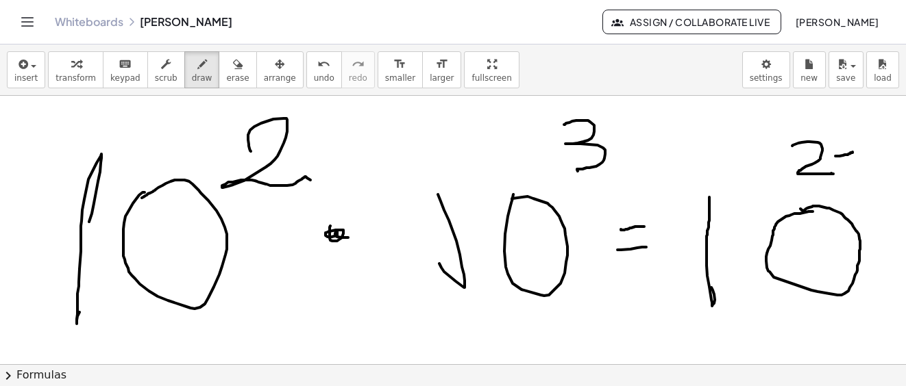
drag, startPoint x: 846, startPoint y: 142, endPoint x: 846, endPoint y: 165, distance: 23.3
drag, startPoint x: 871, startPoint y: 140, endPoint x: 867, endPoint y: 184, distance: 44.0
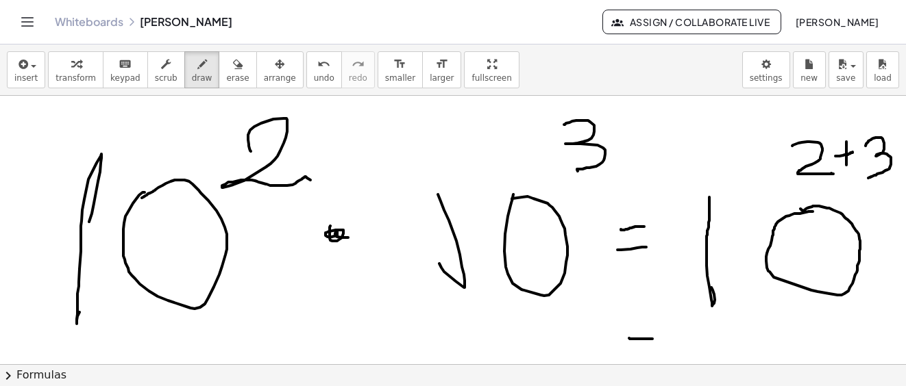
drag, startPoint x: 629, startPoint y: 338, endPoint x: 640, endPoint y: 353, distance: 18.1
drag, startPoint x: 636, startPoint y: 356, endPoint x: 662, endPoint y: 353, distance: 26.2
drag, startPoint x: 694, startPoint y: 342, endPoint x: 720, endPoint y: 326, distance: 30.4
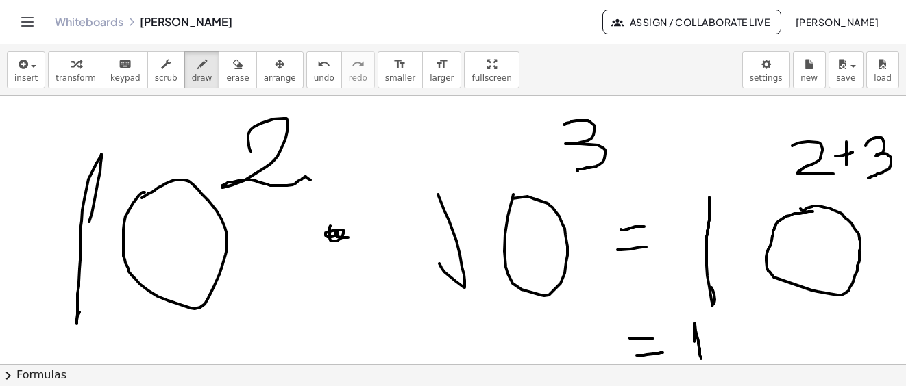
drag, startPoint x: 729, startPoint y: 313, endPoint x: 732, endPoint y: 320, distance: 7.4
drag, startPoint x: 780, startPoint y: 295, endPoint x: 792, endPoint y: 336, distance: 42.9
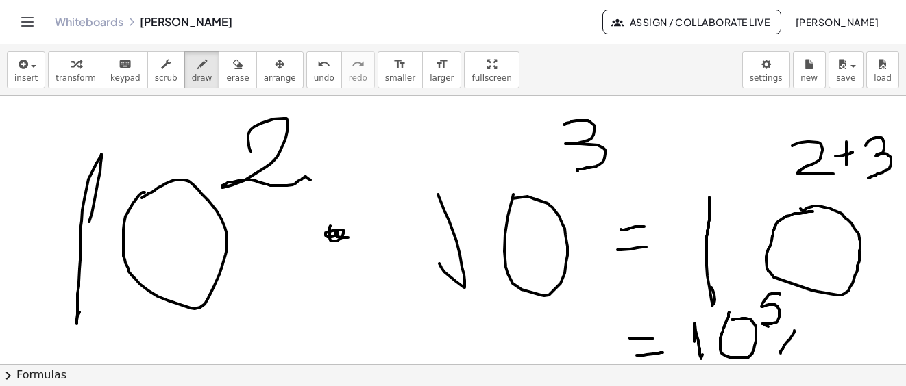
drag, startPoint x: 780, startPoint y: 354, endPoint x: 787, endPoint y: 356, distance: 7.2
drag, startPoint x: 788, startPoint y: 357, endPoint x: 802, endPoint y: 334, distance: 27.0
drag, startPoint x: 818, startPoint y: 341, endPoint x: 849, endPoint y: 306, distance: 46.6
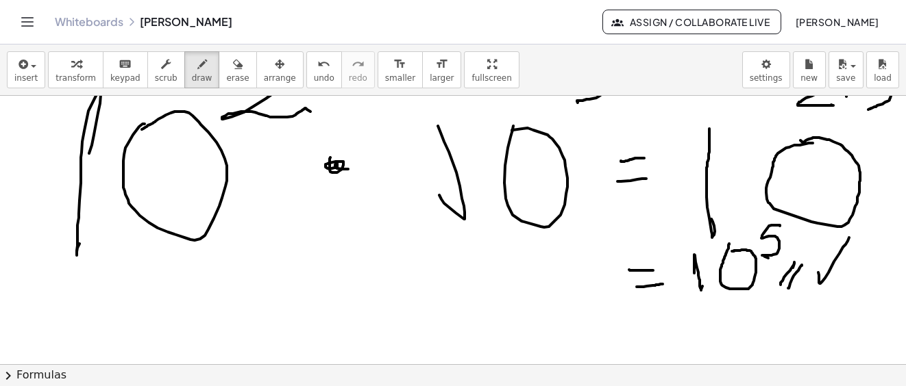
scroll to position [8531, 0]
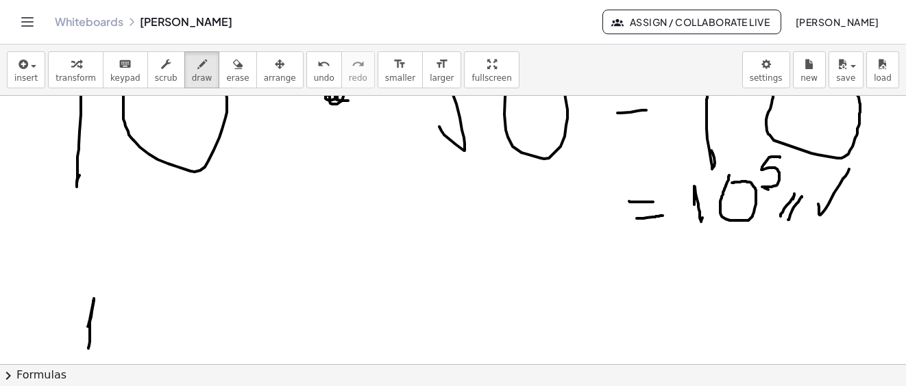
drag, startPoint x: 88, startPoint y: 327, endPoint x: 88, endPoint y: 349, distance: 21.9
drag, startPoint x: 126, startPoint y: 301, endPoint x: 111, endPoint y: 297, distance: 15.6
drag, startPoint x: 189, startPoint y: 259, endPoint x: 182, endPoint y: 294, distance: 35.7
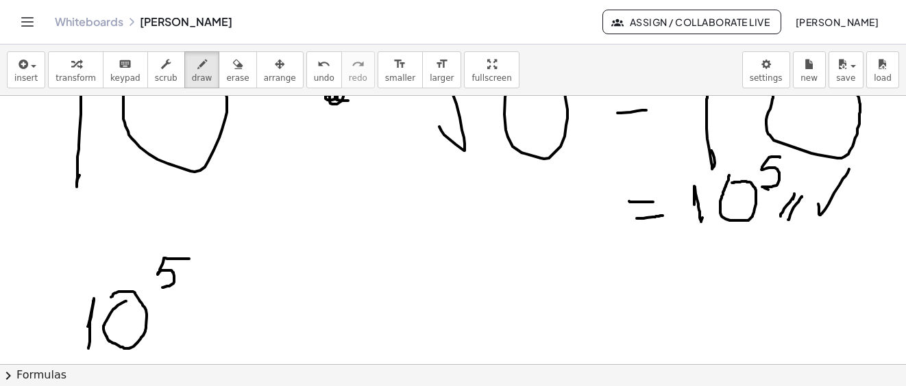
drag, startPoint x: 193, startPoint y: 310, endPoint x: 223, endPoint y: 310, distance: 29.5
drag, startPoint x: 206, startPoint y: 332, endPoint x: 225, endPoint y: 327, distance: 18.9
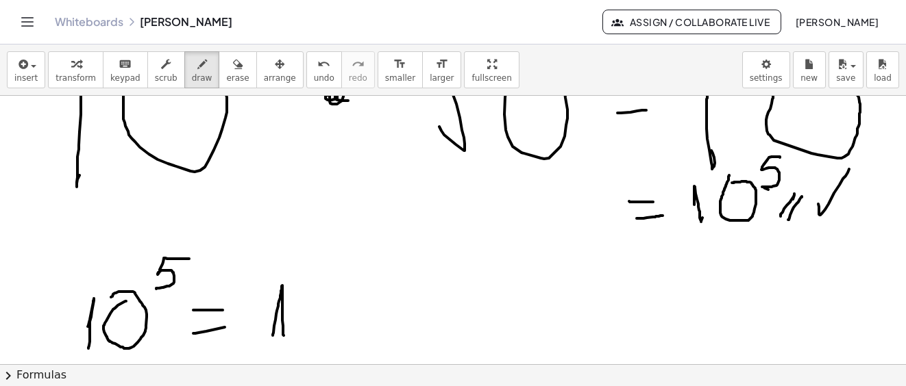
drag, startPoint x: 273, startPoint y: 336, endPoint x: 330, endPoint y: 295, distance: 69.8
drag, startPoint x: 220, startPoint y: 60, endPoint x: 251, endPoint y: 98, distance: 48.7
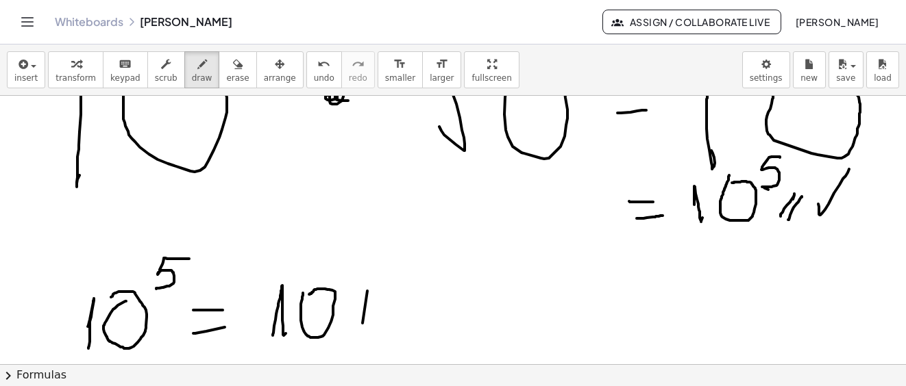
click at [233, 63] on icon "button" at bounding box center [238, 64] width 10 height 16
drag, startPoint x: 377, startPoint y: 296, endPoint x: 368, endPoint y: 339, distance: 44.2
click at [191, 74] on button "draw" at bounding box center [202, 69] width 36 height 37
drag, startPoint x: 359, startPoint y: 281, endPoint x: 376, endPoint y: 283, distance: 17.3
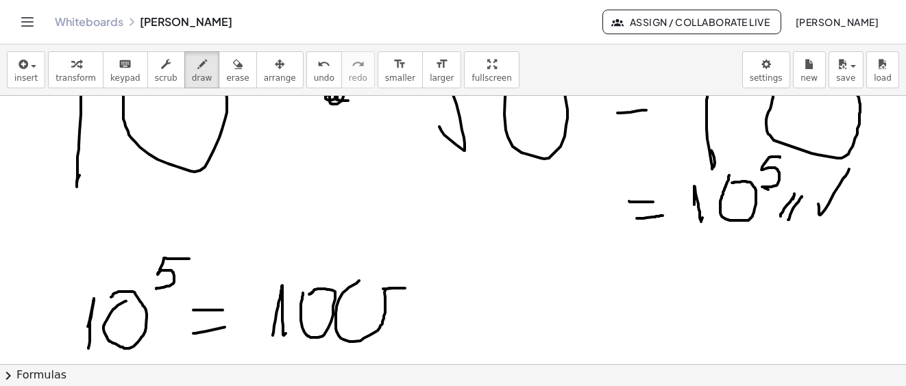
drag, startPoint x: 364, startPoint y: 282, endPoint x: 432, endPoint y: 293, distance: 69.5
drag, startPoint x: 421, startPoint y: 286, endPoint x: 451, endPoint y: 282, distance: 29.7
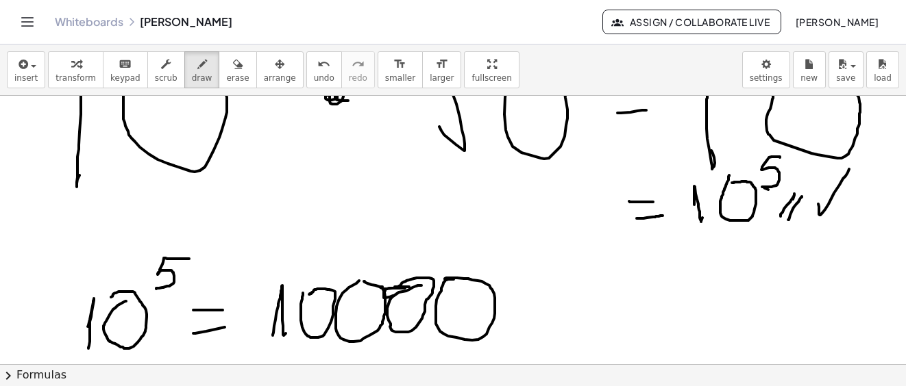
drag, startPoint x: 450, startPoint y: 280, endPoint x: 529, endPoint y: 274, distance: 79.0
drag, startPoint x: 527, startPoint y: 281, endPoint x: 848, endPoint y: 281, distance: 321.3
click at [845, 80] on span "save" at bounding box center [845, 78] width 19 height 10
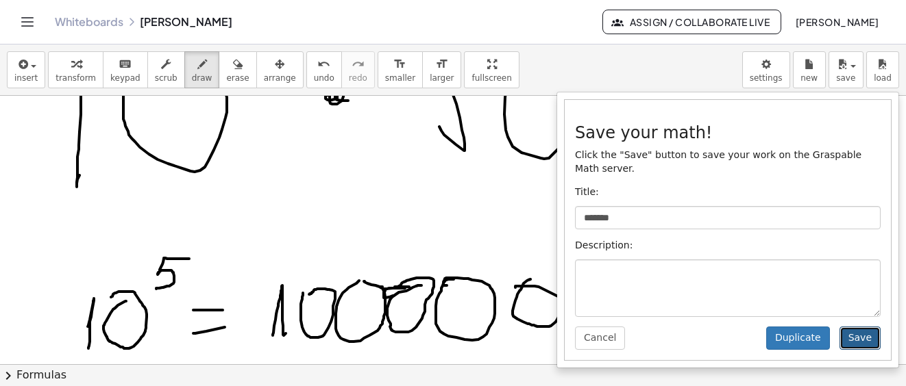
click at [854, 327] on button "Save" at bounding box center [859, 338] width 41 height 23
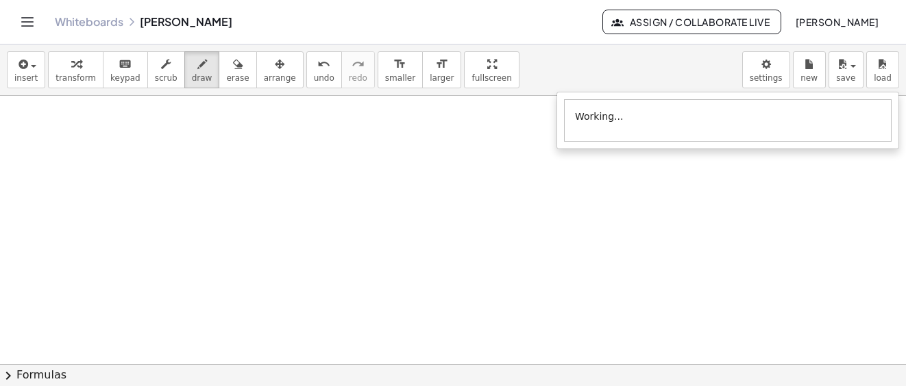
scroll to position [9068, 0]
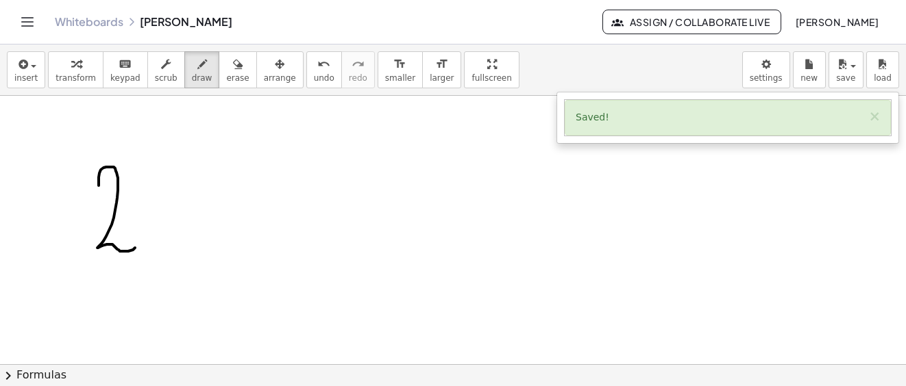
drag, startPoint x: 99, startPoint y: 186, endPoint x: 197, endPoint y: 172, distance: 98.9
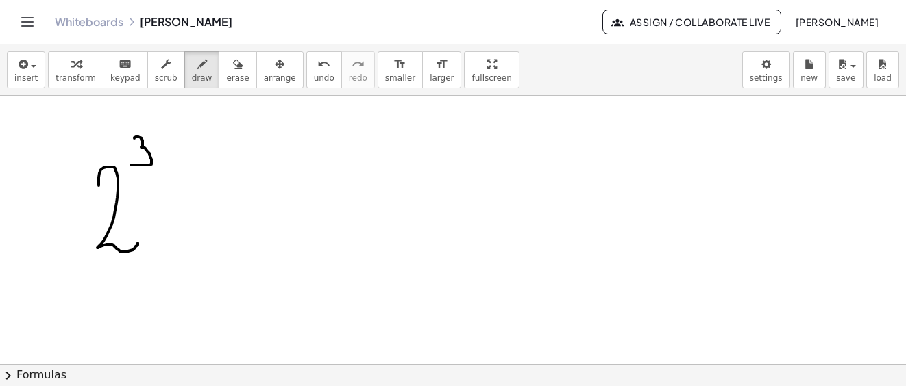
drag, startPoint x: 134, startPoint y: 138, endPoint x: 116, endPoint y: 159, distance: 27.7
drag, startPoint x: 134, startPoint y: 150, endPoint x: 144, endPoint y: 132, distance: 21.2
drag, startPoint x: 210, startPoint y: 201, endPoint x: 195, endPoint y: 203, distance: 15.2
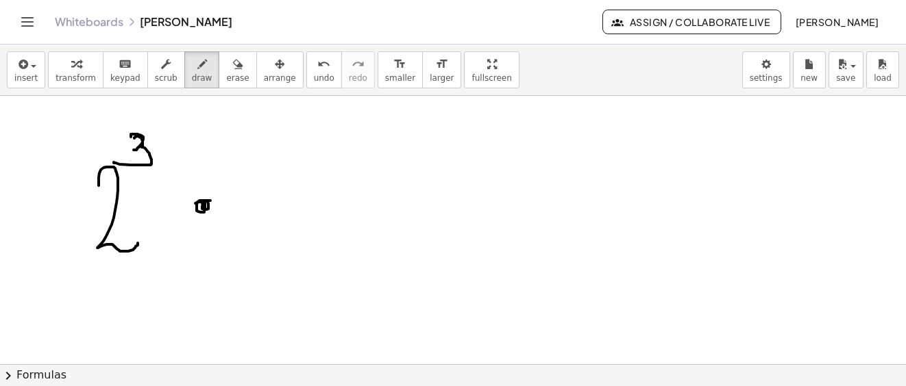
drag, startPoint x: 283, startPoint y: 165, endPoint x: 346, endPoint y: 224, distance: 86.3
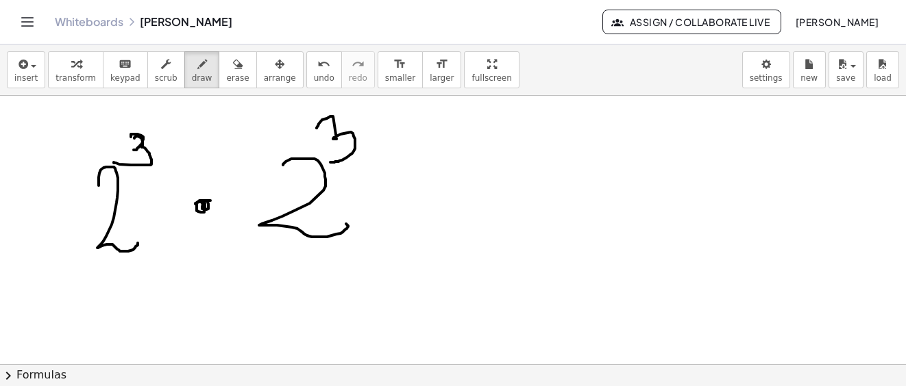
drag, startPoint x: 330, startPoint y: 116, endPoint x: 471, endPoint y: 219, distance: 174.0
drag, startPoint x: 411, startPoint y: 193, endPoint x: 423, endPoint y: 210, distance: 20.6
drag, startPoint x: 418, startPoint y: 214, endPoint x: 438, endPoint y: 212, distance: 20.7
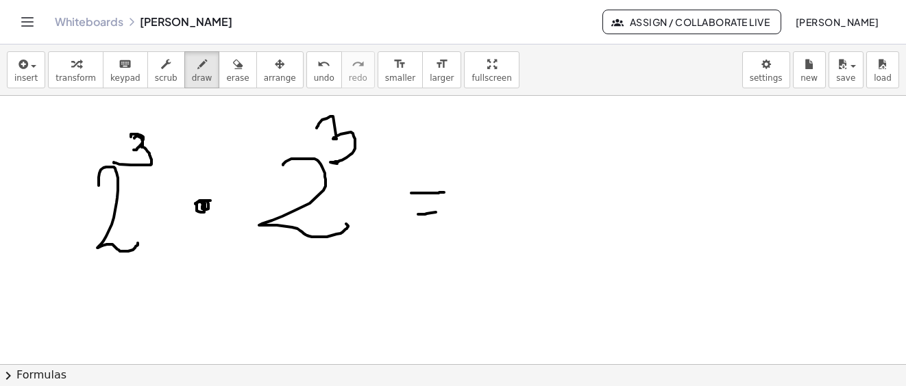
drag, startPoint x: 507, startPoint y: 186, endPoint x: 583, endPoint y: 226, distance: 86.1
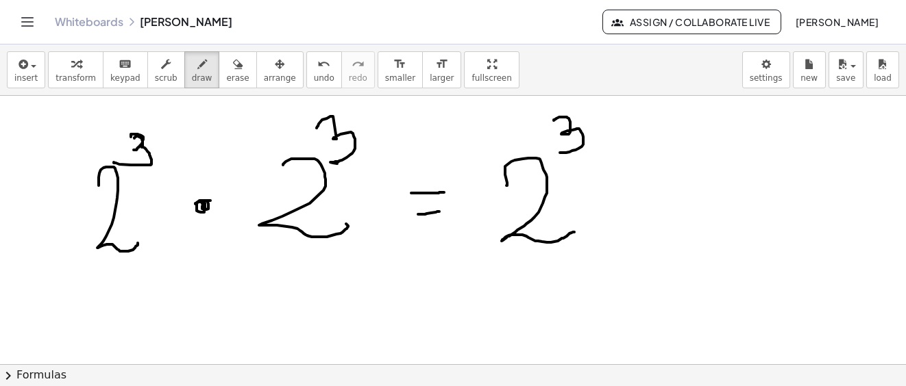
drag, startPoint x: 554, startPoint y: 121, endPoint x: 601, endPoint y: 130, distance: 48.2
drag, startPoint x: 603, startPoint y: 127, endPoint x: 621, endPoint y: 125, distance: 18.7
drag, startPoint x: 619, startPoint y: 118, endPoint x: 662, endPoint y: 104, distance: 44.6
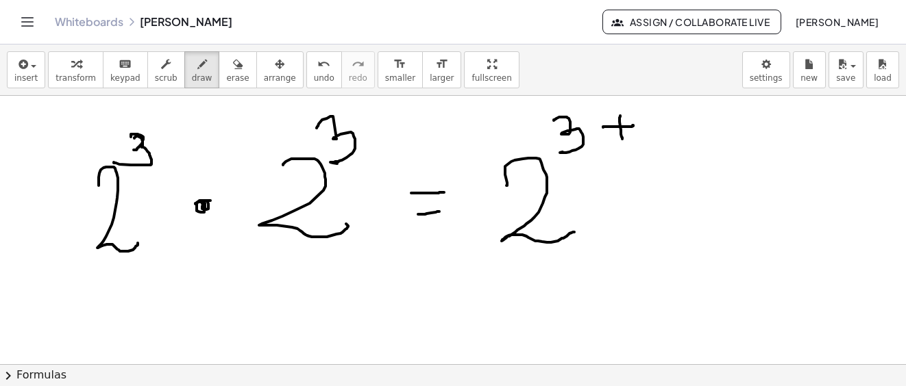
drag, startPoint x: 656, startPoint y: 112, endPoint x: 653, endPoint y: 162, distance: 50.8
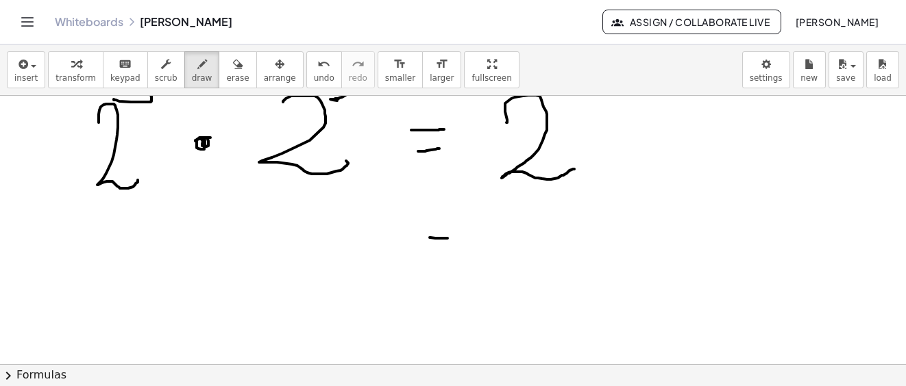
drag, startPoint x: 430, startPoint y: 238, endPoint x: 454, endPoint y: 245, distance: 25.1
drag, startPoint x: 436, startPoint y: 264, endPoint x: 471, endPoint y: 260, distance: 35.9
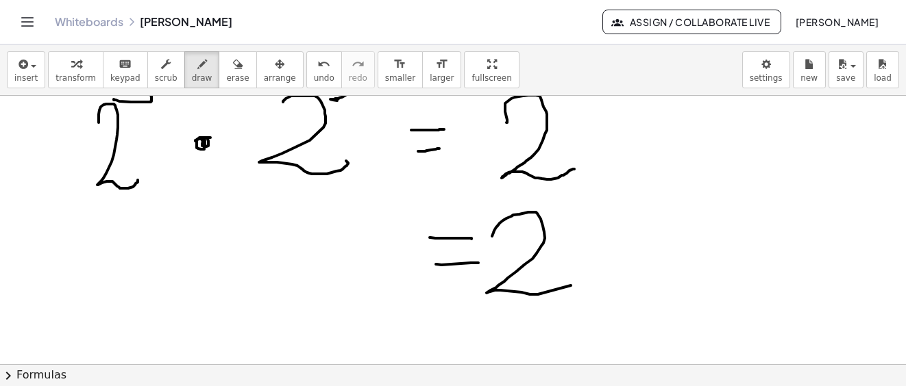
drag, startPoint x: 506, startPoint y: 219, endPoint x: 584, endPoint y: 280, distance: 98.5
drag, startPoint x: 578, startPoint y: 179, endPoint x: 595, endPoint y: 225, distance: 49.2
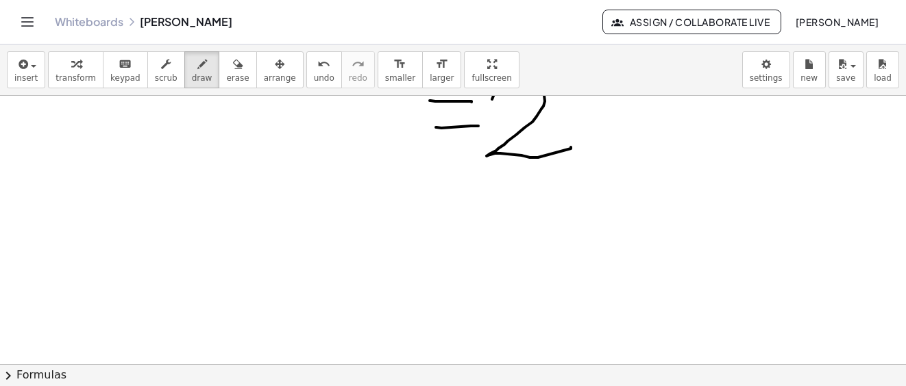
scroll to position [9468, 0]
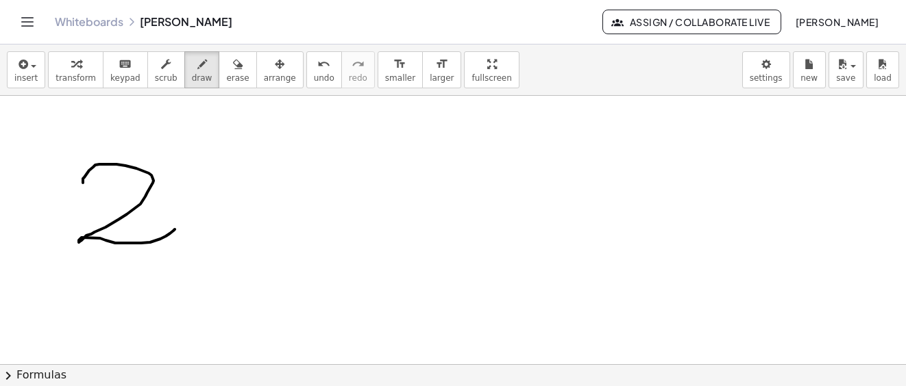
drag, startPoint x: 83, startPoint y: 183, endPoint x: 184, endPoint y: 165, distance: 102.9
drag, startPoint x: 156, startPoint y: 128, endPoint x: 206, endPoint y: 204, distance: 91.0
drag, startPoint x: 40, startPoint y: 271, endPoint x: 261, endPoint y: 268, distance: 221.3
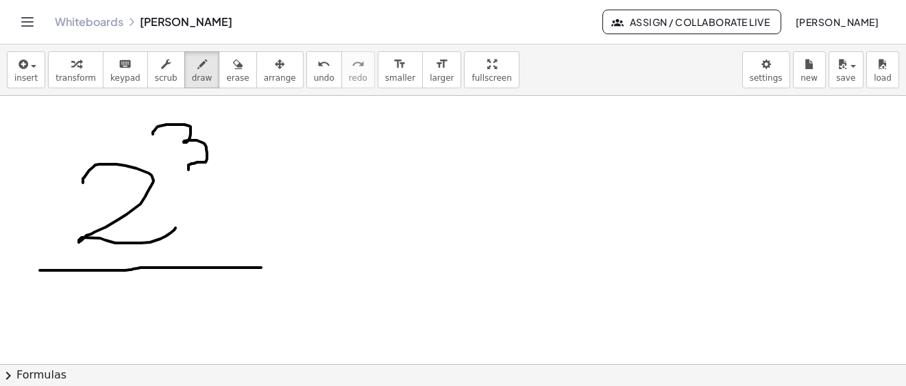
drag, startPoint x: 102, startPoint y: 292, endPoint x: 173, endPoint y: 334, distance: 83.0
drag, startPoint x: 173, startPoint y: 280, endPoint x: 216, endPoint y: 310, distance: 52.1
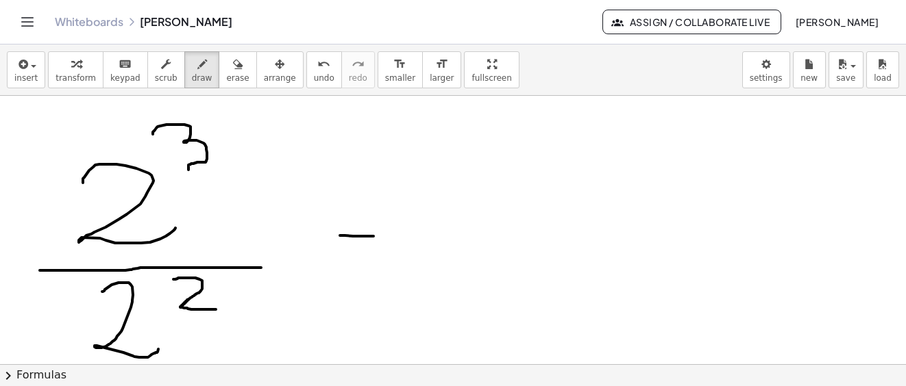
drag, startPoint x: 340, startPoint y: 236, endPoint x: 345, endPoint y: 260, distance: 25.3
drag, startPoint x: 342, startPoint y: 262, endPoint x: 374, endPoint y: 262, distance: 32.2
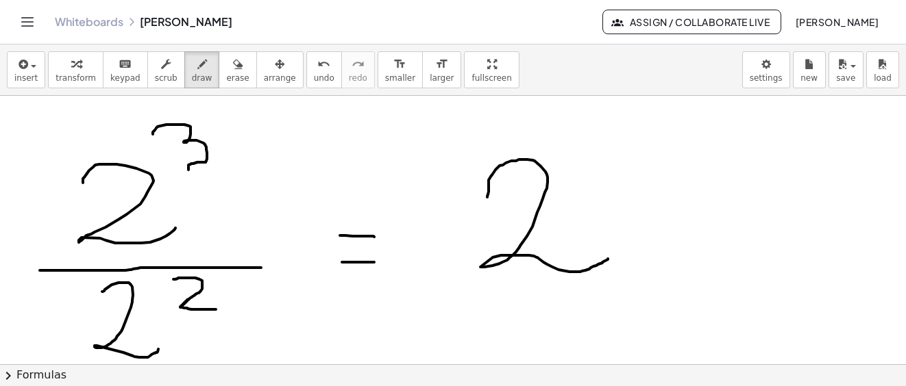
drag, startPoint x: 487, startPoint y: 197, endPoint x: 604, endPoint y: 247, distance: 126.5
drag, startPoint x: 560, startPoint y: 117, endPoint x: 599, endPoint y: 127, distance: 40.9
drag, startPoint x: 610, startPoint y: 121, endPoint x: 630, endPoint y: 121, distance: 19.2
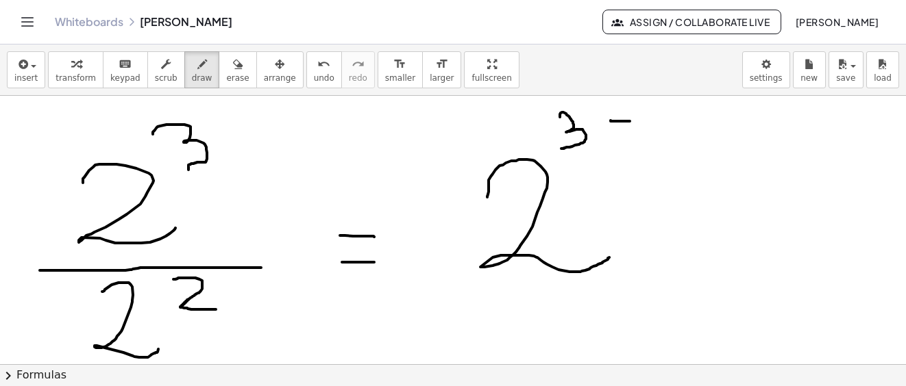
drag, startPoint x: 658, startPoint y: 114, endPoint x: 688, endPoint y: 155, distance: 50.4
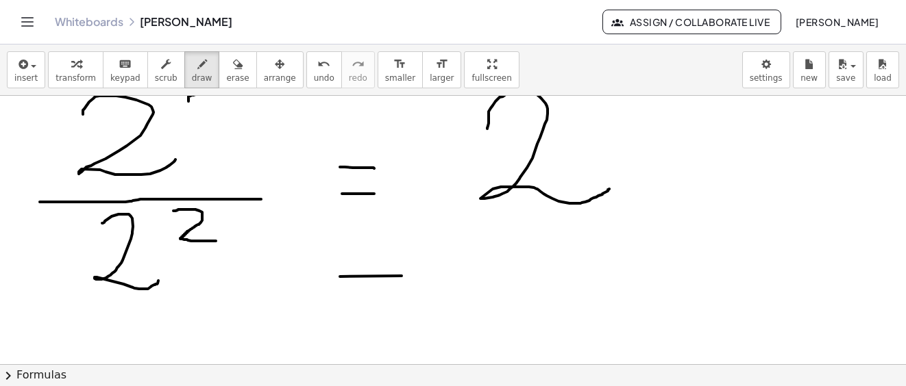
drag, startPoint x: 340, startPoint y: 277, endPoint x: 401, endPoint y: 276, distance: 61.7
drag, startPoint x: 360, startPoint y: 301, endPoint x: 395, endPoint y: 300, distance: 35.6
drag, startPoint x: 475, startPoint y: 275, endPoint x: 525, endPoint y: 333, distance: 76.8
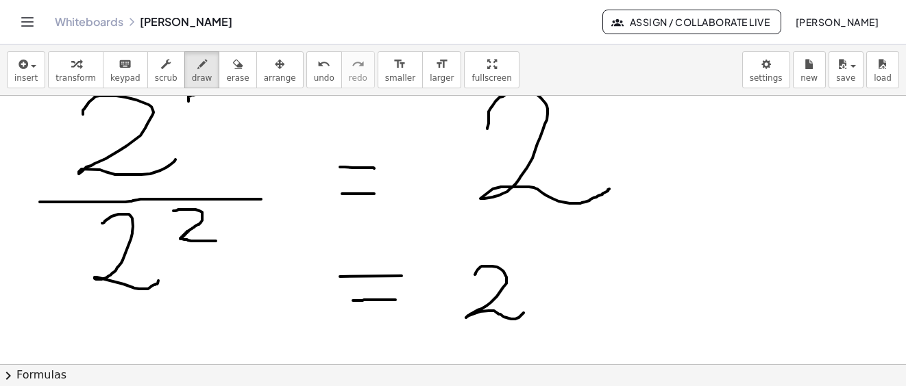
drag, startPoint x: 534, startPoint y: 328, endPoint x: 549, endPoint y: 310, distance: 23.9
drag, startPoint x: 539, startPoint y: 329, endPoint x: 543, endPoint y: 321, distance: 9.2
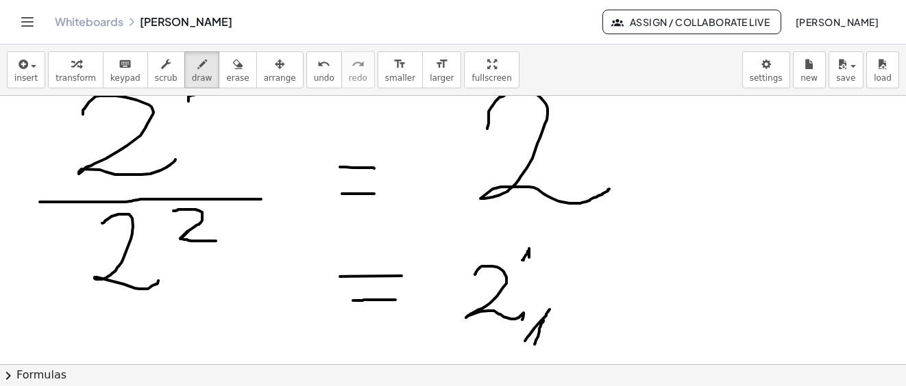
drag, startPoint x: 522, startPoint y: 260, endPoint x: 529, endPoint y: 267, distance: 9.2
drag, startPoint x: 597, startPoint y: 286, endPoint x: 621, endPoint y: 286, distance: 24.7
drag, startPoint x: 599, startPoint y: 299, endPoint x: 652, endPoint y: 293, distance: 52.4
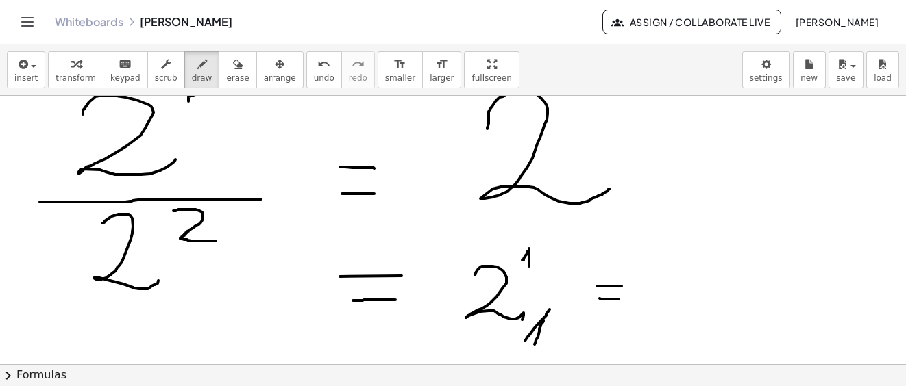
drag, startPoint x: 675, startPoint y: 271, endPoint x: 736, endPoint y: 314, distance: 74.7
drag, startPoint x: 773, startPoint y: 332, endPoint x: 793, endPoint y: 312, distance: 27.1
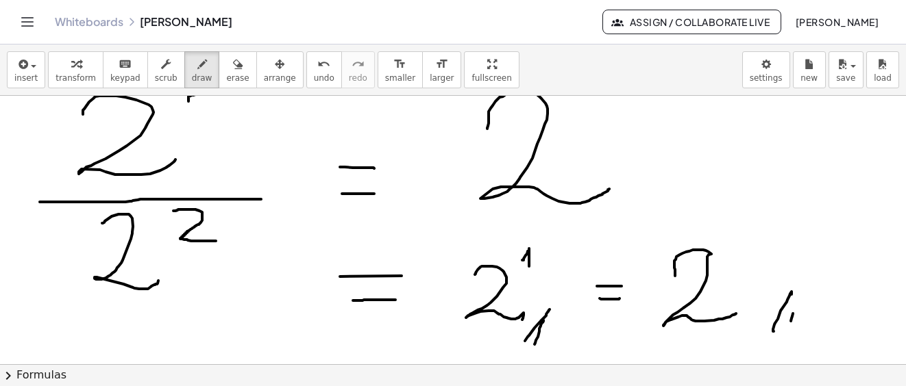
drag, startPoint x: 792, startPoint y: 317, endPoint x: 800, endPoint y: 299, distance: 19.3
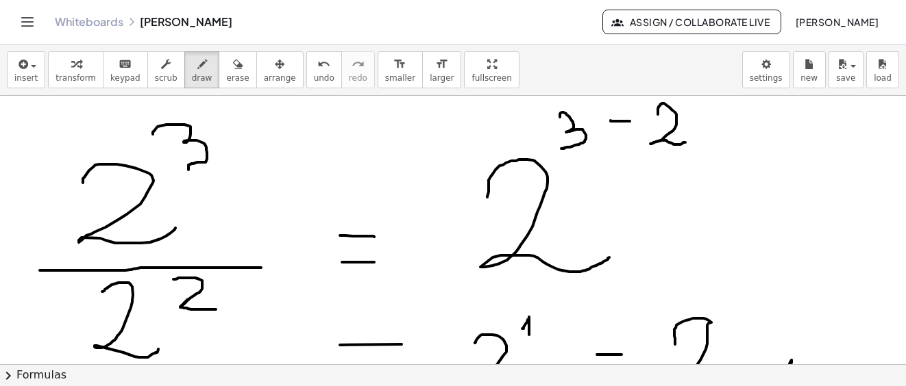
scroll to position [9605, 0]
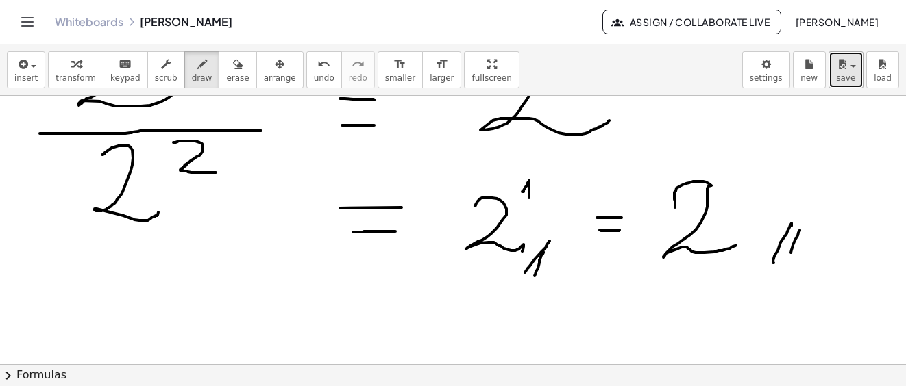
click at [843, 81] on span "save" at bounding box center [845, 78] width 19 height 10
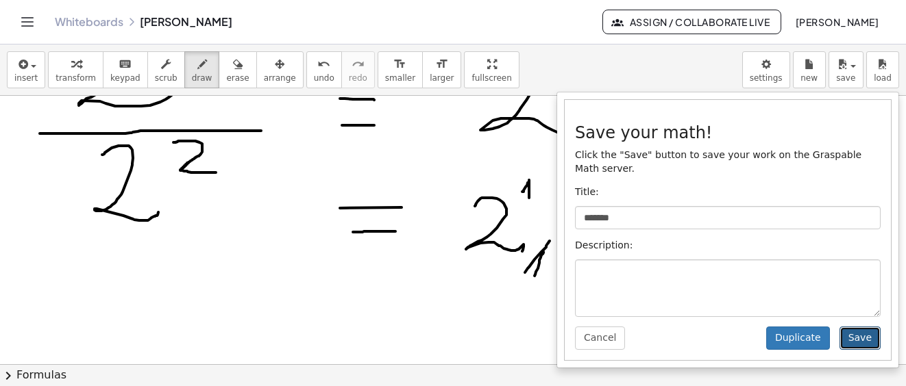
click at [854, 327] on button "Save" at bounding box center [859, 338] width 41 height 23
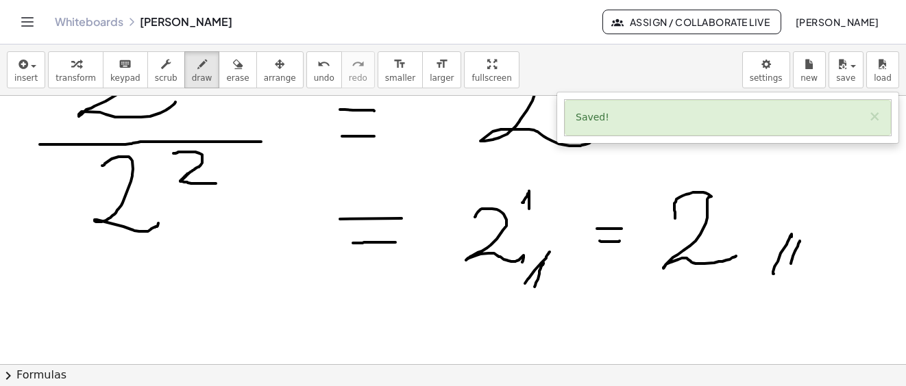
scroll to position [9731, 0]
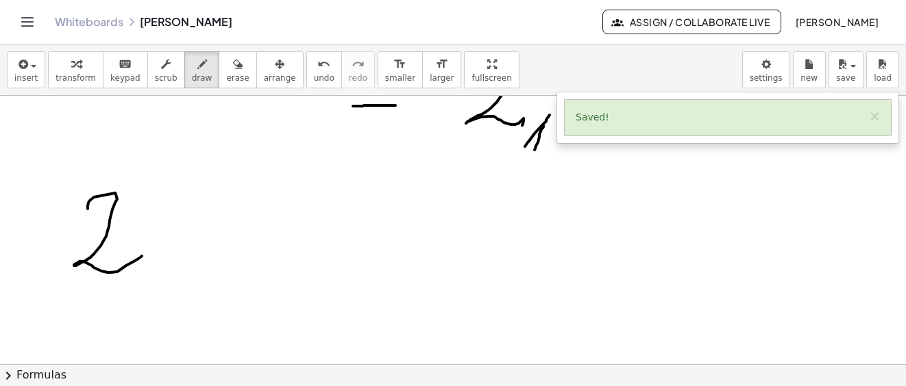
drag, startPoint x: 88, startPoint y: 208, endPoint x: 137, endPoint y: 180, distance: 56.8
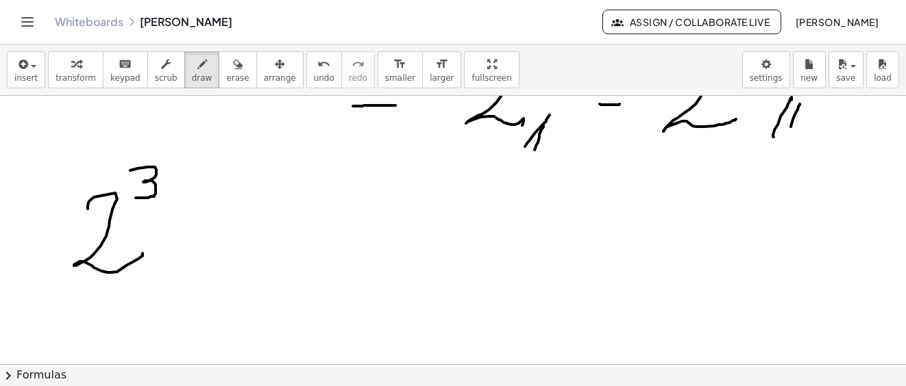
drag, startPoint x: 130, startPoint y: 171, endPoint x: 136, endPoint y: 198, distance: 27.9
drag, startPoint x: 202, startPoint y: 214, endPoint x: 188, endPoint y: 232, distance: 23.4
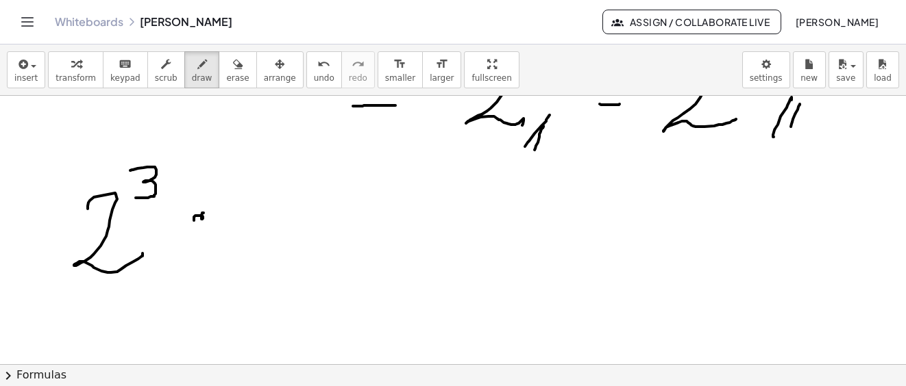
drag, startPoint x: 199, startPoint y: 256, endPoint x: 196, endPoint y: 249, distance: 7.1
drag, startPoint x: 198, startPoint y: 217, endPoint x: 272, endPoint y: 231, distance: 75.2
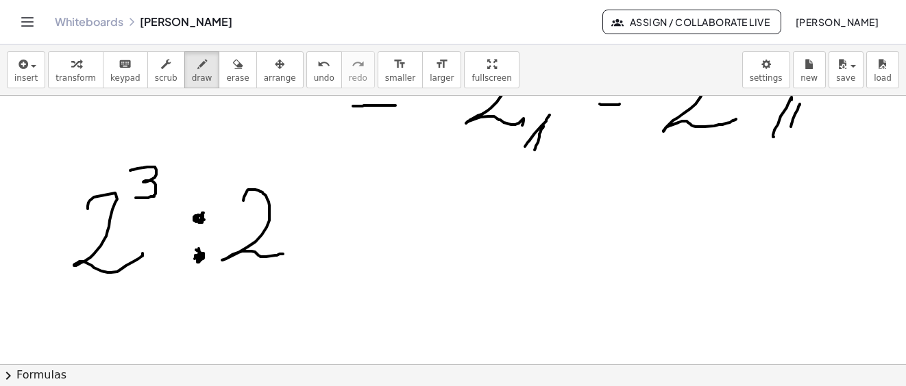
drag, startPoint x: 248, startPoint y: 190, endPoint x: 277, endPoint y: 160, distance: 41.7
drag, startPoint x: 271, startPoint y: 166, endPoint x: 327, endPoint y: 197, distance: 63.8
drag, startPoint x: 323, startPoint y: 223, endPoint x: 356, endPoint y: 227, distance: 33.8
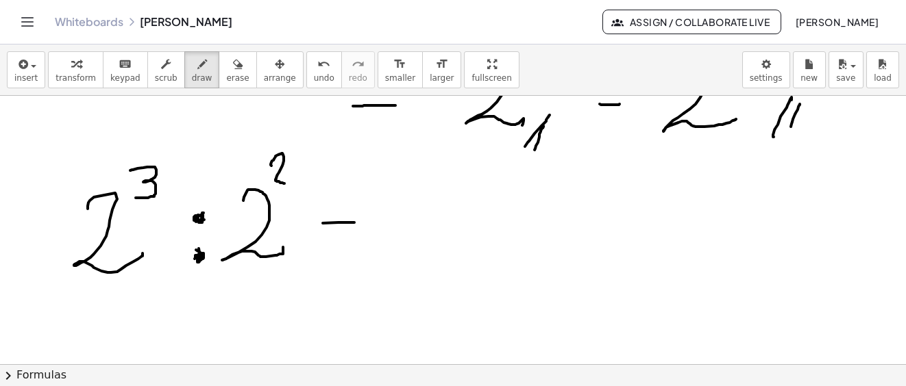
drag, startPoint x: 329, startPoint y: 250, endPoint x: 400, endPoint y: 236, distance: 72.6
drag, startPoint x: 404, startPoint y: 207, endPoint x: 447, endPoint y: 255, distance: 65.0
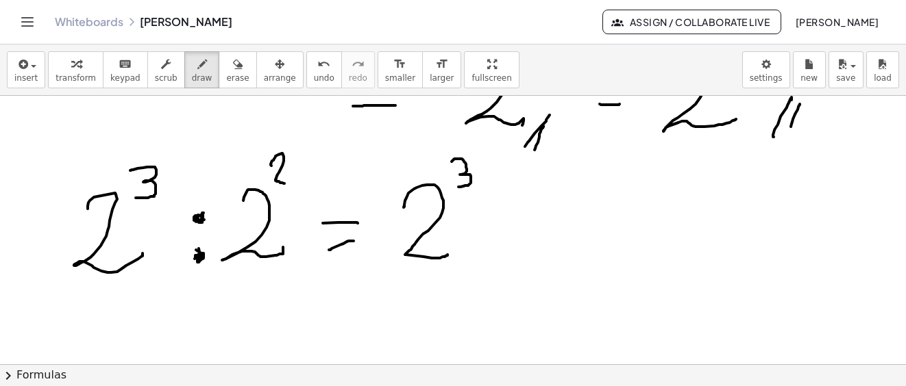
drag, startPoint x: 458, startPoint y: 159, endPoint x: 486, endPoint y: 173, distance: 31.3
drag, startPoint x: 486, startPoint y: 173, endPoint x: 497, endPoint y: 173, distance: 11.6
drag, startPoint x: 506, startPoint y: 164, endPoint x: 568, endPoint y: 209, distance: 76.1
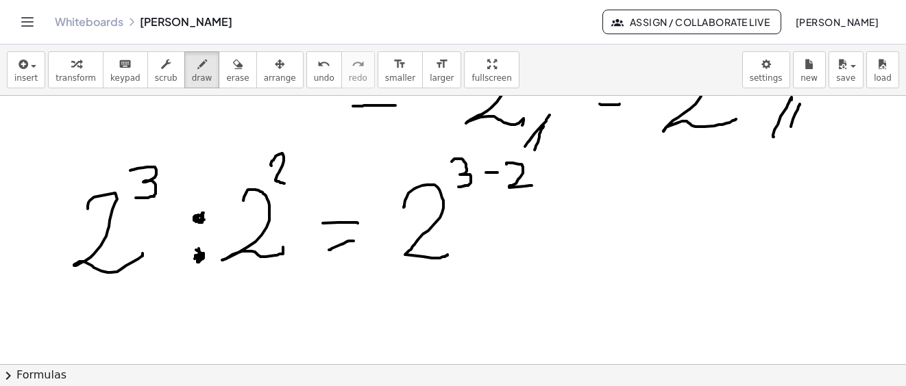
drag, startPoint x: 555, startPoint y: 223, endPoint x: 580, endPoint y: 235, distance: 27.3
drag, startPoint x: 566, startPoint y: 245, endPoint x: 584, endPoint y: 240, distance: 18.9
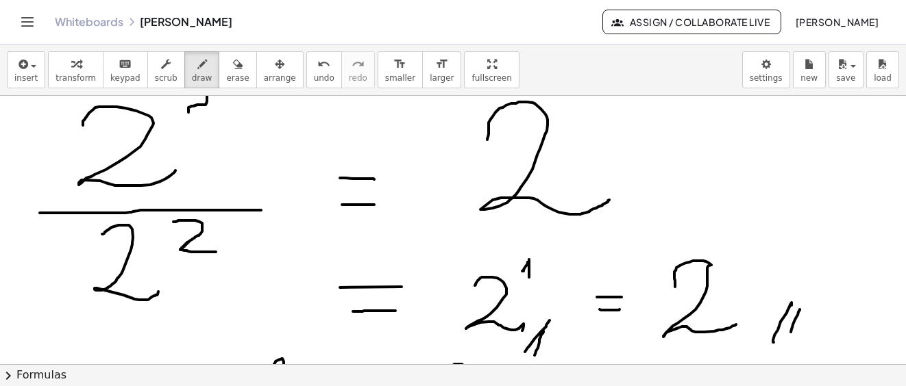
scroll to position [9663, 0]
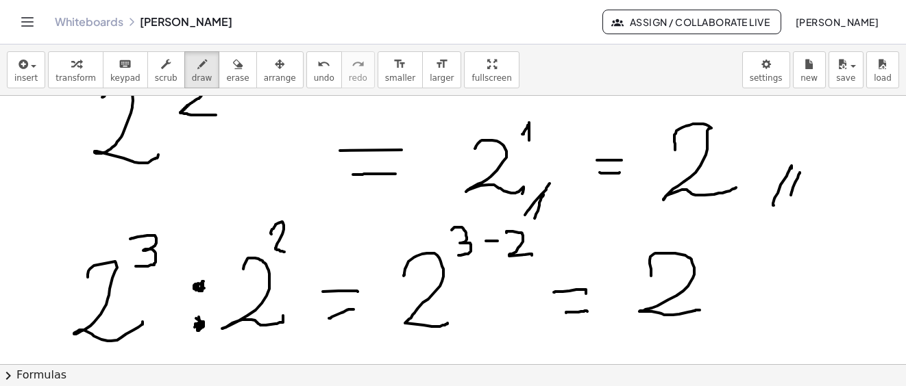
drag, startPoint x: 651, startPoint y: 276, endPoint x: 710, endPoint y: 301, distance: 64.5
drag, startPoint x: 718, startPoint y: 246, endPoint x: 769, endPoint y: 283, distance: 63.3
drag, startPoint x: 757, startPoint y: 283, endPoint x: 778, endPoint y: 281, distance: 21.3
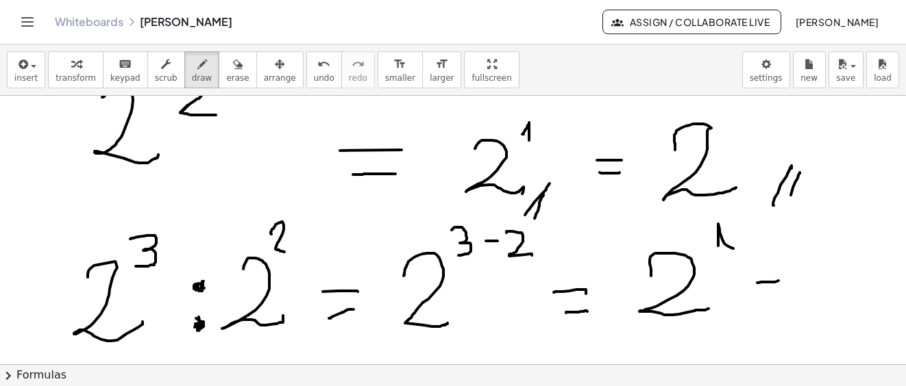
drag, startPoint x: 743, startPoint y: 299, endPoint x: 784, endPoint y: 295, distance: 42.1
drag, startPoint x: 837, startPoint y: 266, endPoint x: 839, endPoint y: 313, distance: 47.3
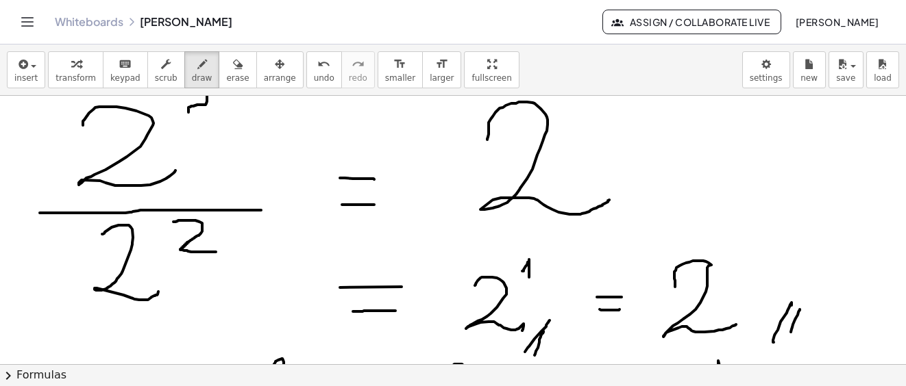
scroll to position [9731, 0]
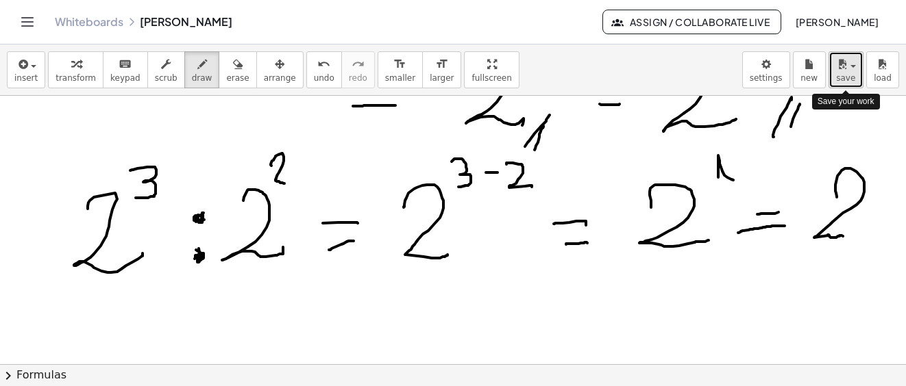
click at [857, 80] on button "save" at bounding box center [845, 69] width 35 height 37
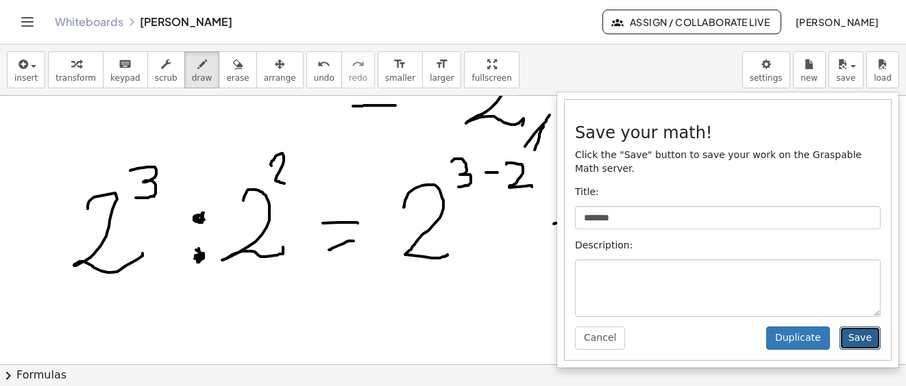
click at [860, 327] on button "Save" at bounding box center [859, 338] width 41 height 23
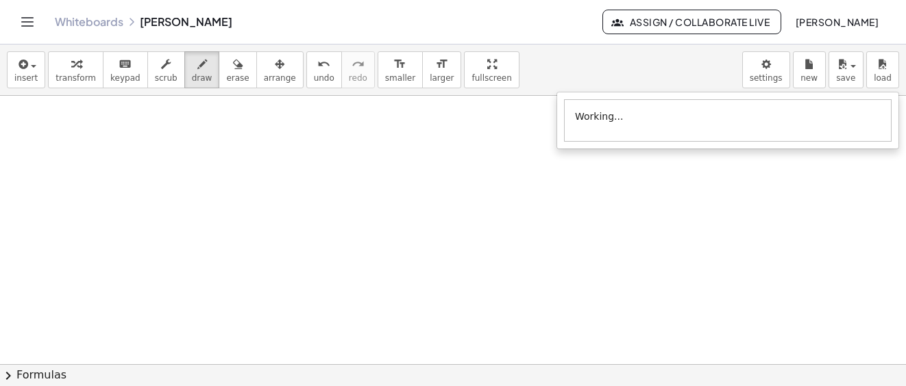
scroll to position [10142, 0]
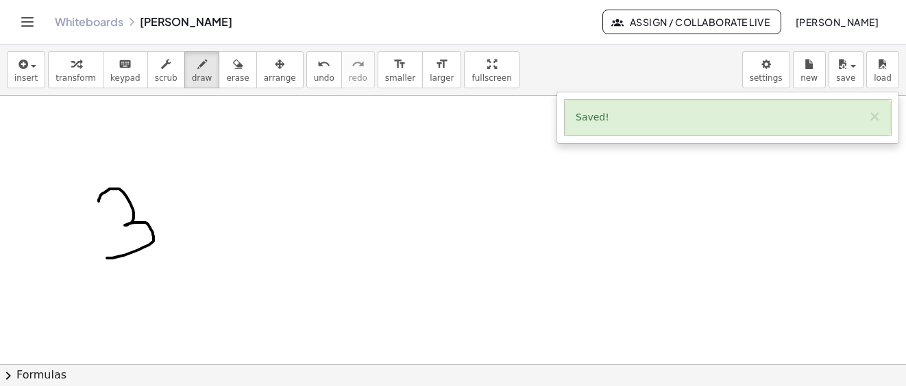
drag, startPoint x: 99, startPoint y: 201, endPoint x: 127, endPoint y: 252, distance: 58.3
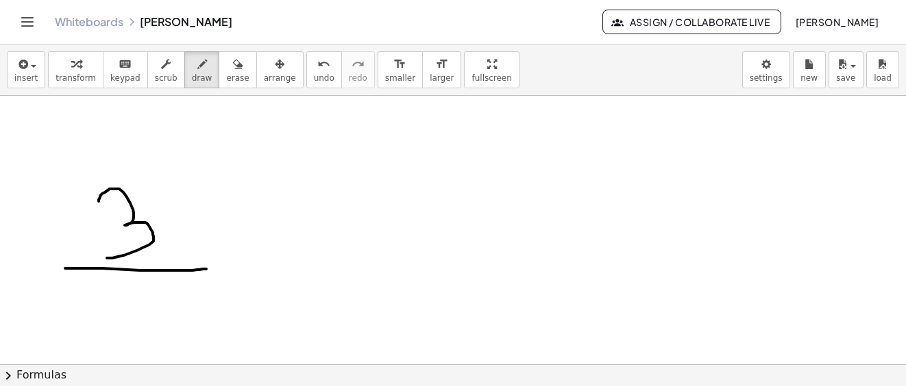
drag, startPoint x: 71, startPoint y: 269, endPoint x: 143, endPoint y: 299, distance: 78.0
drag, startPoint x: 127, startPoint y: 285, endPoint x: 199, endPoint y: 343, distance: 93.1
click at [124, 365] on div "insert select one: Math Expression Function Text Youtube Video Graphing Geometr…" at bounding box center [453, 216] width 906 height 342
drag, startPoint x: 161, startPoint y: 167, endPoint x: 221, endPoint y: 301, distance: 146.3
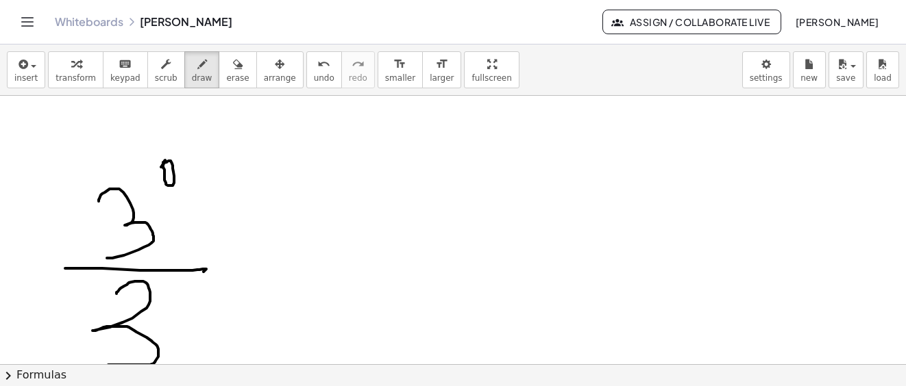
drag, startPoint x: 171, startPoint y: 288, endPoint x: 188, endPoint y: 299, distance: 20.3
drag, startPoint x: 221, startPoint y: 75, endPoint x: 180, endPoint y: 174, distance: 106.9
click at [226, 77] on span "erase" at bounding box center [237, 78] width 23 height 10
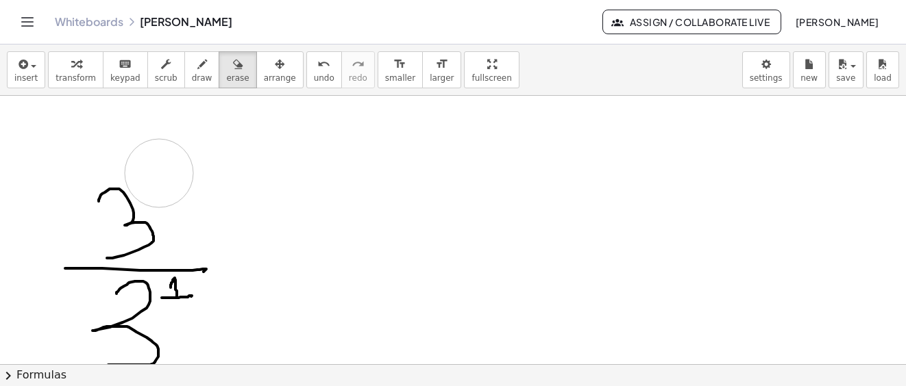
drag, startPoint x: 180, startPoint y: 174, endPoint x: 212, endPoint y: 90, distance: 90.0
drag, startPoint x: 184, startPoint y: 77, endPoint x: 173, endPoint y: 176, distance: 99.9
click at [192, 78] on span "draw" at bounding box center [202, 78] width 21 height 10
drag, startPoint x: 160, startPoint y: 175, endPoint x: 167, endPoint y: 201, distance: 26.9
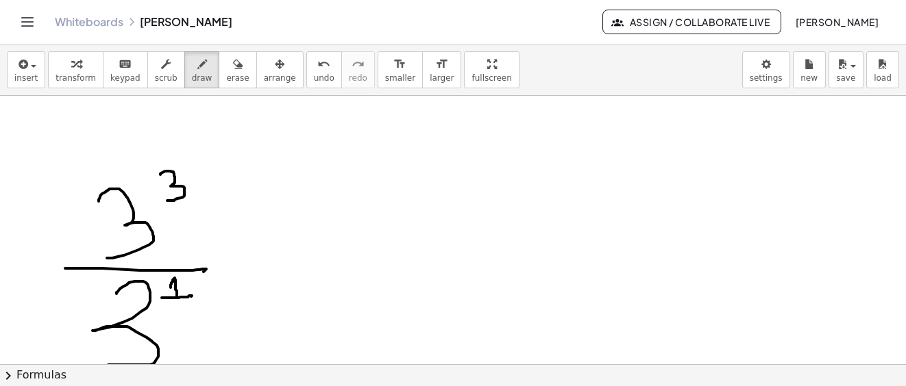
drag, startPoint x: 267, startPoint y: 251, endPoint x: 284, endPoint y: 261, distance: 19.4
drag, startPoint x: 282, startPoint y: 263, endPoint x: 298, endPoint y: 263, distance: 16.4
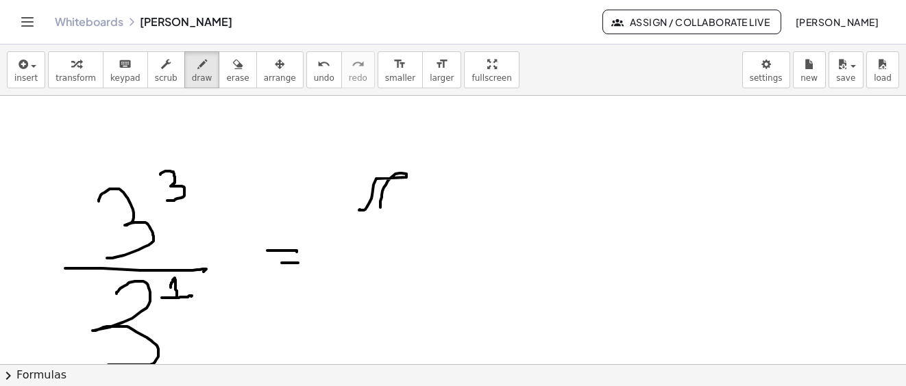
drag, startPoint x: 380, startPoint y: 208, endPoint x: 346, endPoint y: 208, distance: 34.3
click at [227, 70] on div "button" at bounding box center [237, 63] width 23 height 16
drag, startPoint x: 360, startPoint y: 181, endPoint x: 347, endPoint y: 210, distance: 32.2
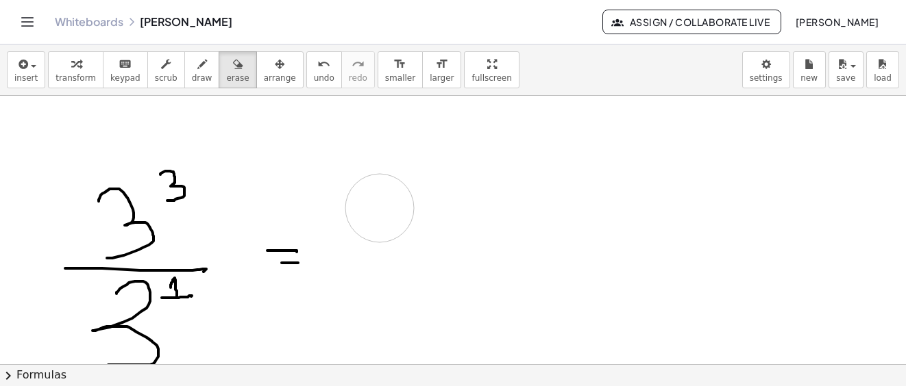
click at [197, 70] on icon "button" at bounding box center [202, 64] width 10 height 16
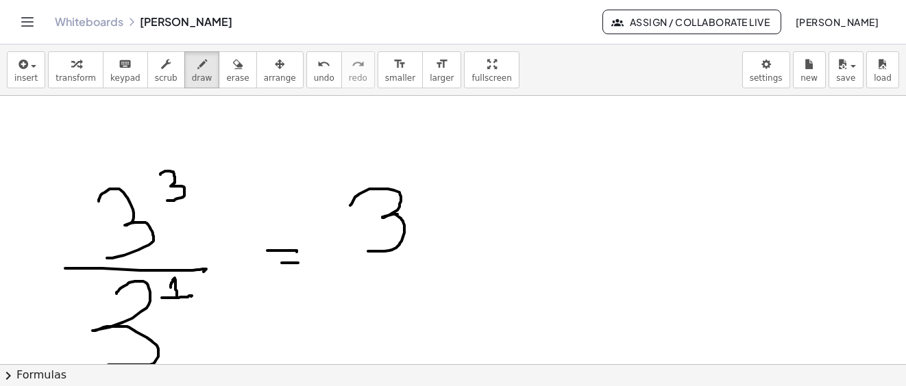
drag, startPoint x: 351, startPoint y: 204, endPoint x: 480, endPoint y: 173, distance: 131.9
drag, startPoint x: 422, startPoint y: 141, endPoint x: 470, endPoint y: 160, distance: 51.7
drag, startPoint x: 468, startPoint y: 150, endPoint x: 486, endPoint y: 149, distance: 18.5
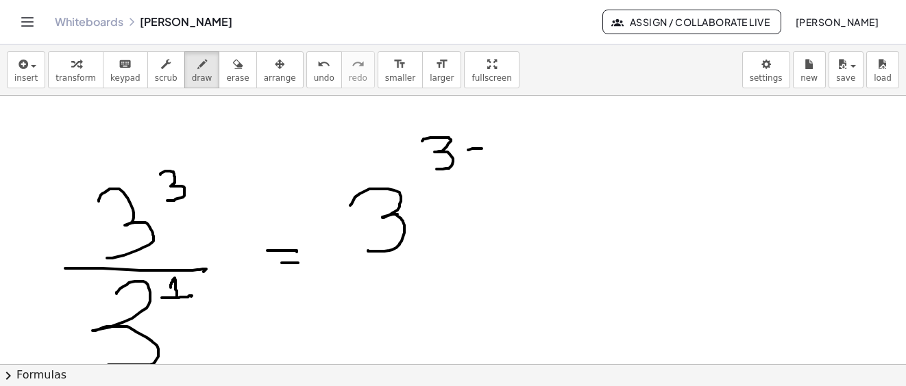
drag, startPoint x: 512, startPoint y: 148, endPoint x: 517, endPoint y: 167, distance: 20.0
drag, startPoint x: 568, startPoint y: 218, endPoint x: 580, endPoint y: 240, distance: 25.8
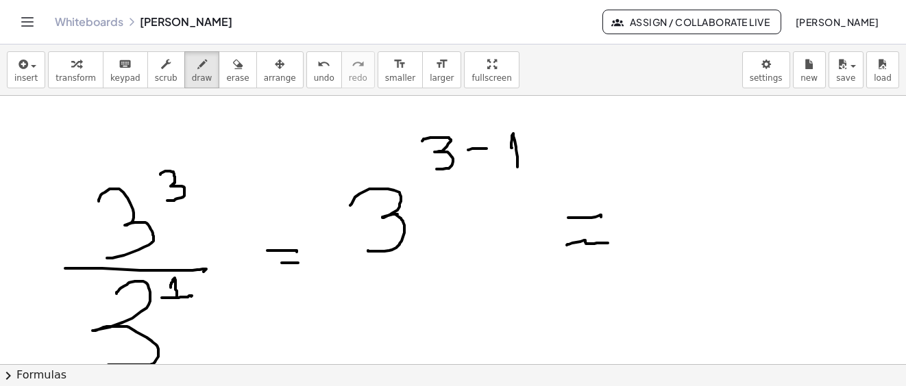
drag, startPoint x: 567, startPoint y: 245, endPoint x: 600, endPoint y: 228, distance: 37.7
drag, startPoint x: 693, startPoint y: 184, endPoint x: 728, endPoint y: 196, distance: 36.8
drag, startPoint x: 752, startPoint y: 138, endPoint x: 765, endPoint y: 166, distance: 31.0
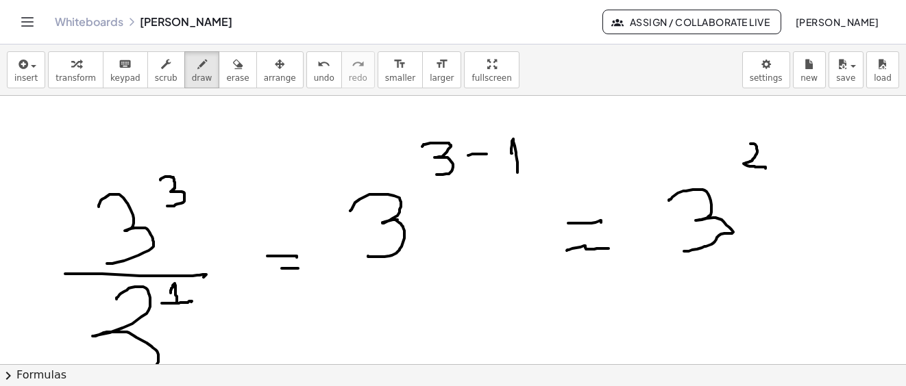
scroll to position [10274, 0]
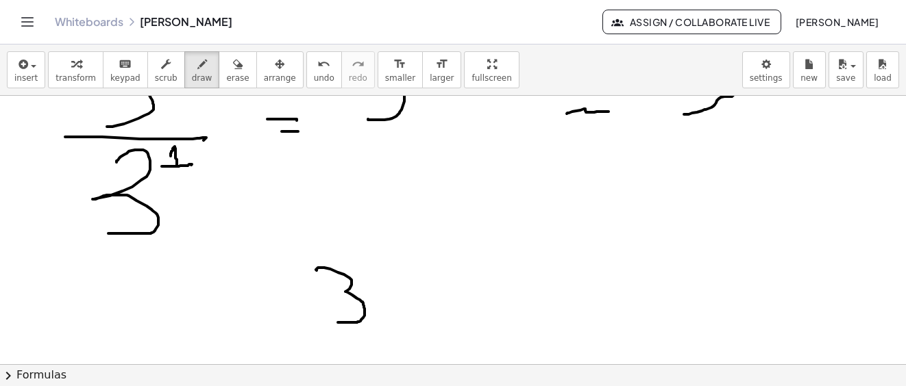
drag, startPoint x: 316, startPoint y: 270, endPoint x: 354, endPoint y: 267, distance: 38.5
drag, startPoint x: 362, startPoint y: 234, endPoint x: 405, endPoint y: 263, distance: 51.7
drag, startPoint x: 419, startPoint y: 274, endPoint x: 440, endPoint y: 275, distance: 21.3
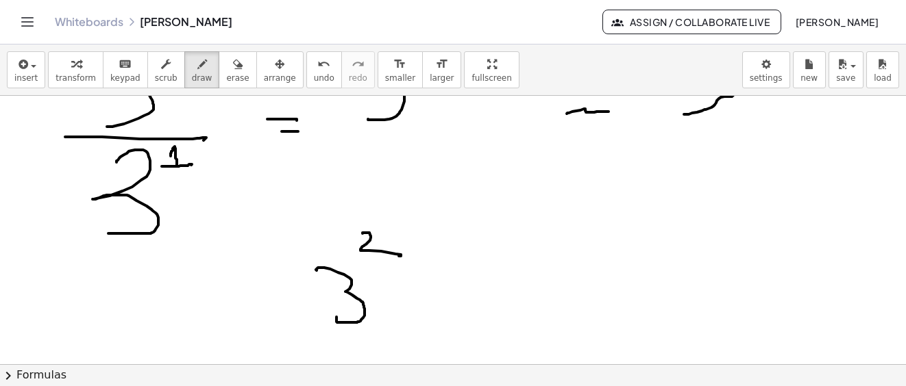
drag, startPoint x: 427, startPoint y: 290, endPoint x: 454, endPoint y: 292, distance: 27.4
drag, startPoint x: 483, startPoint y: 264, endPoint x: 546, endPoint y: 292, distance: 68.7
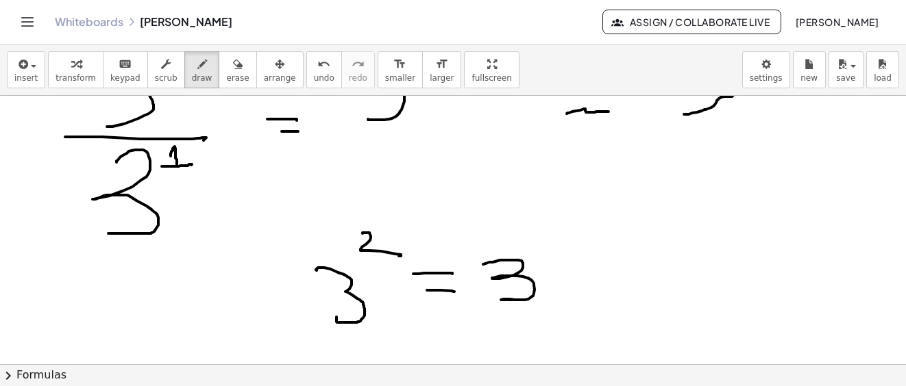
drag, startPoint x: 560, startPoint y: 282, endPoint x: 625, endPoint y: 273, distance: 65.8
drag, startPoint x: 616, startPoint y: 263, endPoint x: 615, endPoint y: 317, distance: 53.5
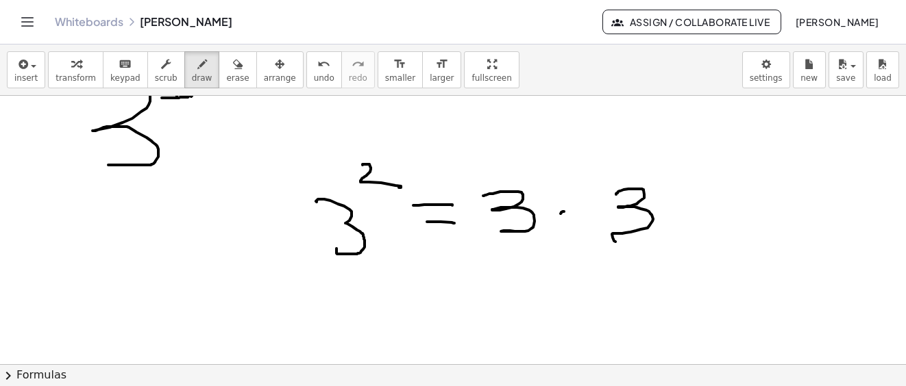
drag, startPoint x: 757, startPoint y: 208, endPoint x: 720, endPoint y: 213, distance: 37.4
drag, startPoint x: 725, startPoint y: 221, endPoint x: 765, endPoint y: 213, distance: 40.6
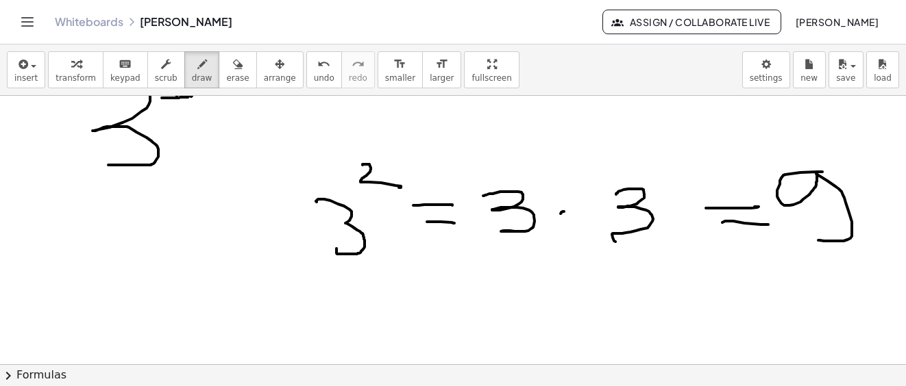
drag, startPoint x: 783, startPoint y: 175, endPoint x: 817, endPoint y: 239, distance: 72.0
drag, startPoint x: 727, startPoint y: 246, endPoint x: 871, endPoint y: 160, distance: 168.4
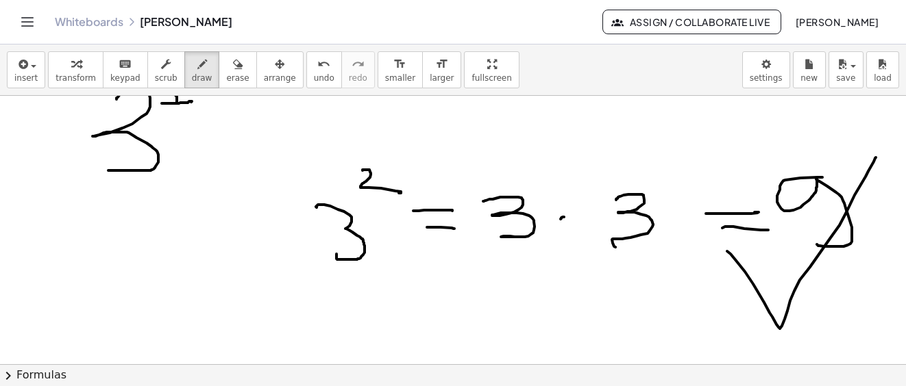
scroll to position [10474, 0]
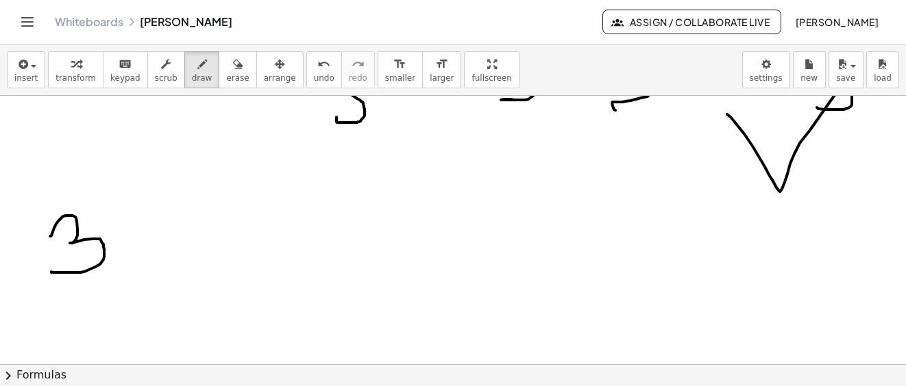
drag, startPoint x: 54, startPoint y: 228, endPoint x: 51, endPoint y: 272, distance: 43.9
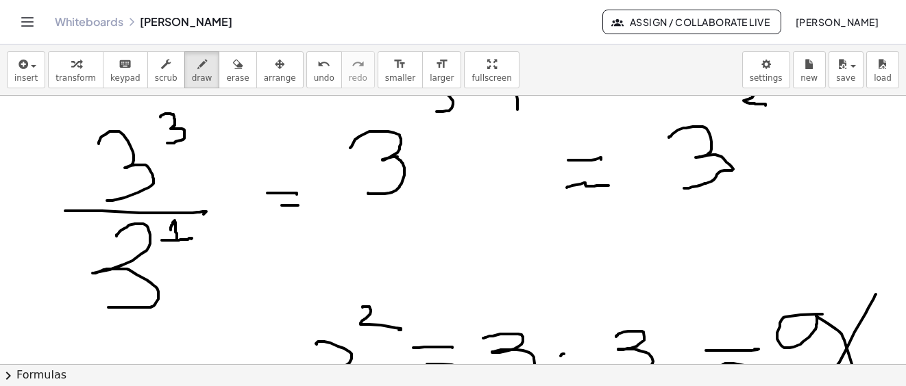
scroll to position [10268, 0]
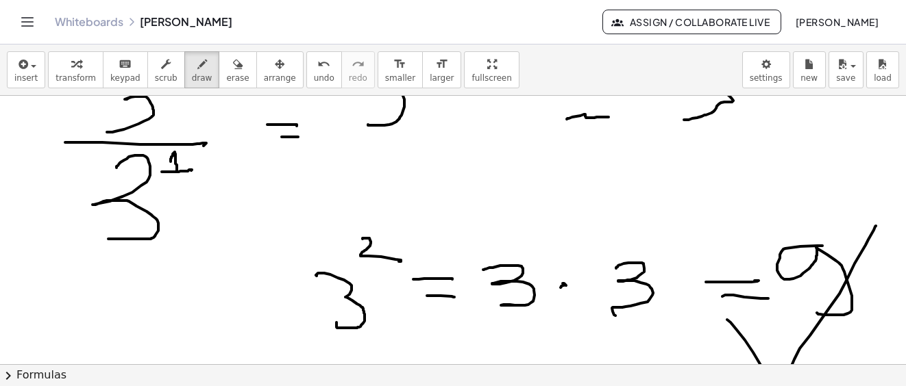
drag, startPoint x: 565, startPoint y: 285, endPoint x: 510, endPoint y: 262, distance: 58.7
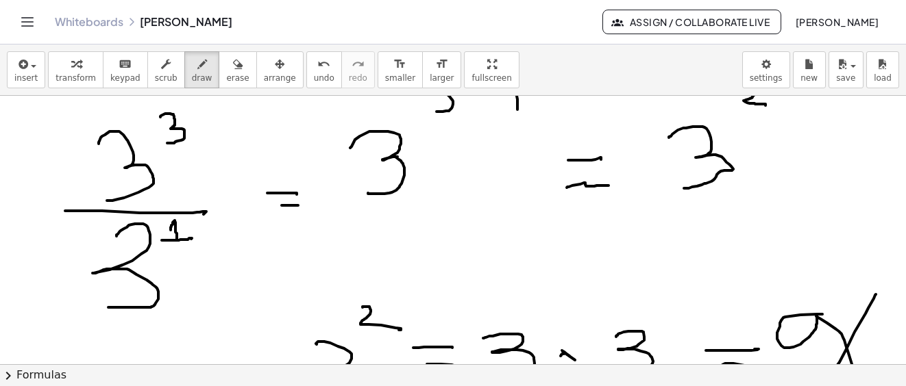
scroll to position [10337, 0]
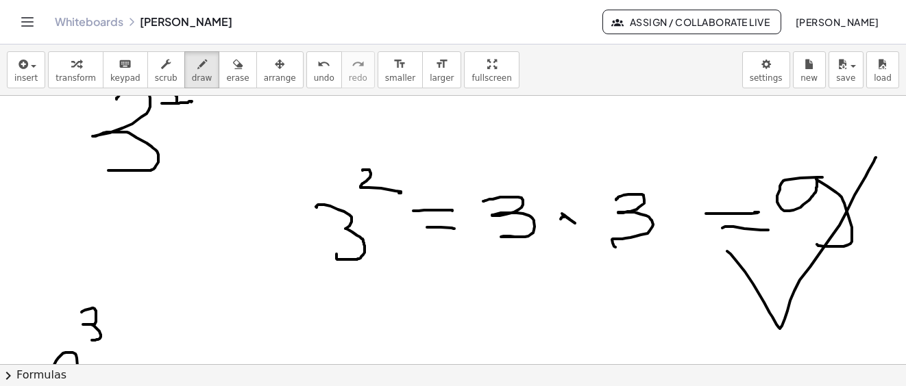
drag, startPoint x: 82, startPoint y: 312, endPoint x: 84, endPoint y: 340, distance: 27.5
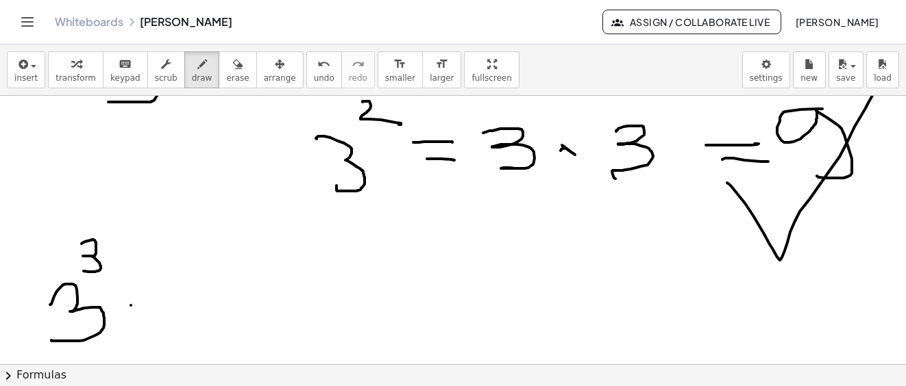
drag, startPoint x: 164, startPoint y: 301, endPoint x: 197, endPoint y: 314, distance: 35.4
drag, startPoint x: 199, startPoint y: 272, endPoint x: 206, endPoint y: 280, distance: 10.3
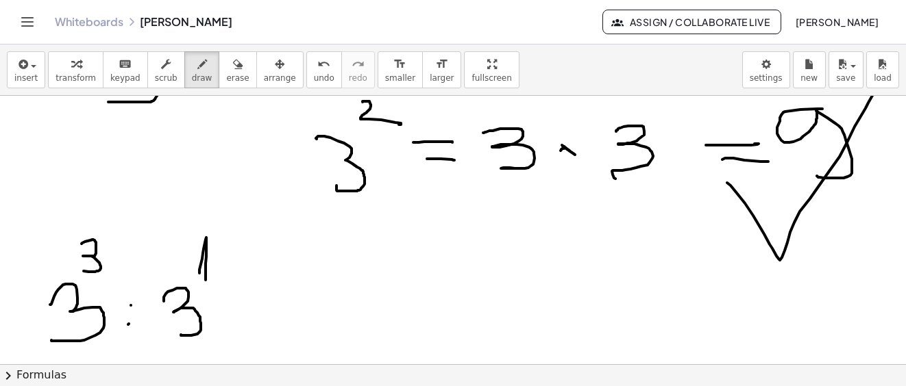
drag, startPoint x: 240, startPoint y: 302, endPoint x: 252, endPoint y: 310, distance: 14.5
drag, startPoint x: 261, startPoint y: 317, endPoint x: 267, endPoint y: 325, distance: 9.9
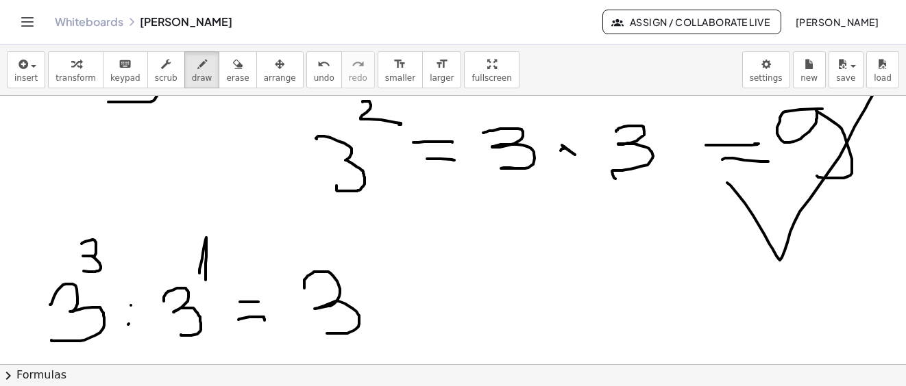
drag, startPoint x: 304, startPoint y: 288, endPoint x: 323, endPoint y: 329, distance: 44.5
drag, startPoint x: 355, startPoint y: 232, endPoint x: 417, endPoint y: 273, distance: 74.3
drag, startPoint x: 386, startPoint y: 347, endPoint x: 421, endPoint y: 326, distance: 41.1
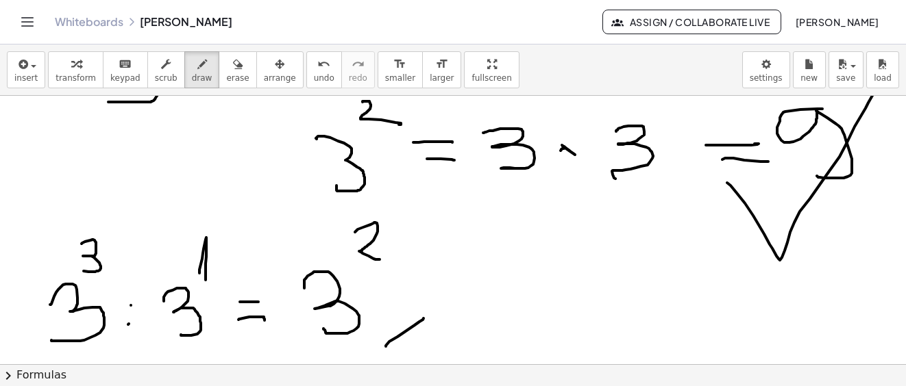
drag, startPoint x: 412, startPoint y: 351, endPoint x: 442, endPoint y: 335, distance: 33.7
drag, startPoint x: 471, startPoint y: 320, endPoint x: 511, endPoint y: 314, distance: 40.9
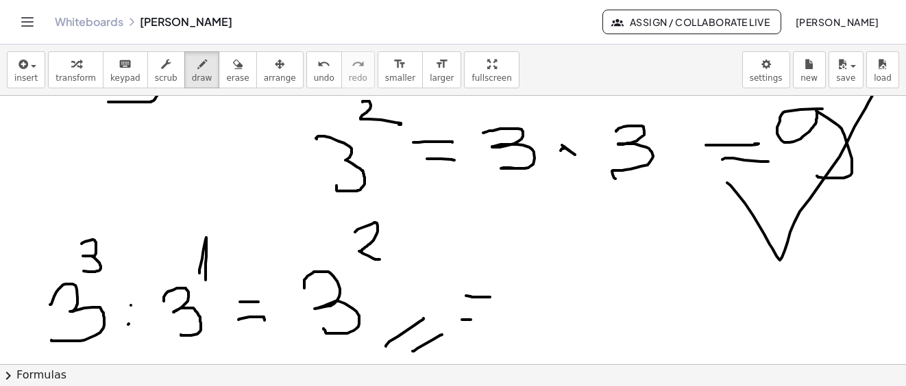
drag, startPoint x: 572, startPoint y: 260, endPoint x: 639, endPoint y: 323, distance: 91.6
drag, startPoint x: 134, startPoint y: 301, endPoint x: 123, endPoint y: 317, distance: 19.6
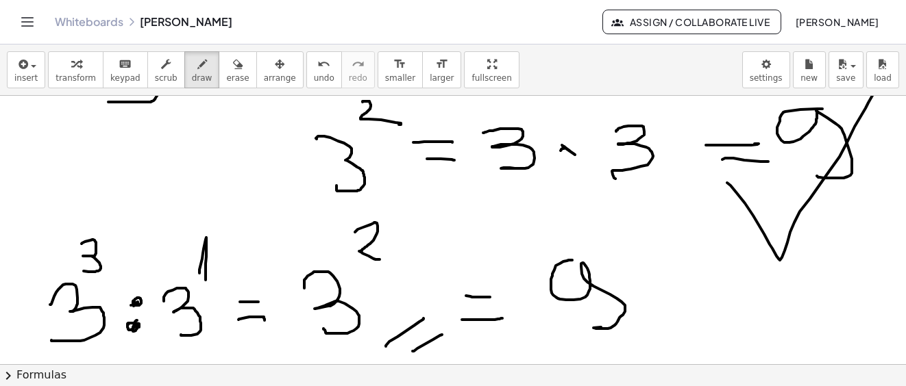
drag, startPoint x: 135, startPoint y: 323, endPoint x: 165, endPoint y: 332, distance: 31.4
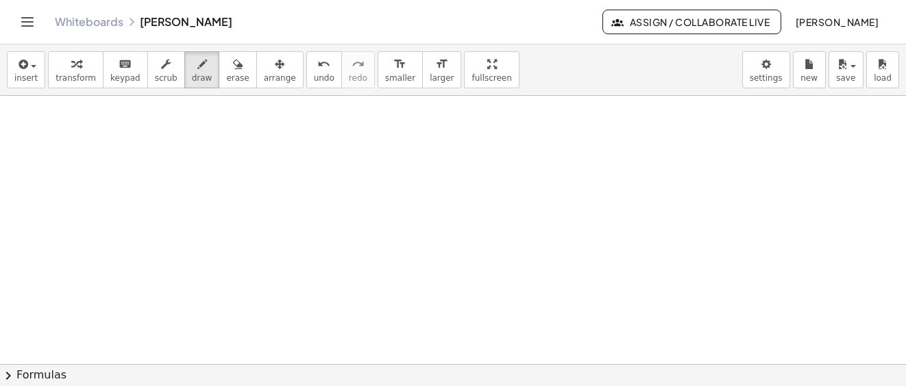
scroll to position [10948, 0]
drag, startPoint x: 85, startPoint y: 173, endPoint x: 124, endPoint y: 227, distance: 66.7
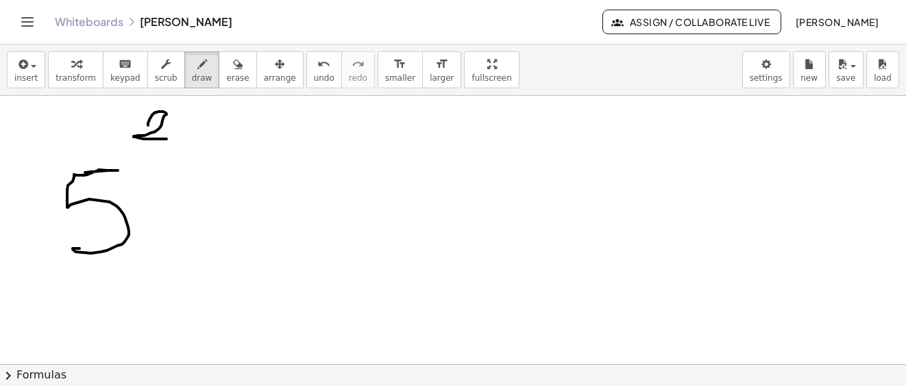
drag, startPoint x: 148, startPoint y: 125, endPoint x: 186, endPoint y: 171, distance: 59.4
drag, startPoint x: 35, startPoint y: 275, endPoint x: 147, endPoint y: 293, distance: 113.2
drag, startPoint x: 119, startPoint y: 308, endPoint x: 139, endPoint y: 338, distance: 36.7
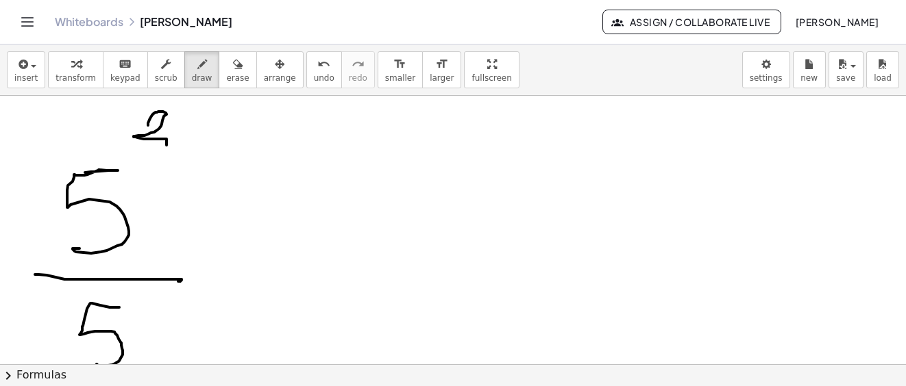
drag, startPoint x: 160, startPoint y: 296, endPoint x: 155, endPoint y: 313, distance: 17.8
drag, startPoint x: 147, startPoint y: 299, endPoint x: 169, endPoint y: 284, distance: 25.7
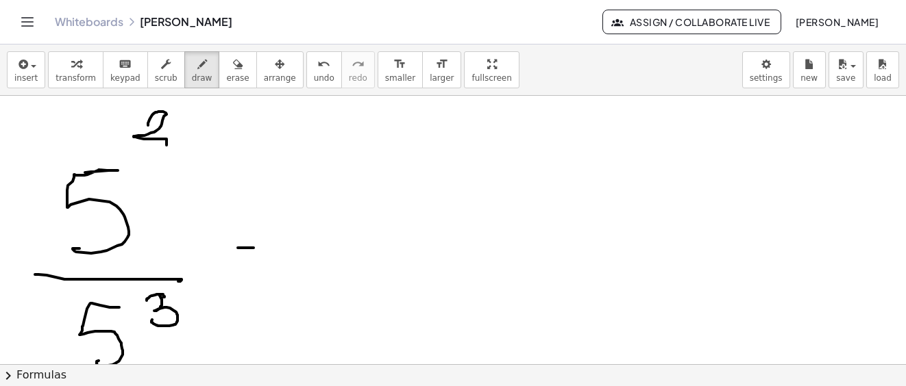
drag, startPoint x: 253, startPoint y: 248, endPoint x: 267, endPoint y: 247, distance: 13.0
drag, startPoint x: 243, startPoint y: 267, endPoint x: 264, endPoint y: 264, distance: 21.3
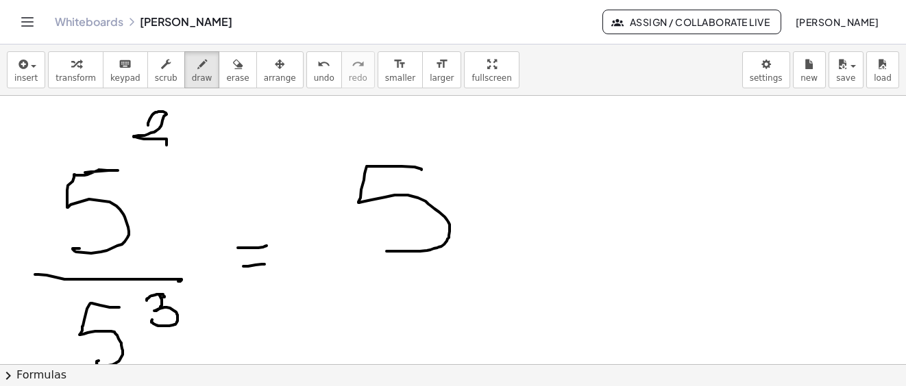
drag, startPoint x: 421, startPoint y: 170, endPoint x: 429, endPoint y: 256, distance: 86.7
drag, startPoint x: 430, startPoint y: 112, endPoint x: 469, endPoint y: 116, distance: 38.7
drag, startPoint x: 471, startPoint y: 113, endPoint x: 485, endPoint y: 112, distance: 13.8
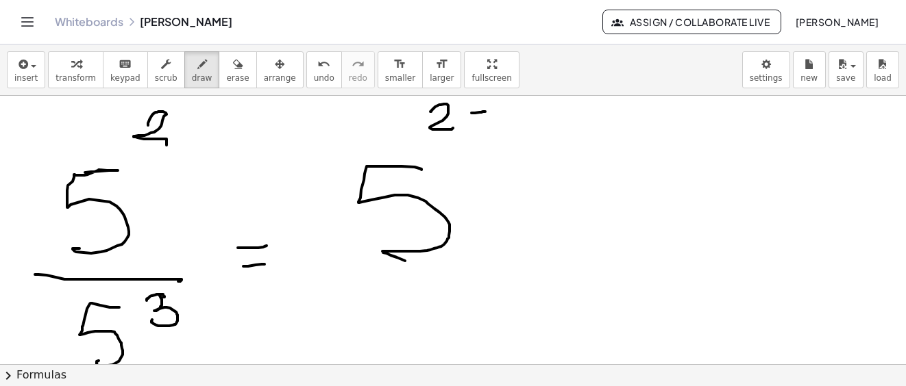
drag, startPoint x: 497, startPoint y: 106, endPoint x: 555, endPoint y: 186, distance: 98.5
drag, startPoint x: 536, startPoint y: 221, endPoint x: 549, endPoint y: 225, distance: 13.9
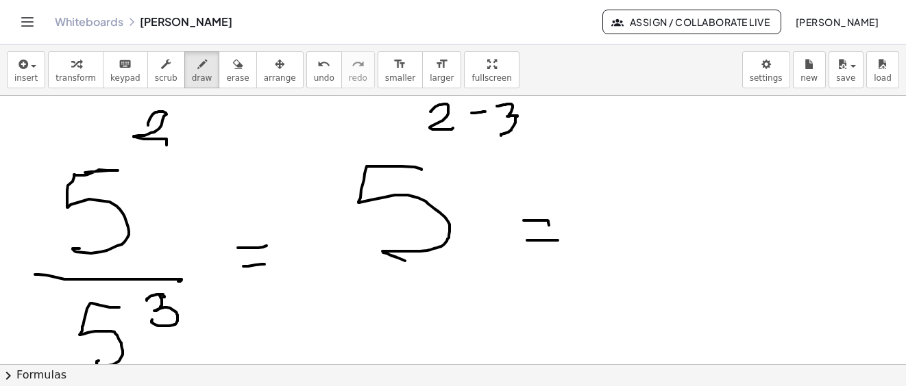
drag, startPoint x: 540, startPoint y: 240, endPoint x: 608, endPoint y: 190, distance: 85.2
drag, startPoint x: 654, startPoint y: 154, endPoint x: 673, endPoint y: 183, distance: 34.2
drag, startPoint x: 667, startPoint y: 121, endPoint x: 679, endPoint y: 121, distance: 12.4
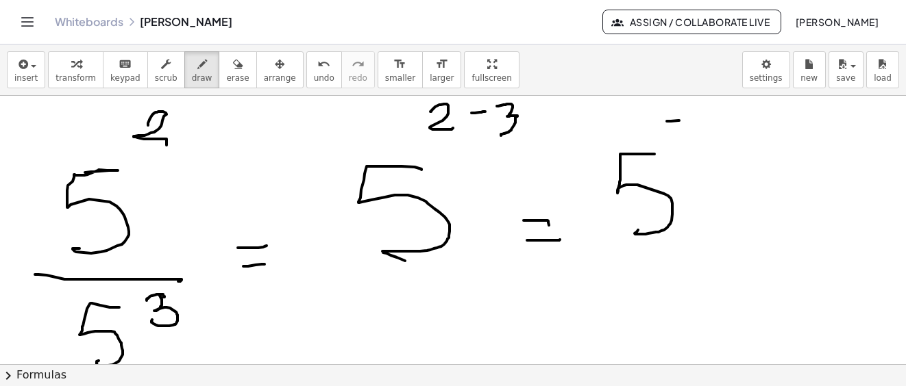
click at [226, 65] on div "button" at bounding box center [237, 63] width 23 height 16
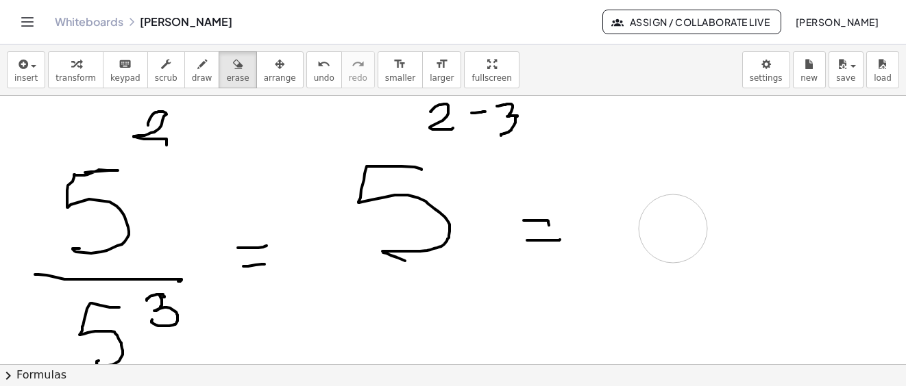
drag, startPoint x: 684, startPoint y: 144, endPoint x: 473, endPoint y: 197, distance: 217.0
click at [194, 66] on div "button" at bounding box center [202, 63] width 21 height 16
click at [193, 68] on div "button" at bounding box center [202, 63] width 21 height 16
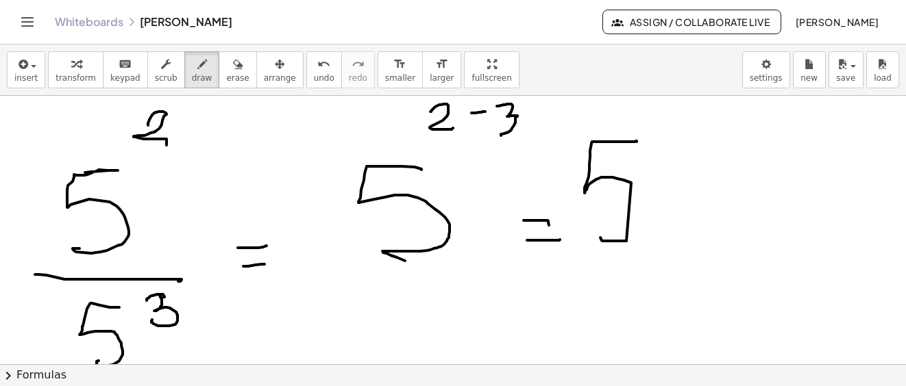
drag, startPoint x: 636, startPoint y: 142, endPoint x: 604, endPoint y: 232, distance: 96.0
drag, startPoint x: 654, startPoint y: 120, endPoint x: 677, endPoint y: 114, distance: 23.9
drag, startPoint x: 685, startPoint y: 119, endPoint x: 692, endPoint y: 132, distance: 14.7
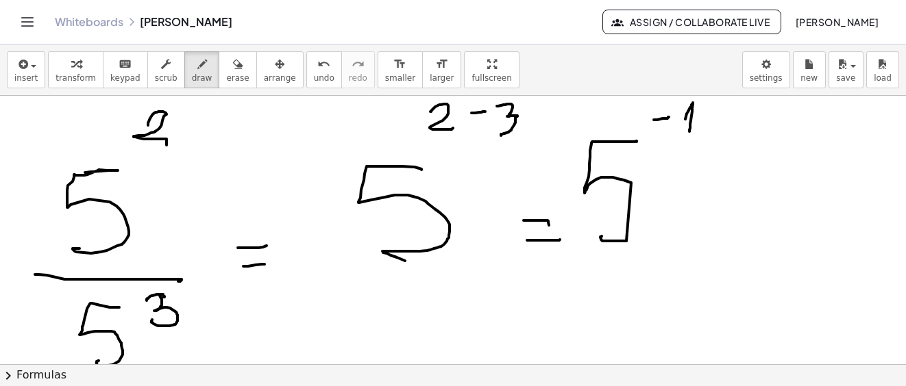
drag, startPoint x: 723, startPoint y: 238, endPoint x: 789, endPoint y: 203, distance: 73.9
drag, startPoint x: 789, startPoint y: 203, endPoint x: 800, endPoint y: 226, distance: 26.0
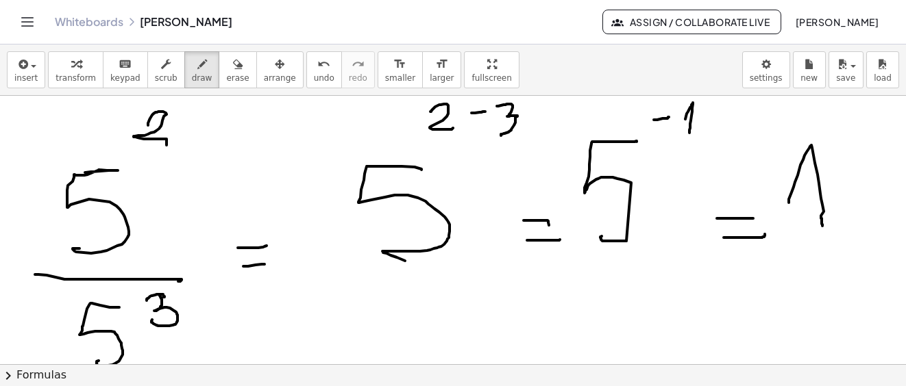
drag, startPoint x: 798, startPoint y: 234, endPoint x: 845, endPoint y: 245, distance: 48.5
drag, startPoint x: 835, startPoint y: 247, endPoint x: 800, endPoint y: 312, distance: 74.2
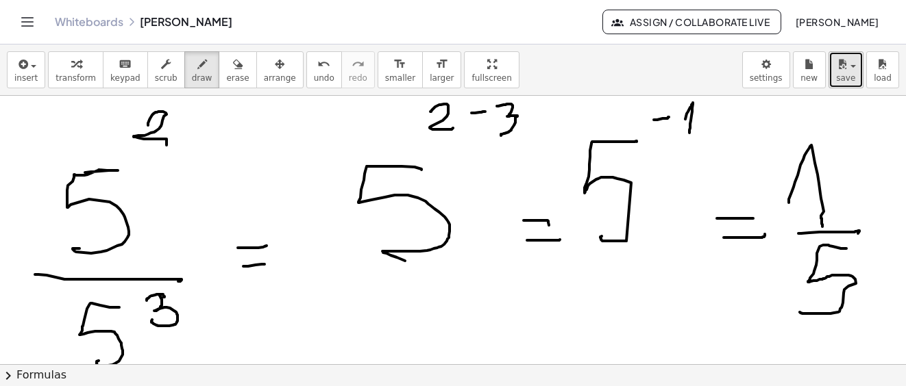
click at [847, 73] on span "save" at bounding box center [845, 78] width 19 height 10
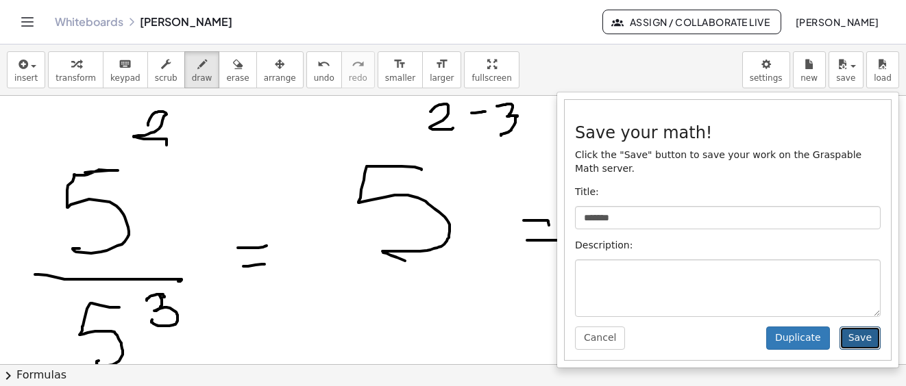
click at [854, 327] on button "Save" at bounding box center [859, 338] width 41 height 23
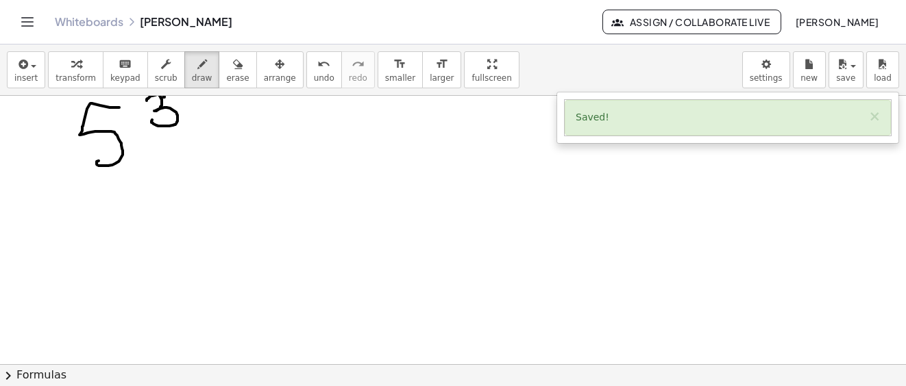
scroll to position [11216, 0]
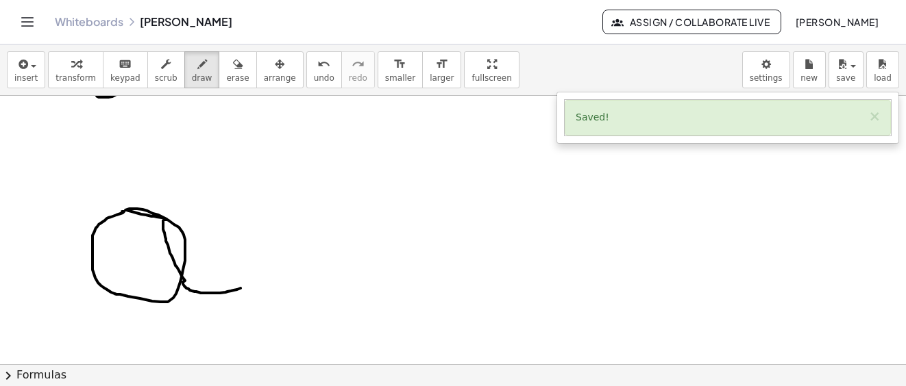
drag, startPoint x: 122, startPoint y: 212, endPoint x: 249, endPoint y: 275, distance: 141.6
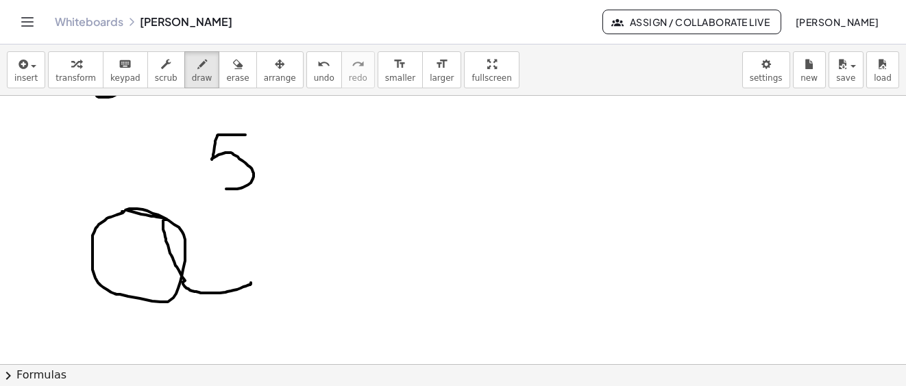
drag, startPoint x: 245, startPoint y: 135, endPoint x: 226, endPoint y: 189, distance: 57.4
drag, startPoint x: 308, startPoint y: 236, endPoint x: 340, endPoint y: 230, distance: 32.9
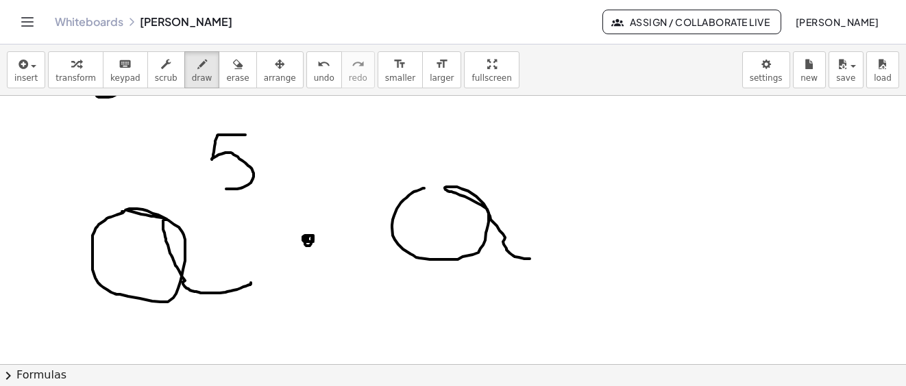
drag, startPoint x: 420, startPoint y: 190, endPoint x: 527, endPoint y: 251, distance: 123.4
drag, startPoint x: 507, startPoint y: 119, endPoint x: 493, endPoint y: 153, distance: 37.2
drag, startPoint x: 586, startPoint y: 211, endPoint x: 608, endPoint y: 209, distance: 21.3
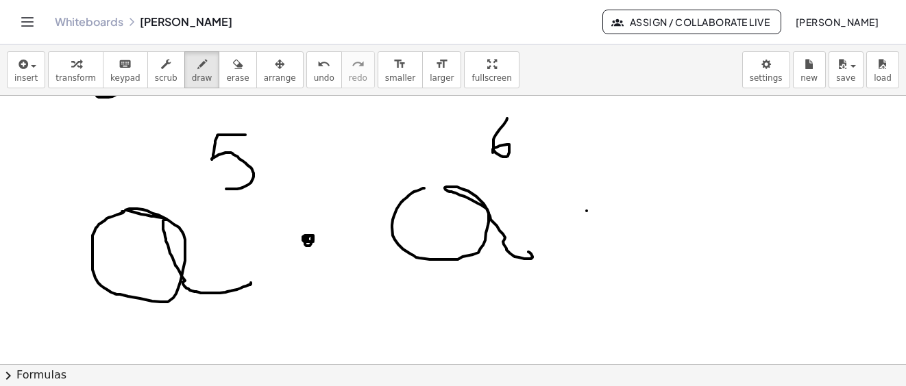
drag, startPoint x: 602, startPoint y: 239, endPoint x: 636, endPoint y: 241, distance: 34.3
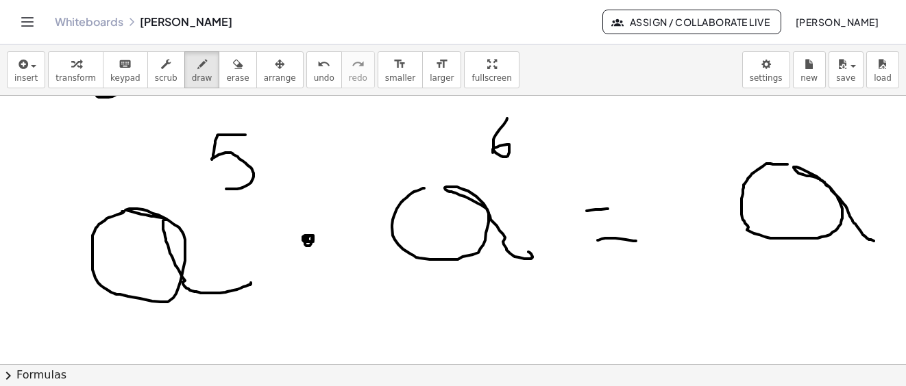
drag, startPoint x: 787, startPoint y: 164, endPoint x: 874, endPoint y: 241, distance: 115.5
drag, startPoint x: 800, startPoint y: 114, endPoint x: 795, endPoint y: 143, distance: 30.0
drag, startPoint x: 817, startPoint y: 130, endPoint x: 836, endPoint y: 130, distance: 18.5
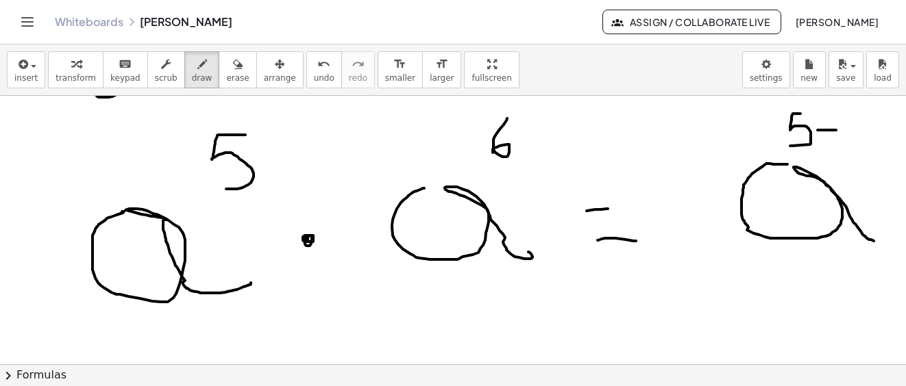
drag, startPoint x: 863, startPoint y: 114, endPoint x: 842, endPoint y: 165, distance: 55.0
drag, startPoint x: 599, startPoint y: 314, endPoint x: 640, endPoint y: 311, distance: 41.2
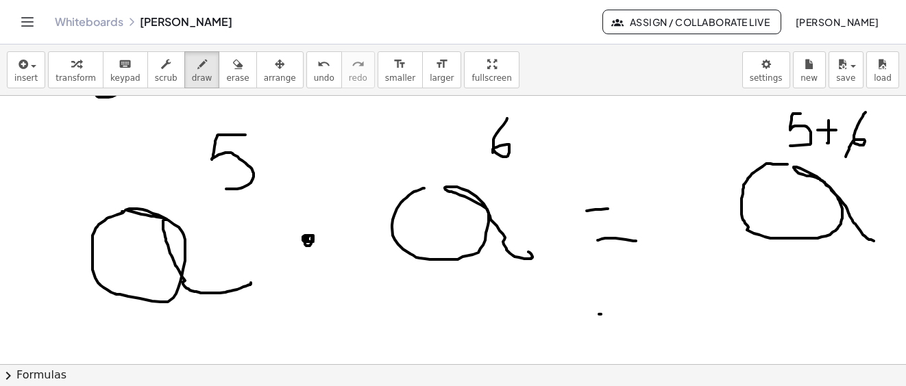
drag, startPoint x: 615, startPoint y: 343, endPoint x: 646, endPoint y: 335, distance: 31.9
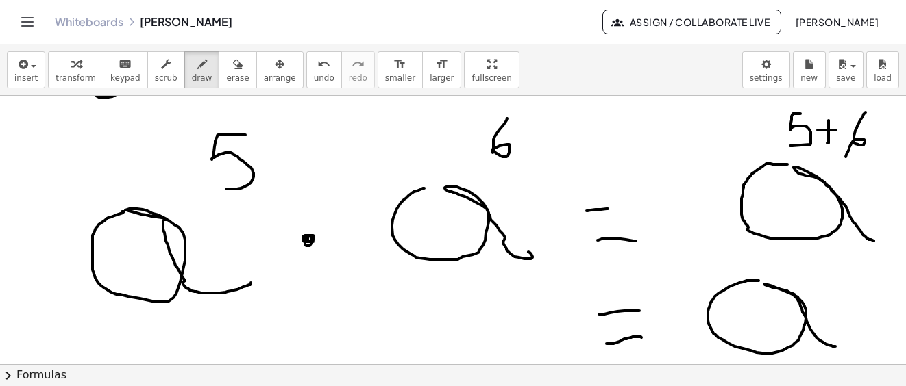
drag, startPoint x: 757, startPoint y: 281, endPoint x: 835, endPoint y: 318, distance: 86.4
drag, startPoint x: 802, startPoint y: 275, endPoint x: 810, endPoint y: 281, distance: 9.9
drag, startPoint x: 825, startPoint y: 271, endPoint x: 833, endPoint y: 288, distance: 19.0
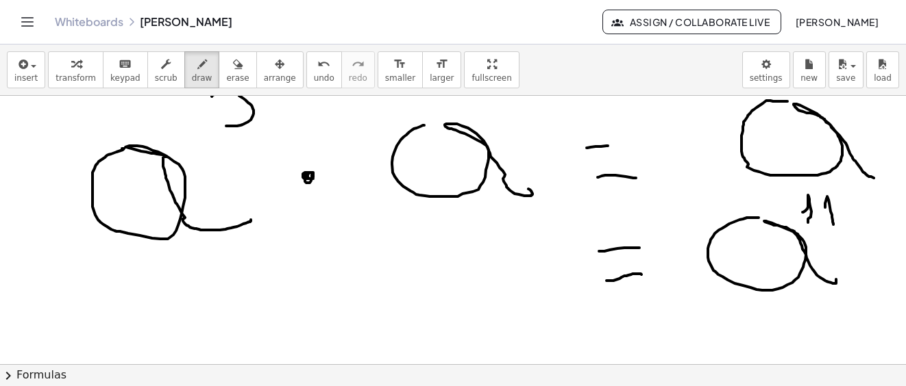
scroll to position [11211, 0]
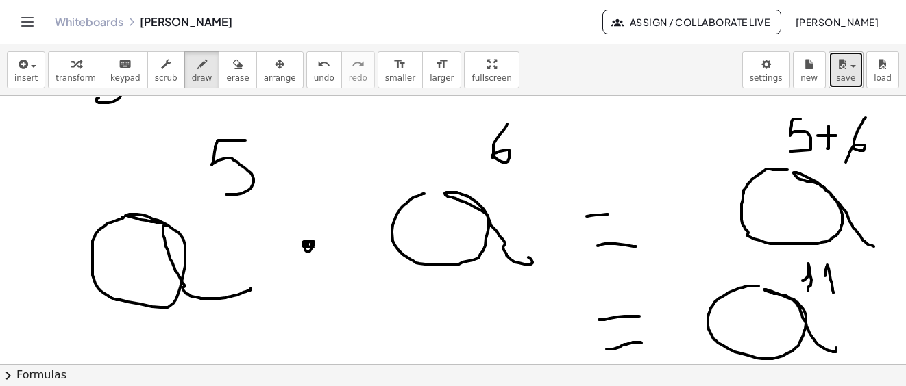
click at [856, 84] on button "save" at bounding box center [845, 69] width 35 height 37
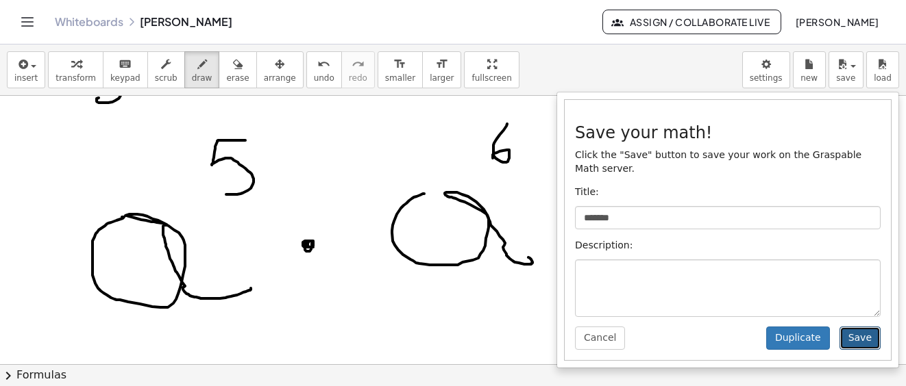
click at [858, 328] on button "Save" at bounding box center [859, 338] width 41 height 23
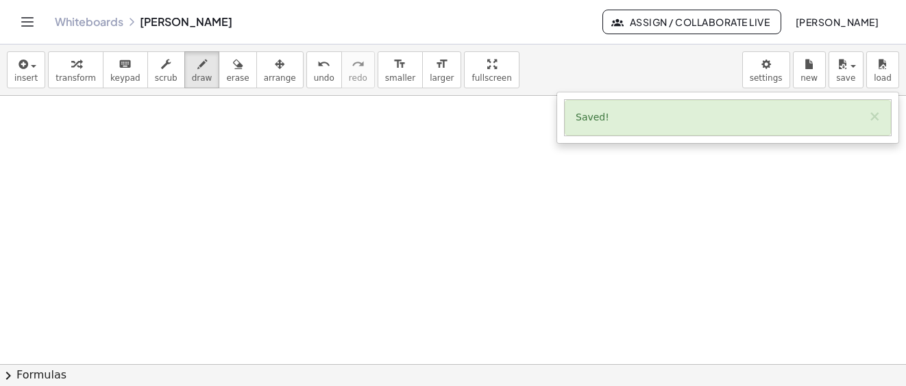
scroll to position [11411, 0]
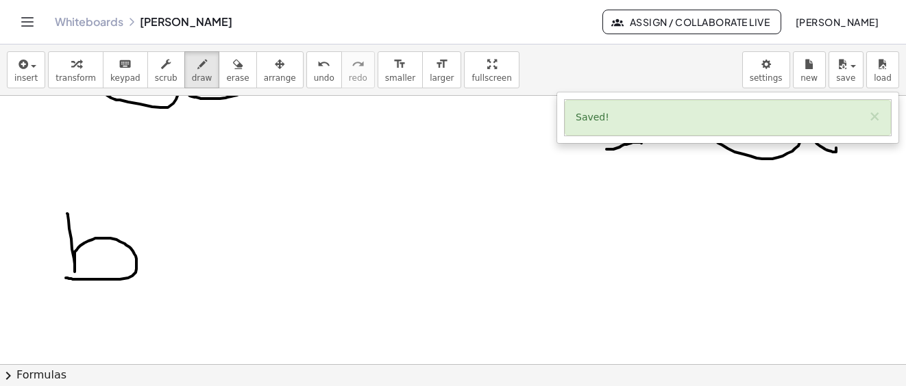
drag, startPoint x: 67, startPoint y: 214, endPoint x: 105, endPoint y: 271, distance: 68.8
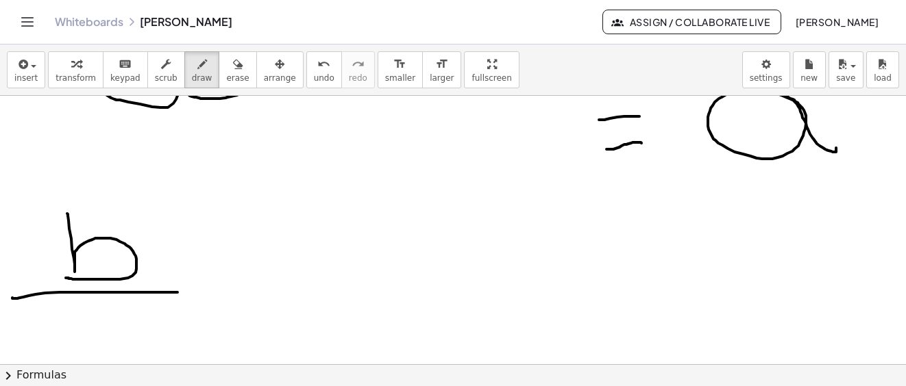
drag, startPoint x: 12, startPoint y: 298, endPoint x: 177, endPoint y: 293, distance: 165.2
drag, startPoint x: 146, startPoint y: 179, endPoint x: 158, endPoint y: 220, distance: 42.9
drag, startPoint x: 84, startPoint y: 316, endPoint x: 103, endPoint y: 355, distance: 43.8
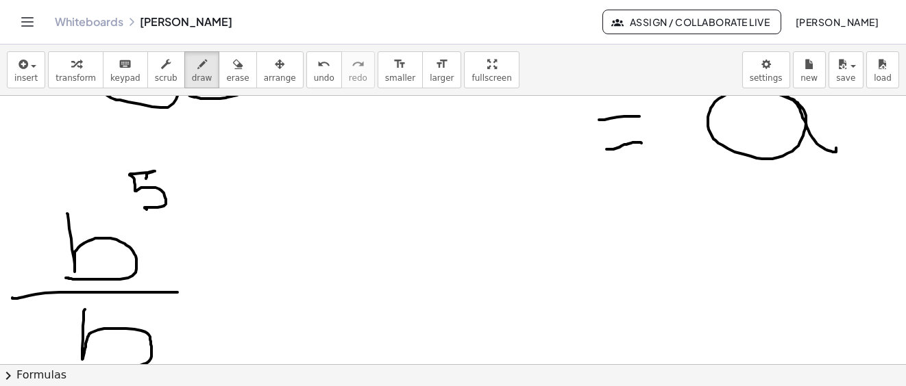
drag, startPoint x: 155, startPoint y: 317, endPoint x: 190, endPoint y: 338, distance: 41.2
drag, startPoint x: 267, startPoint y: 284, endPoint x: 287, endPoint y: 283, distance: 19.9
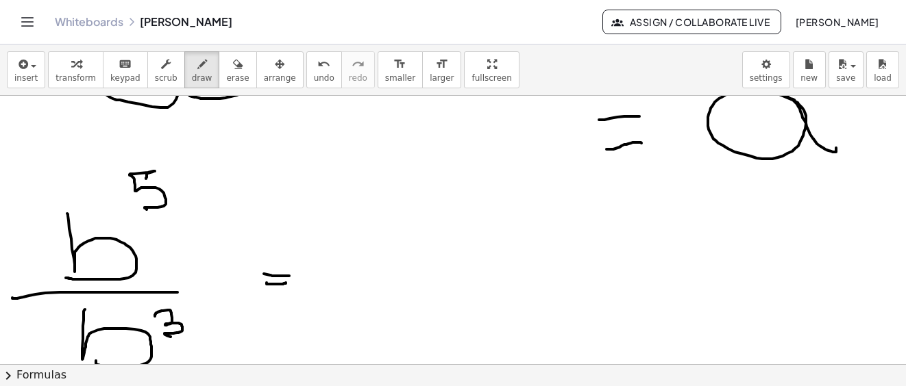
drag, startPoint x: 373, startPoint y: 202, endPoint x: 427, endPoint y: 264, distance: 82.0
drag, startPoint x: 454, startPoint y: 158, endPoint x: 458, endPoint y: 174, distance: 16.9
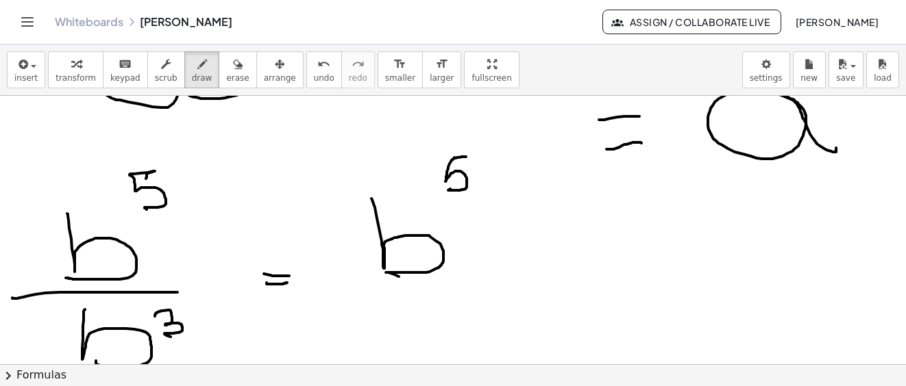
drag, startPoint x: 456, startPoint y: 158, endPoint x: 469, endPoint y: 157, distance: 13.1
drag, startPoint x: 481, startPoint y: 175, endPoint x: 504, endPoint y: 175, distance: 22.6
drag, startPoint x: 509, startPoint y: 164, endPoint x: 528, endPoint y: 201, distance: 42.0
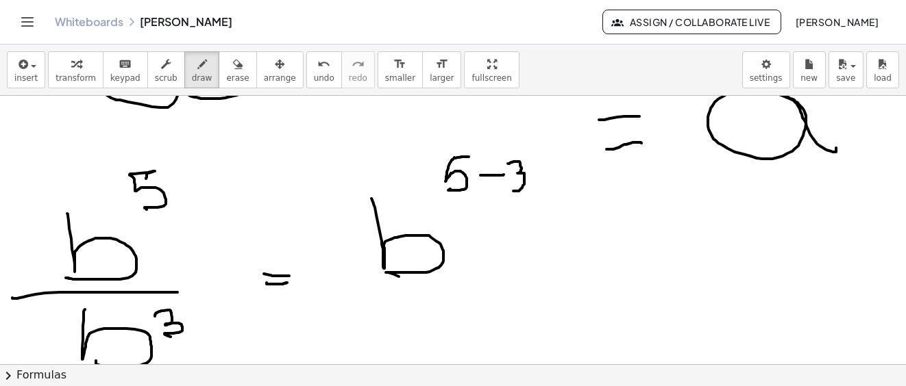
drag, startPoint x: 552, startPoint y: 240, endPoint x: 573, endPoint y: 245, distance: 21.0
drag, startPoint x: 560, startPoint y: 258, endPoint x: 577, endPoint y: 255, distance: 16.7
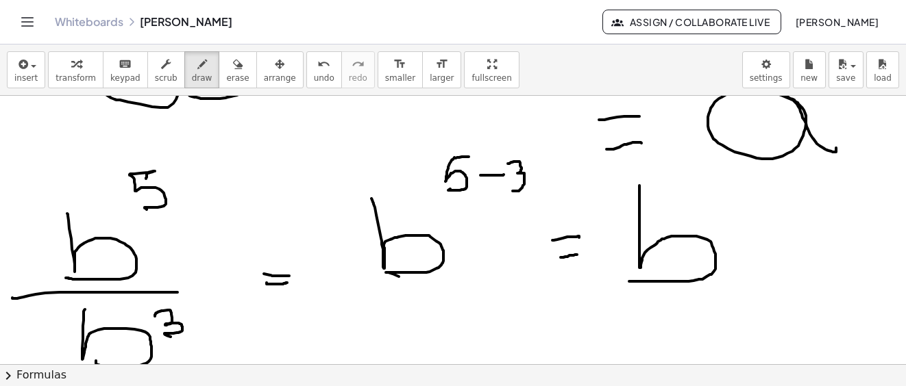
drag, startPoint x: 639, startPoint y: 186, endPoint x: 662, endPoint y: 277, distance: 94.0
drag, startPoint x: 714, startPoint y: 176, endPoint x: 743, endPoint y: 228, distance: 59.5
drag, startPoint x: 731, startPoint y: 307, endPoint x: 745, endPoint y: 296, distance: 18.1
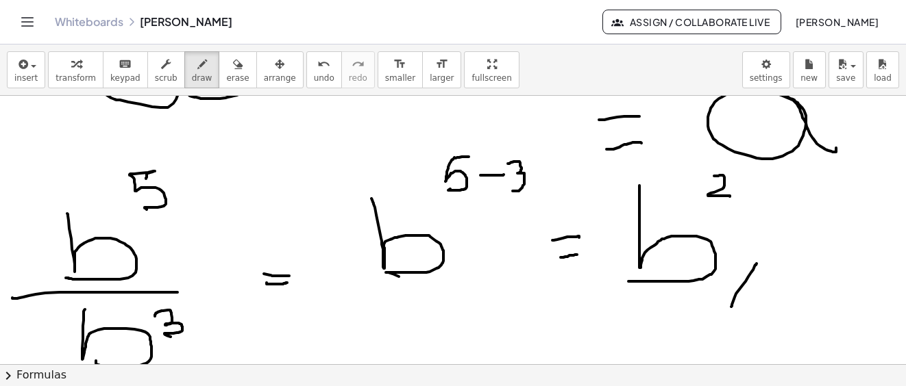
drag, startPoint x: 747, startPoint y: 315, endPoint x: 771, endPoint y: 283, distance: 40.1
click at [854, 70] on div "button" at bounding box center [846, 63] width 20 height 16
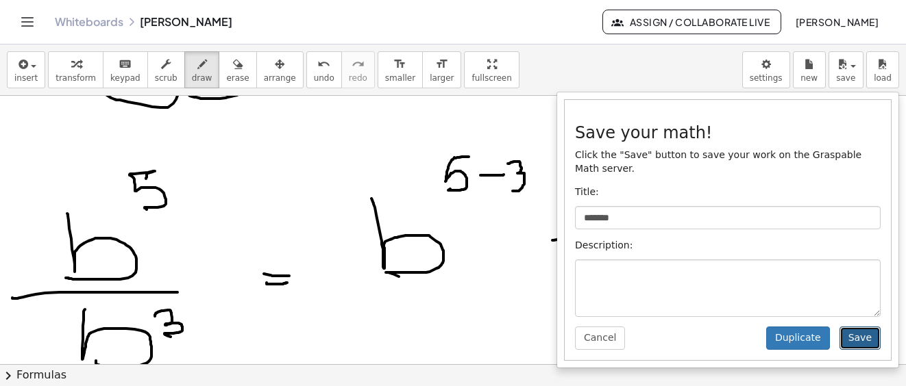
click at [858, 327] on button "Save" at bounding box center [859, 338] width 41 height 23
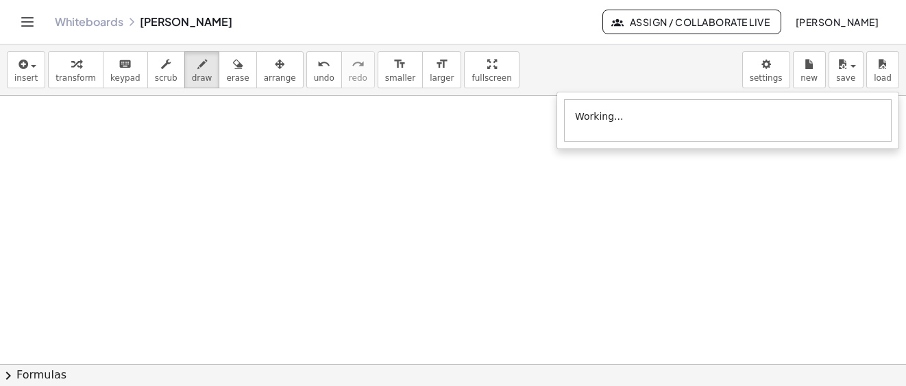
scroll to position [11817, 0]
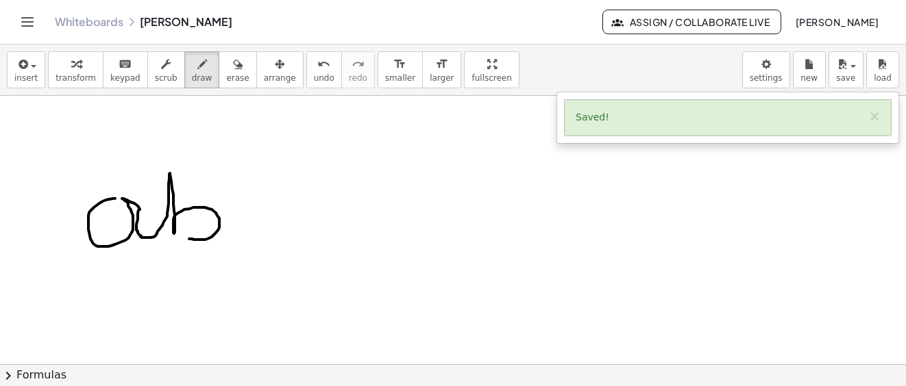
drag, startPoint x: 115, startPoint y: 199, endPoint x: 201, endPoint y: 233, distance: 92.2
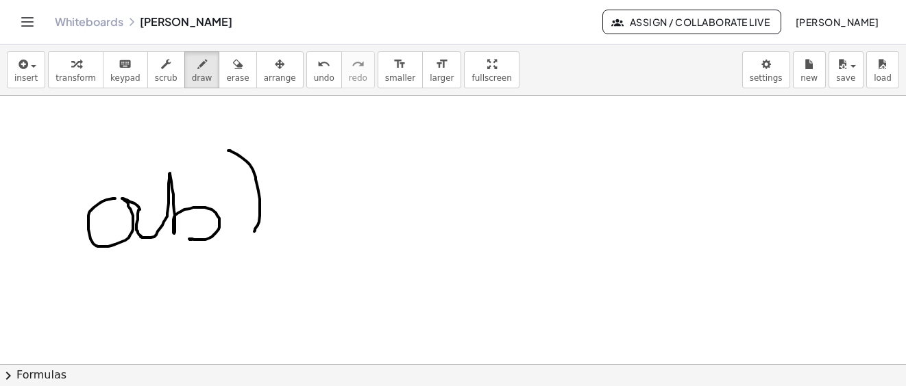
drag, startPoint x: 247, startPoint y: 162, endPoint x: 211, endPoint y: 200, distance: 52.4
drag, startPoint x: 60, startPoint y: 181, endPoint x: 127, endPoint y: 175, distance: 67.4
drag, startPoint x: 266, startPoint y: 124, endPoint x: 344, endPoint y: 184, distance: 98.7
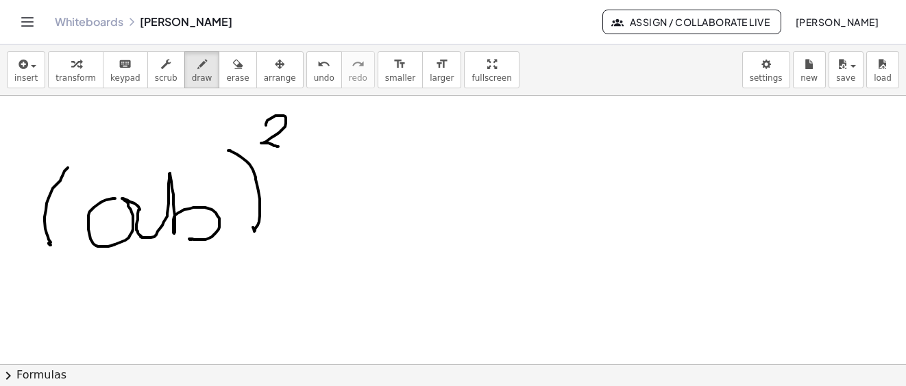
drag, startPoint x: 316, startPoint y: 175, endPoint x: 325, endPoint y: 181, distance: 10.8
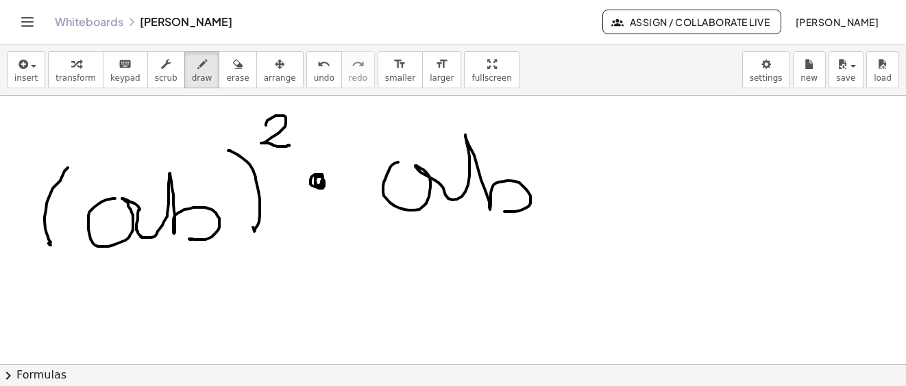
drag, startPoint x: 391, startPoint y: 166, endPoint x: 482, endPoint y: 209, distance: 100.2
drag, startPoint x: 374, startPoint y: 141, endPoint x: 408, endPoint y: 189, distance: 58.9
drag, startPoint x: 517, startPoint y: 132, endPoint x: 554, endPoint y: 193, distance: 70.7
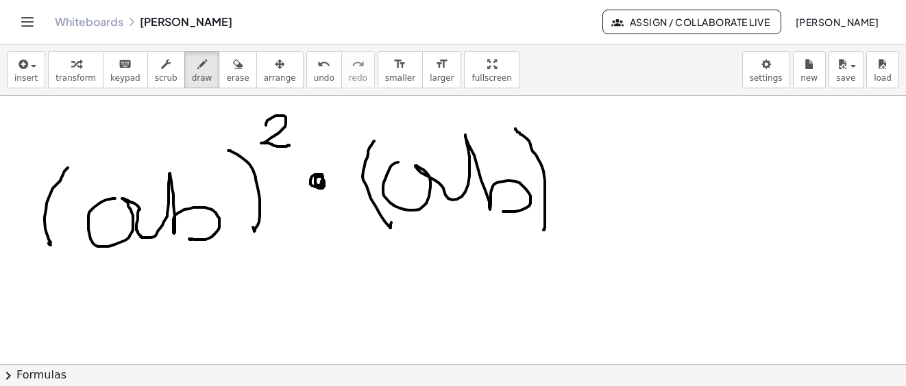
drag, startPoint x: 550, startPoint y: 112, endPoint x: 583, endPoint y: 151, distance: 51.1
drag, startPoint x: 601, startPoint y: 173, endPoint x: 595, endPoint y: 178, distance: 7.3
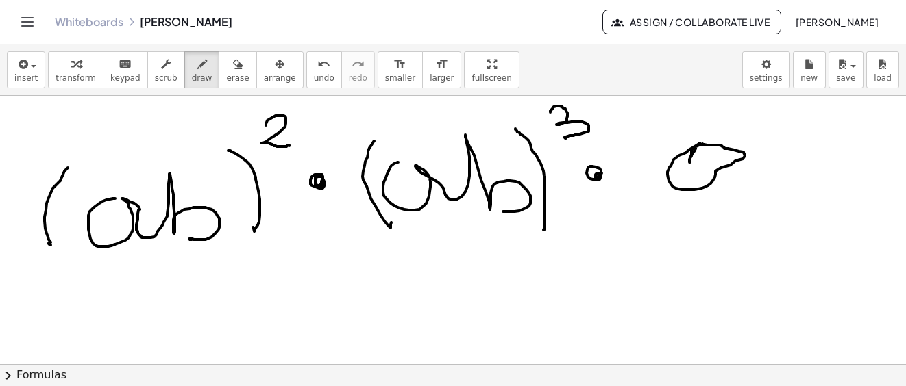
drag, startPoint x: 699, startPoint y: 143, endPoint x: 710, endPoint y: 140, distance: 10.8
drag, startPoint x: 208, startPoint y: 66, endPoint x: 240, endPoint y: 71, distance: 32.7
click at [219, 68] on button "erase" at bounding box center [238, 69] width 38 height 37
drag, startPoint x: 729, startPoint y: 175, endPoint x: 176, endPoint y: 77, distance: 561.5
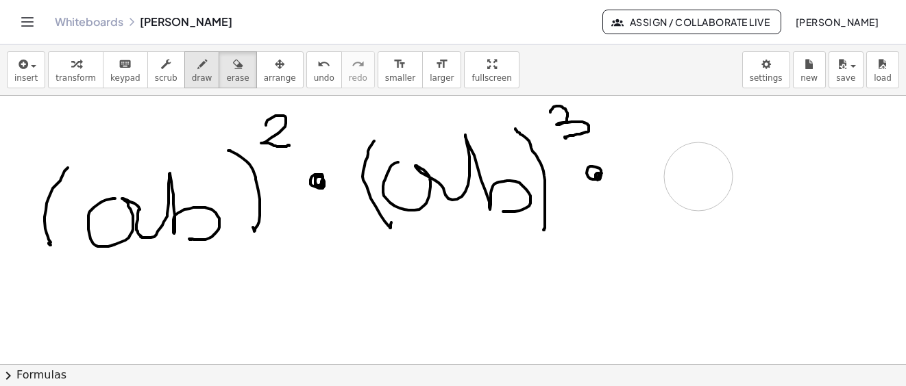
drag, startPoint x: 179, startPoint y: 75, endPoint x: 377, endPoint y: 119, distance: 202.1
click at [192, 75] on span "draw" at bounding box center [202, 78] width 21 height 10
drag, startPoint x: 726, startPoint y: 145, endPoint x: 747, endPoint y: 145, distance: 21.2
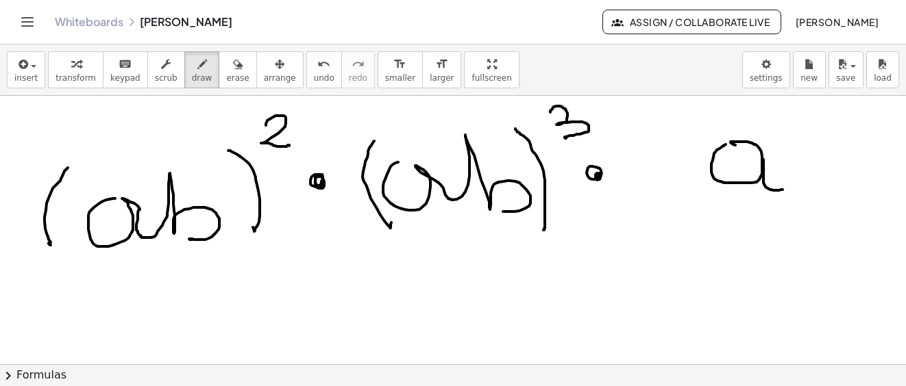
drag, startPoint x: 763, startPoint y: 164, endPoint x: 791, endPoint y: 186, distance: 35.6
drag, startPoint x: 812, startPoint y: 165, endPoint x: 823, endPoint y: 173, distance: 13.3
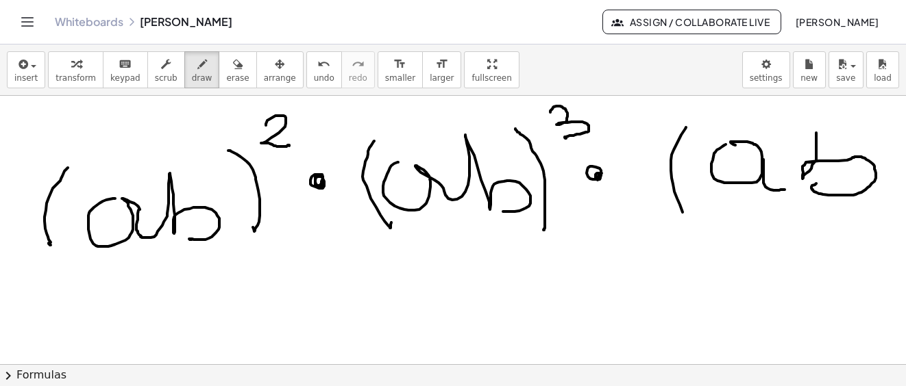
drag, startPoint x: 684, startPoint y: 131, endPoint x: 699, endPoint y: 226, distance: 96.4
drag, startPoint x: 857, startPoint y: 120, endPoint x: 878, endPoint y: 193, distance: 76.1
drag, startPoint x: 879, startPoint y: 108, endPoint x: 885, endPoint y: 130, distance: 22.8
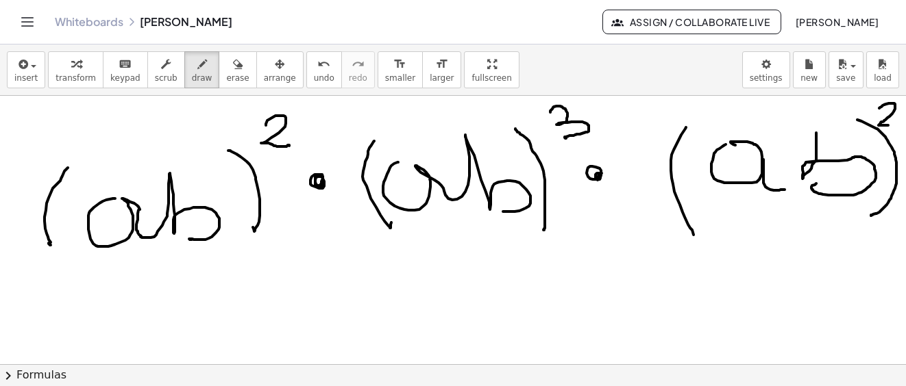
drag, startPoint x: 129, startPoint y: 325, endPoint x: 122, endPoint y: 327, distance: 7.4
drag, startPoint x: 209, startPoint y: 304, endPoint x: 264, endPoint y: 308, distance: 54.9
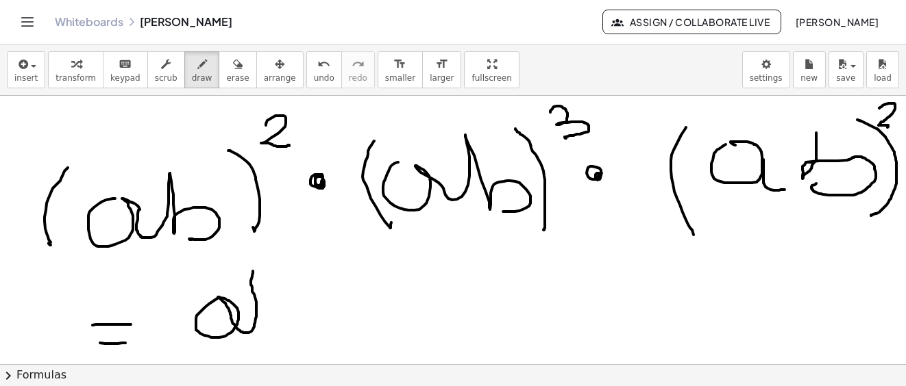
drag, startPoint x: 258, startPoint y: 308, endPoint x: 216, endPoint y: 330, distance: 46.6
drag, startPoint x: 187, startPoint y: 285, endPoint x: 178, endPoint y: 345, distance: 60.3
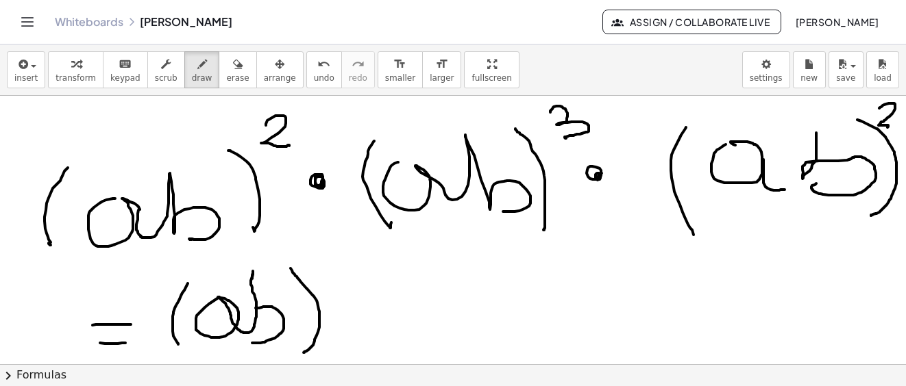
drag, startPoint x: 301, startPoint y: 282, endPoint x: 313, endPoint y: 309, distance: 29.4
drag, startPoint x: 327, startPoint y: 253, endPoint x: 346, endPoint y: 276, distance: 29.2
drag, startPoint x: 358, startPoint y: 262, endPoint x: 375, endPoint y: 260, distance: 17.3
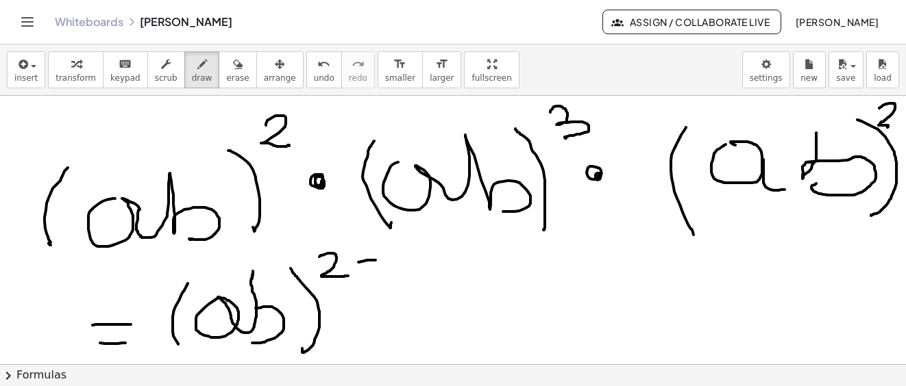
drag, startPoint x: 366, startPoint y: 252, endPoint x: 354, endPoint y: 253, distance: 11.7
click at [233, 63] on icon "button" at bounding box center [238, 64] width 10 height 16
drag, startPoint x: 343, startPoint y: 273, endPoint x: 853, endPoint y: 14, distance: 571.7
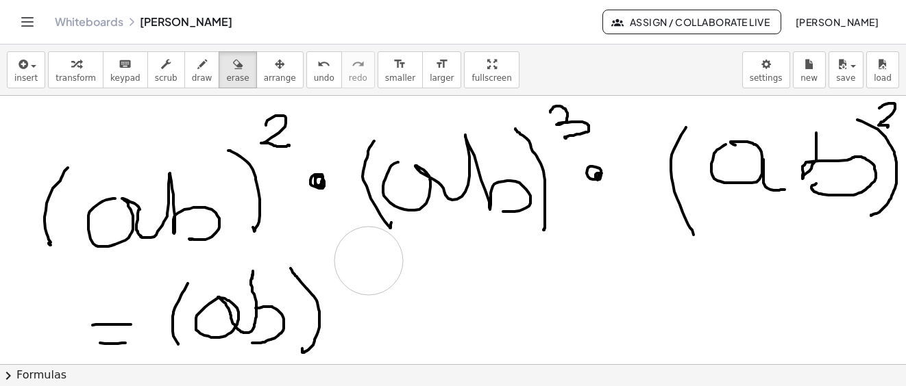
drag, startPoint x: 320, startPoint y: 247, endPoint x: 338, endPoint y: 247, distance: 18.5
click at [192, 62] on div "button" at bounding box center [202, 63] width 21 height 16
drag, startPoint x: 314, startPoint y: 243, endPoint x: 321, endPoint y: 269, distance: 26.1
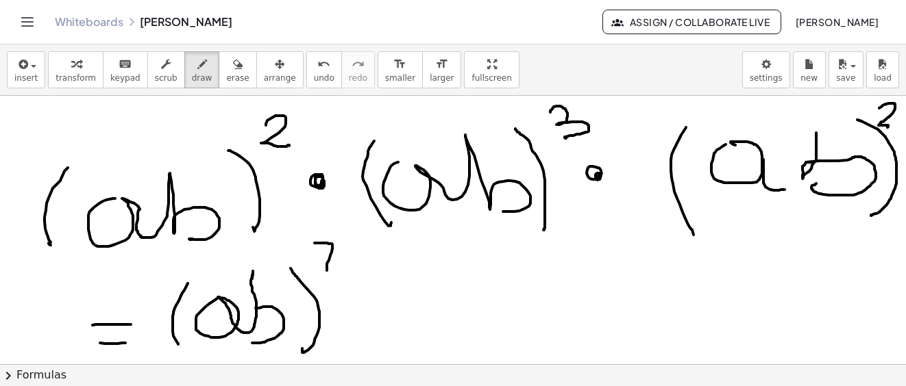
drag, startPoint x: 327, startPoint y: 264, endPoint x: 360, endPoint y: 279, distance: 36.2
drag, startPoint x: 349, startPoint y: 338, endPoint x: 437, endPoint y: 261, distance: 117.0
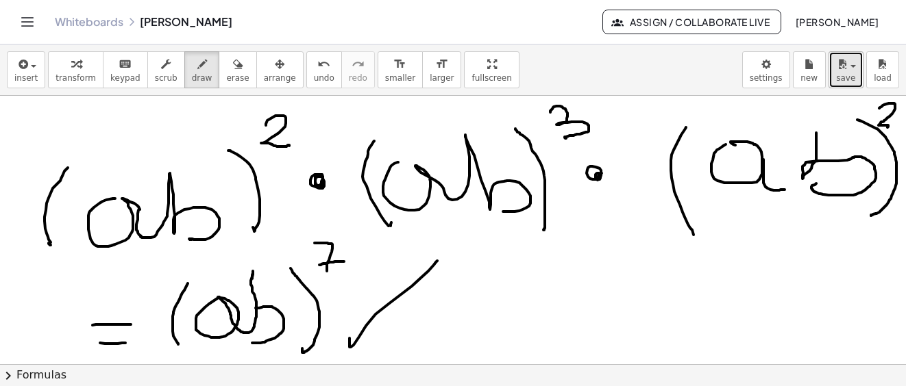
click at [851, 82] on span "save" at bounding box center [845, 78] width 19 height 10
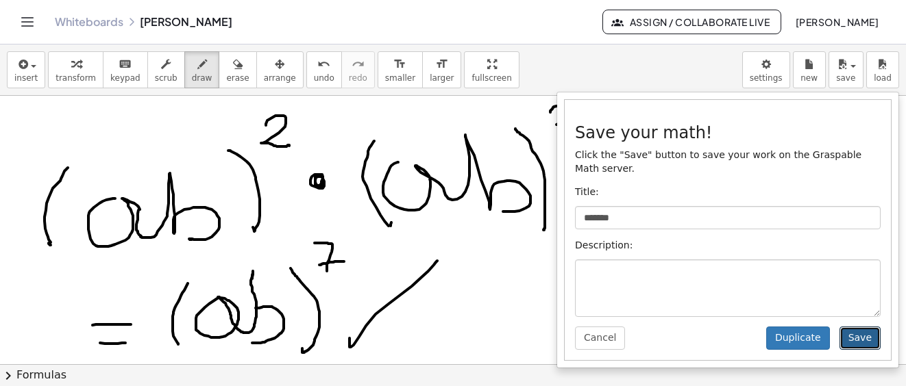
click at [856, 327] on button "Save" at bounding box center [859, 338] width 41 height 23
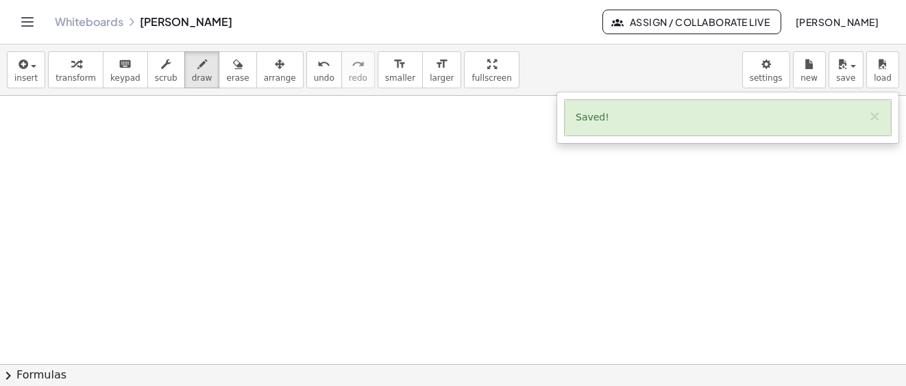
scroll to position [12301, 0]
drag, startPoint x: 99, startPoint y: 175, endPoint x: 119, endPoint y: 228, distance: 56.1
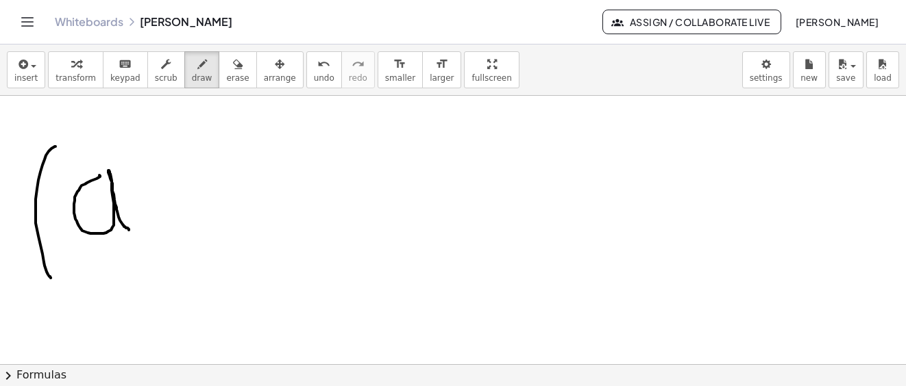
drag, startPoint x: 46, startPoint y: 156, endPoint x: 112, endPoint y: 210, distance: 85.6
drag, startPoint x: 125, startPoint y: 146, endPoint x: 129, endPoint y: 166, distance: 21.0
drag, startPoint x: 126, startPoint y: 157, endPoint x: 136, endPoint y: 156, distance: 10.4
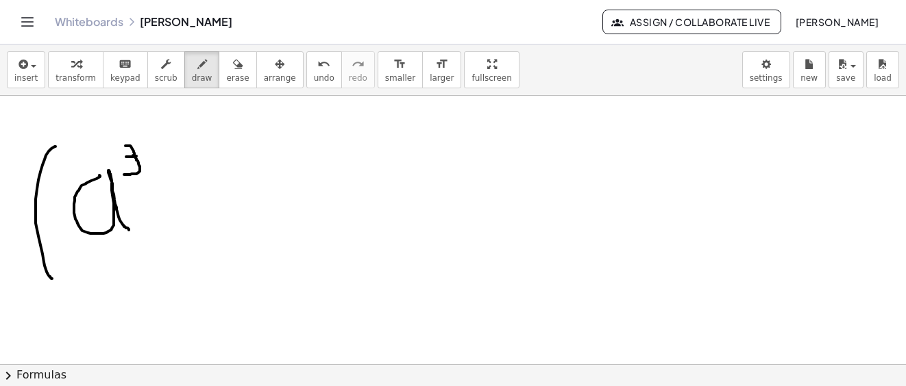
drag, startPoint x: 140, startPoint y: 122, endPoint x: 193, endPoint y: 190, distance: 86.1
drag, startPoint x: 177, startPoint y: 108, endPoint x: 185, endPoint y: 139, distance: 32.6
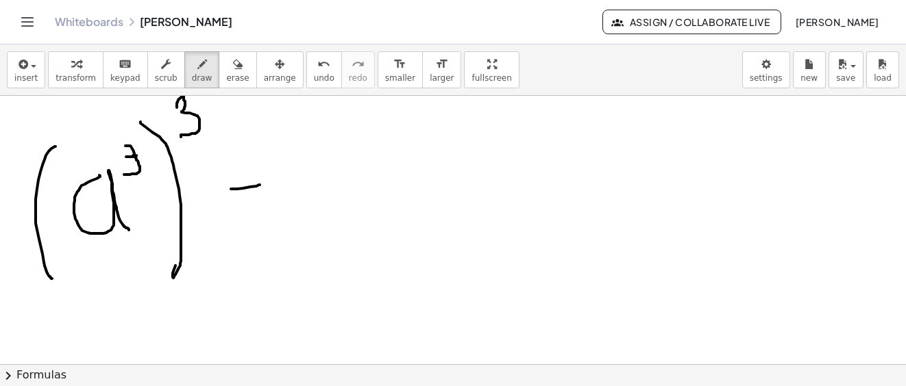
drag, startPoint x: 250, startPoint y: 187, endPoint x: 260, endPoint y: 185, distance: 9.8
drag, startPoint x: 247, startPoint y: 215, endPoint x: 285, endPoint y: 216, distance: 38.4
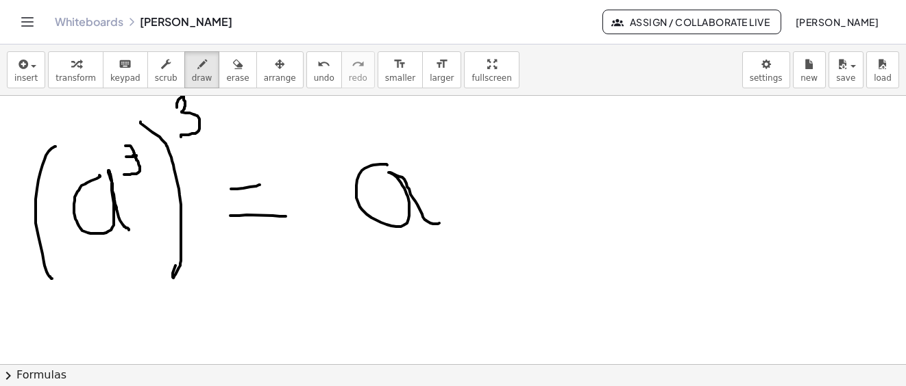
drag, startPoint x: 386, startPoint y: 164, endPoint x: 441, endPoint y: 218, distance: 76.5
drag, startPoint x: 421, startPoint y: 112, endPoint x: 436, endPoint y: 147, distance: 37.4
click at [34, 77] on span "insert" at bounding box center [25, 78] width 23 height 10
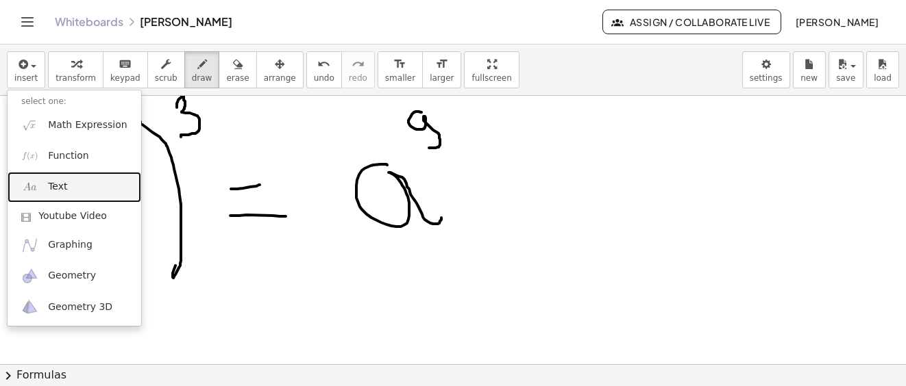
click at [75, 183] on link "Text" at bounding box center [75, 187] width 134 height 31
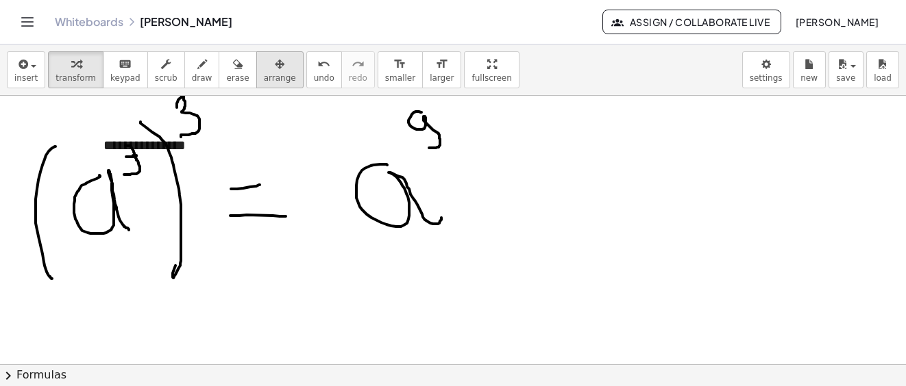
click at [275, 67] on icon "button" at bounding box center [280, 64] width 10 height 16
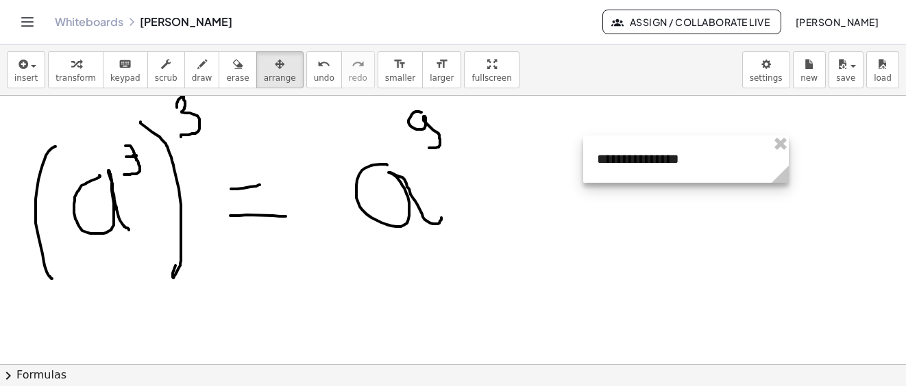
drag, startPoint x: 238, startPoint y: 152, endPoint x: 731, endPoint y: 166, distance: 493.5
click at [731, 166] on div at bounding box center [686, 159] width 206 height 47
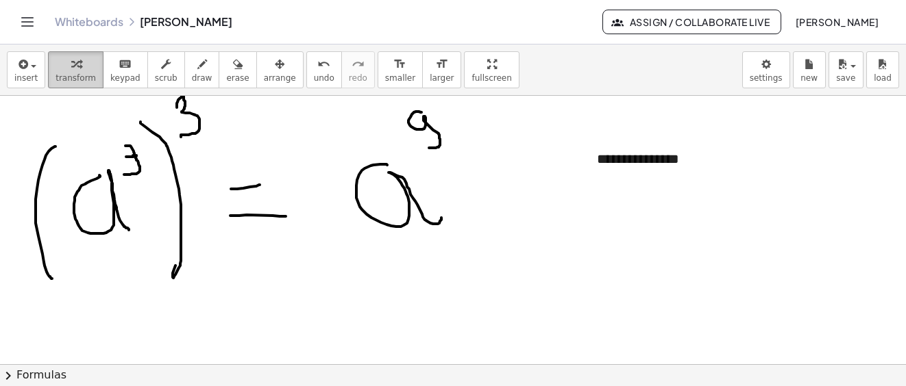
click at [90, 71] on button "transform" at bounding box center [75, 69] width 55 height 37
drag, startPoint x: 684, startPoint y: 151, endPoint x: 682, endPoint y: 158, distance: 7.0
click at [684, 157] on div "**********" at bounding box center [686, 159] width 206 height 47
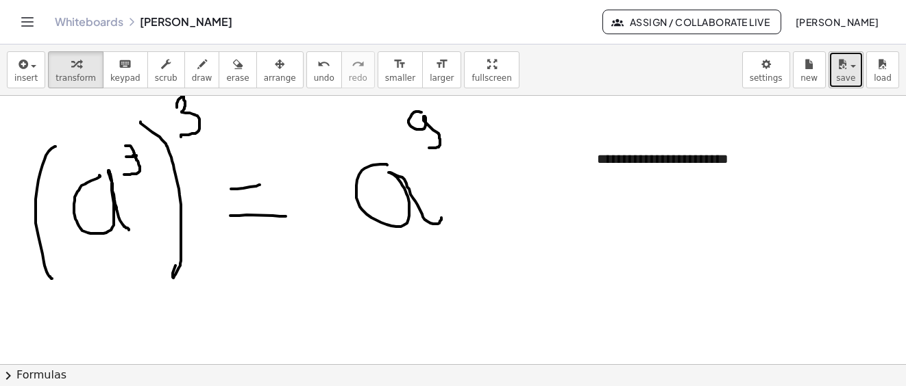
click at [847, 77] on span "save" at bounding box center [845, 78] width 19 height 10
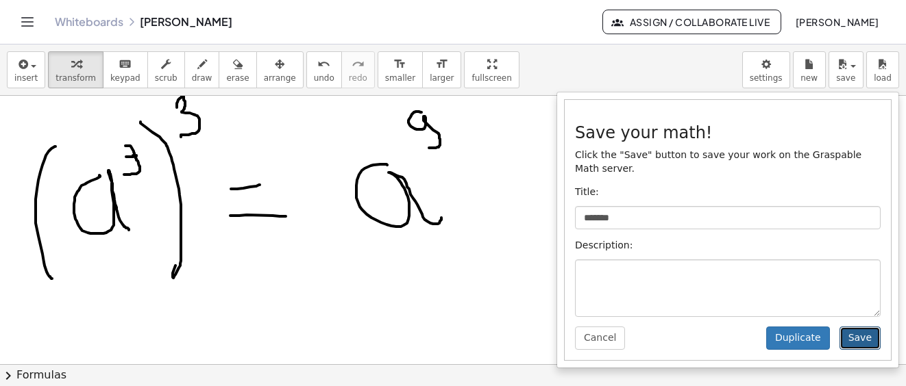
click at [857, 331] on button "Save" at bounding box center [859, 338] width 41 height 23
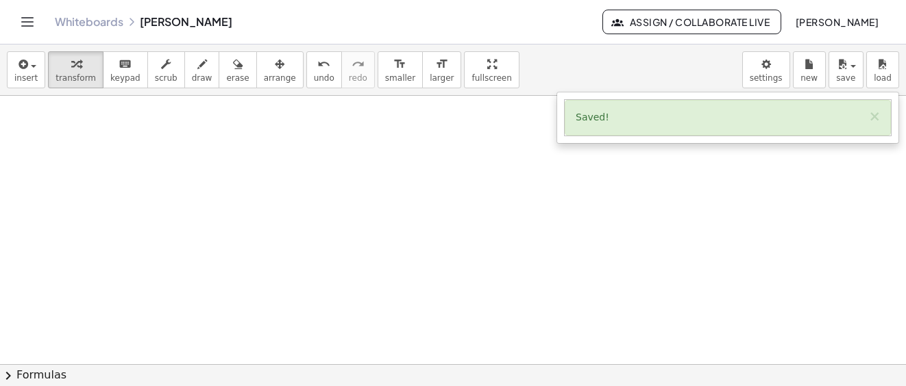
scroll to position [13170, 0]
click at [192, 77] on span "draw" at bounding box center [202, 78] width 21 height 10
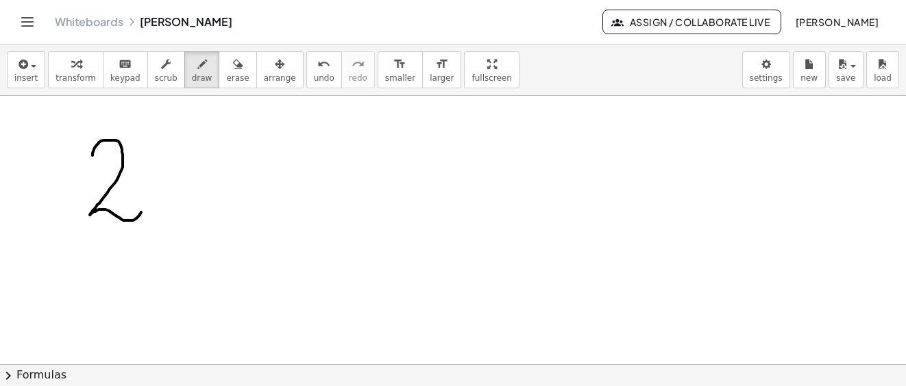
drag, startPoint x: 92, startPoint y: 156, endPoint x: 149, endPoint y: 178, distance: 60.6
drag, startPoint x: 164, startPoint y: 112, endPoint x: 140, endPoint y: 146, distance: 41.8
drag, startPoint x: 62, startPoint y: 236, endPoint x: 179, endPoint y: 236, distance: 116.5
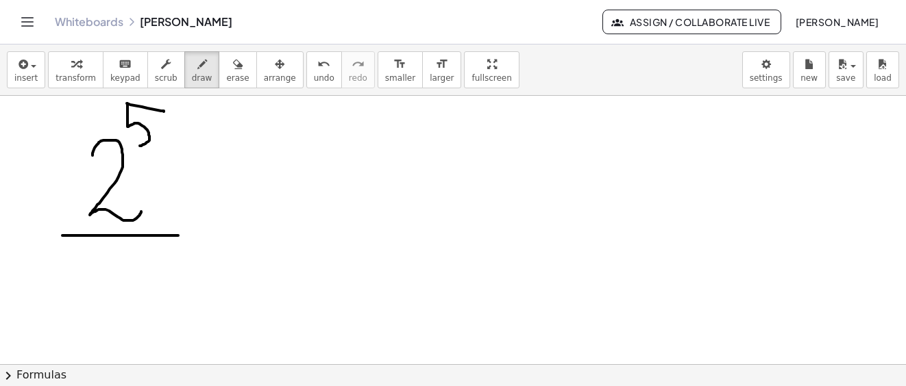
drag, startPoint x: 113, startPoint y: 281, endPoint x: 166, endPoint y: 334, distance: 75.1
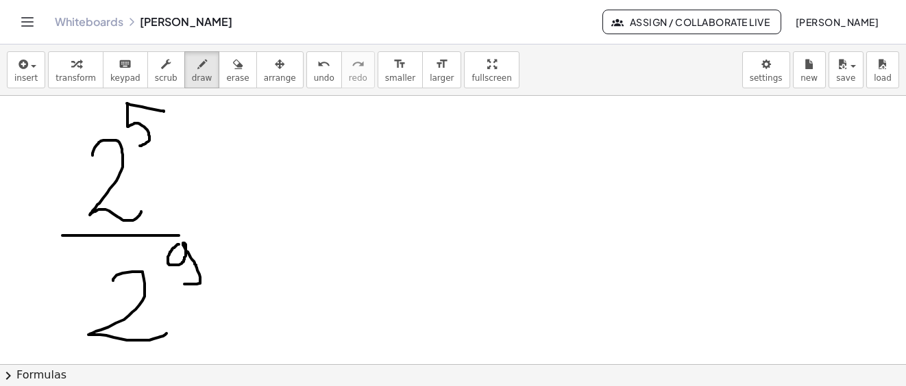
drag, startPoint x: 179, startPoint y: 245, endPoint x: 222, endPoint y: 246, distance: 43.2
drag, startPoint x: 178, startPoint y: 236, endPoint x: 299, endPoint y: 245, distance: 120.9
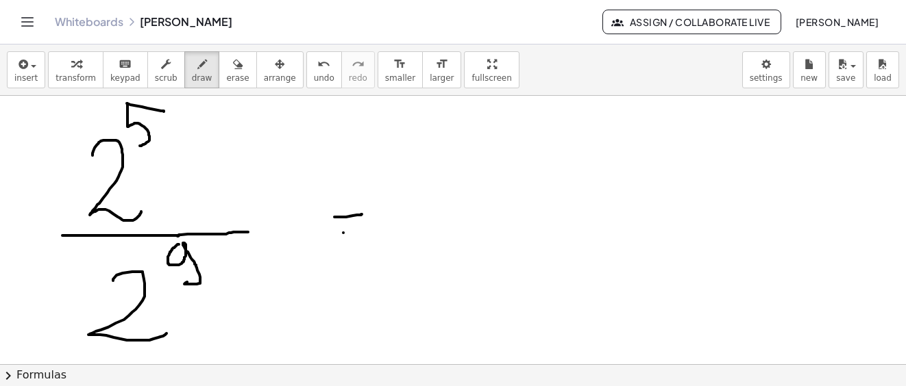
drag, startPoint x: 343, startPoint y: 233, endPoint x: 360, endPoint y: 232, distance: 16.5
drag, startPoint x: 447, startPoint y: 164, endPoint x: 530, endPoint y: 212, distance: 96.4
drag, startPoint x: 534, startPoint y: 107, endPoint x: 530, endPoint y: 127, distance: 21.1
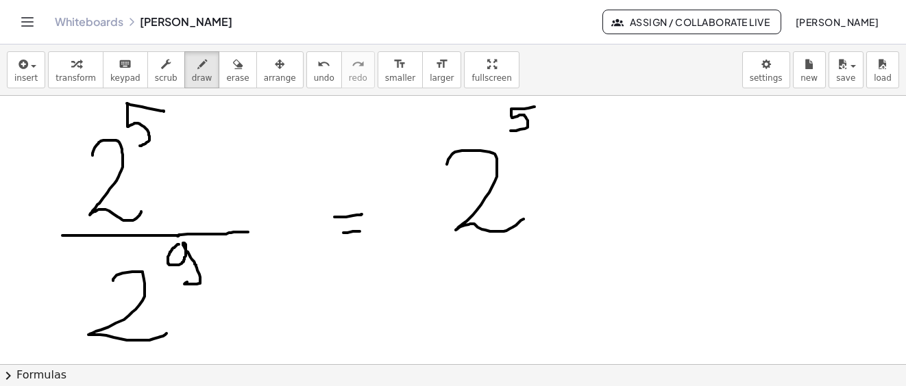
drag, startPoint x: 549, startPoint y: 118, endPoint x: 569, endPoint y: 121, distance: 19.4
drag, startPoint x: 592, startPoint y: 106, endPoint x: 603, endPoint y: 146, distance: 41.2
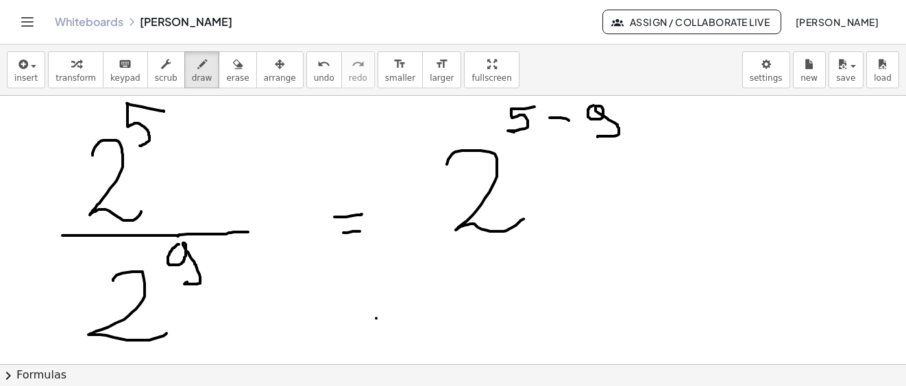
drag, startPoint x: 376, startPoint y: 319, endPoint x: 396, endPoint y: 325, distance: 21.0
drag, startPoint x: 382, startPoint y: 338, endPoint x: 395, endPoint y: 338, distance: 13.0
drag, startPoint x: 454, startPoint y: 327, endPoint x: 532, endPoint y: 330, distance: 78.2
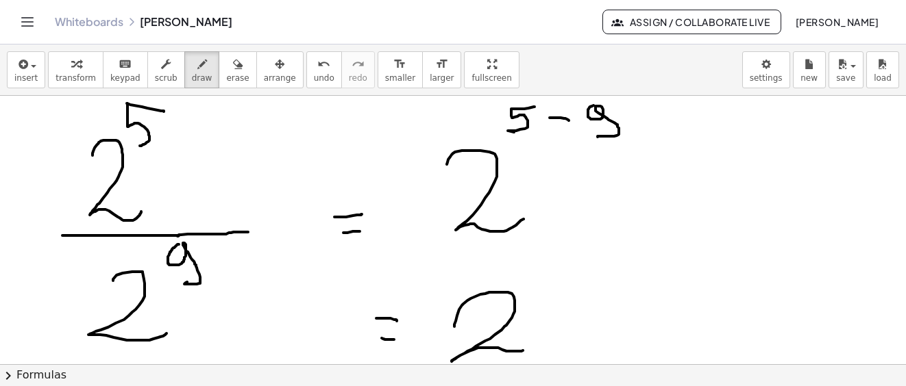
drag, startPoint x: 532, startPoint y: 281, endPoint x: 542, endPoint y: 281, distance: 9.6
drag, startPoint x: 551, startPoint y: 286, endPoint x: 567, endPoint y: 298, distance: 20.0
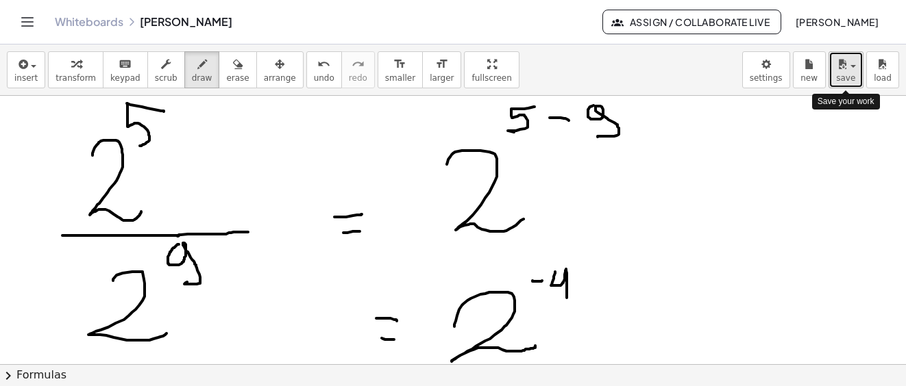
click at [851, 81] on span "save" at bounding box center [845, 78] width 19 height 10
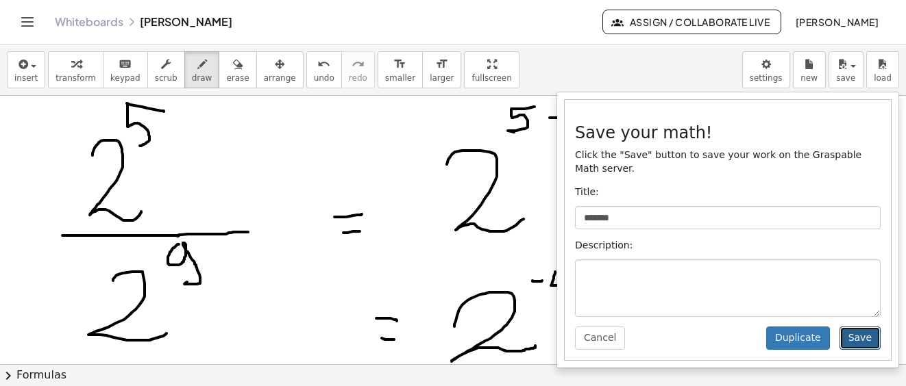
click at [856, 330] on button "Save" at bounding box center [859, 338] width 41 height 23
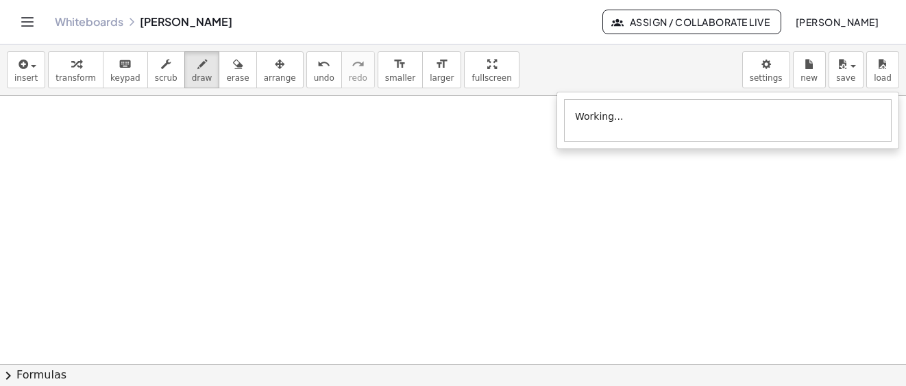
scroll to position [13775, 0]
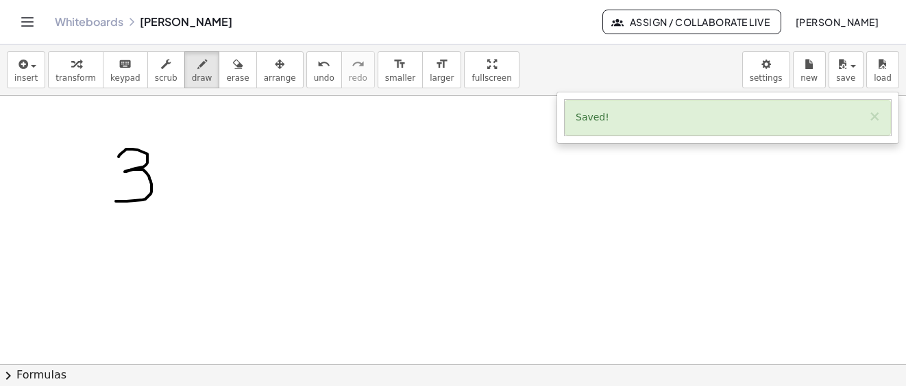
drag, startPoint x: 119, startPoint y: 157, endPoint x: 111, endPoint y: 201, distance: 44.5
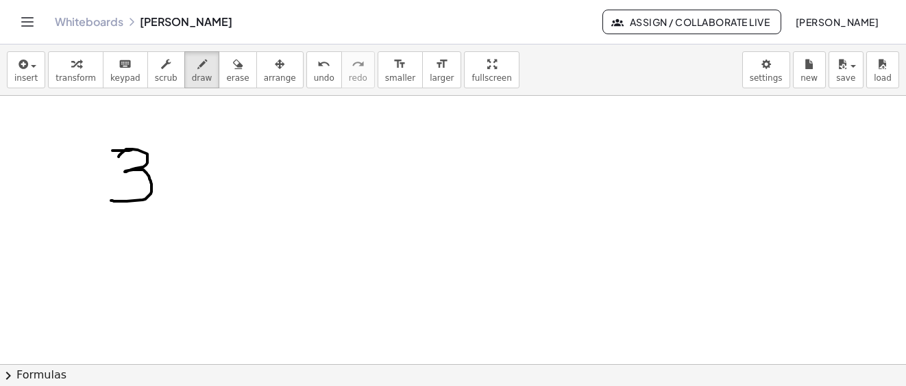
drag, startPoint x: 112, startPoint y: 151, endPoint x: 134, endPoint y: 151, distance: 21.9
drag, startPoint x: 202, startPoint y: 166, endPoint x: 221, endPoint y: 190, distance: 30.3
drag, startPoint x: 239, startPoint y: 140, endPoint x: 249, endPoint y: 195, distance: 56.3
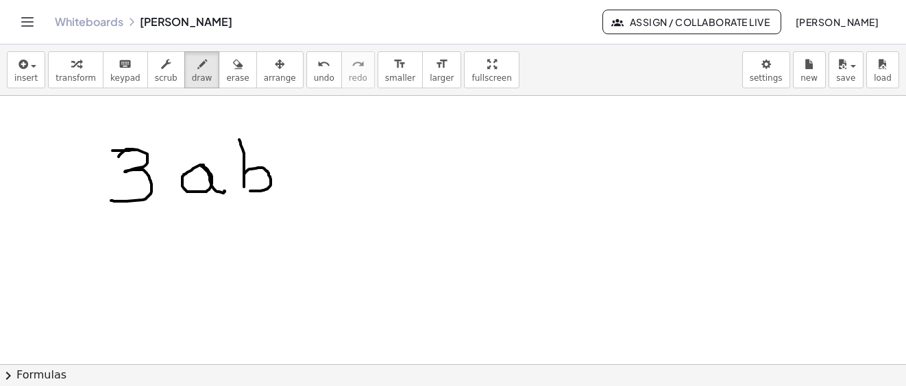
drag, startPoint x: 101, startPoint y: 127, endPoint x: 211, endPoint y: 130, distance: 109.7
drag, startPoint x: 275, startPoint y: 129, endPoint x: 264, endPoint y: 206, distance: 76.7
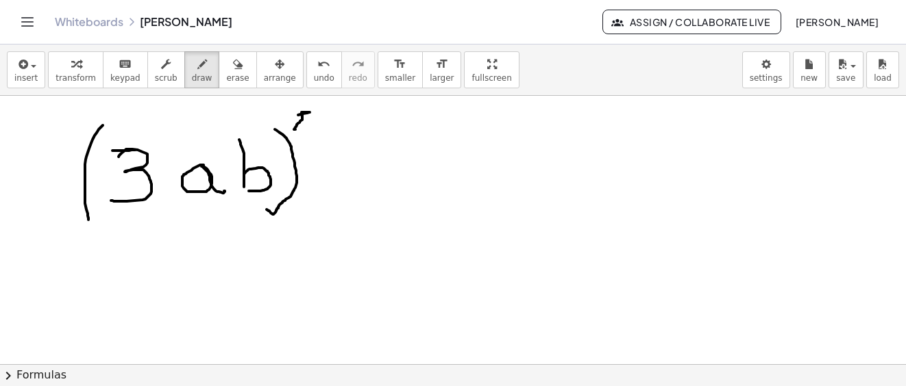
drag, startPoint x: 298, startPoint y: 115, endPoint x: 295, endPoint y: 131, distance: 16.0
drag, startPoint x: 221, startPoint y: 64, endPoint x: 388, endPoint y: 162, distance: 193.5
click at [233, 64] on icon "button" at bounding box center [238, 64] width 10 height 16
drag, startPoint x: 296, startPoint y: 122, endPoint x: 302, endPoint y: 119, distance: 7.1
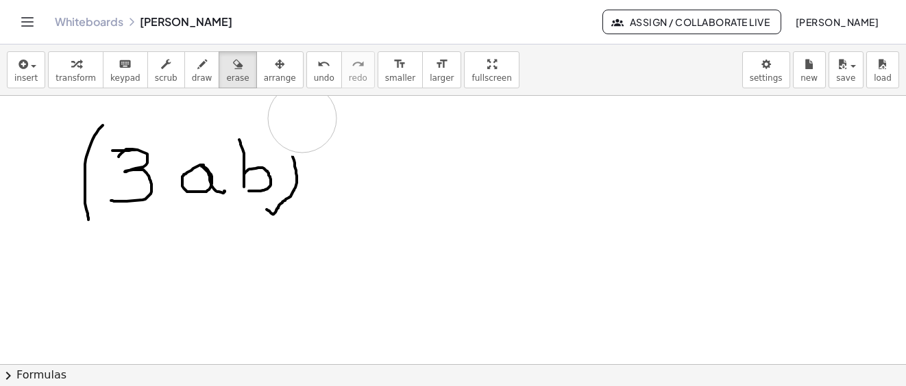
click at [194, 69] on button "draw" at bounding box center [202, 69] width 36 height 37
drag, startPoint x: 262, startPoint y: 129, endPoint x: 303, endPoint y: 182, distance: 66.5
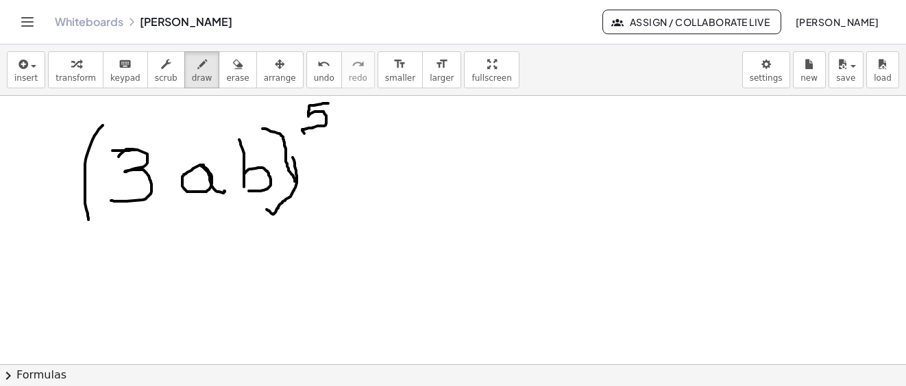
drag, startPoint x: 328, startPoint y: 103, endPoint x: 323, endPoint y: 152, distance: 48.9
drag, startPoint x: 364, startPoint y: 160, endPoint x: 396, endPoint y: 176, distance: 35.2
drag, startPoint x: 397, startPoint y: 156, endPoint x: 366, endPoint y: 186, distance: 43.1
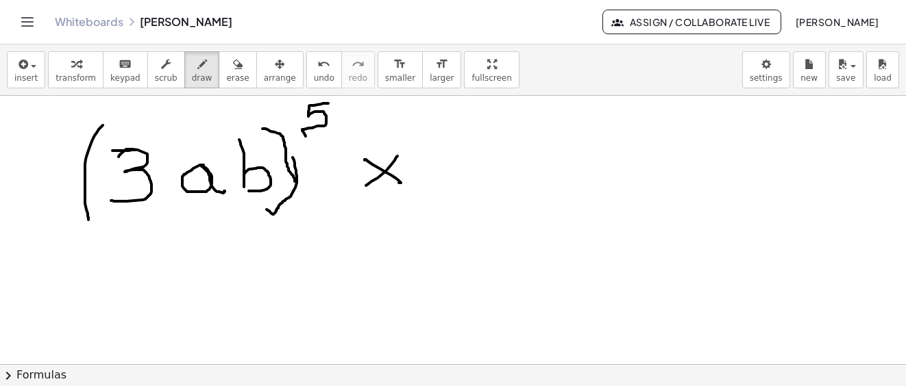
drag, startPoint x: 434, startPoint y: 143, endPoint x: 546, endPoint y: 169, distance: 114.7
drag, startPoint x: 483, startPoint y: 147, endPoint x: 537, endPoint y: 179, distance: 63.0
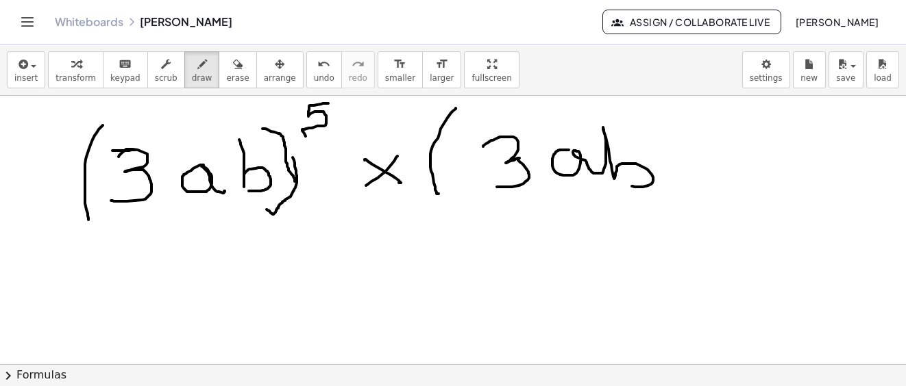
drag, startPoint x: 569, startPoint y: 150, endPoint x: 641, endPoint y: 180, distance: 78.6
drag, startPoint x: 644, startPoint y: 102, endPoint x: 652, endPoint y: 185, distance: 83.2
drag, startPoint x: 686, startPoint y: 97, endPoint x: 688, endPoint y: 124, distance: 27.4
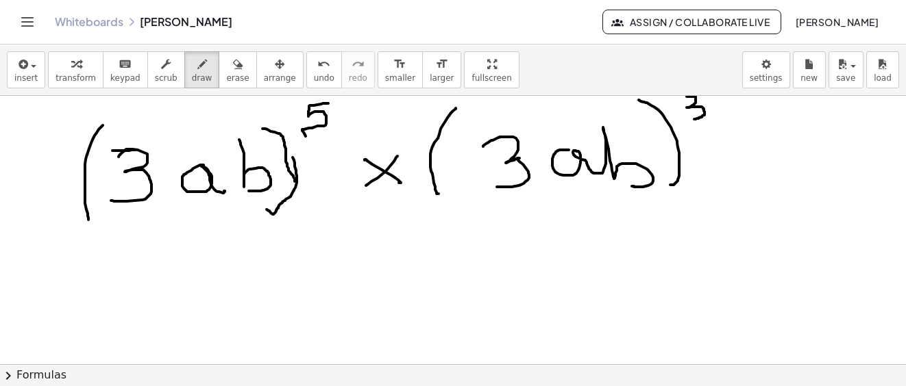
drag, startPoint x: 175, startPoint y: 345, endPoint x: 201, endPoint y: 343, distance: 26.1
drag, startPoint x: 266, startPoint y: 304, endPoint x: 348, endPoint y: 335, distance: 87.8
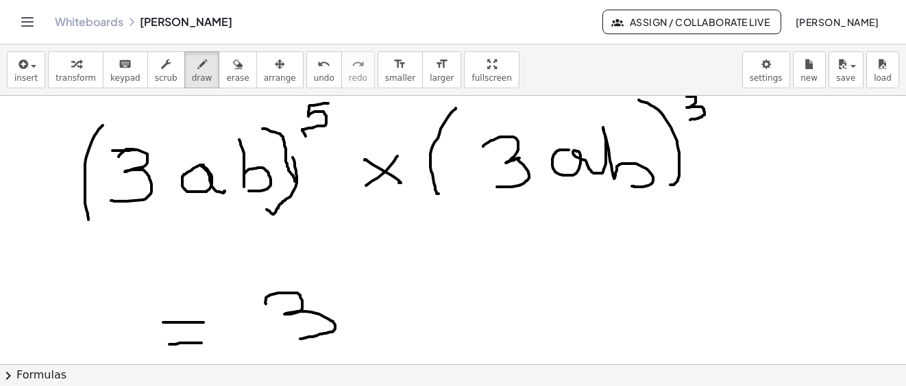
drag, startPoint x: 351, startPoint y: 317, endPoint x: 385, endPoint y: 312, distance: 34.6
drag, startPoint x: 384, startPoint y: 314, endPoint x: 405, endPoint y: 327, distance: 25.3
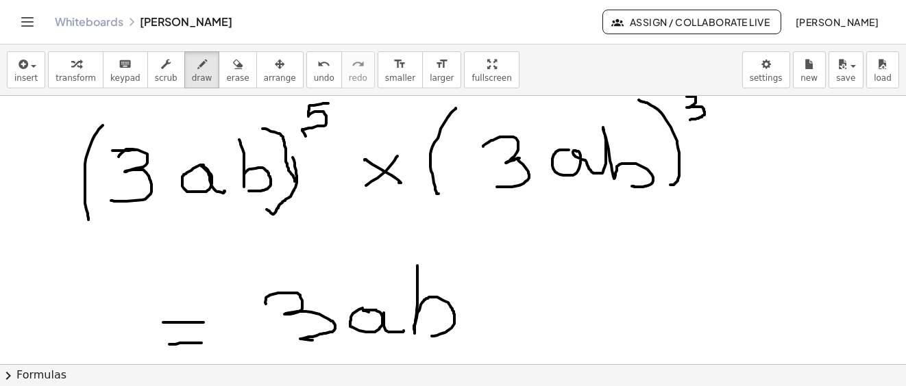
drag, startPoint x: 417, startPoint y: 294, endPoint x: 424, endPoint y: 341, distance: 47.8
drag, startPoint x: 229, startPoint y: 279, endPoint x: 296, endPoint y: 282, distance: 67.2
drag, startPoint x: 486, startPoint y: 275, endPoint x: 491, endPoint y: 336, distance: 61.1
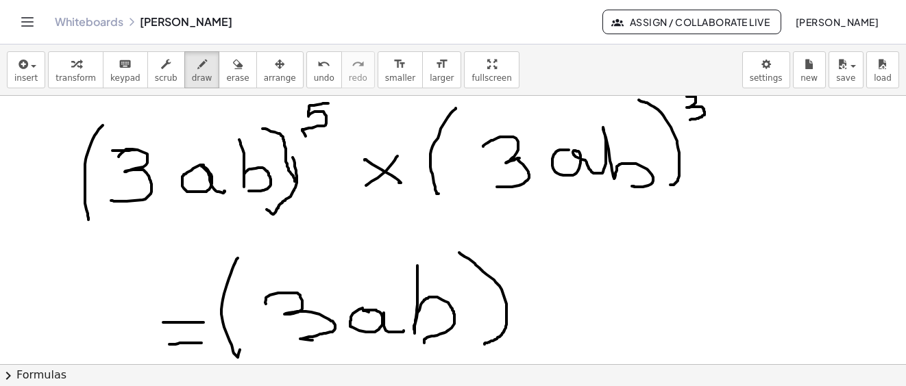
drag, startPoint x: 498, startPoint y: 227, endPoint x: 501, endPoint y: 250, distance: 22.9
drag, startPoint x: 626, startPoint y: 251, endPoint x: 756, endPoint y: 174, distance: 150.9
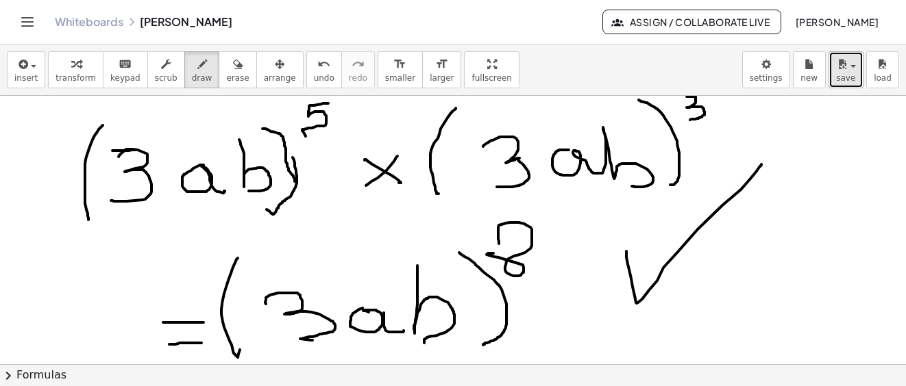
click at [843, 79] on span "save" at bounding box center [845, 78] width 19 height 10
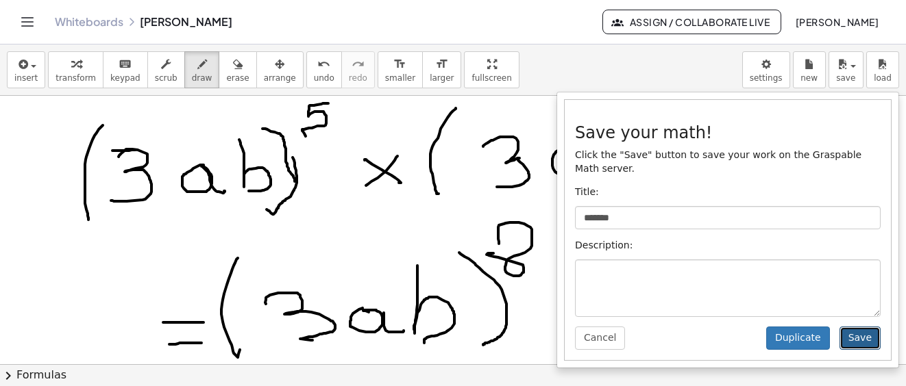
click at [851, 331] on button "Save" at bounding box center [859, 338] width 41 height 23
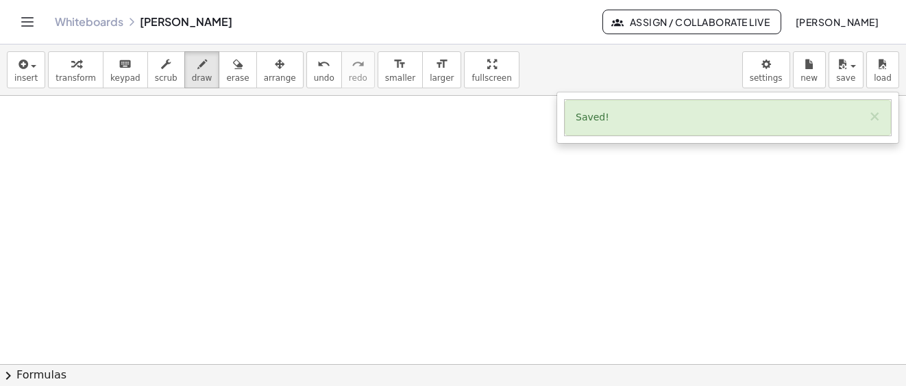
scroll to position [14312, 0]
drag, startPoint x: 89, startPoint y: 179, endPoint x: 134, endPoint y: 185, distance: 45.6
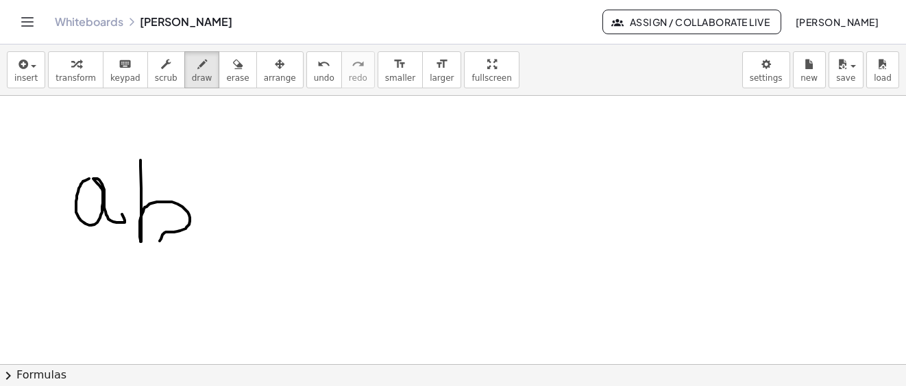
drag, startPoint x: 140, startPoint y: 160, endPoint x: 133, endPoint y: 221, distance: 61.4
drag, startPoint x: 72, startPoint y: 145, endPoint x: 62, endPoint y: 264, distance: 120.3
drag, startPoint x: 181, startPoint y: 149, endPoint x: 256, endPoint y: 173, distance: 79.3
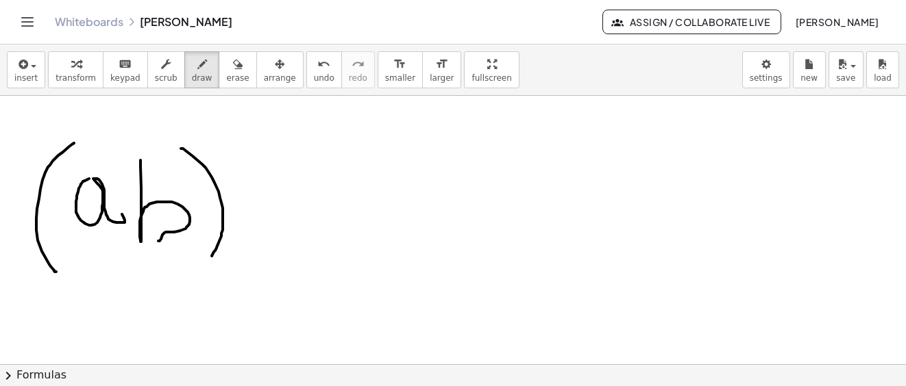
drag, startPoint x: 216, startPoint y: 132, endPoint x: 259, endPoint y: 125, distance: 43.1
drag, startPoint x: 306, startPoint y: 194, endPoint x: 343, endPoint y: 205, distance: 37.9
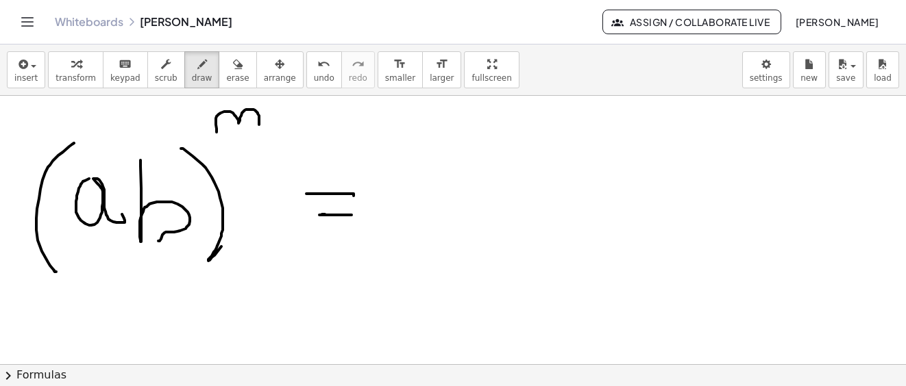
drag, startPoint x: 325, startPoint y: 214, endPoint x: 351, endPoint y: 215, distance: 26.7
drag, startPoint x: 453, startPoint y: 171, endPoint x: 510, endPoint y: 198, distance: 63.4
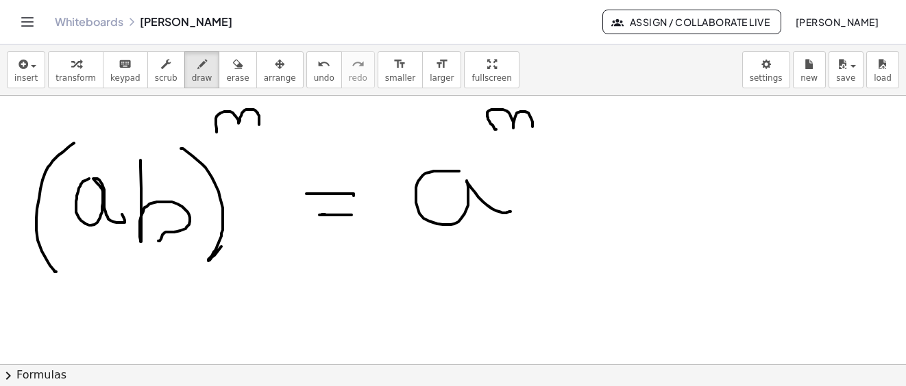
drag, startPoint x: 496, startPoint y: 129, endPoint x: 552, endPoint y: 151, distance: 60.3
drag, startPoint x: 608, startPoint y: 126, endPoint x: 635, endPoint y: 208, distance: 85.8
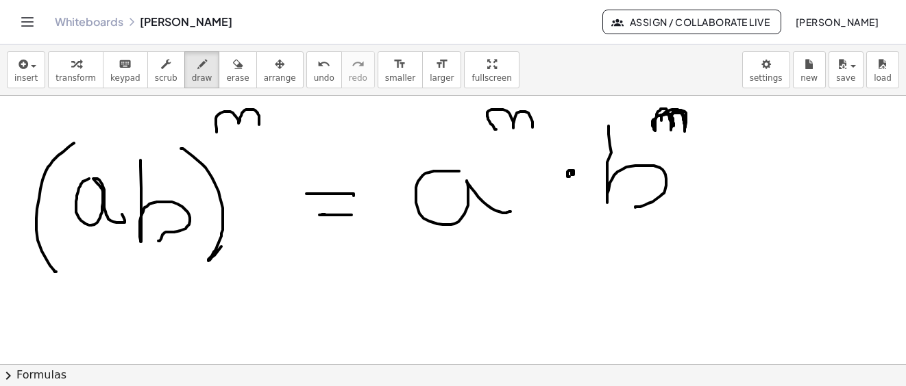
drag, startPoint x: 661, startPoint y: 121, endPoint x: 684, endPoint y: 132, distance: 25.7
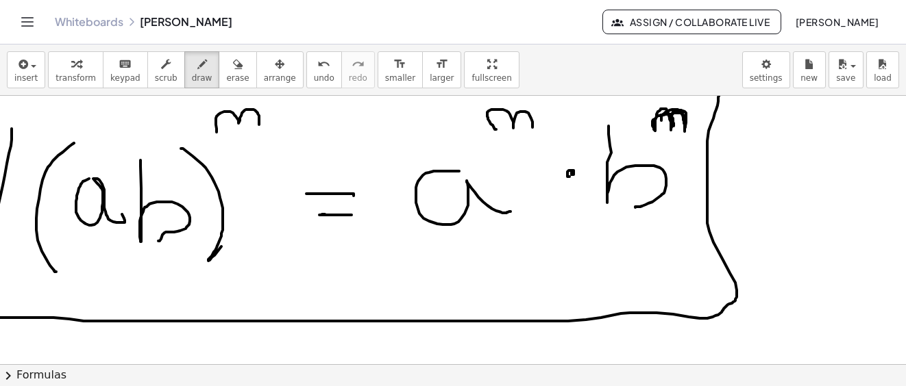
drag, startPoint x: 12, startPoint y: 132, endPoint x: 708, endPoint y: 106, distance: 697.3
click at [716, 95] on div "**********" at bounding box center [453, 216] width 906 height 342
drag, startPoint x: 858, startPoint y: 73, endPoint x: 864, endPoint y: 79, distance: 8.7
click at [860, 77] on button "save" at bounding box center [845, 69] width 35 height 37
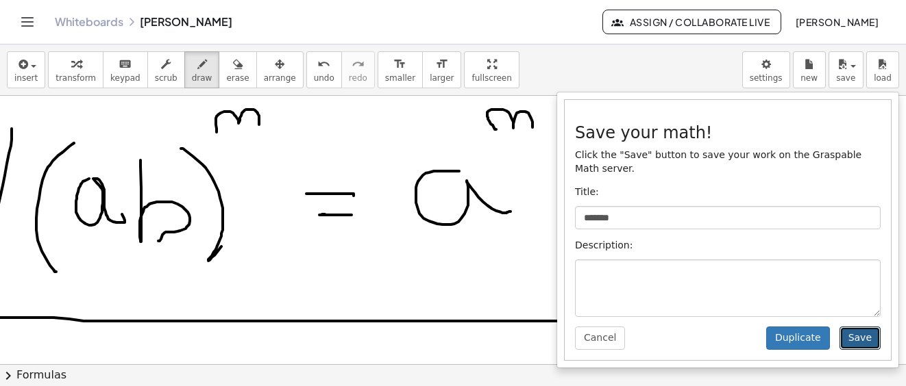
click at [855, 327] on button "Save" at bounding box center [859, 338] width 41 height 23
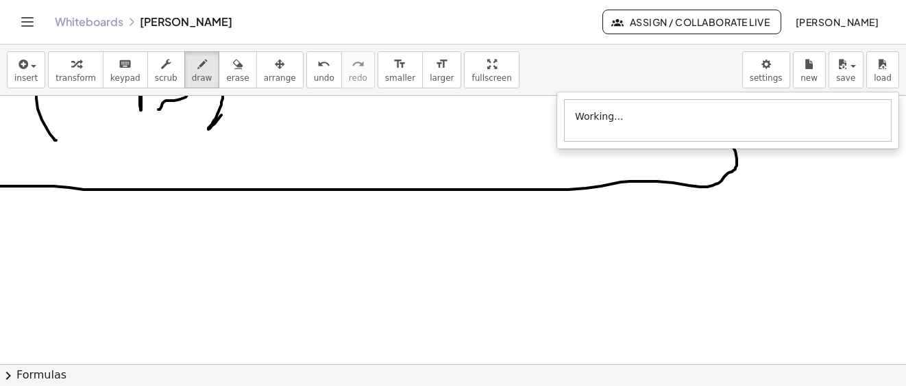
scroll to position [14375, 0]
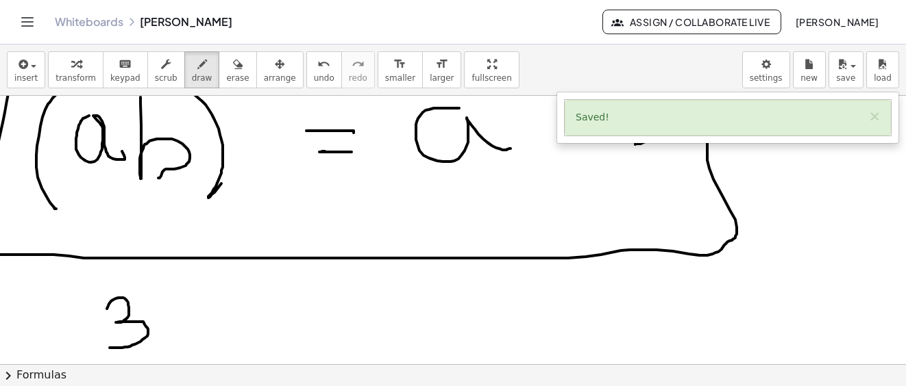
drag, startPoint x: 107, startPoint y: 309, endPoint x: 116, endPoint y: 346, distance: 38.1
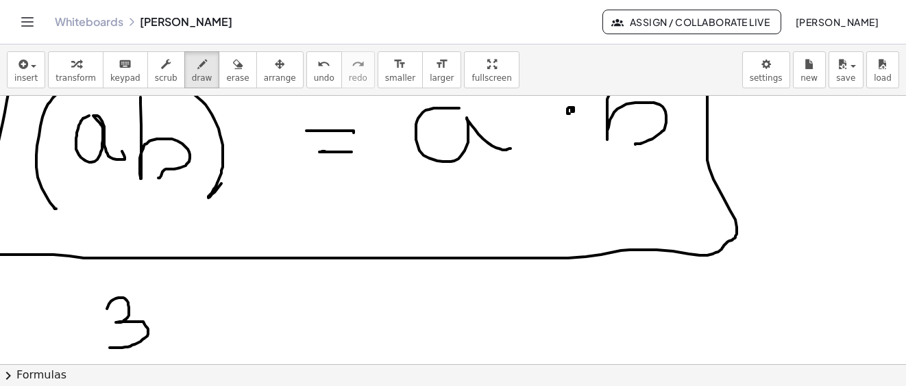
drag, startPoint x: 168, startPoint y: 314, endPoint x: 182, endPoint y: 320, distance: 15.0
drag, startPoint x: 180, startPoint y: 314, endPoint x: 188, endPoint y: 318, distance: 8.9
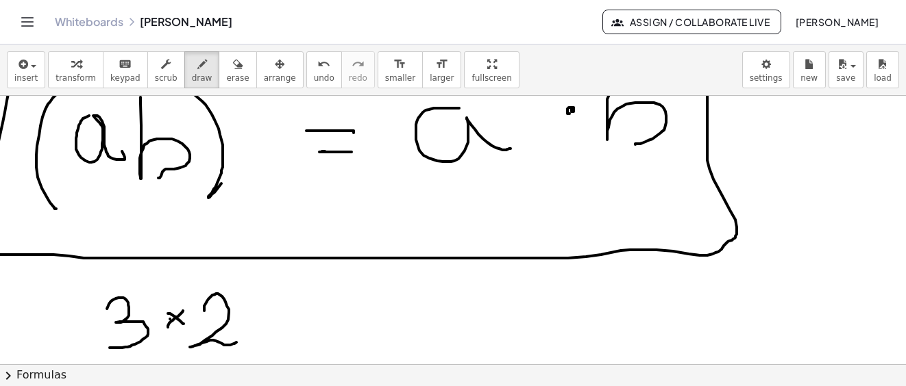
drag, startPoint x: 204, startPoint y: 311, endPoint x: 242, endPoint y: 339, distance: 47.0
drag, startPoint x: 91, startPoint y: 286, endPoint x: 120, endPoint y: 317, distance: 42.2
click at [88, 358] on div "**********" at bounding box center [453, 230] width 906 height 269
drag, startPoint x: 240, startPoint y: 285, endPoint x: 252, endPoint y: 332, distance: 48.2
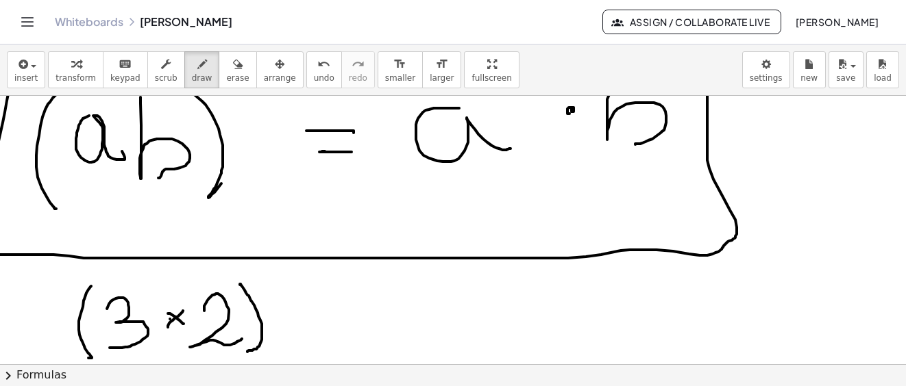
drag, startPoint x: 262, startPoint y: 280, endPoint x: 312, endPoint y: 290, distance: 51.1
drag, startPoint x: 334, startPoint y: 315, endPoint x: 353, endPoint y: 312, distance: 18.7
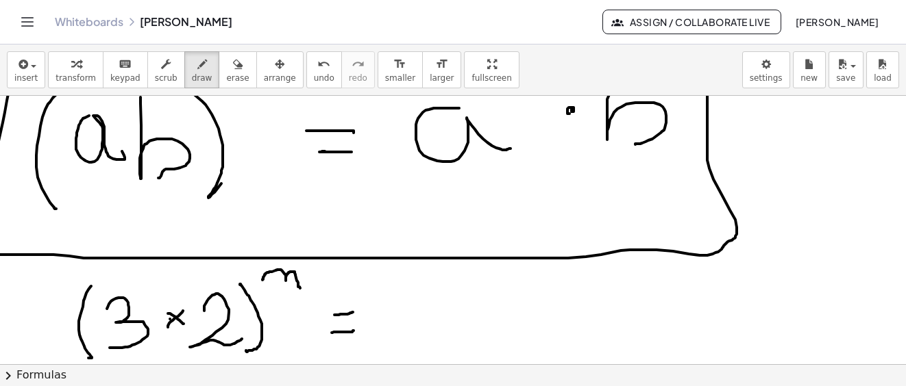
drag, startPoint x: 435, startPoint y: 312, endPoint x: 438, endPoint y: 334, distance: 22.2
drag, startPoint x: 421, startPoint y: 297, endPoint x: 428, endPoint y: 327, distance: 30.1
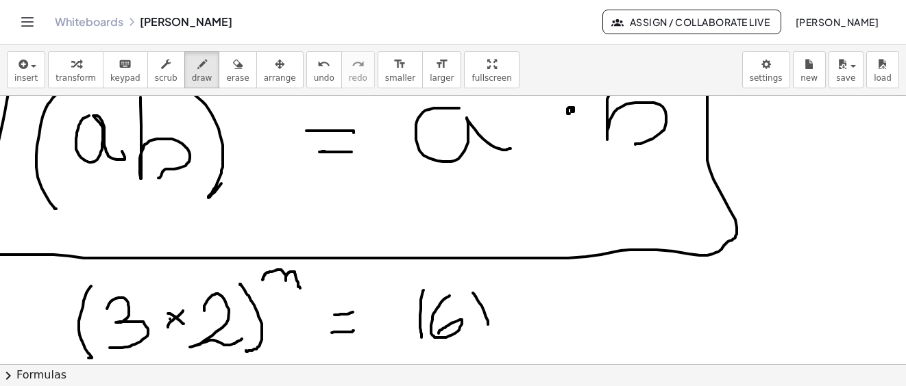
drag, startPoint x: 473, startPoint y: 294, endPoint x: 486, endPoint y: 317, distance: 26.1
drag, startPoint x: 497, startPoint y: 286, endPoint x: 524, endPoint y: 289, distance: 27.6
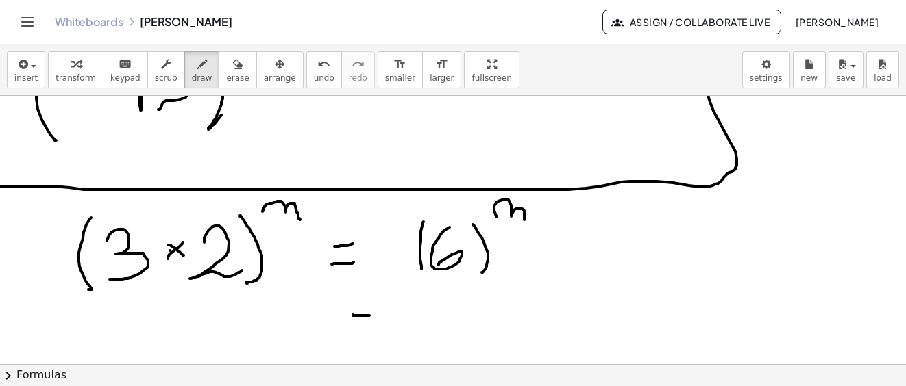
drag, startPoint x: 364, startPoint y: 336, endPoint x: 382, endPoint y: 336, distance: 18.5
drag, startPoint x: 436, startPoint y: 308, endPoint x: 455, endPoint y: 336, distance: 33.6
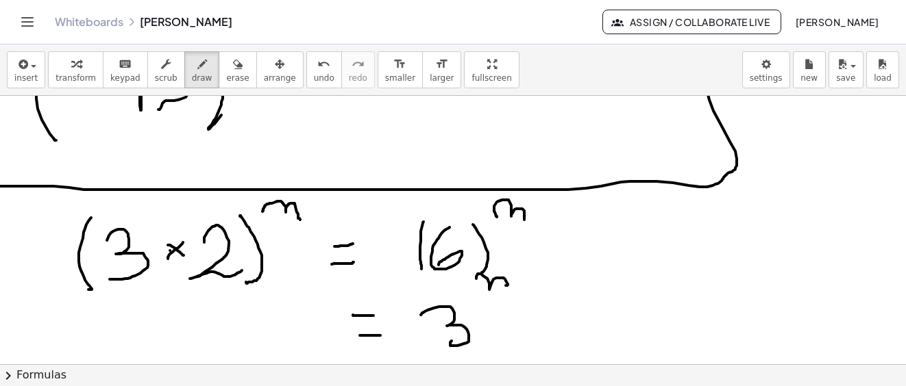
drag, startPoint x: 476, startPoint y: 279, endPoint x: 523, endPoint y: 290, distance: 47.9
drag, startPoint x: 582, startPoint y: 287, endPoint x: 627, endPoint y: 301, distance: 46.6
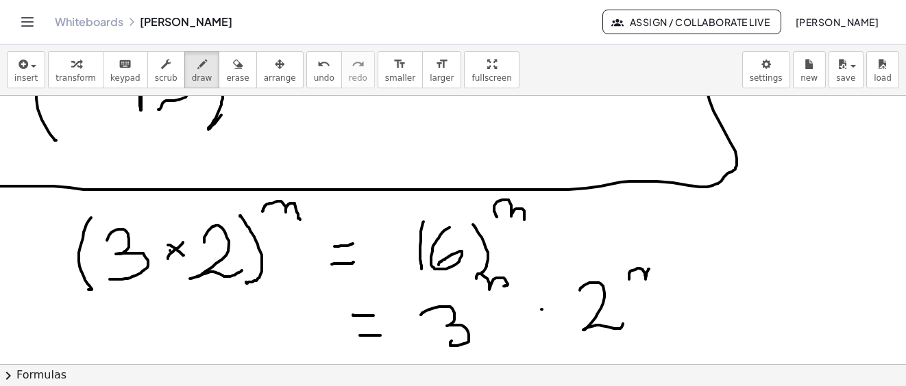
drag, startPoint x: 629, startPoint y: 280, endPoint x: 658, endPoint y: 283, distance: 29.0
drag, startPoint x: 669, startPoint y: 343, endPoint x: 678, endPoint y: 338, distance: 9.5
drag, startPoint x: 696, startPoint y: 325, endPoint x: 686, endPoint y: 349, distance: 26.1
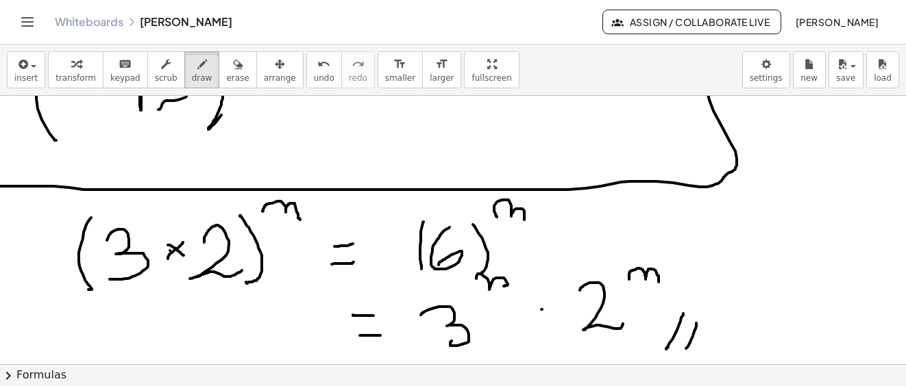
drag, startPoint x: 547, startPoint y: 227, endPoint x: 601, endPoint y: 249, distance: 58.7
drag, startPoint x: 597, startPoint y: 252, endPoint x: 618, endPoint y: 240, distance: 24.2
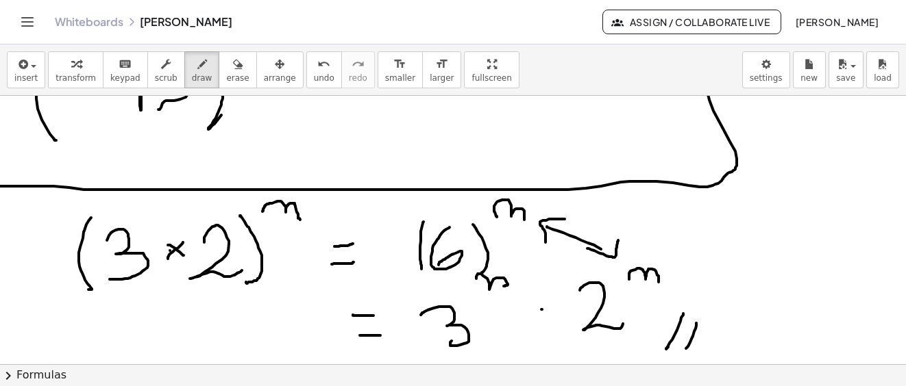
drag, startPoint x: 545, startPoint y: 241, endPoint x: 565, endPoint y: 219, distance: 29.1
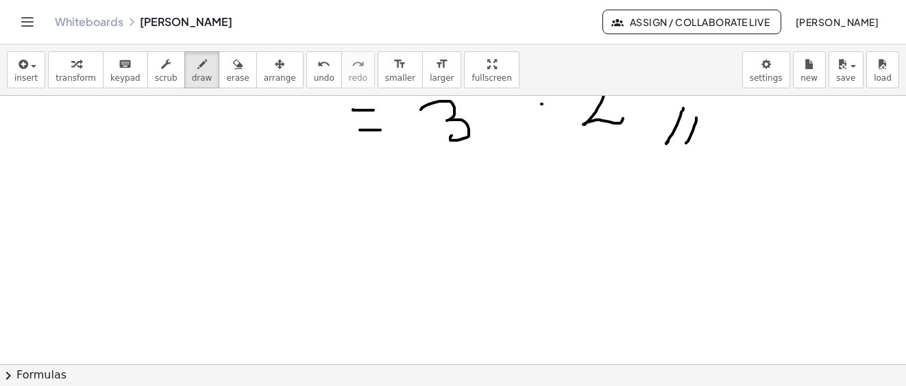
scroll to position [14718, 0]
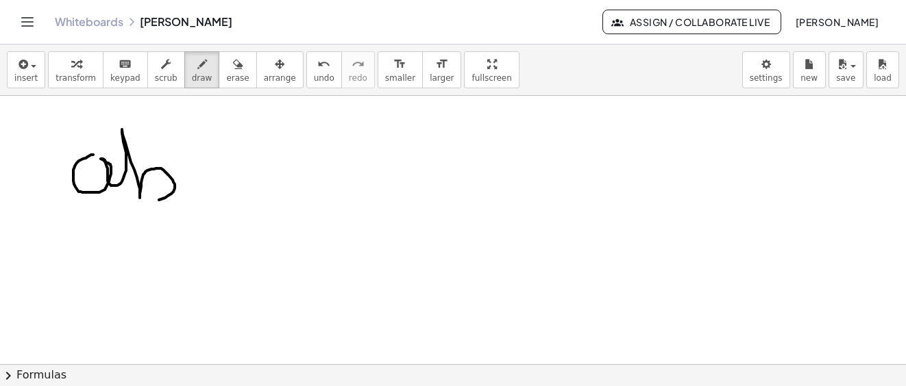
drag, startPoint x: 86, startPoint y: 158, endPoint x: 148, endPoint y: 200, distance: 75.1
drag, startPoint x: 53, startPoint y: 140, endPoint x: 84, endPoint y: 195, distance: 62.6
drag, startPoint x: 175, startPoint y: 117, endPoint x: 193, endPoint y: 193, distance: 78.1
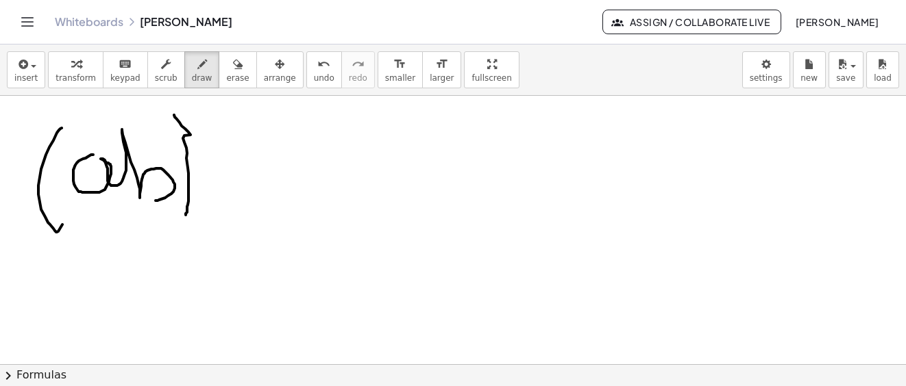
drag, startPoint x: 210, startPoint y: 105, endPoint x: 220, endPoint y: 132, distance: 28.6
drag, startPoint x: 260, startPoint y: 156, endPoint x: 284, endPoint y: 161, distance: 23.9
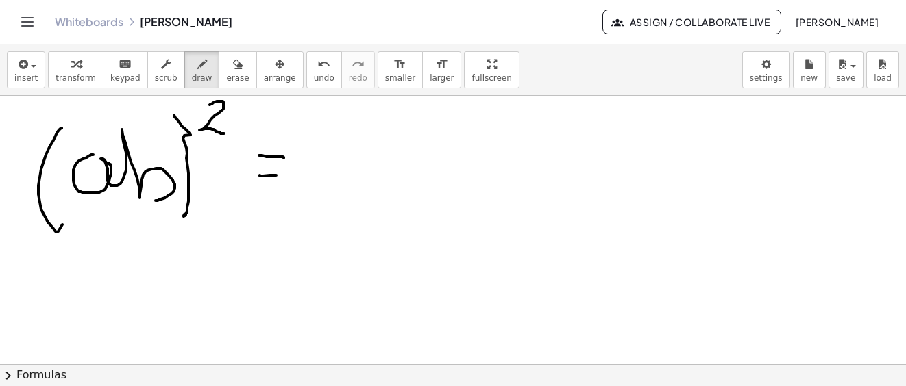
drag, startPoint x: 260, startPoint y: 175, endPoint x: 284, endPoint y: 175, distance: 24.0
drag, startPoint x: 341, startPoint y: 144, endPoint x: 394, endPoint y: 140, distance: 52.9
drag, startPoint x: 386, startPoint y: 111, endPoint x: 413, endPoint y: 129, distance: 32.1
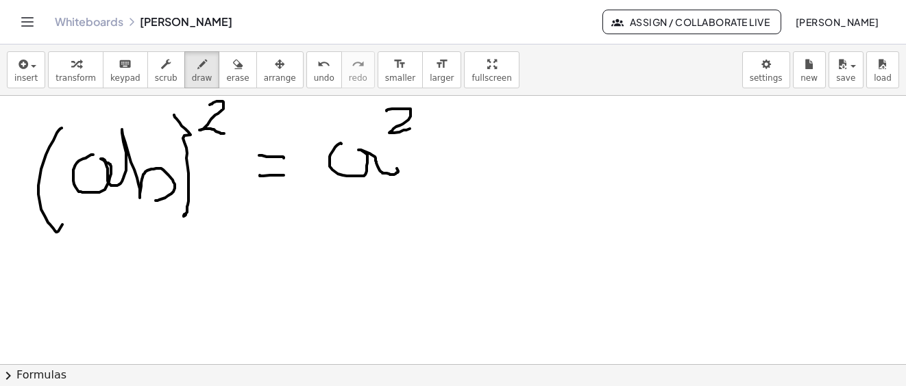
drag, startPoint x: 471, startPoint y: 145, endPoint x: 500, endPoint y: 154, distance: 30.1
drag, startPoint x: 537, startPoint y: 121, endPoint x: 549, endPoint y: 164, distance: 45.4
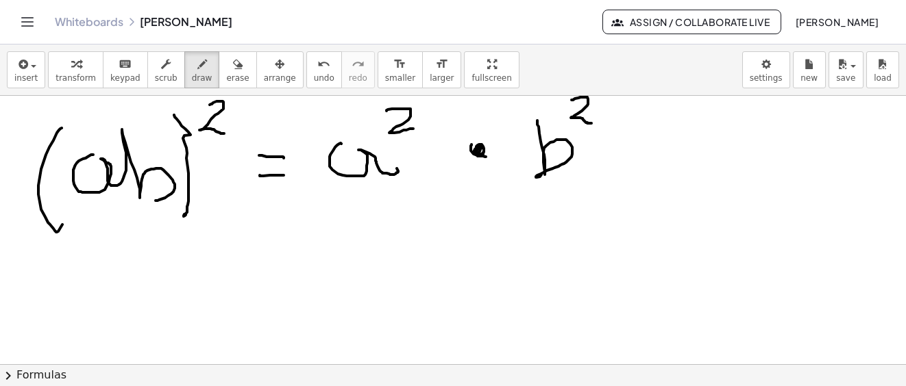
drag, startPoint x: 571, startPoint y: 100, endPoint x: 591, endPoint y: 123, distance: 30.6
drag, startPoint x: 597, startPoint y: 202, endPoint x: 629, endPoint y: 180, distance: 38.4
drag, startPoint x: 624, startPoint y: 197, endPoint x: 647, endPoint y: 169, distance: 36.0
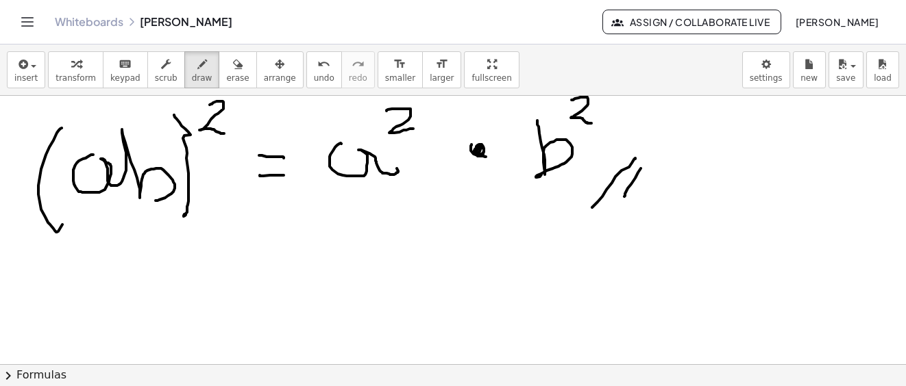
drag, startPoint x: 672, startPoint y: 149, endPoint x: 758, endPoint y: 97, distance: 100.5
click at [762, 90] on div "**********" at bounding box center [453, 216] width 906 height 342
click at [847, 79] on span "save" at bounding box center [845, 78] width 19 height 10
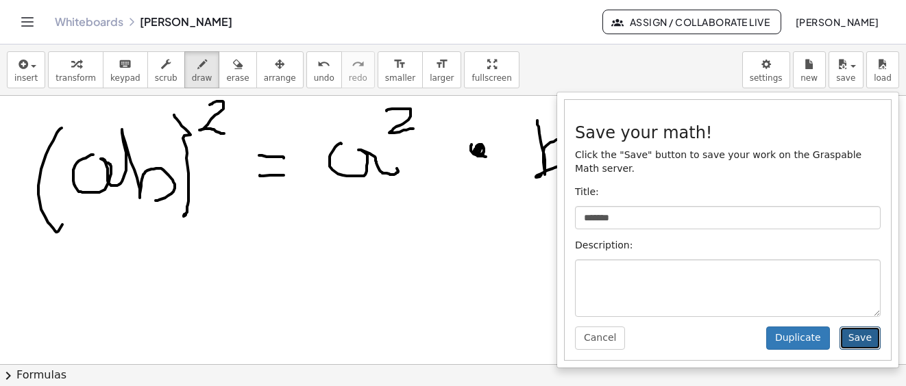
click at [853, 327] on button "Save" at bounding box center [859, 338] width 41 height 23
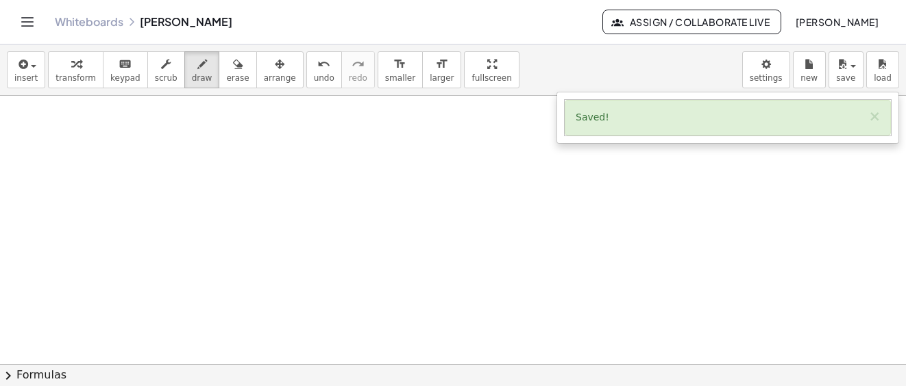
scroll to position [15587, 0]
drag, startPoint x: 110, startPoint y: 182, endPoint x: 157, endPoint y: 225, distance: 63.0
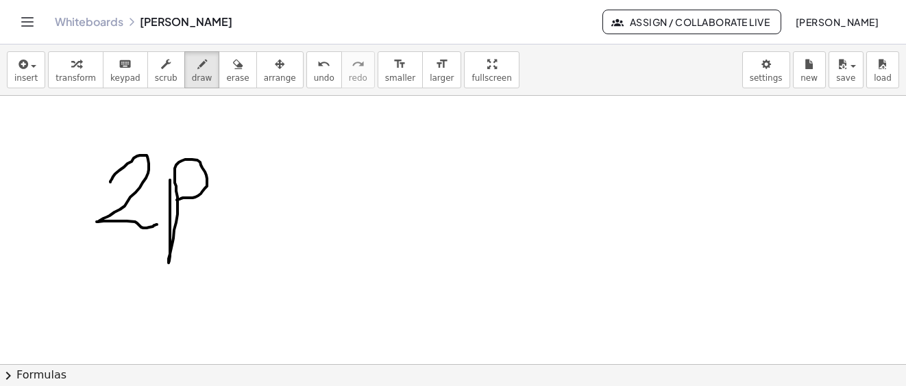
drag, startPoint x: 170, startPoint y: 180, endPoint x: 189, endPoint y: 221, distance: 45.4
drag, startPoint x: 115, startPoint y: 125, endPoint x: 87, endPoint y: 249, distance: 127.1
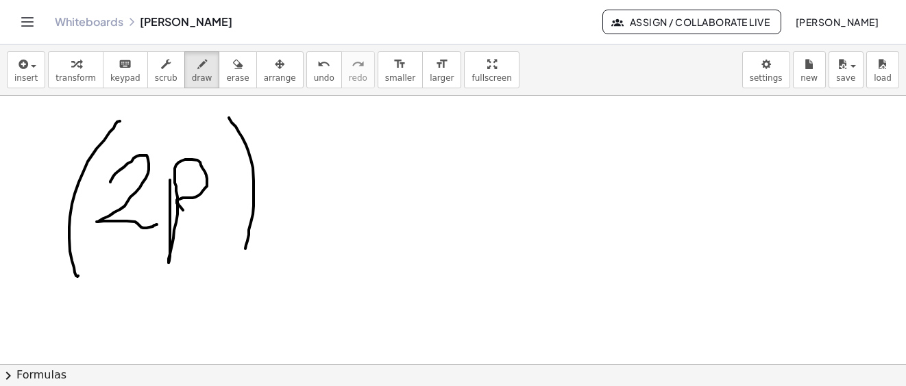
drag, startPoint x: 244, startPoint y: 141, endPoint x: 241, endPoint y: 254, distance: 113.1
drag, startPoint x: 254, startPoint y: 116, endPoint x: 276, endPoint y: 170, distance: 58.4
drag, startPoint x: 318, startPoint y: 187, endPoint x: 317, endPoint y: 194, distance: 6.9
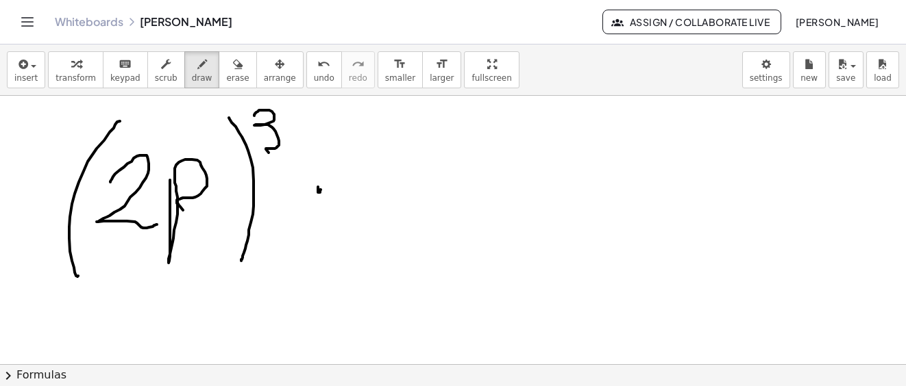
drag, startPoint x: 323, startPoint y: 189, endPoint x: 327, endPoint y: 181, distance: 9.2
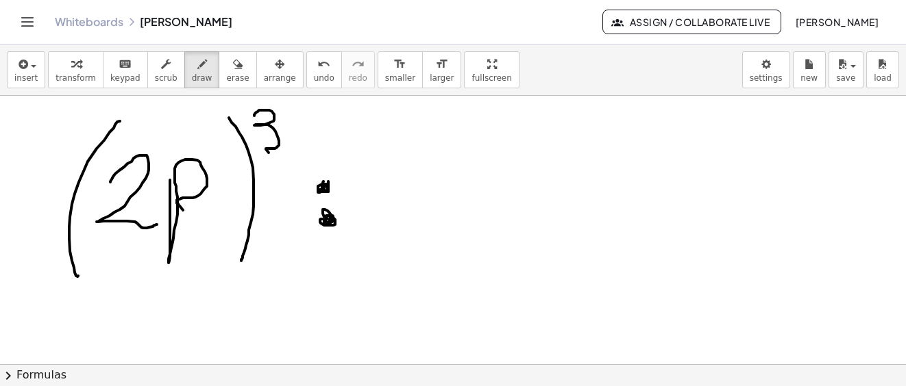
drag, startPoint x: 324, startPoint y: 192, endPoint x: 360, endPoint y: 190, distance: 35.7
drag, startPoint x: 382, startPoint y: 177, endPoint x: 448, endPoint y: 222, distance: 80.0
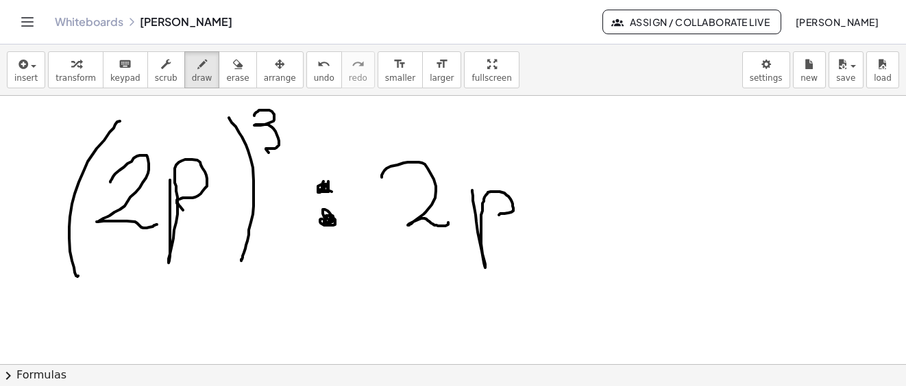
drag, startPoint x: 472, startPoint y: 190, endPoint x: 493, endPoint y: 223, distance: 39.1
drag, startPoint x: 377, startPoint y: 173, endPoint x: 395, endPoint y: 248, distance: 76.8
drag, startPoint x: 530, startPoint y: 165, endPoint x: 540, endPoint y: 241, distance: 76.6
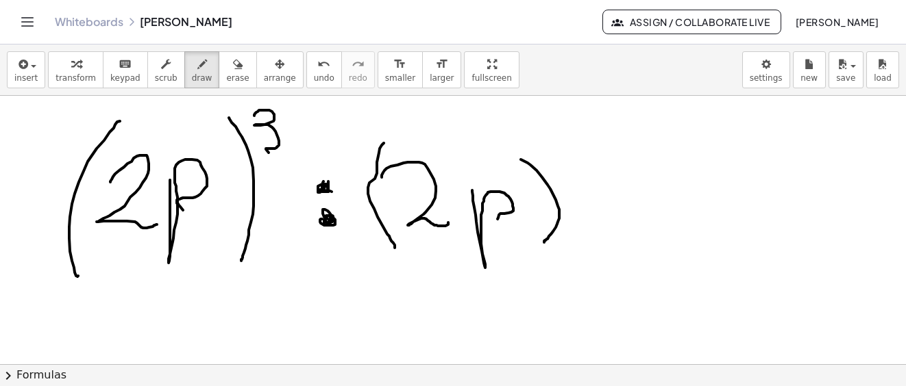
drag, startPoint x: 565, startPoint y: 110, endPoint x: 593, endPoint y: 147, distance: 47.0
drag, startPoint x: 609, startPoint y: 213, endPoint x: 616, endPoint y: 233, distance: 21.0
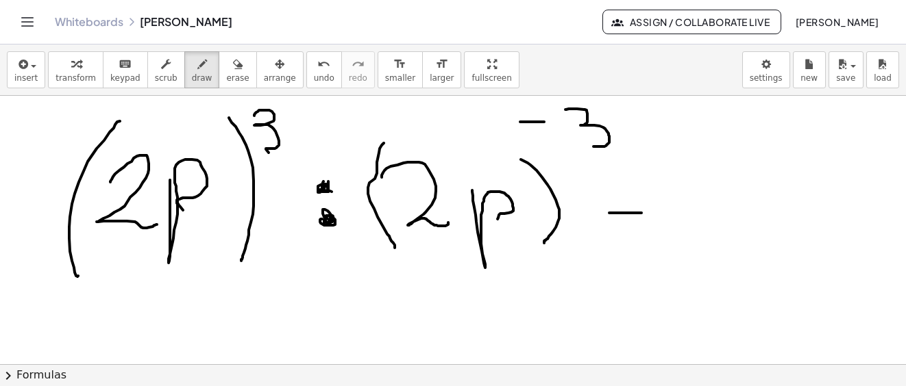
drag, startPoint x: 611, startPoint y: 235, endPoint x: 631, endPoint y: 235, distance: 19.9
drag, startPoint x: 719, startPoint y: 182, endPoint x: 760, endPoint y: 219, distance: 54.8
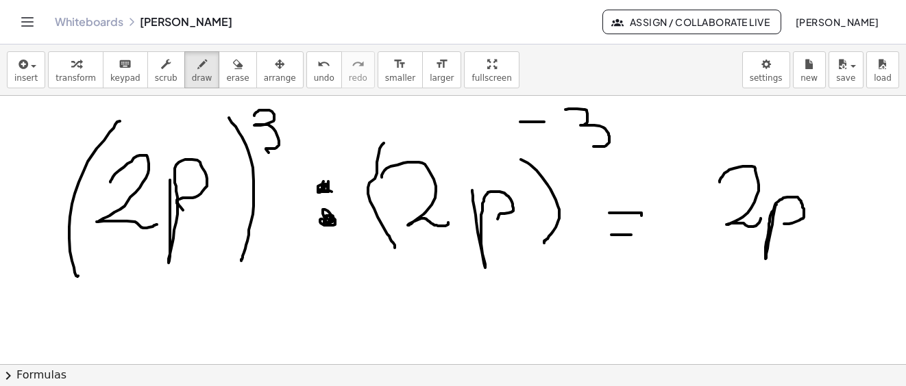
drag, startPoint x: 776, startPoint y: 205, endPoint x: 784, endPoint y: 224, distance: 20.9
drag, startPoint x: 689, startPoint y: 151, endPoint x: 690, endPoint y: 217, distance: 66.5
drag, startPoint x: 817, startPoint y: 149, endPoint x: 842, endPoint y: 194, distance: 51.2
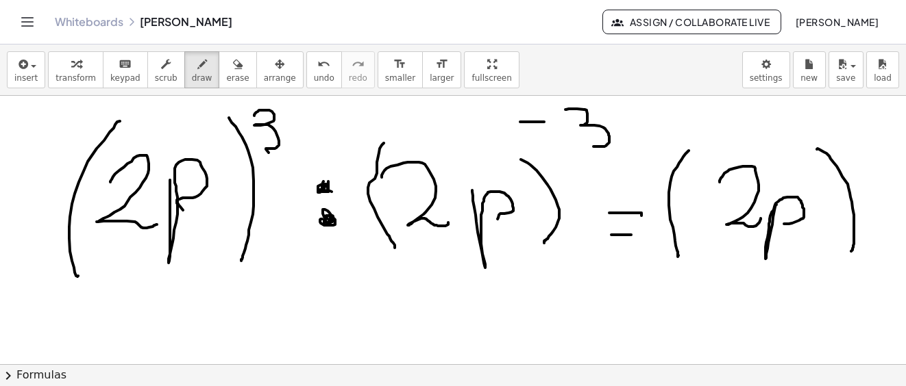
drag, startPoint x: 825, startPoint y: 117, endPoint x: 822, endPoint y: 145, distance: 27.5
drag, startPoint x: 848, startPoint y: 127, endPoint x: 858, endPoint y: 125, distance: 9.8
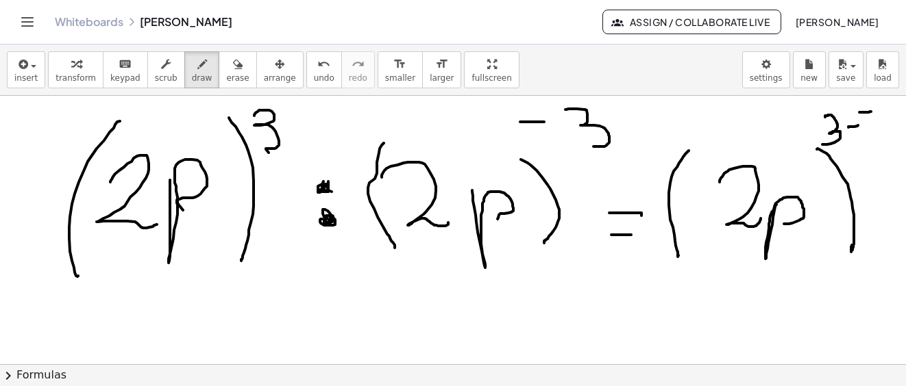
drag, startPoint x: 859, startPoint y: 112, endPoint x: 871, endPoint y: 112, distance: 11.7
drag, startPoint x: 882, startPoint y: 106, endPoint x: 883, endPoint y: 138, distance: 32.2
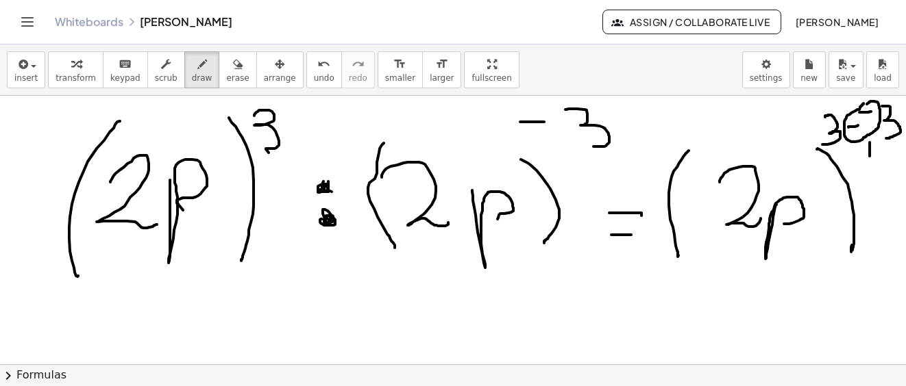
drag, startPoint x: 869, startPoint y: 143, endPoint x: 869, endPoint y: 160, distance: 17.8
drag, startPoint x: 865, startPoint y: 154, endPoint x: 878, endPoint y: 153, distance: 13.1
drag, startPoint x: 619, startPoint y: 322, endPoint x: 632, endPoint y: 322, distance: 13.7
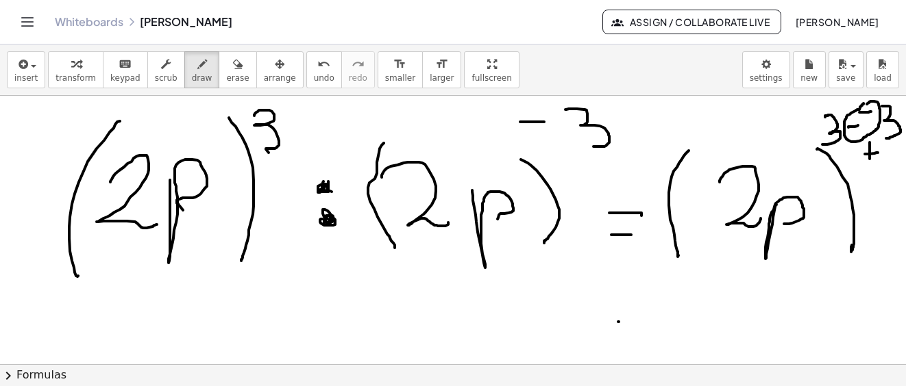
drag, startPoint x: 618, startPoint y: 342, endPoint x: 636, endPoint y: 343, distance: 18.5
drag, startPoint x: 696, startPoint y: 306, endPoint x: 749, endPoint y: 329, distance: 58.3
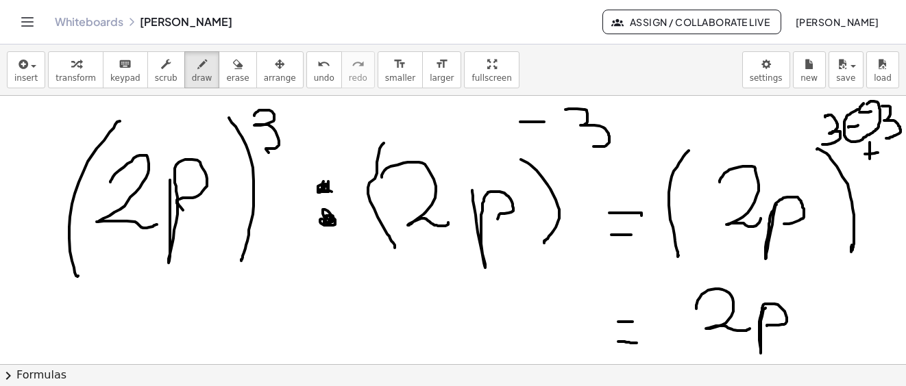
drag, startPoint x: 760, startPoint y: 345, endPoint x: 726, endPoint y: 311, distance: 48.5
drag, startPoint x: 659, startPoint y: 290, endPoint x: 680, endPoint y: 318, distance: 35.2
drag, startPoint x: 796, startPoint y: 275, endPoint x: 786, endPoint y: 346, distance: 71.9
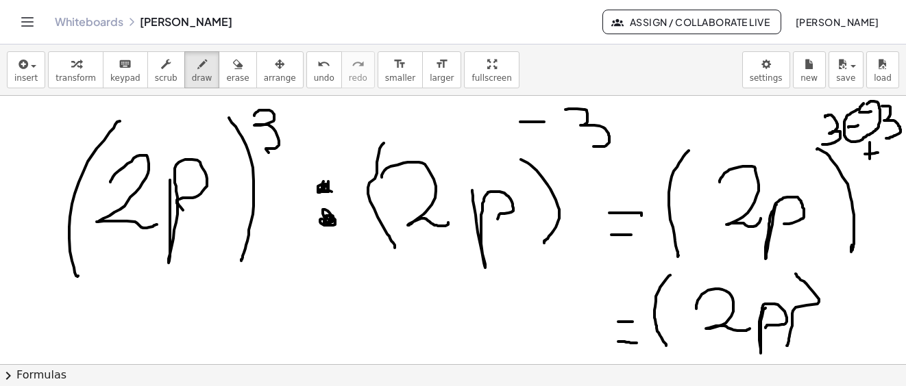
drag, startPoint x: 831, startPoint y: 256, endPoint x: 827, endPoint y: 289, distance: 33.1
drag, startPoint x: 219, startPoint y: 74, endPoint x: 377, endPoint y: 156, distance: 178.3
click at [226, 75] on span "erase" at bounding box center [237, 78] width 23 height 10
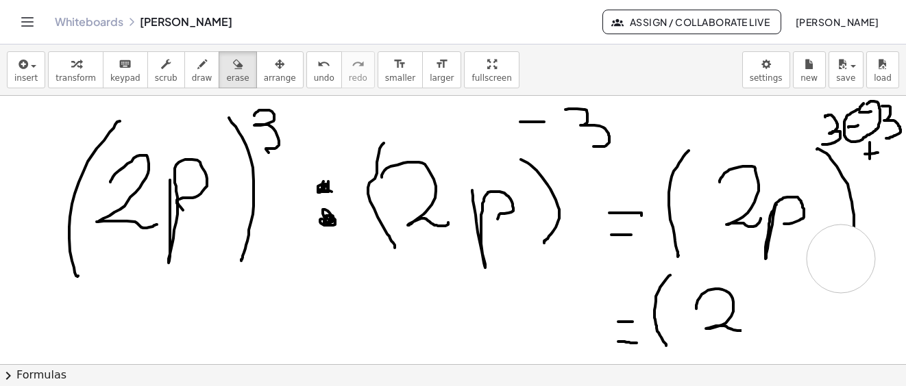
drag, startPoint x: 793, startPoint y: 338, endPoint x: 763, endPoint y: 318, distance: 36.7
click at [197, 68] on icon "button" at bounding box center [202, 64] width 10 height 16
drag, startPoint x: 762, startPoint y: 319, endPoint x: 767, endPoint y: 336, distance: 17.8
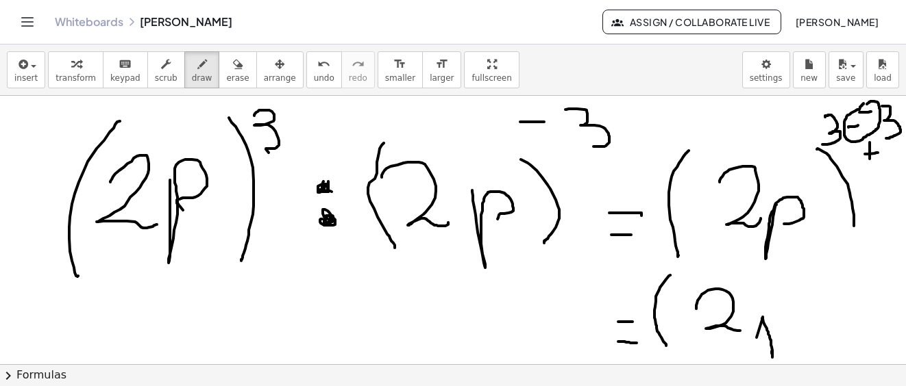
drag, startPoint x: 767, startPoint y: 319, endPoint x: 791, endPoint y: 324, distance: 23.9
drag, startPoint x: 785, startPoint y: 262, endPoint x: 824, endPoint y: 321, distance: 71.3
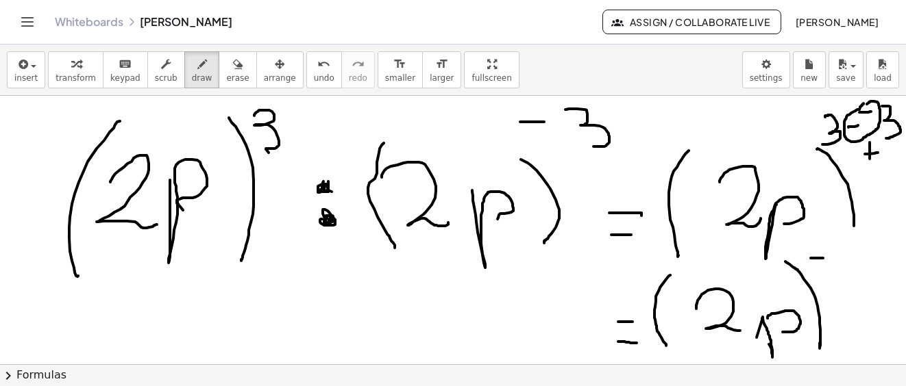
drag, startPoint x: 810, startPoint y: 258, endPoint x: 823, endPoint y: 258, distance: 12.3
drag, startPoint x: 817, startPoint y: 252, endPoint x: 817, endPoint y: 265, distance: 13.0
drag, startPoint x: 843, startPoint y: 241, endPoint x: 839, endPoint y: 258, distance: 16.9
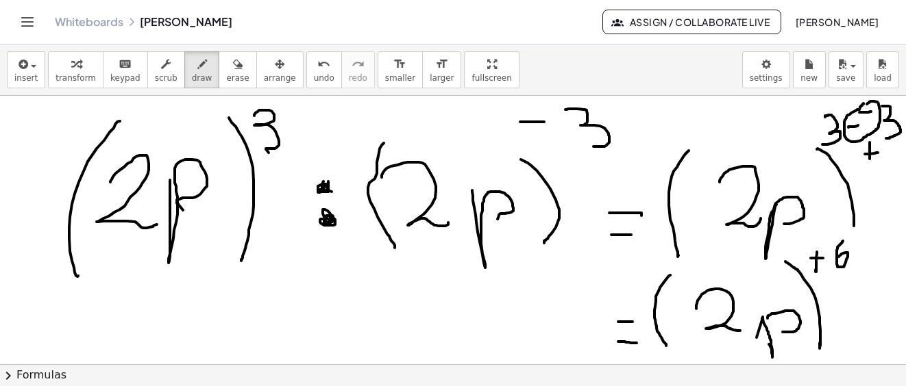
drag, startPoint x: 848, startPoint y: 125, endPoint x: 865, endPoint y: 125, distance: 16.5
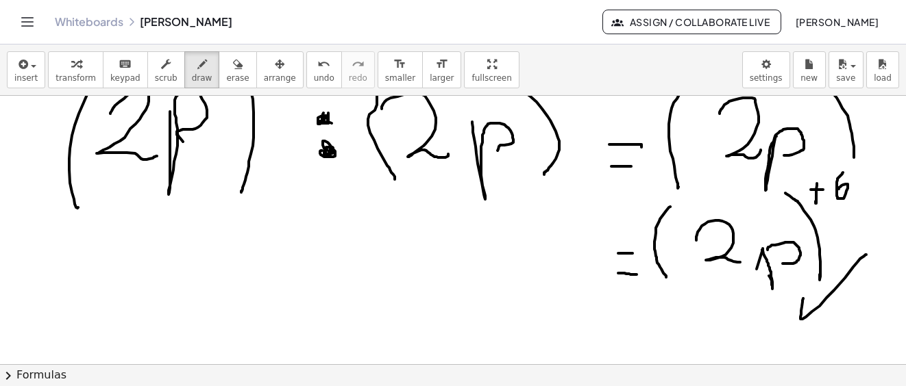
drag, startPoint x: 800, startPoint y: 318, endPoint x: 866, endPoint y: 255, distance: 91.1
click at [843, 73] on span "save" at bounding box center [845, 78] width 19 height 10
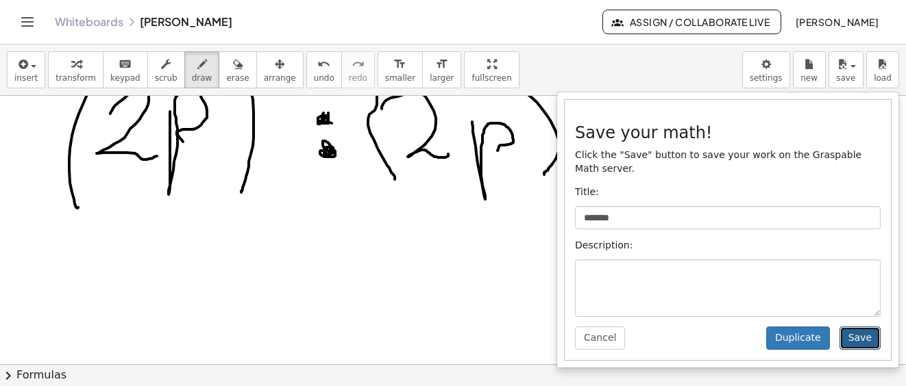
click at [853, 327] on button "Save" at bounding box center [859, 338] width 41 height 23
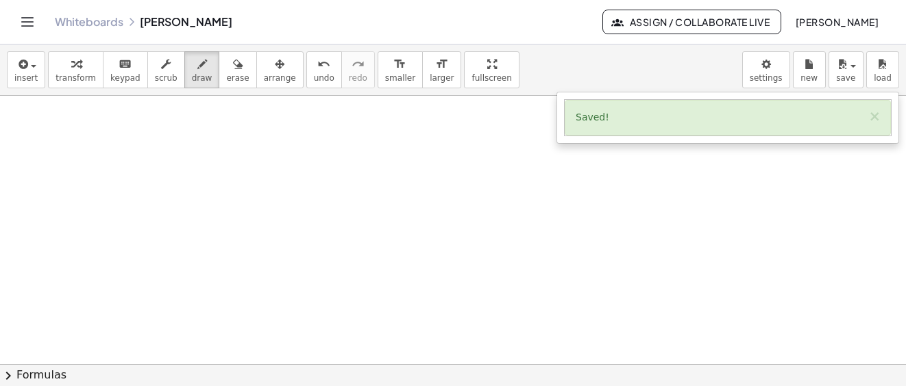
scroll to position [15992, 0]
drag, startPoint x: 86, startPoint y: 179, endPoint x: 95, endPoint y: 253, distance: 75.3
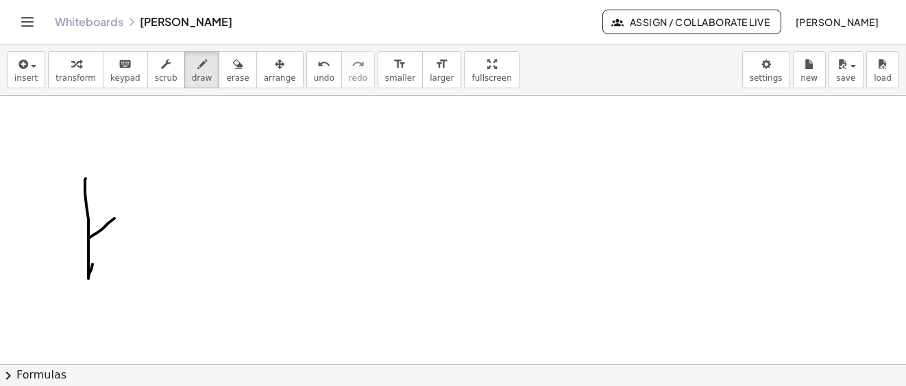
drag, startPoint x: 88, startPoint y: 239, endPoint x: 130, endPoint y: 199, distance: 57.7
drag, startPoint x: 91, startPoint y: 238, endPoint x: 69, endPoint y: 200, distance: 43.9
drag, startPoint x: 45, startPoint y: 179, endPoint x: 41, endPoint y: 257, distance: 77.5
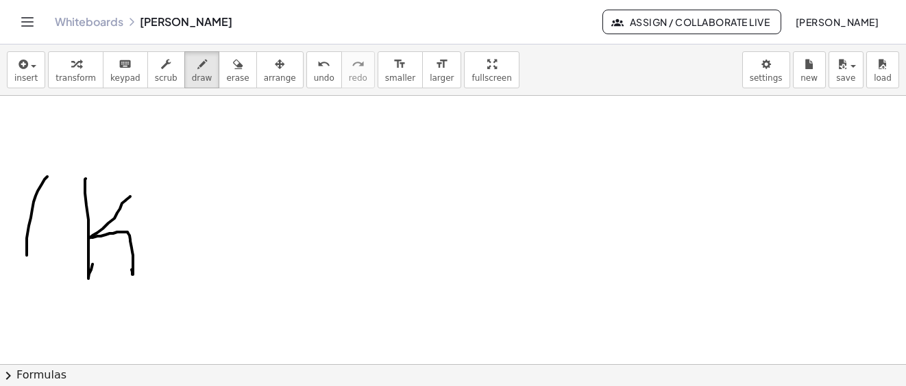
drag, startPoint x: 143, startPoint y: 171, endPoint x: 185, endPoint y: 253, distance: 92.5
drag, startPoint x: 171, startPoint y: 156, endPoint x: 193, endPoint y: 149, distance: 23.2
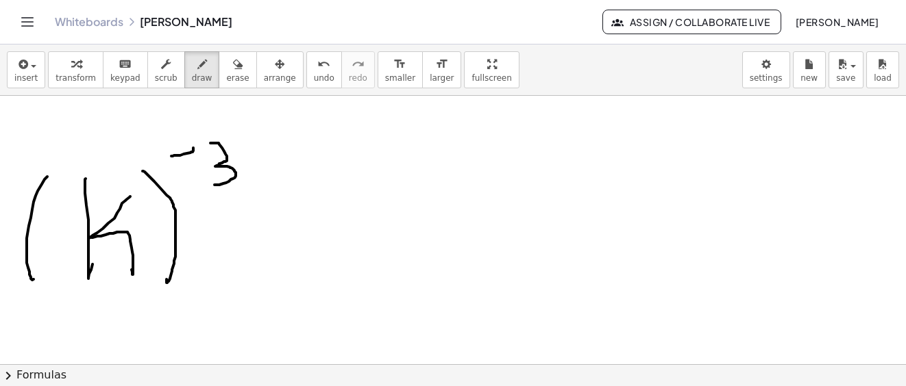
drag, startPoint x: 210, startPoint y: 143, endPoint x: 214, endPoint y: 185, distance: 42.0
drag, startPoint x: 253, startPoint y: 215, endPoint x: 267, endPoint y: 237, distance: 25.5
drag, startPoint x: 273, startPoint y: 217, endPoint x: 241, endPoint y: 241, distance: 39.6
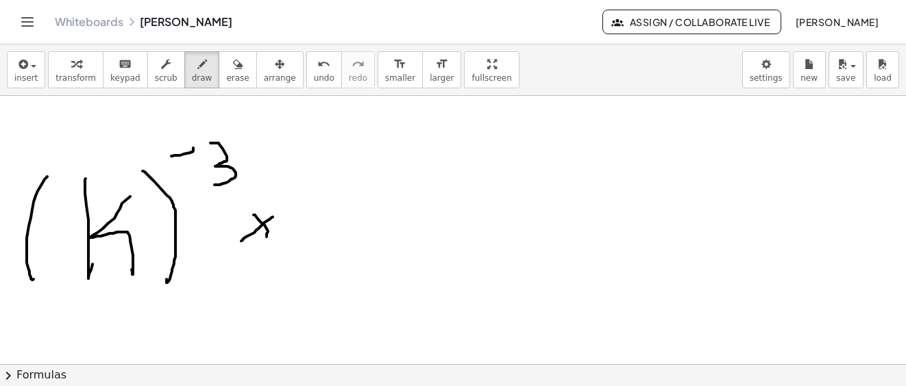
drag, startPoint x: 359, startPoint y: 179, endPoint x: 374, endPoint y: 231, distance: 53.5
drag, startPoint x: 373, startPoint y: 221, endPoint x: 410, endPoint y: 192, distance: 46.9
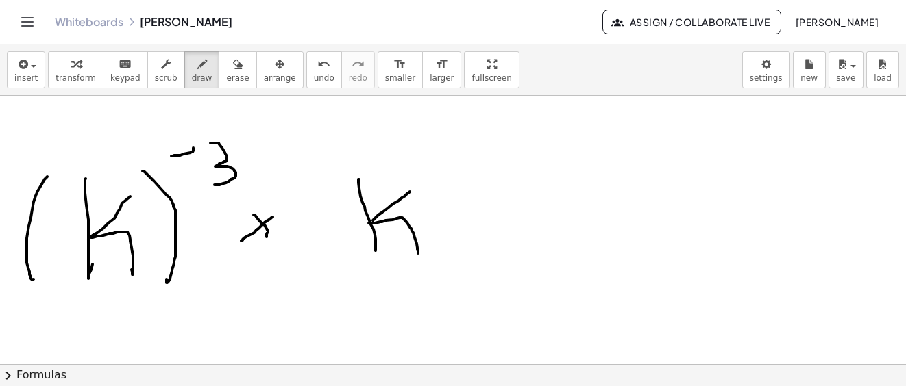
drag, startPoint x: 375, startPoint y: 223, endPoint x: 326, endPoint y: 207, distance: 51.3
drag, startPoint x: 324, startPoint y: 163, endPoint x: 350, endPoint y: 197, distance: 43.0
drag, startPoint x: 409, startPoint y: 155, endPoint x: 450, endPoint y: 245, distance: 99.3
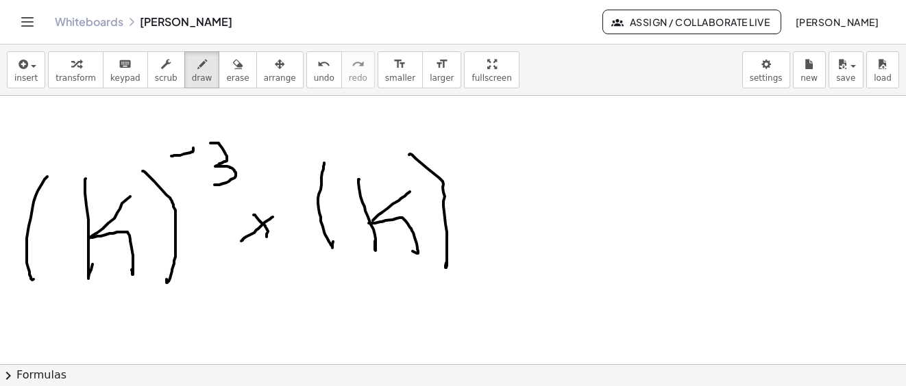
drag, startPoint x: 445, startPoint y: 141, endPoint x: 466, endPoint y: 143, distance: 21.3
drag, startPoint x: 484, startPoint y: 130, endPoint x: 508, endPoint y: 161, distance: 39.1
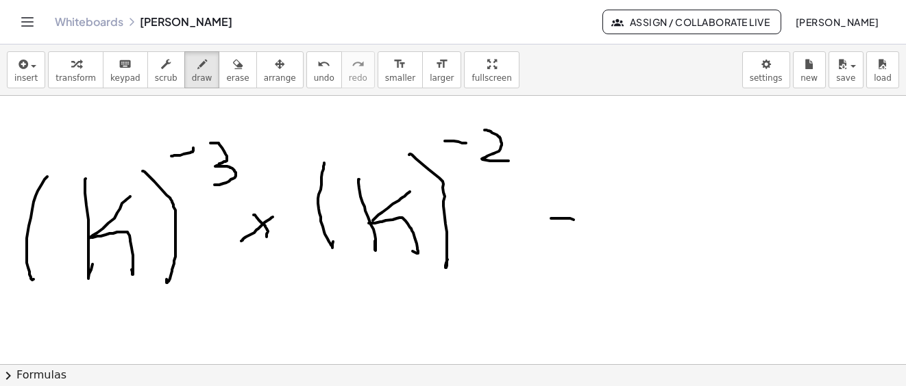
drag, startPoint x: 551, startPoint y: 219, endPoint x: 575, endPoint y: 220, distance: 24.7
drag, startPoint x: 554, startPoint y: 243, endPoint x: 592, endPoint y: 243, distance: 37.7
drag, startPoint x: 694, startPoint y: 158, endPoint x: 713, endPoint y: 212, distance: 57.4
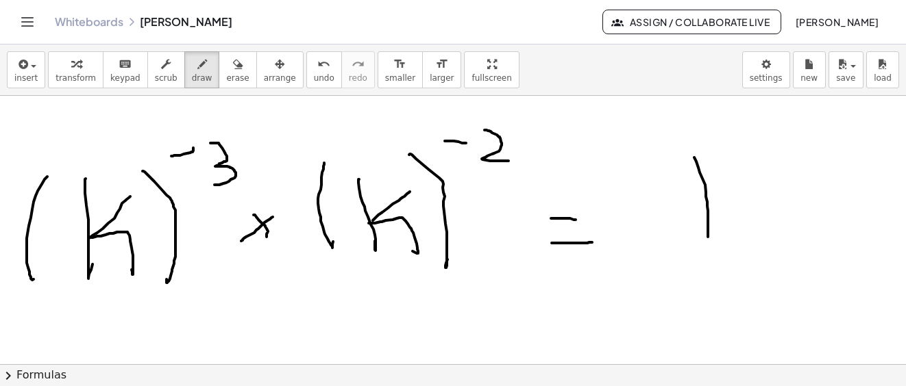
drag, startPoint x: 710, startPoint y: 207, endPoint x: 751, endPoint y: 177, distance: 51.0
drag, startPoint x: 720, startPoint y: 207, endPoint x: 734, endPoint y: 221, distance: 19.4
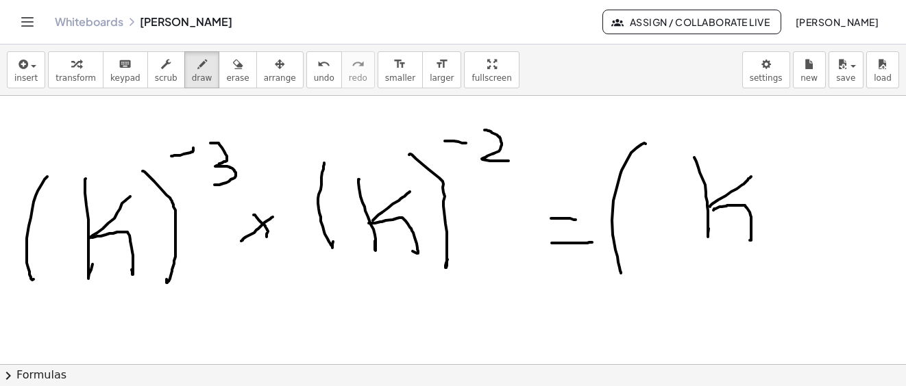
drag, startPoint x: 645, startPoint y: 144, endPoint x: 643, endPoint y: 229, distance: 85.0
drag, startPoint x: 789, startPoint y: 142, endPoint x: 782, endPoint y: 290, distance: 148.1
drag, startPoint x: 780, startPoint y: 123, endPoint x: 791, endPoint y: 119, distance: 11.7
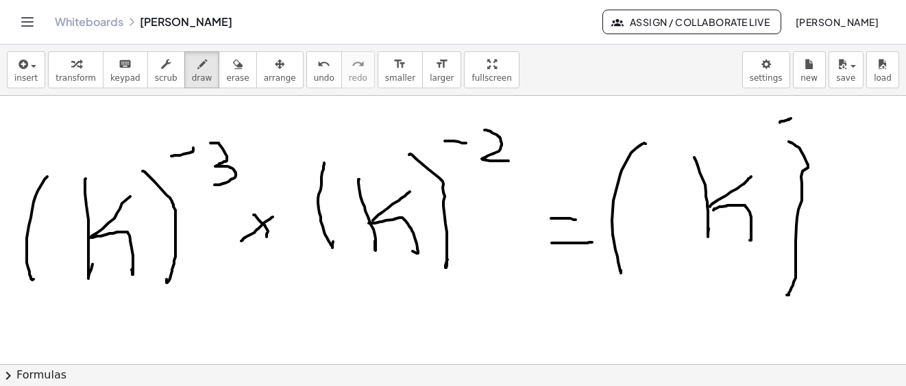
drag, startPoint x: 799, startPoint y: 112, endPoint x: 798, endPoint y: 130, distance: 17.8
drag, startPoint x: 822, startPoint y: 119, endPoint x: 841, endPoint y: 116, distance: 19.4
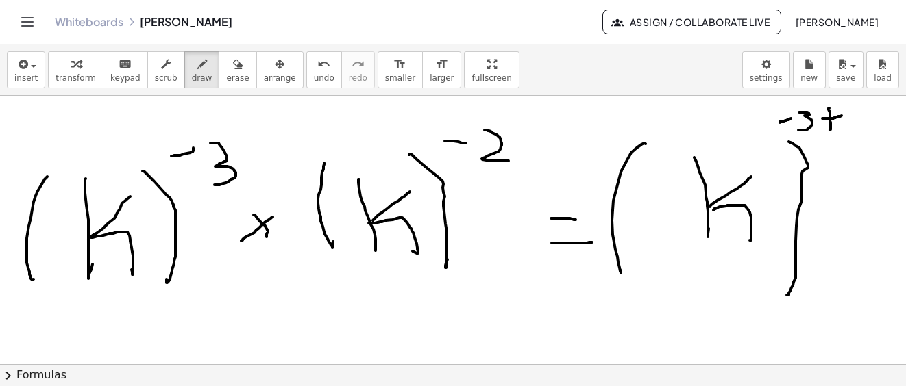
drag, startPoint x: 829, startPoint y: 108, endPoint x: 830, endPoint y: 130, distance: 21.9
drag, startPoint x: 854, startPoint y: 114, endPoint x: 876, endPoint y: 111, distance: 22.1
drag, startPoint x: 882, startPoint y: 106, endPoint x: 882, endPoint y: 134, distance: 28.1
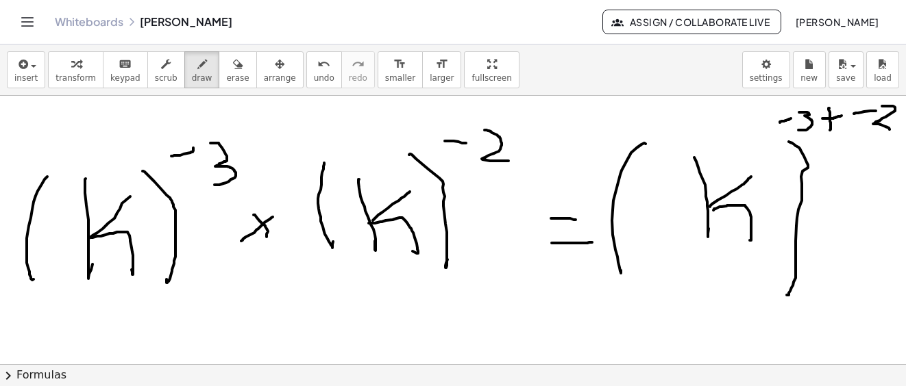
drag, startPoint x: 850, startPoint y: 143, endPoint x: 859, endPoint y: 146, distance: 10.2
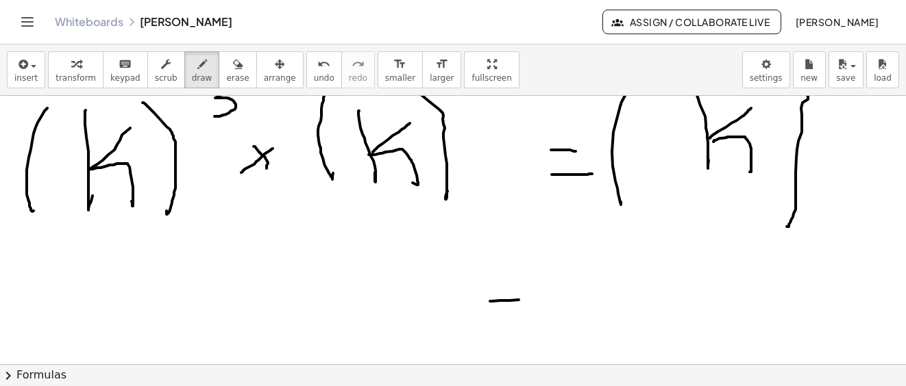
drag, startPoint x: 490, startPoint y: 301, endPoint x: 537, endPoint y: 303, distance: 47.3
drag, startPoint x: 516, startPoint y: 327, endPoint x: 545, endPoint y: 325, distance: 29.5
drag, startPoint x: 595, startPoint y: 269, endPoint x: 610, endPoint y: 310, distance: 42.9
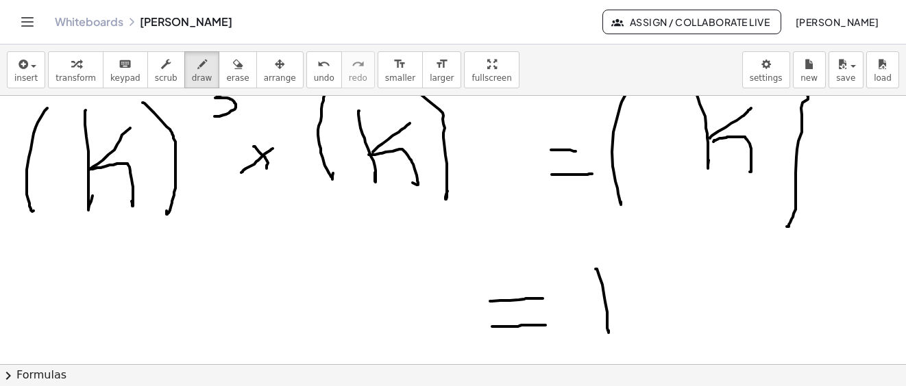
drag, startPoint x: 608, startPoint y: 309, endPoint x: 645, endPoint y: 273, distance: 52.3
drag, startPoint x: 608, startPoint y: 308, endPoint x: 656, endPoint y: 338, distance: 57.6
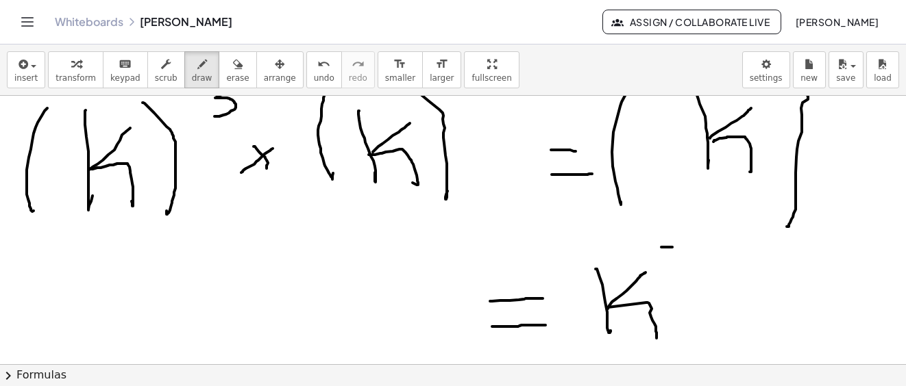
drag, startPoint x: 661, startPoint y: 247, endPoint x: 672, endPoint y: 247, distance: 11.0
drag, startPoint x: 702, startPoint y: 231, endPoint x: 695, endPoint y: 265, distance: 35.1
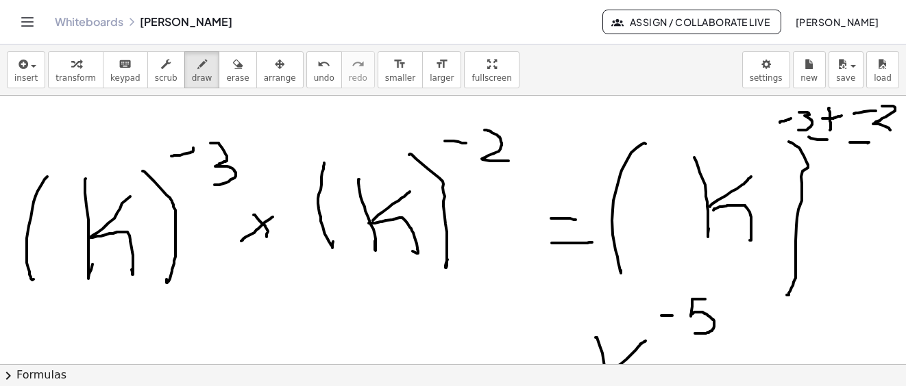
drag, startPoint x: 827, startPoint y: 140, endPoint x: 866, endPoint y: 105, distance: 52.4
drag, startPoint x: 821, startPoint y: 136, endPoint x: 873, endPoint y: 124, distance: 53.5
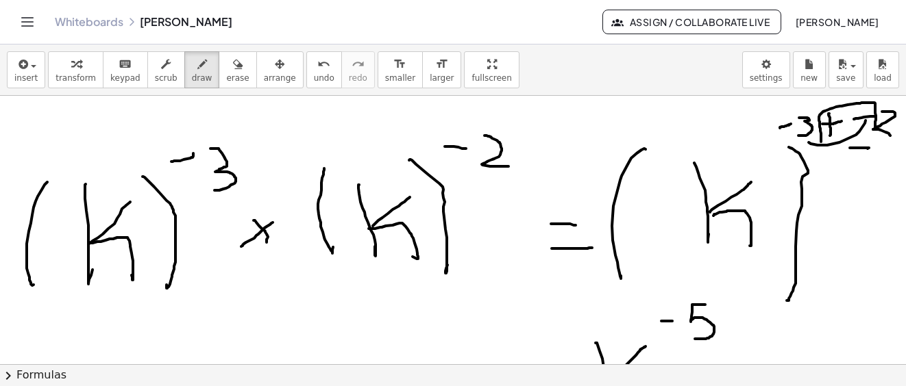
scroll to position [15918, 0]
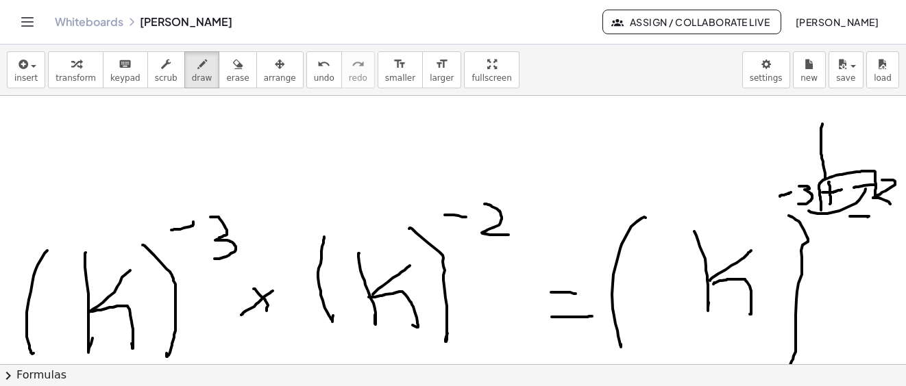
drag, startPoint x: 822, startPoint y: 124, endPoint x: 825, endPoint y: 179, distance: 54.9
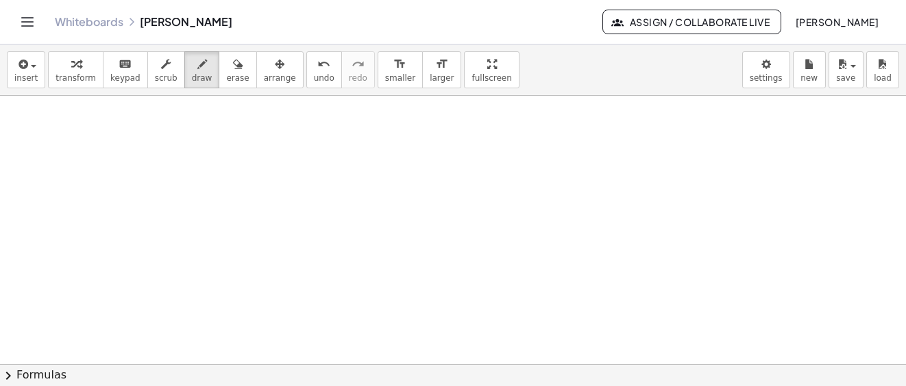
scroll to position [16261, 0]
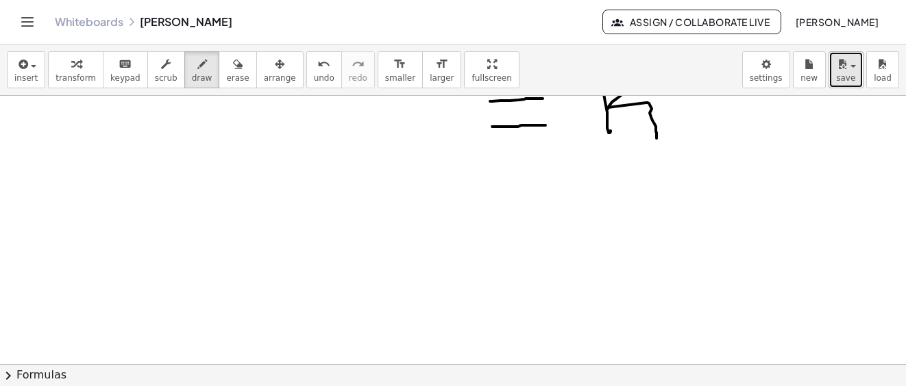
click at [852, 62] on div "button" at bounding box center [846, 63] width 20 height 16
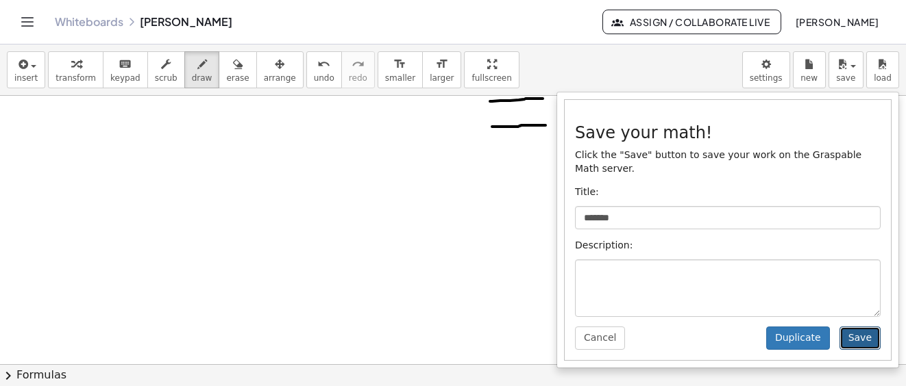
click at [853, 331] on button "Save" at bounding box center [859, 338] width 41 height 23
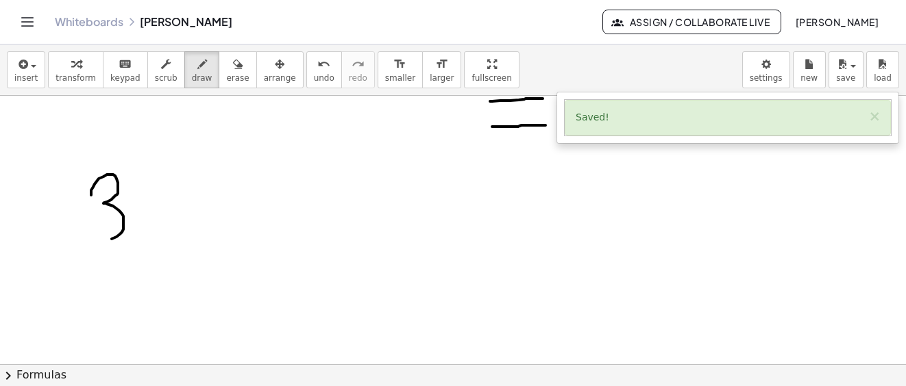
drag, startPoint x: 91, startPoint y: 195, endPoint x: 95, endPoint y: 251, distance: 55.6
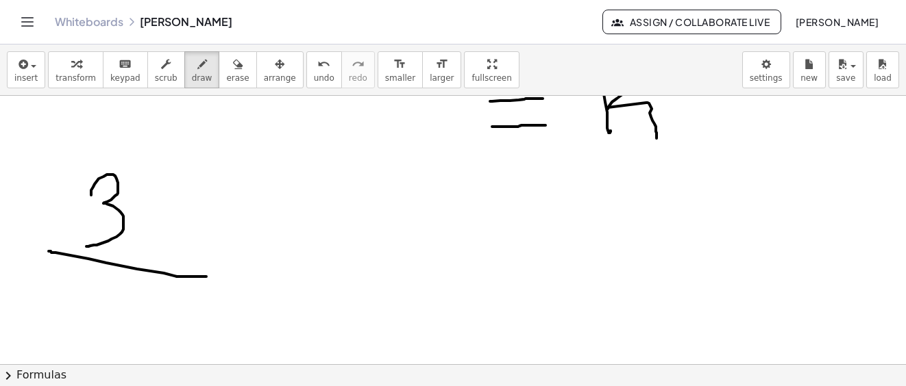
drag, startPoint x: 49, startPoint y: 251, endPoint x: 151, endPoint y: 282, distance: 106.4
drag, startPoint x: 130, startPoint y: 291, endPoint x: 129, endPoint y: 331, distance: 39.8
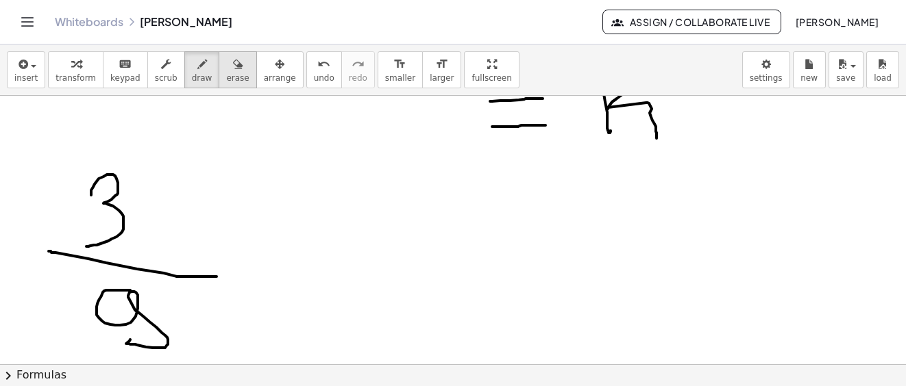
click at [232, 66] on button "erase" at bounding box center [238, 69] width 38 height 37
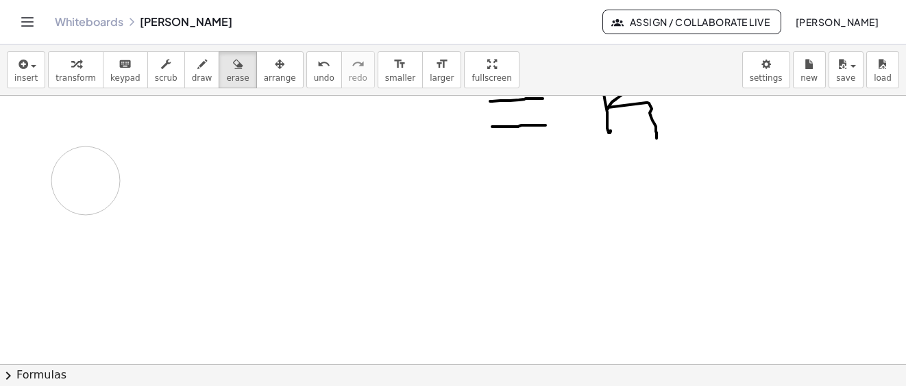
drag, startPoint x: 206, startPoint y: 272, endPoint x: 219, endPoint y: 0, distance: 272.3
click at [192, 77] on span "draw" at bounding box center [202, 78] width 21 height 10
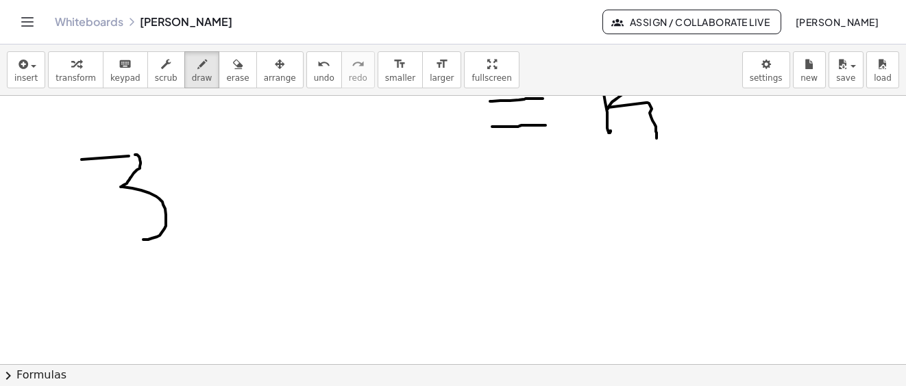
drag, startPoint x: 139, startPoint y: 157, endPoint x: 121, endPoint y: 240, distance: 84.8
drag, startPoint x: 21, startPoint y: 271, endPoint x: 175, endPoint y: 265, distance: 153.6
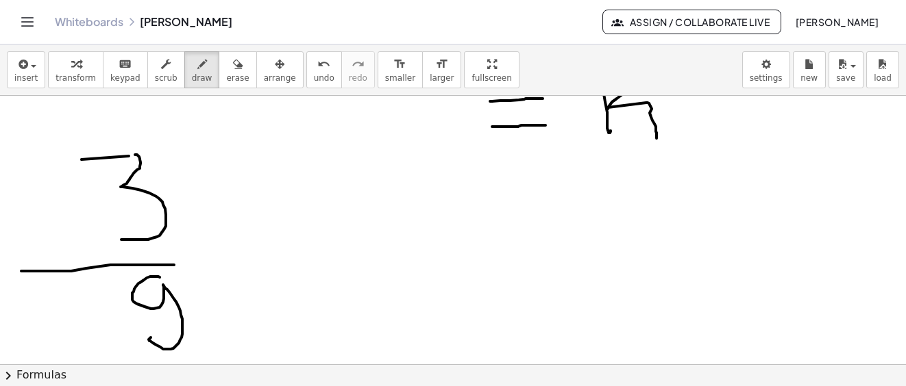
drag, startPoint x: 150, startPoint y: 277, endPoint x: 216, endPoint y: 303, distance: 71.4
drag, startPoint x: 251, startPoint y: 208, endPoint x: 281, endPoint y: 211, distance: 30.3
drag, startPoint x: 278, startPoint y: 210, endPoint x: 277, endPoint y: 232, distance: 22.6
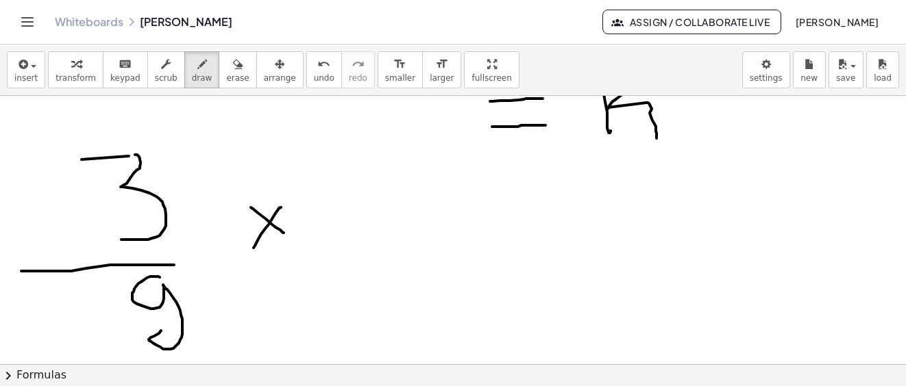
drag, startPoint x: 351, startPoint y: 166, endPoint x: 395, endPoint y: 227, distance: 74.1
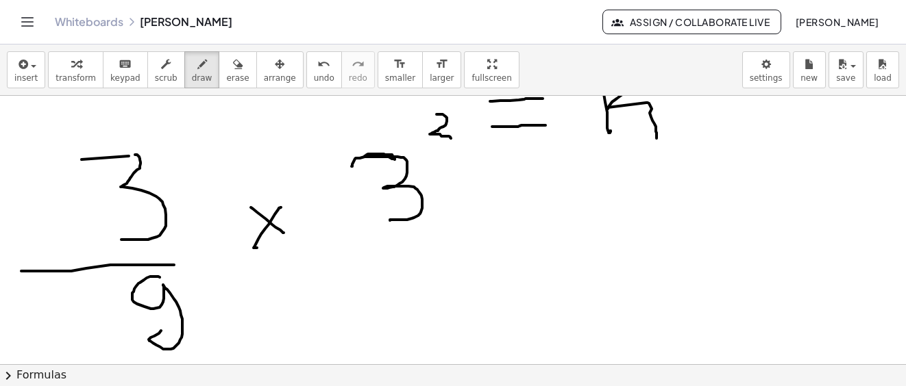
scroll to position [2466, 0]
drag, startPoint x: 332, startPoint y: 242, endPoint x: 432, endPoint y: 251, distance: 100.5
drag, startPoint x: 381, startPoint y: 286, endPoint x: 442, endPoint y: 317, distance: 68.3
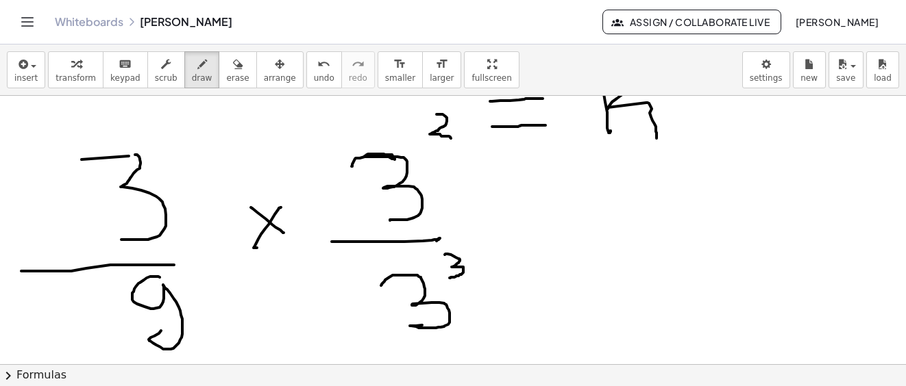
drag, startPoint x: 445, startPoint y: 255, endPoint x: 449, endPoint y: 278, distance: 23.8
drag, startPoint x: 160, startPoint y: 124, endPoint x: 184, endPoint y: 149, distance: 34.9
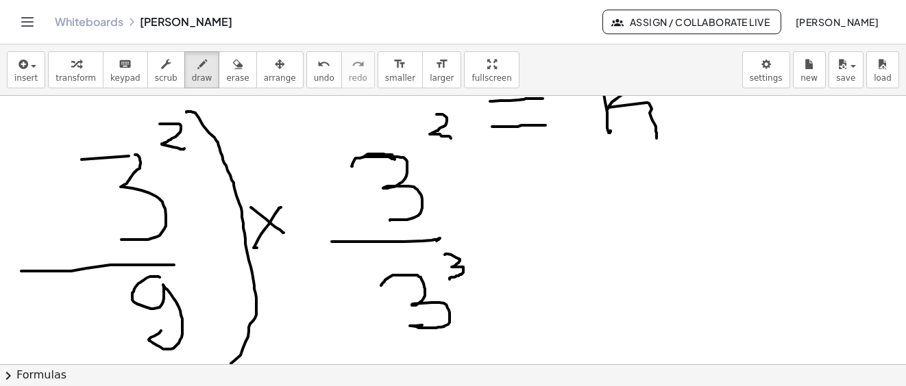
drag, startPoint x: 186, startPoint y: 112, endPoint x: 217, endPoint y: 340, distance: 230.9
click at [216, 371] on div "**********" at bounding box center [453, 216] width 906 height 342
drag, startPoint x: 32, startPoint y: 160, endPoint x: 134, endPoint y: 231, distance: 124.1
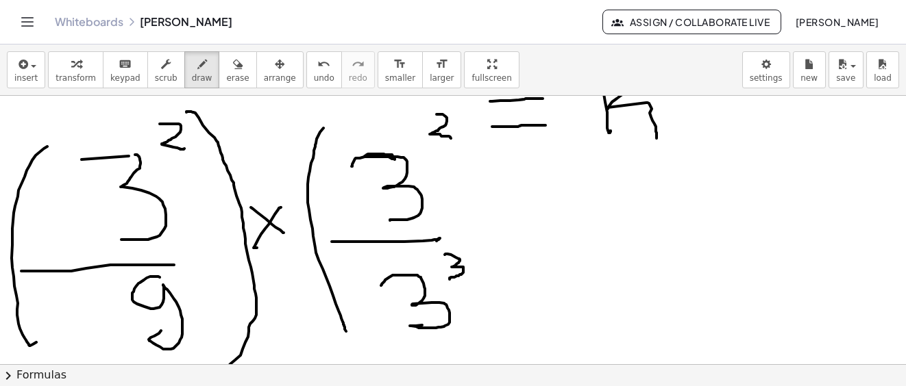
drag, startPoint x: 318, startPoint y: 136, endPoint x: 382, endPoint y: 256, distance: 136.1
drag, startPoint x: 470, startPoint y: 122, endPoint x: 528, endPoint y: 301, distance: 187.8
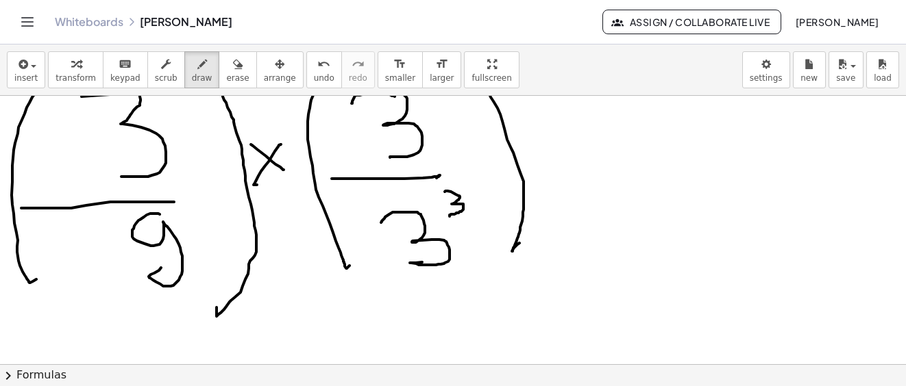
scroll to position [16255, 0]
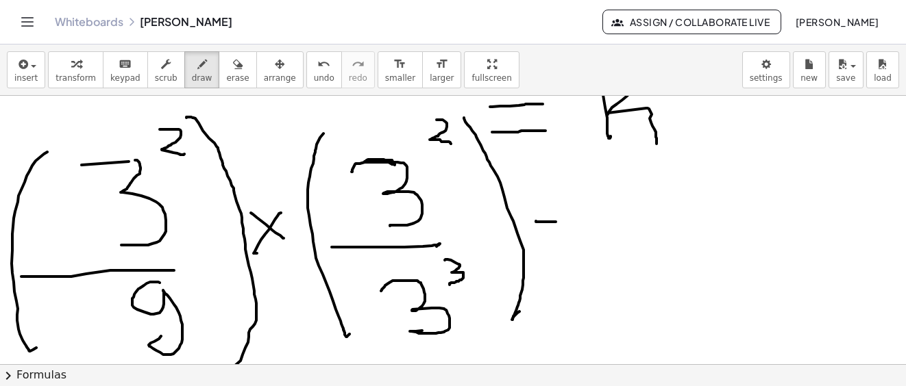
drag, startPoint x: 536, startPoint y: 221, endPoint x: 556, endPoint y: 222, distance: 19.9
drag, startPoint x: 537, startPoint y: 236, endPoint x: 553, endPoint y: 236, distance: 15.8
drag, startPoint x: 593, startPoint y: 171, endPoint x: 598, endPoint y: 219, distance: 48.2
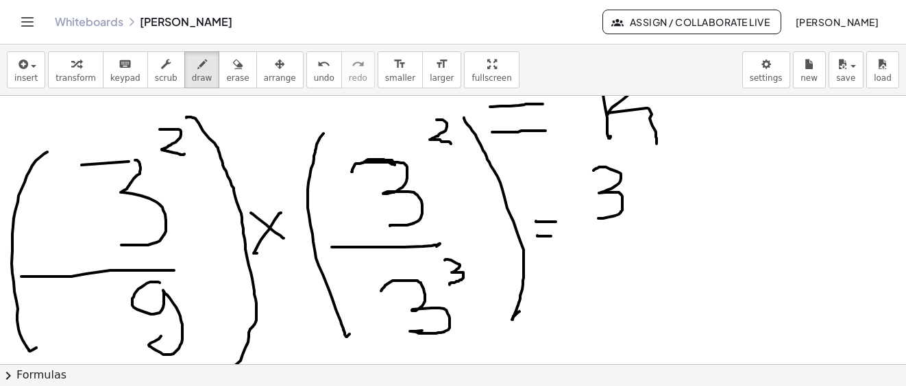
drag, startPoint x: 621, startPoint y: 145, endPoint x: 625, endPoint y: 172, distance: 27.0
drag, startPoint x: 586, startPoint y: 230, endPoint x: 630, endPoint y: 240, distance: 45.7
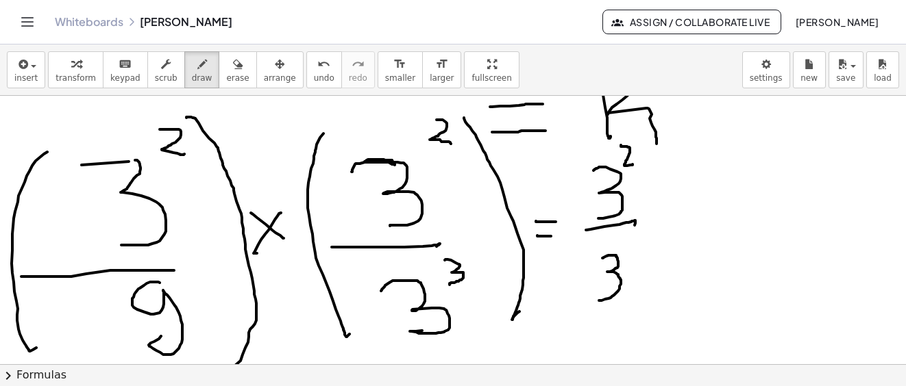
drag, startPoint x: 603, startPoint y: 258, endPoint x: 622, endPoint y: 267, distance: 21.1
drag, startPoint x: 625, startPoint y: 245, endPoint x: 649, endPoint y: 234, distance: 25.7
drag, startPoint x: 685, startPoint y: 199, endPoint x: 697, endPoint y: 208, distance: 15.1
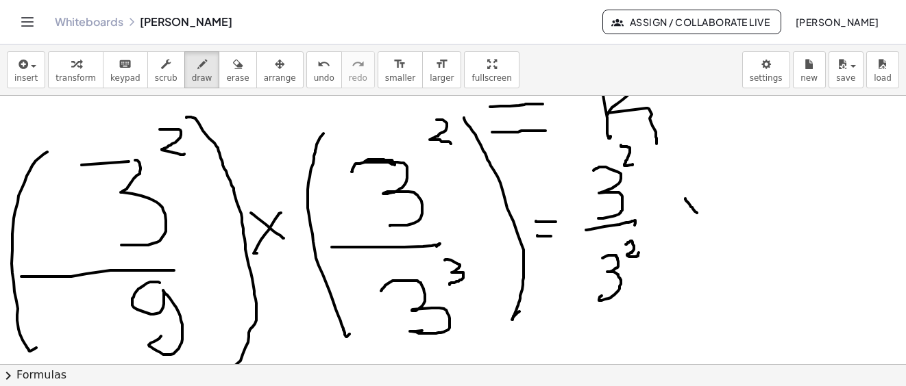
drag, startPoint x: 693, startPoint y: 206, endPoint x: 686, endPoint y: 218, distance: 13.9
drag, startPoint x: 766, startPoint y: 158, endPoint x: 801, endPoint y: 171, distance: 37.1
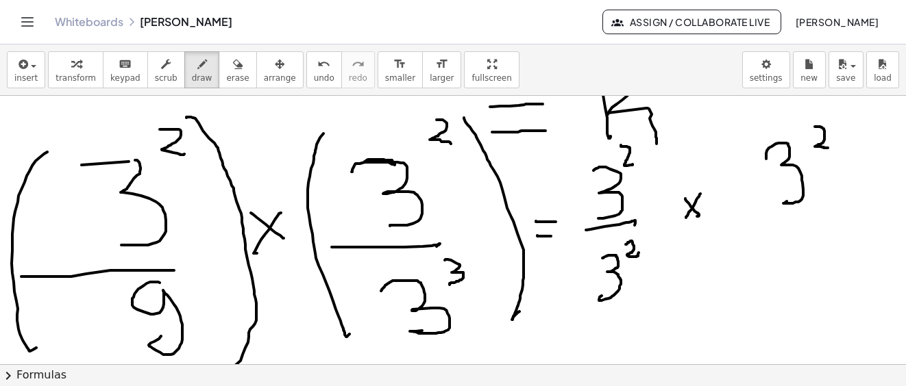
drag, startPoint x: 815, startPoint y: 127, endPoint x: 828, endPoint y: 148, distance: 24.9
drag, startPoint x: 753, startPoint y: 221, endPoint x: 815, endPoint y: 223, distance: 62.4
drag, startPoint x: 776, startPoint y: 242, endPoint x: 789, endPoint y: 273, distance: 33.2
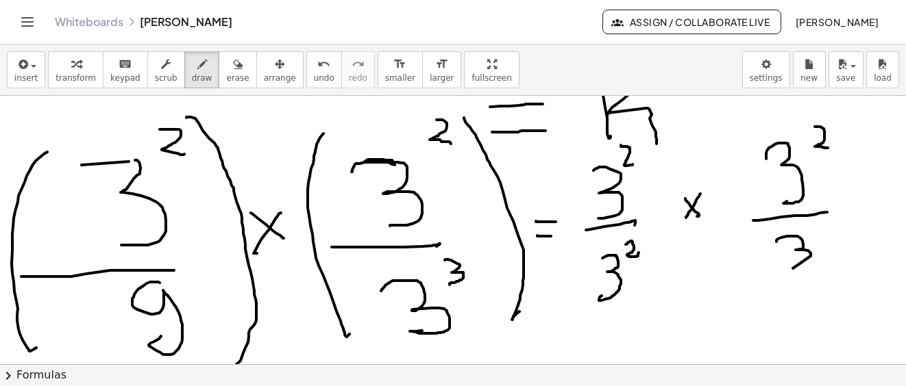
drag, startPoint x: 822, startPoint y: 224, endPoint x: 825, endPoint y: 243, distance: 19.4
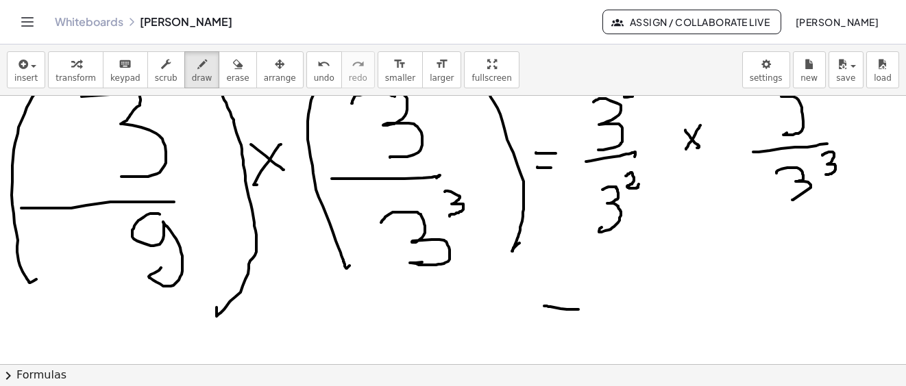
drag, startPoint x: 544, startPoint y: 306, endPoint x: 582, endPoint y: 310, distance: 37.8
drag, startPoint x: 558, startPoint y: 332, endPoint x: 585, endPoint y: 329, distance: 27.5
drag, startPoint x: 617, startPoint y: 283, endPoint x: 625, endPoint y: 327, distance: 44.6
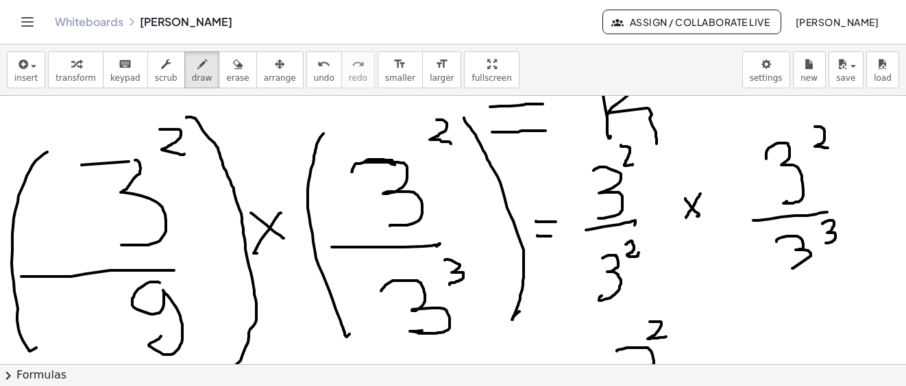
drag, startPoint x: 649, startPoint y: 322, endPoint x: 667, endPoint y: 336, distance: 22.9
drag, startPoint x: 696, startPoint y: 314, endPoint x: 704, endPoint y: 314, distance: 8.2
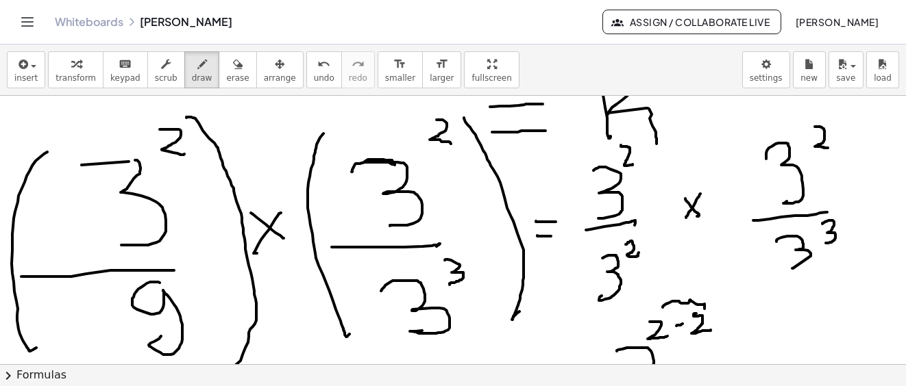
drag, startPoint x: 662, startPoint y: 308, endPoint x: 700, endPoint y: 296, distance: 39.4
drag, startPoint x: 739, startPoint y: 325, endPoint x: 757, endPoint y: 323, distance: 17.9
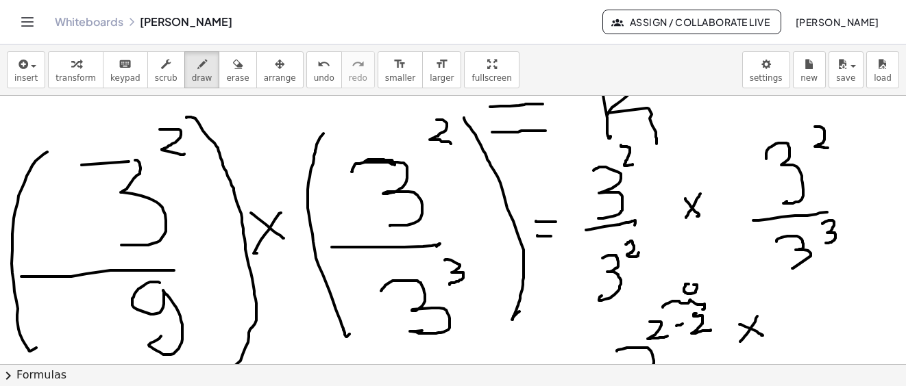
drag, startPoint x: 757, startPoint y: 317, endPoint x: 752, endPoint y: 327, distance: 11.3
drag, startPoint x: 791, startPoint y: 310, endPoint x: 810, endPoint y: 338, distance: 33.6
click at [791, 354] on div "**********" at bounding box center [453, 230] width 906 height 269
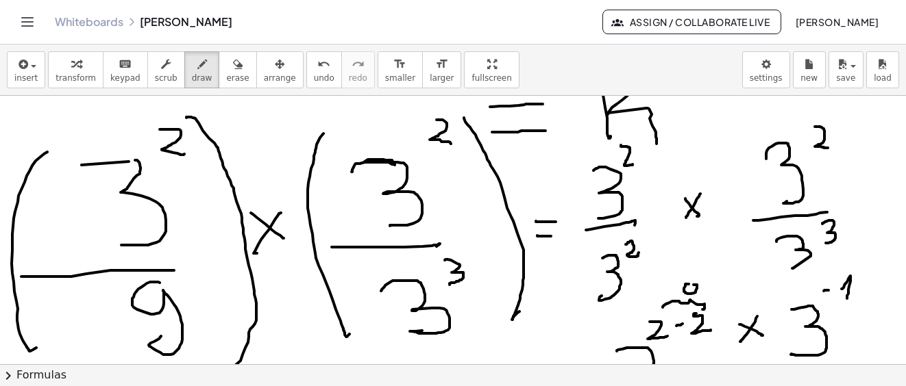
drag, startPoint x: 841, startPoint y: 289, endPoint x: 832, endPoint y: 293, distance: 9.5
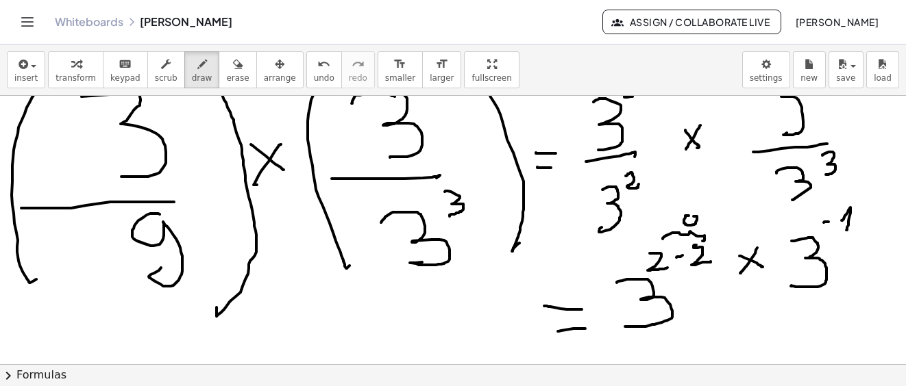
scroll to position [16392, 0]
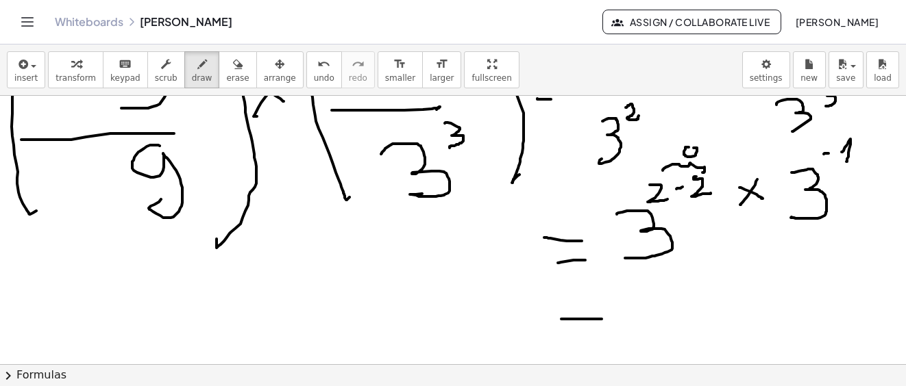
drag, startPoint x: 561, startPoint y: 319, endPoint x: 592, endPoint y: 331, distance: 33.0
drag, startPoint x: 580, startPoint y: 344, endPoint x: 600, endPoint y: 340, distance: 20.2
drag, startPoint x: 643, startPoint y: 301, endPoint x: 665, endPoint y: 328, distance: 35.1
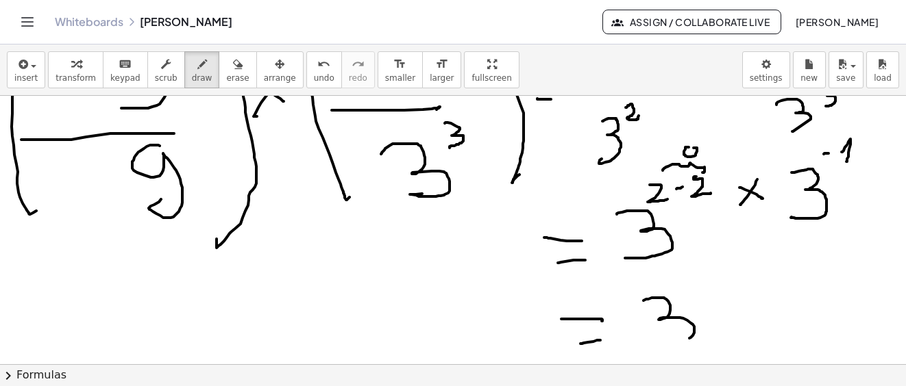
drag, startPoint x: 729, startPoint y: 305, endPoint x: 748, endPoint y: 314, distance: 21.4
drag, startPoint x: 744, startPoint y: 301, endPoint x: 762, endPoint y: 312, distance: 21.3
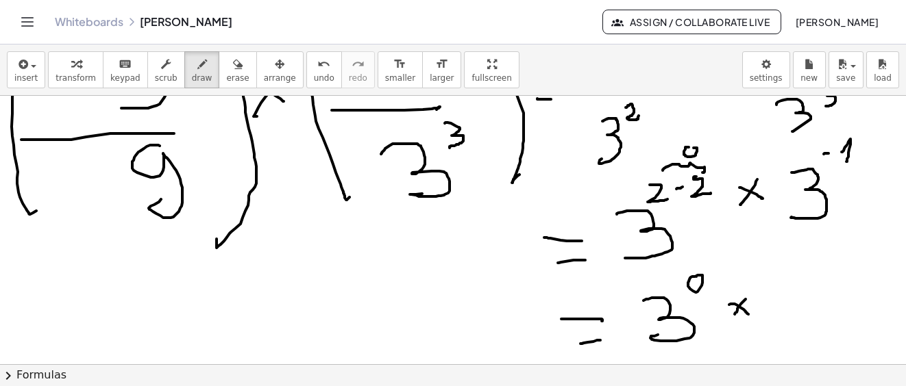
drag, startPoint x: 784, startPoint y: 287, endPoint x: 832, endPoint y: 282, distance: 48.2
drag, startPoint x: 860, startPoint y: 241, endPoint x: 860, endPoint y: 267, distance: 26.0
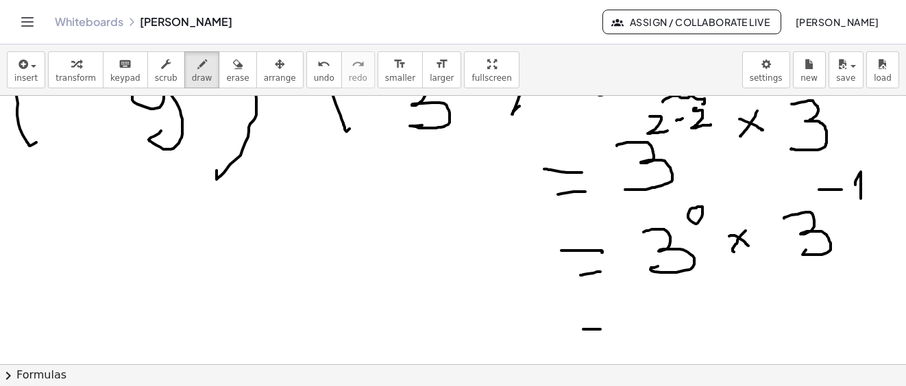
drag, startPoint x: 583, startPoint y: 330, endPoint x: 600, endPoint y: 330, distance: 17.1
drag, startPoint x: 582, startPoint y: 343, endPoint x: 613, endPoint y: 325, distance: 35.3
drag, startPoint x: 643, startPoint y: 301, endPoint x: 662, endPoint y: 336, distance: 38.9
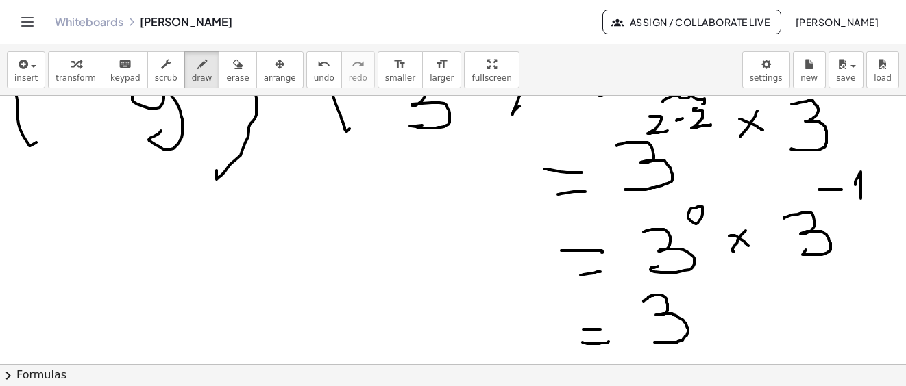
drag, startPoint x: 724, startPoint y: 286, endPoint x: 744, endPoint y: 284, distance: 19.9
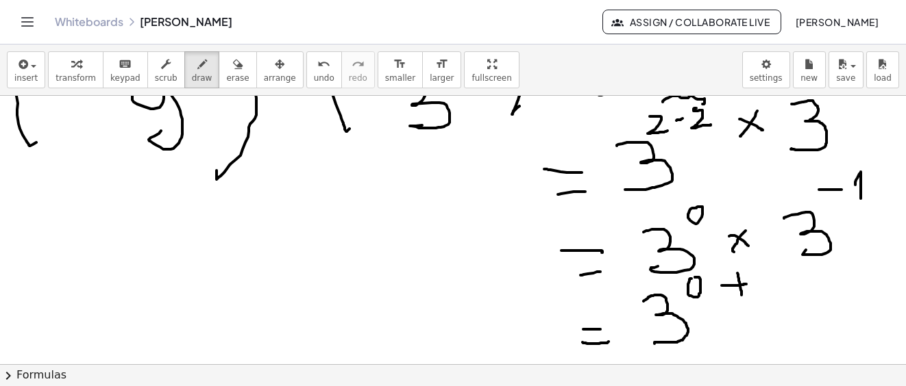
drag, startPoint x: 740, startPoint y: 286, endPoint x: 741, endPoint y: 297, distance: 11.0
drag, startPoint x: 763, startPoint y: 280, endPoint x: 775, endPoint y: 279, distance: 12.4
drag, startPoint x: 788, startPoint y: 276, endPoint x: 792, endPoint y: 261, distance: 15.6
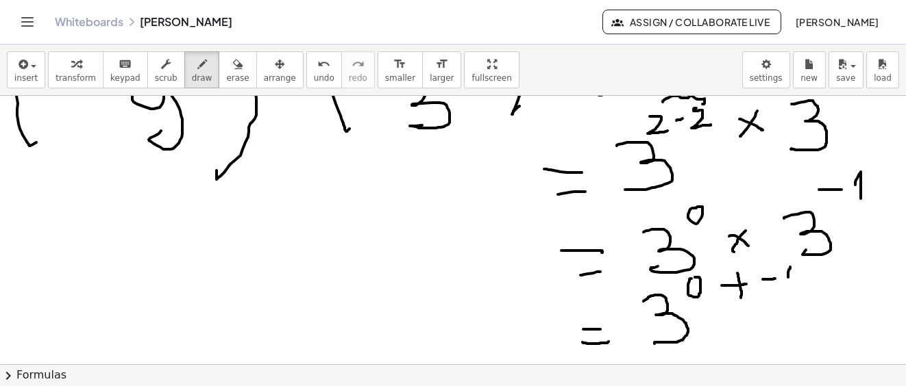
drag, startPoint x: 792, startPoint y: 261, endPoint x: 793, endPoint y: 287, distance: 26.1
drag, startPoint x: 741, startPoint y: 282, endPoint x: 749, endPoint y: 282, distance: 7.5
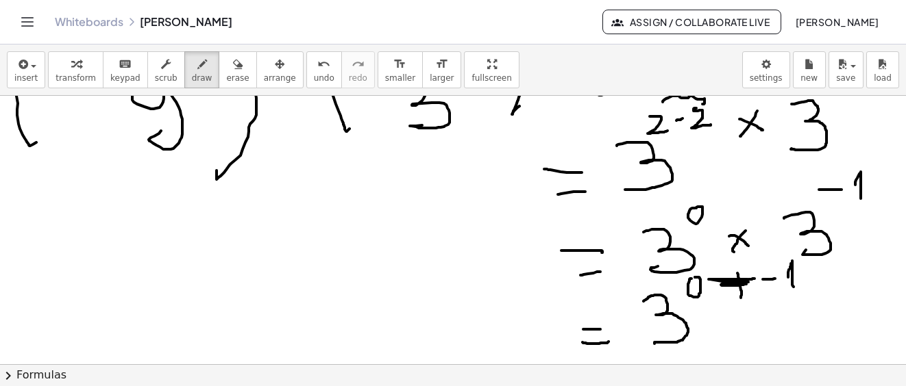
drag, startPoint x: 736, startPoint y: 284, endPoint x: 747, endPoint y: 277, distance: 13.2
drag, startPoint x: 736, startPoint y: 269, endPoint x: 749, endPoint y: 288, distance: 23.2
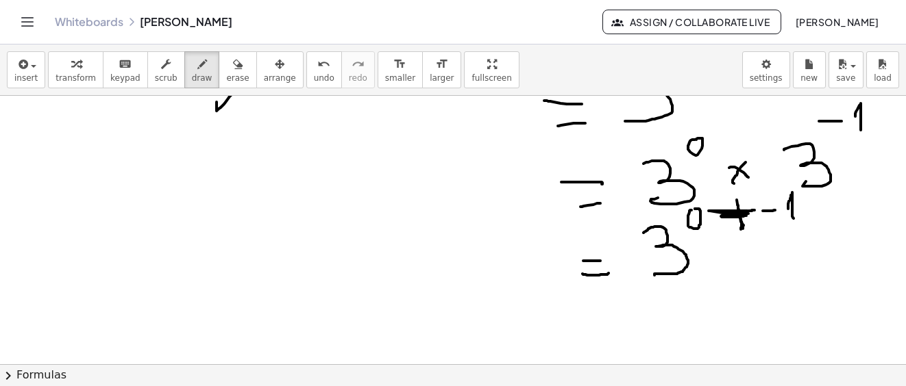
scroll to position [16598, 0]
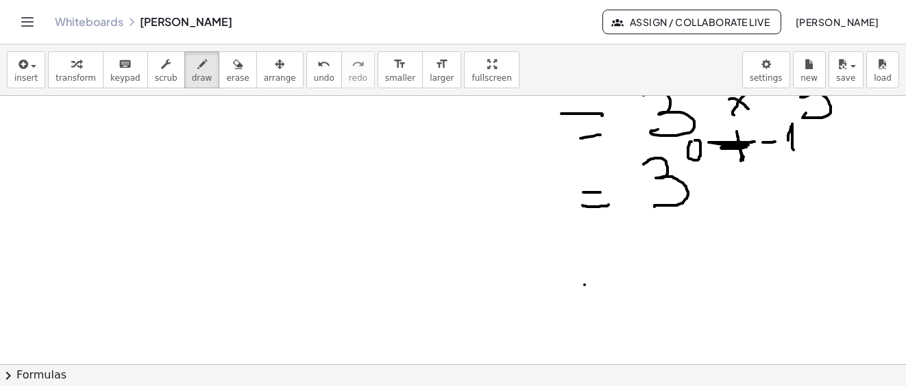
drag, startPoint x: 584, startPoint y: 285, endPoint x: 598, endPoint y: 286, distance: 13.8
drag, startPoint x: 586, startPoint y: 310, endPoint x: 612, endPoint y: 310, distance: 26.0
drag, startPoint x: 639, startPoint y: 280, endPoint x: 694, endPoint y: 296, distance: 57.9
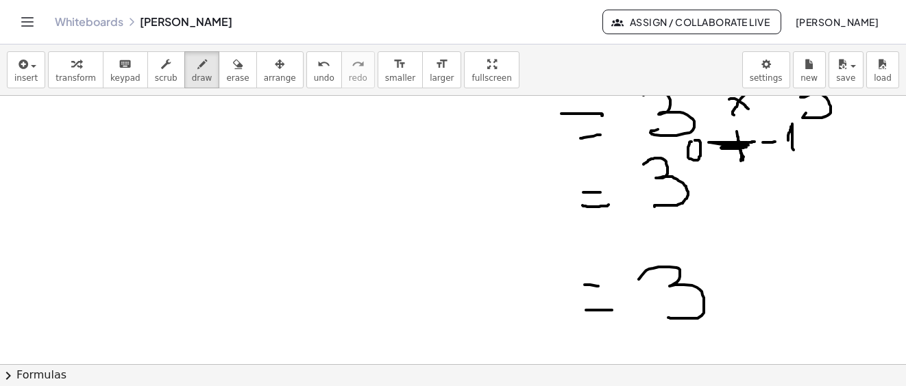
drag, startPoint x: 699, startPoint y: 250, endPoint x: 722, endPoint y: 251, distance: 22.6
drag, startPoint x: 736, startPoint y: 245, endPoint x: 745, endPoint y: 225, distance: 21.5
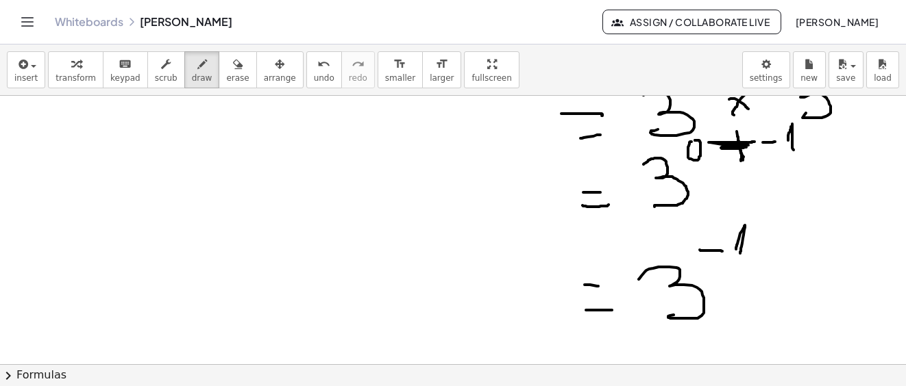
drag, startPoint x: 745, startPoint y: 225, endPoint x: 743, endPoint y: 260, distance: 35.0
drag, startPoint x: 725, startPoint y: 332, endPoint x: 777, endPoint y: 312, distance: 55.7
drag, startPoint x: 763, startPoint y: 345, endPoint x: 797, endPoint y: 322, distance: 41.4
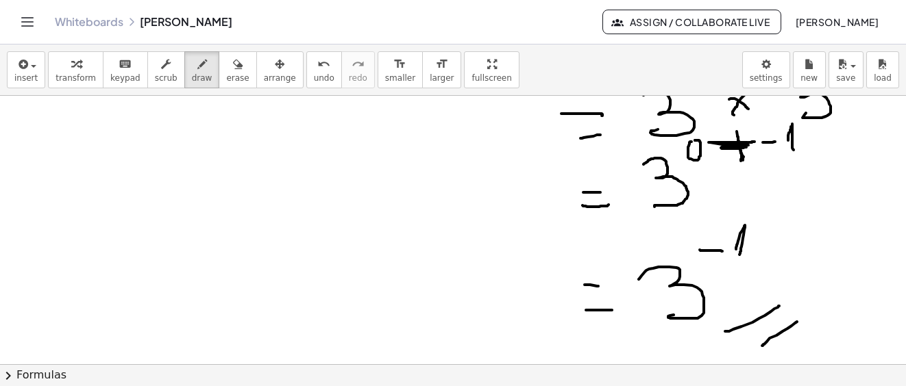
drag, startPoint x: 810, startPoint y: 289, endPoint x: 872, endPoint y: 206, distance: 103.9
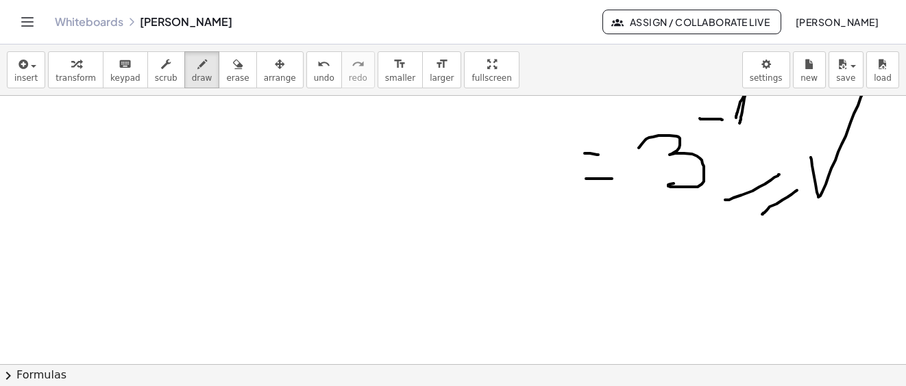
scroll to position [16798, 0]
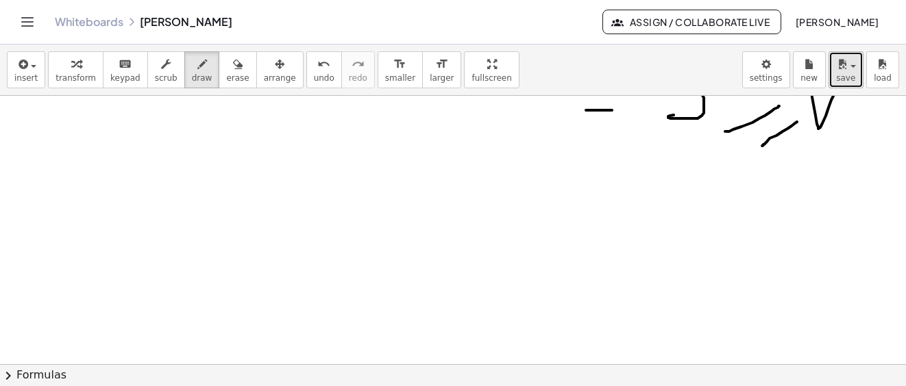
click at [850, 81] on span "save" at bounding box center [845, 78] width 19 height 10
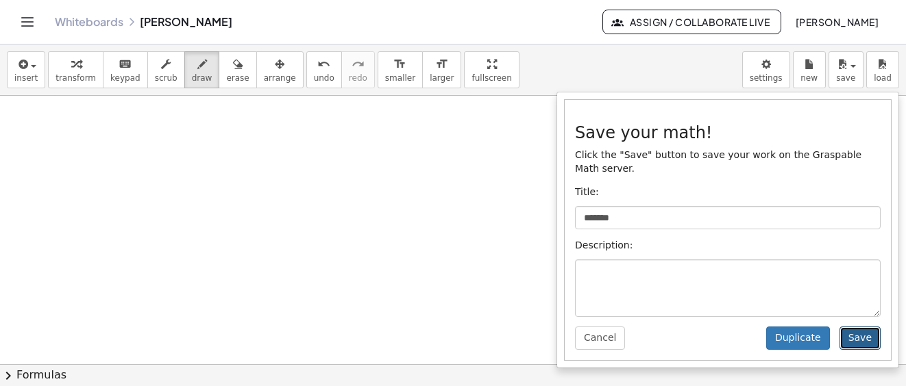
click at [851, 327] on button "Save" at bounding box center [859, 338] width 41 height 23
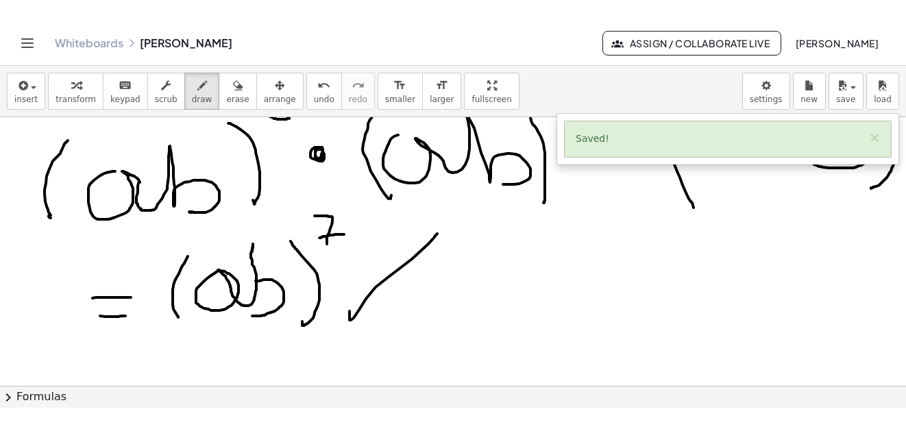
scroll to position [12002, 0]
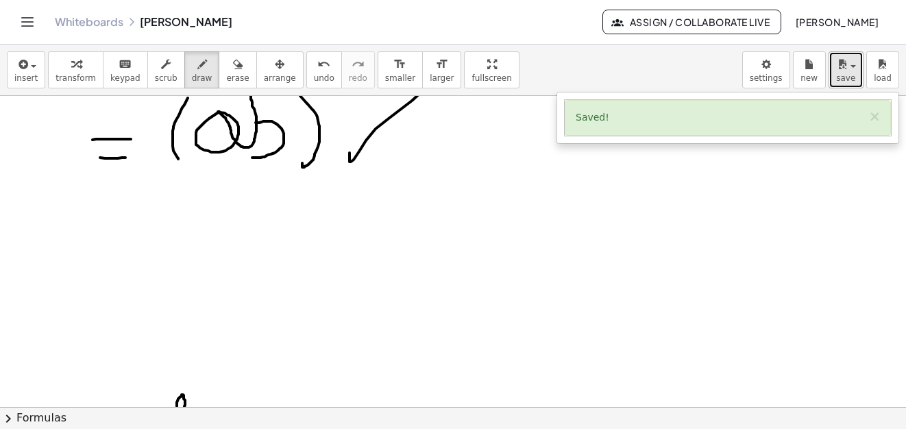
click at [850, 73] on span "save" at bounding box center [845, 78] width 19 height 10
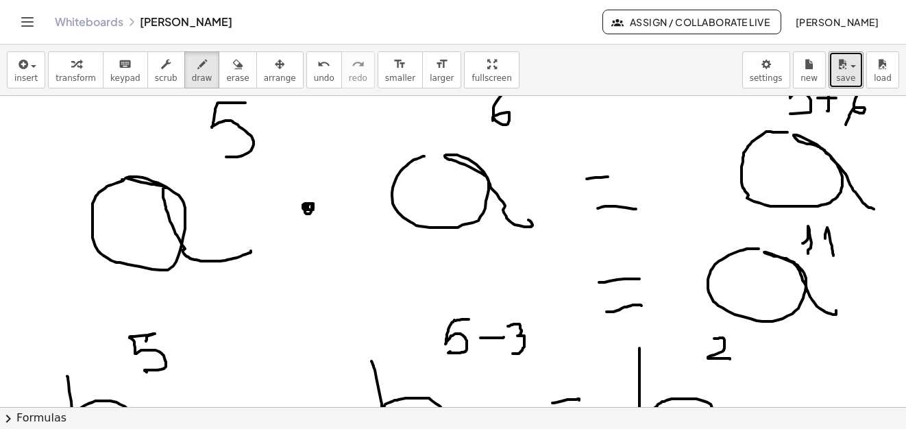
scroll to position [10975, 0]
